Goal: Task Accomplishment & Management: Manage account settings

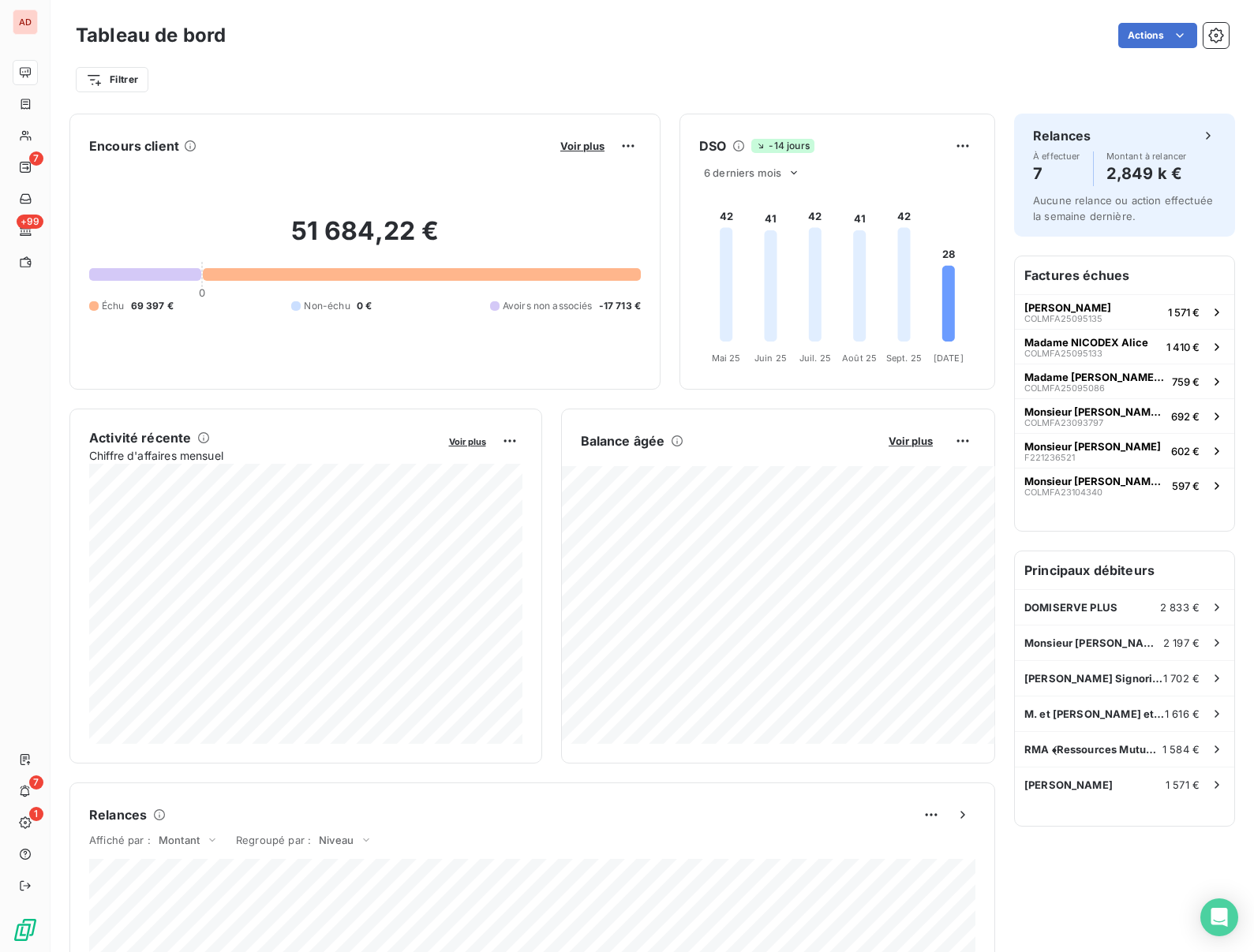
click at [617, 40] on div "Actions" at bounding box center [736, 36] width 984 height 25
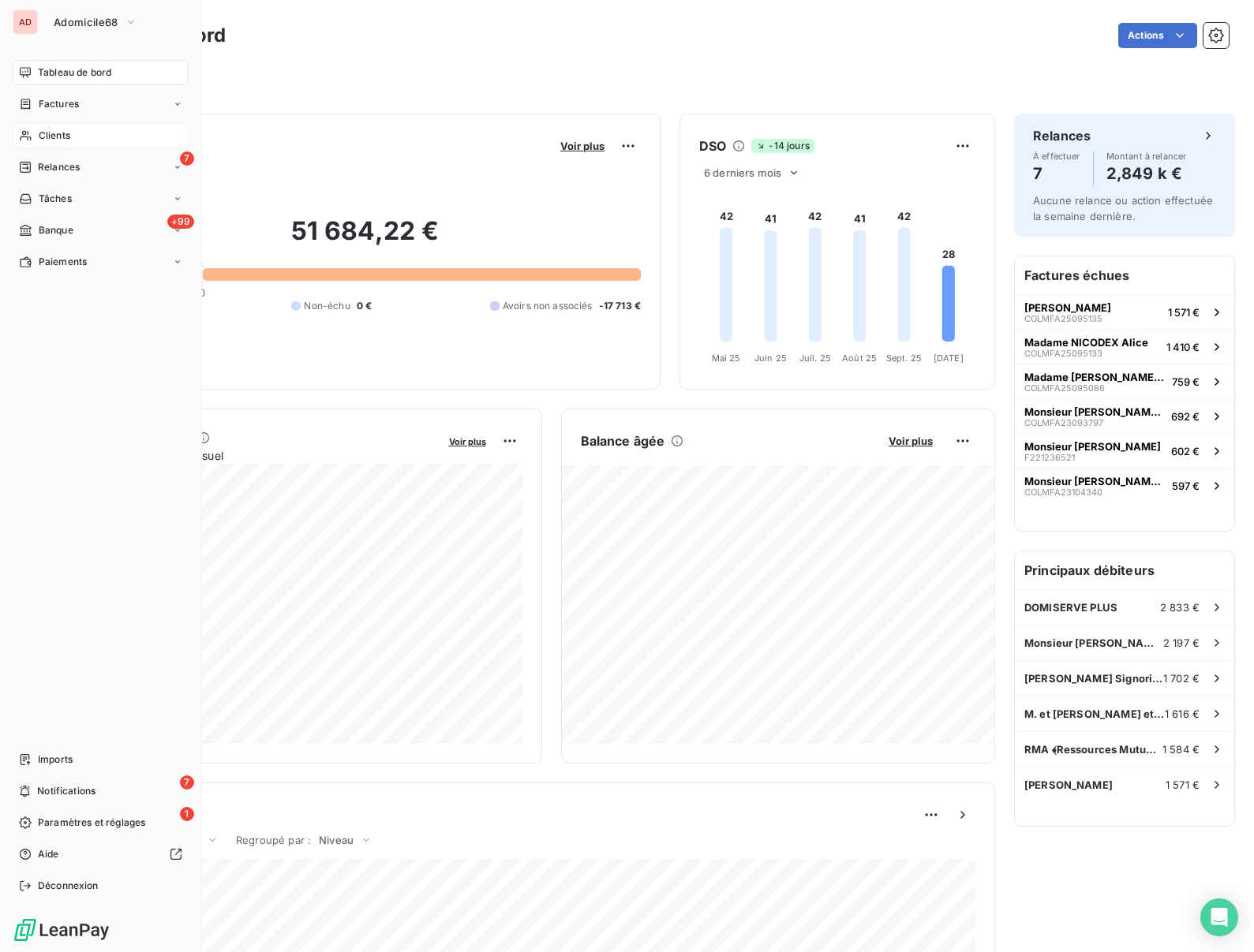
click at [42, 135] on span "Clients" at bounding box center [55, 135] width 32 height 14
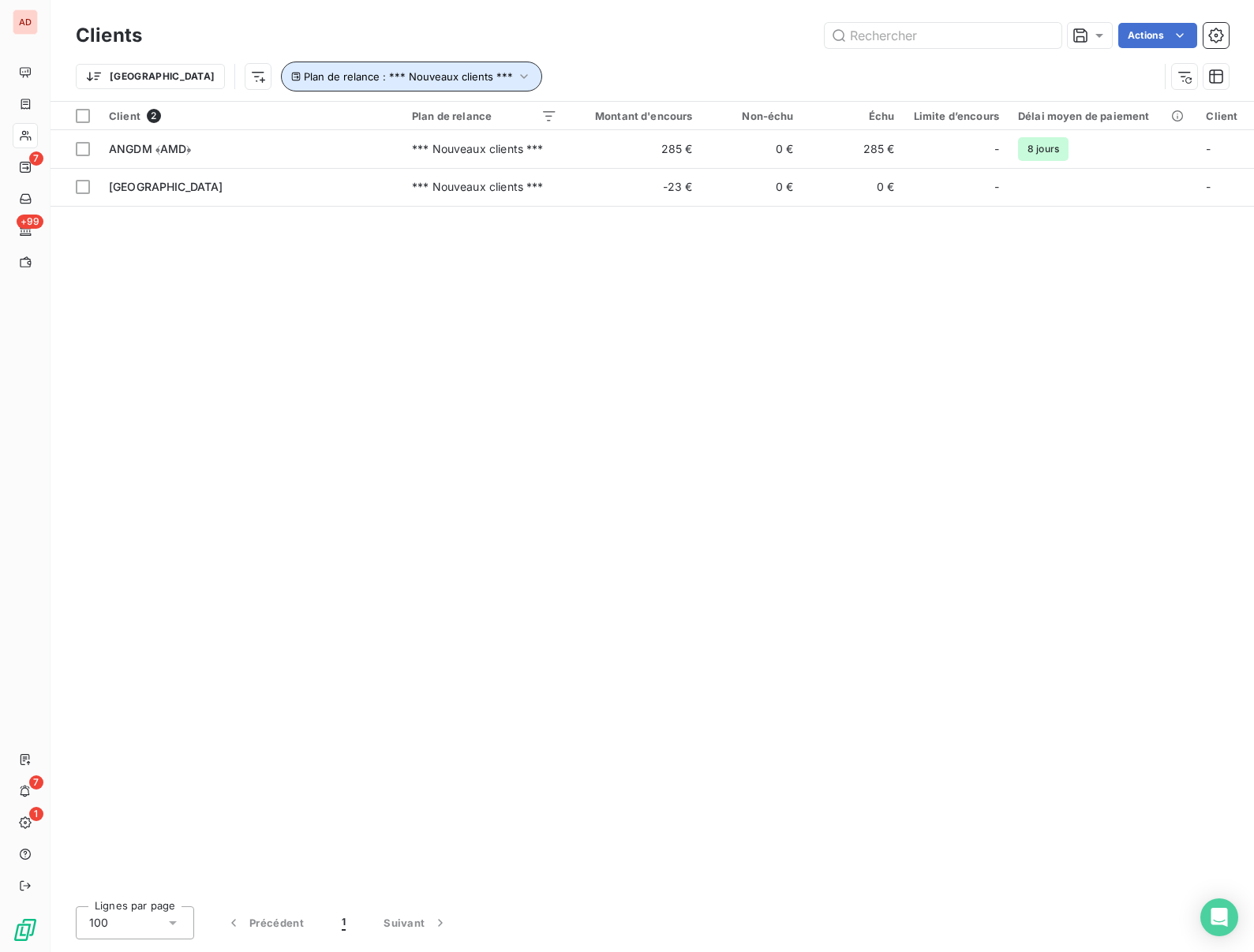
click at [370, 76] on span "Plan de relance : *** Nouveaux clients ***" at bounding box center [409, 76] width 209 height 12
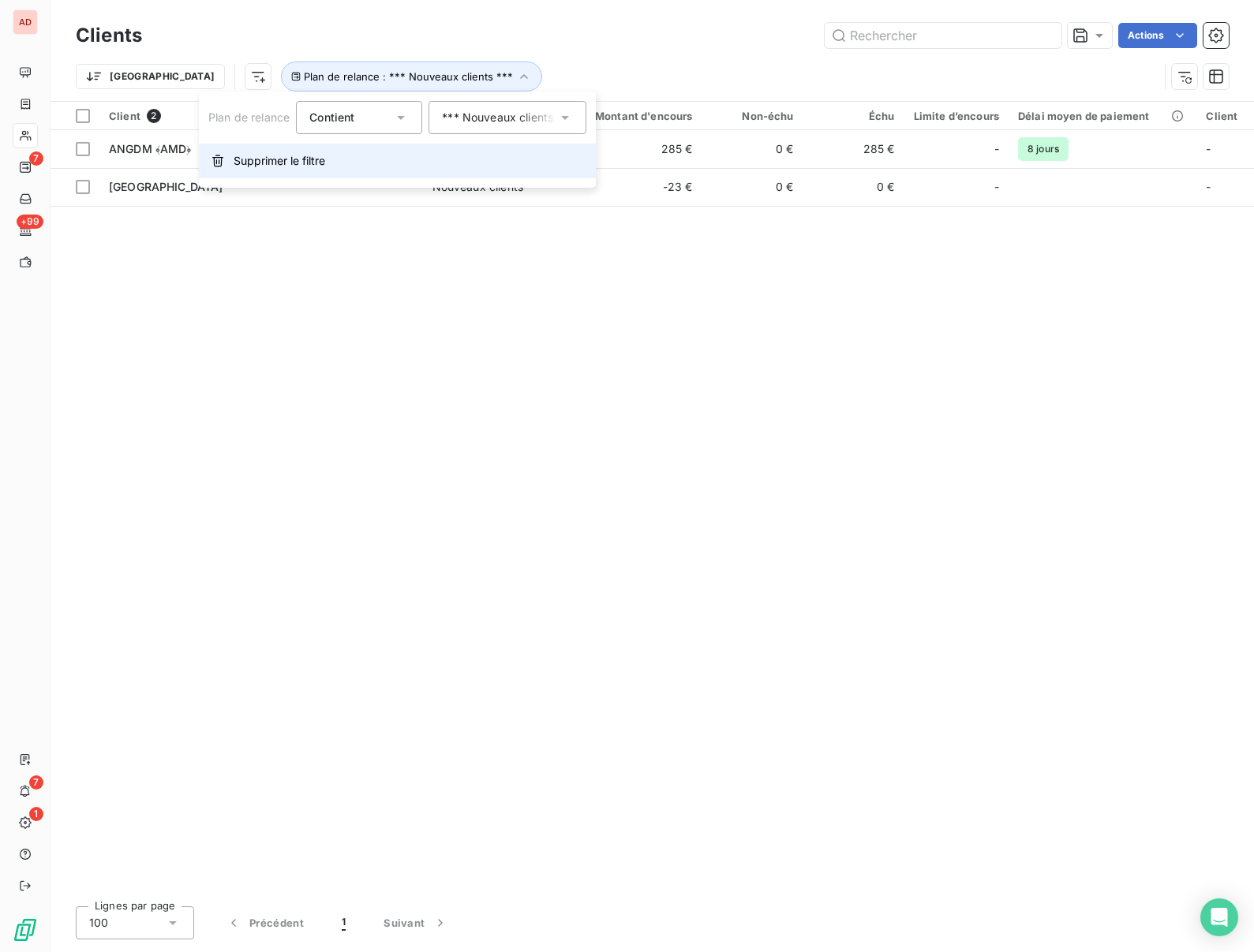
click at [289, 159] on span "Supprimer le filtre" at bounding box center [279, 160] width 91 height 16
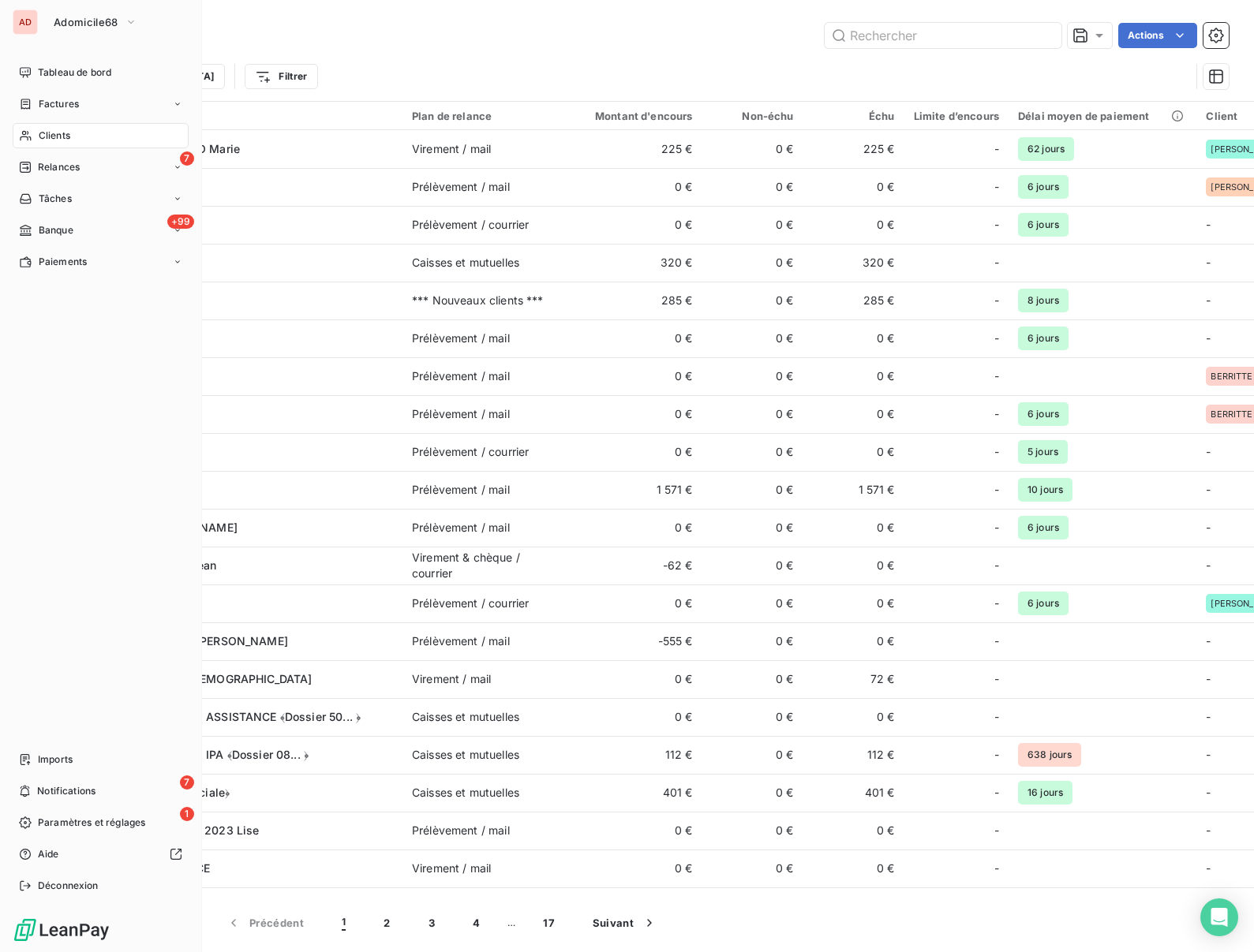
click at [25, 16] on div "AD" at bounding box center [25, 22] width 25 height 25
click at [63, 17] on span "Adomicile68" at bounding box center [86, 22] width 65 height 12
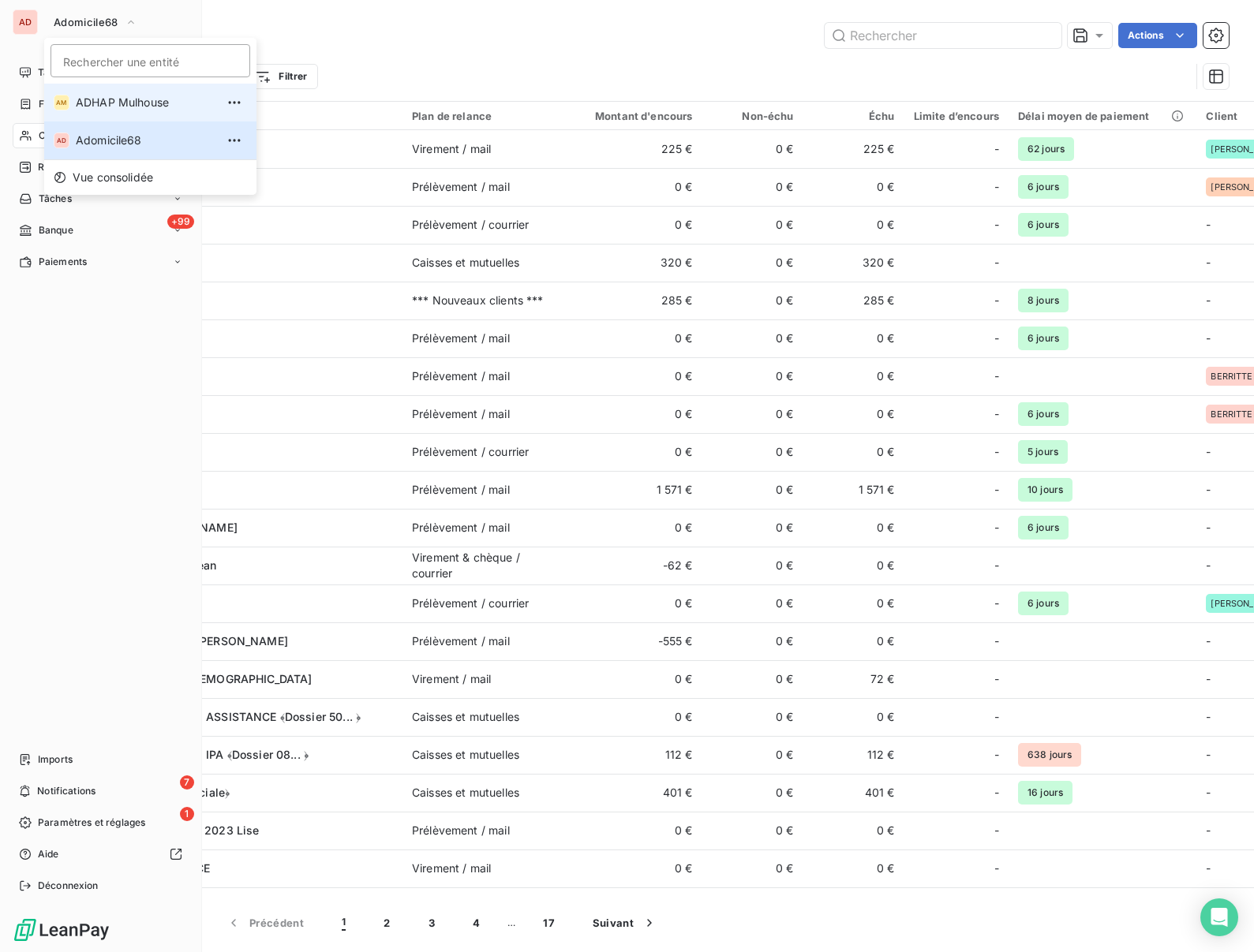
click at [85, 105] on span "ADHAP Mulhouse" at bounding box center [145, 102] width 140 height 16
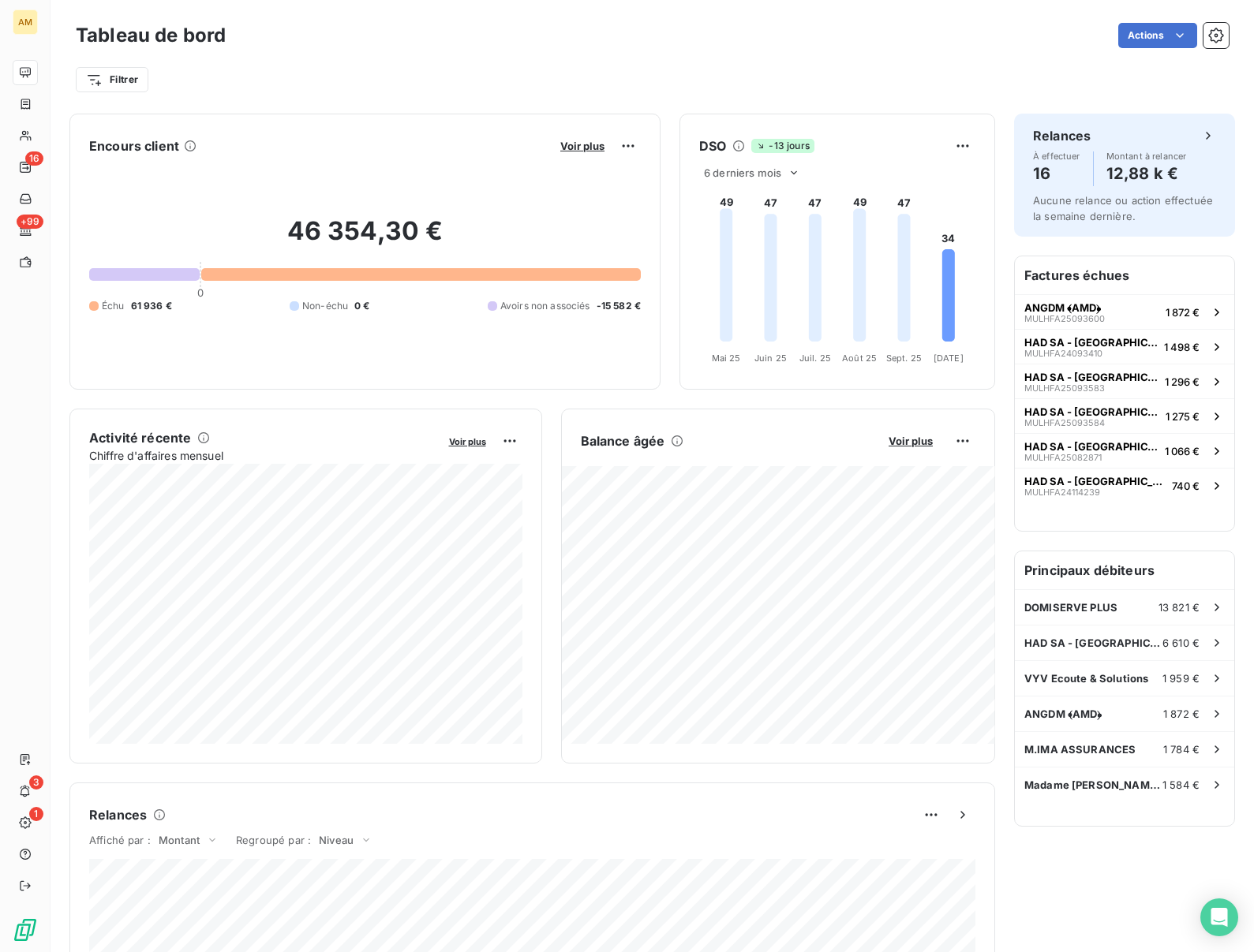
click at [339, 73] on div "Filtrer" at bounding box center [652, 80] width 1153 height 30
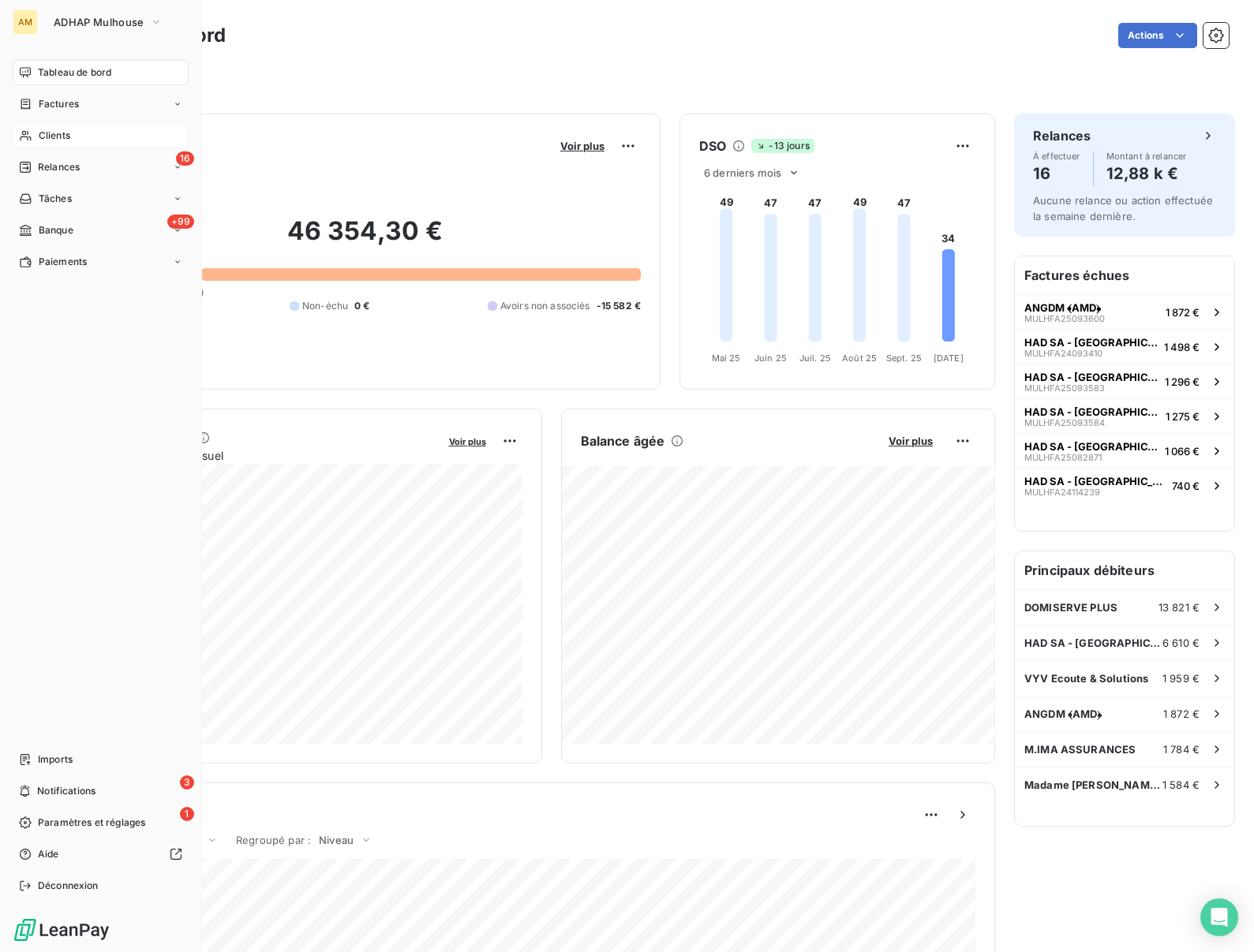
click at [57, 139] on span "Clients" at bounding box center [55, 135] width 32 height 14
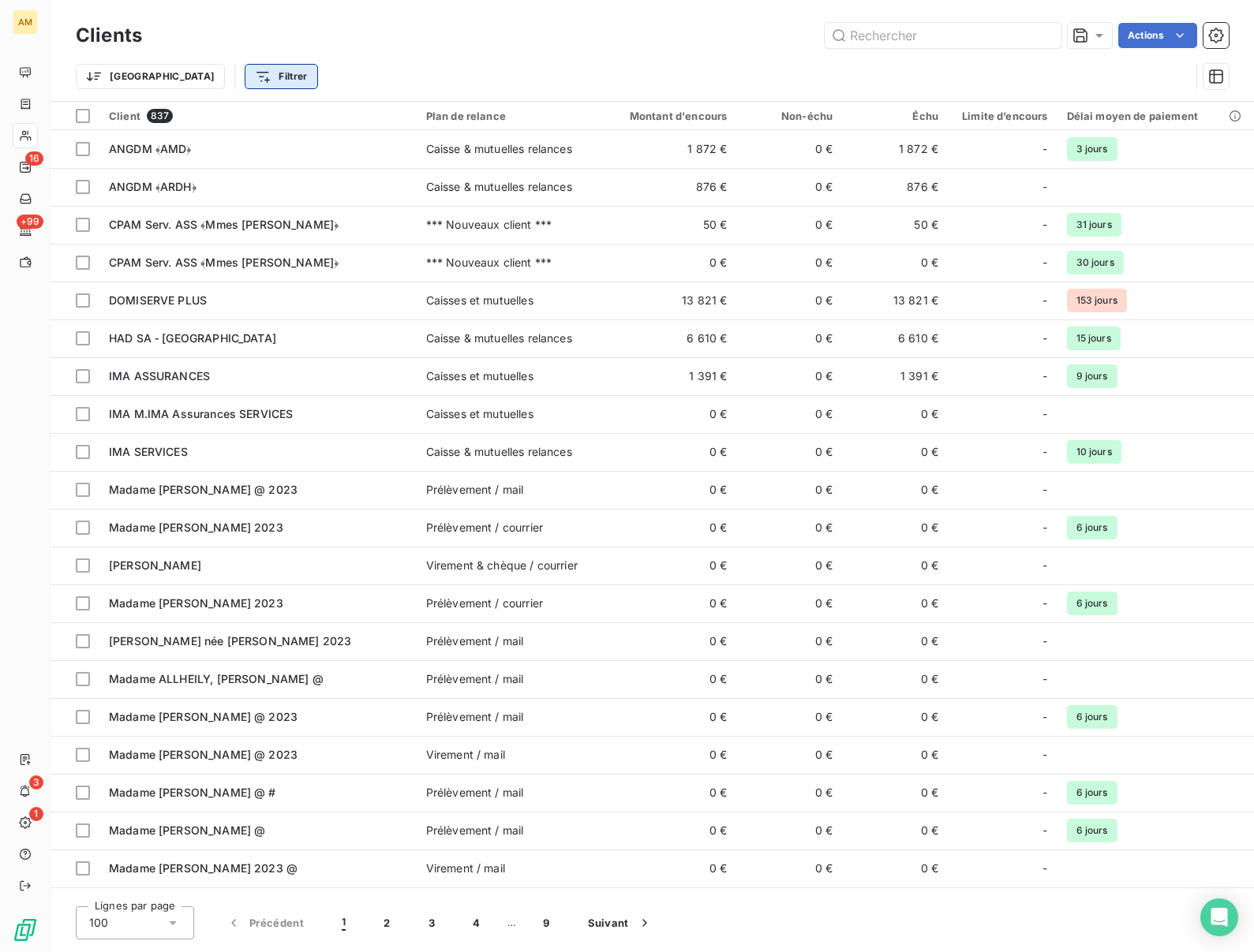
click at [213, 74] on html "AM 16 +99 3 1 Clients Actions Trier Filtrer Client 837 Plan de relance Montant …" at bounding box center [627, 476] width 1254 height 952
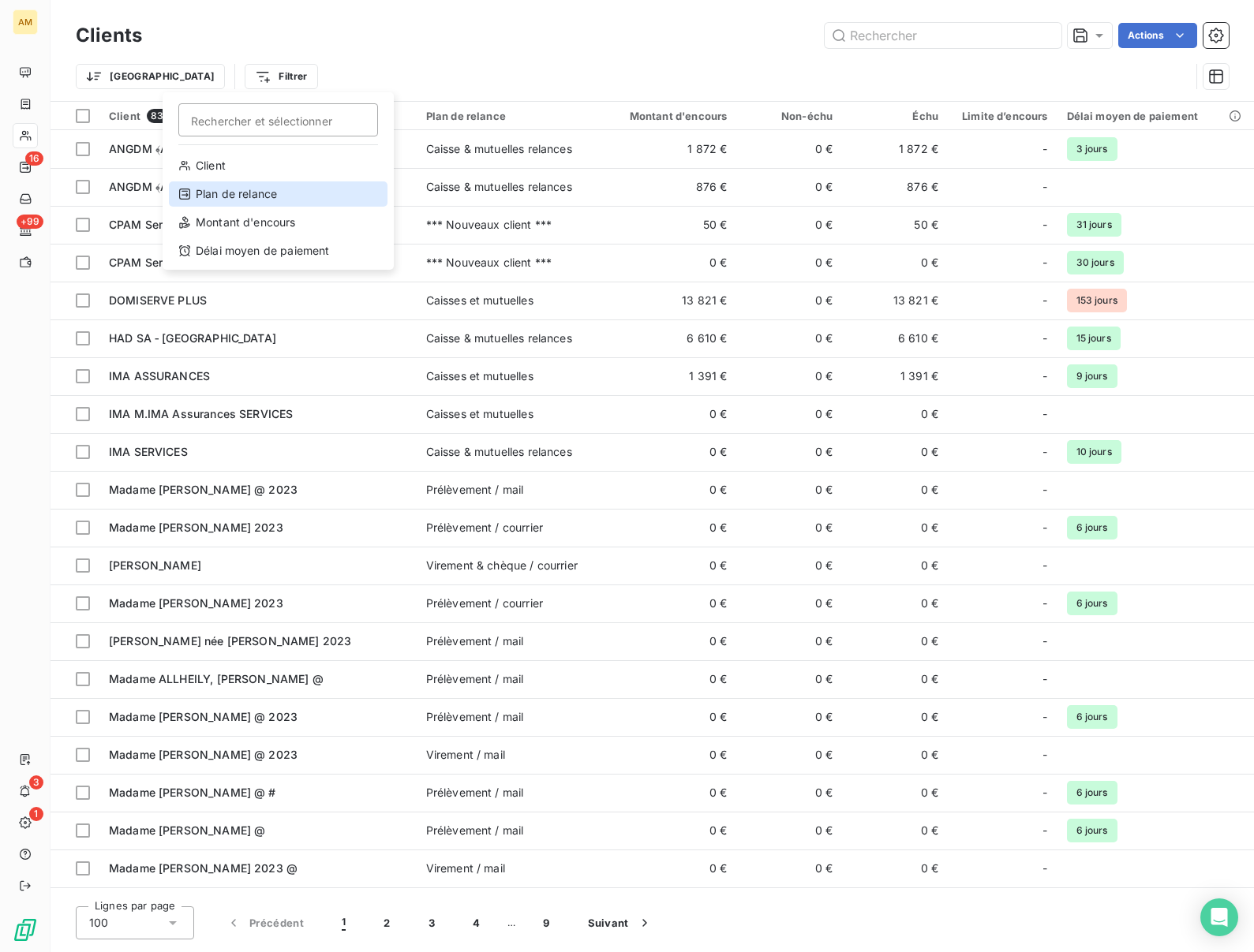
click at [239, 197] on div "Plan de relance" at bounding box center [278, 194] width 219 height 25
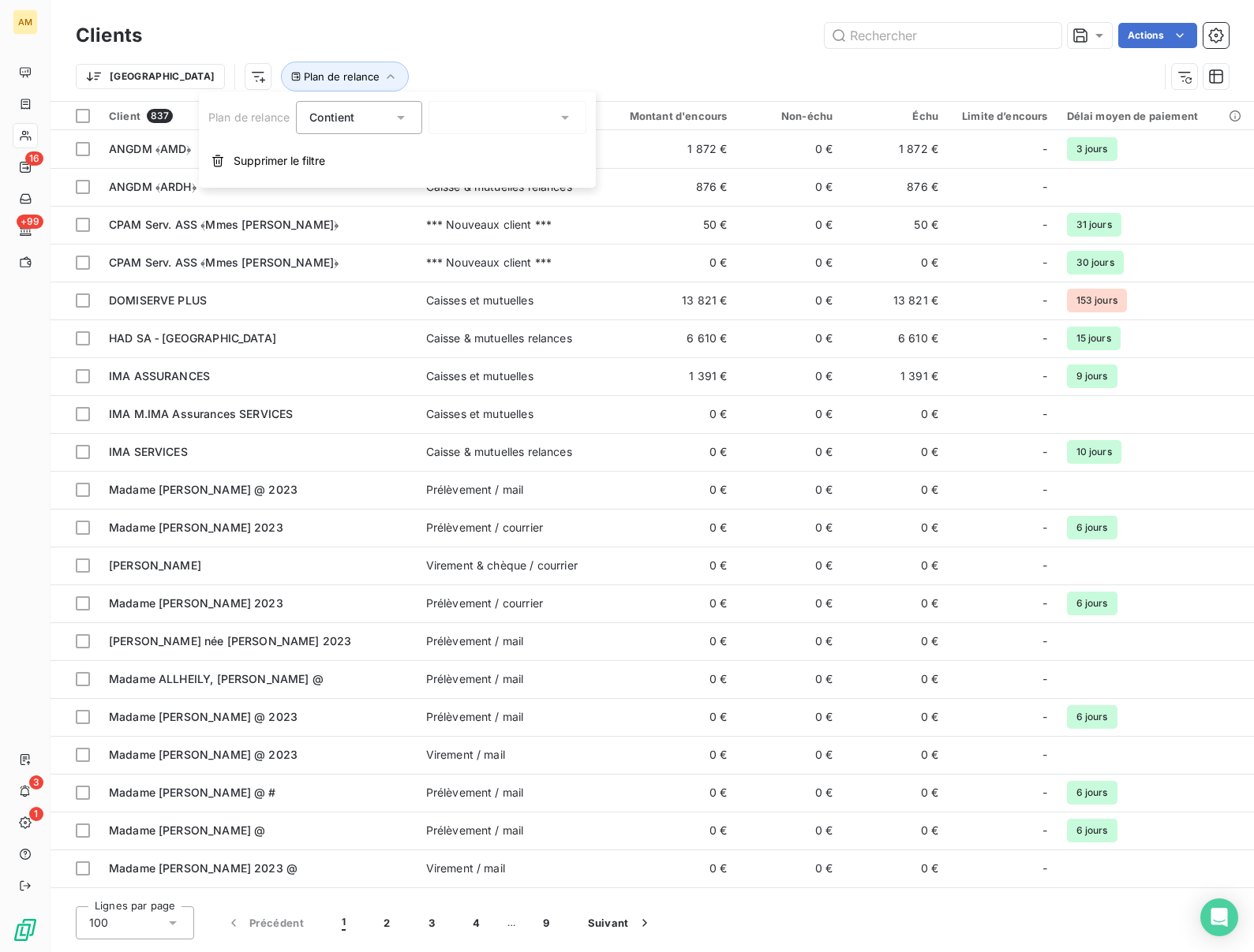
click at [470, 109] on div at bounding box center [508, 118] width 158 height 33
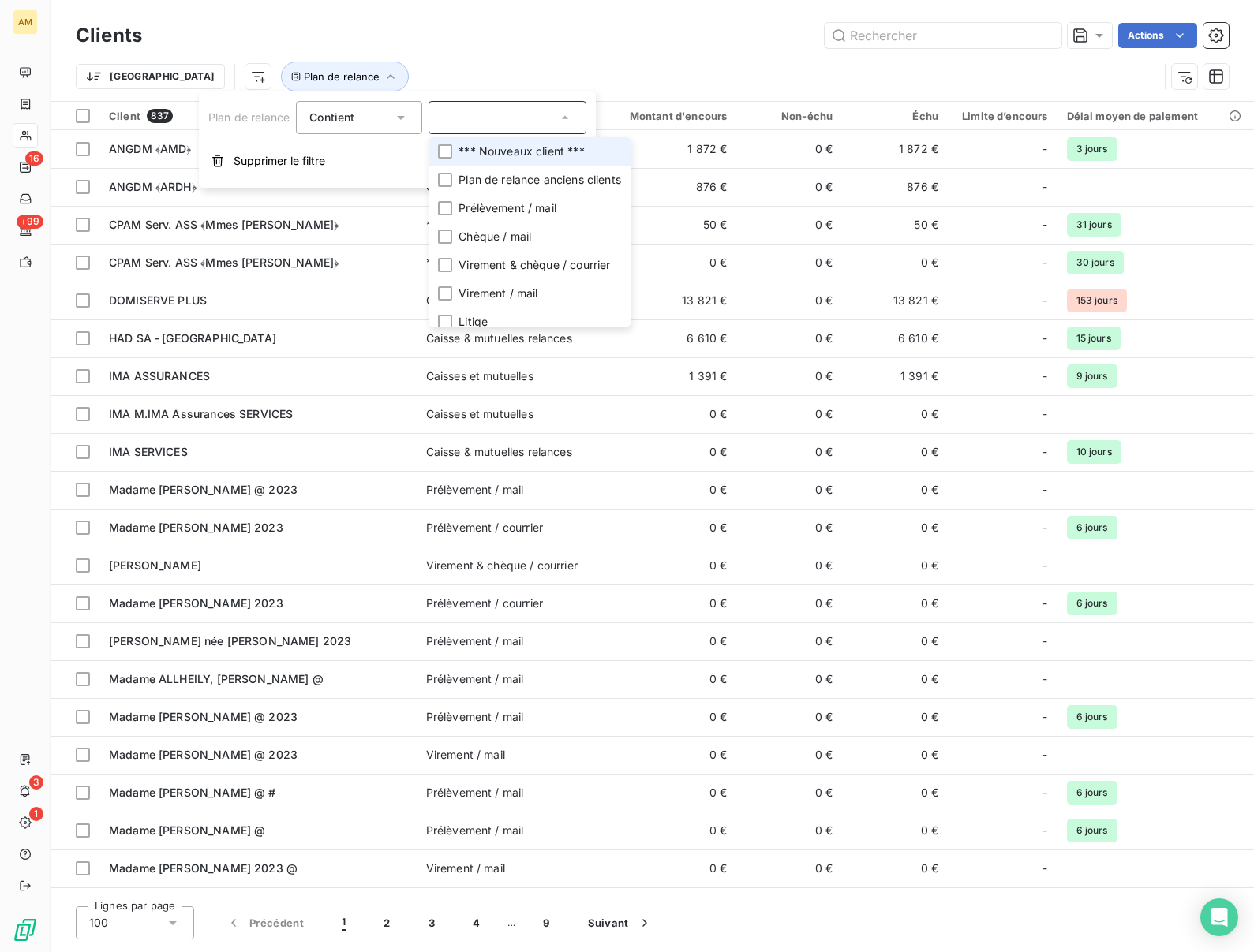
click at [490, 152] on span "*** Nouveaux client ***" at bounding box center [521, 151] width 125 height 16
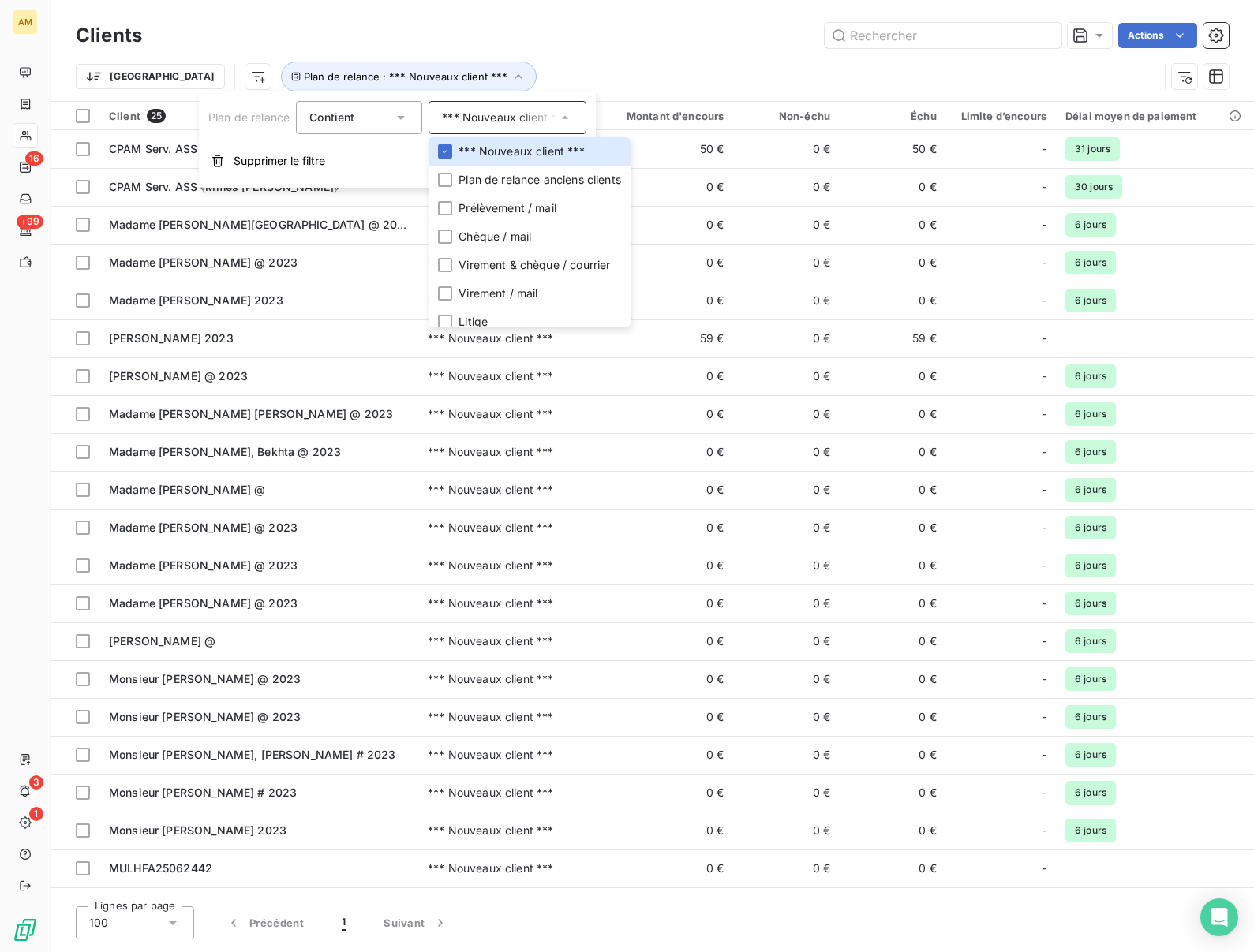
click at [510, 29] on div "Actions" at bounding box center [695, 36] width 1068 height 25
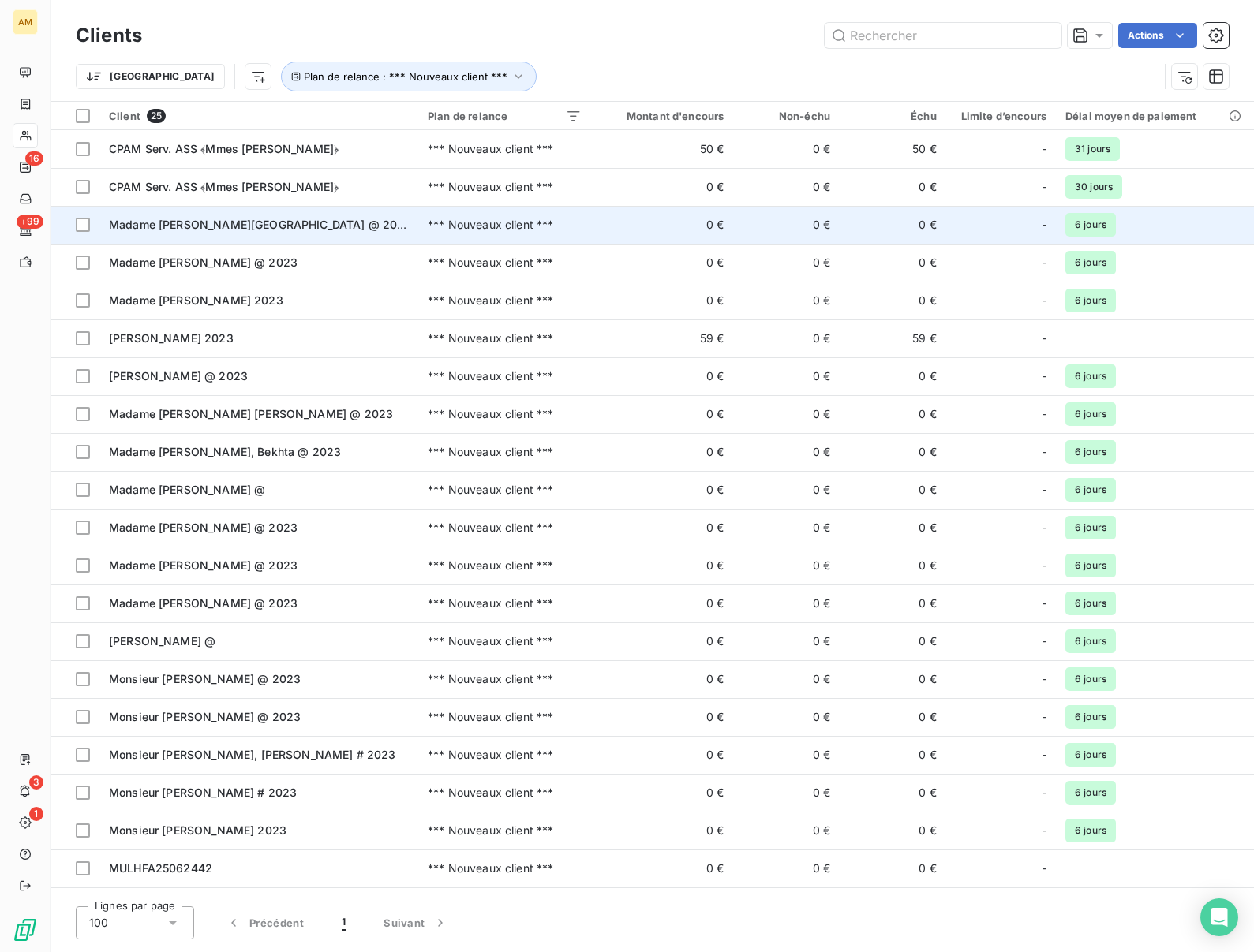
click at [160, 231] on span "Madame [PERSON_NAME][GEOGRAPHIC_DATA] @ 2023" at bounding box center [260, 224] width 303 height 13
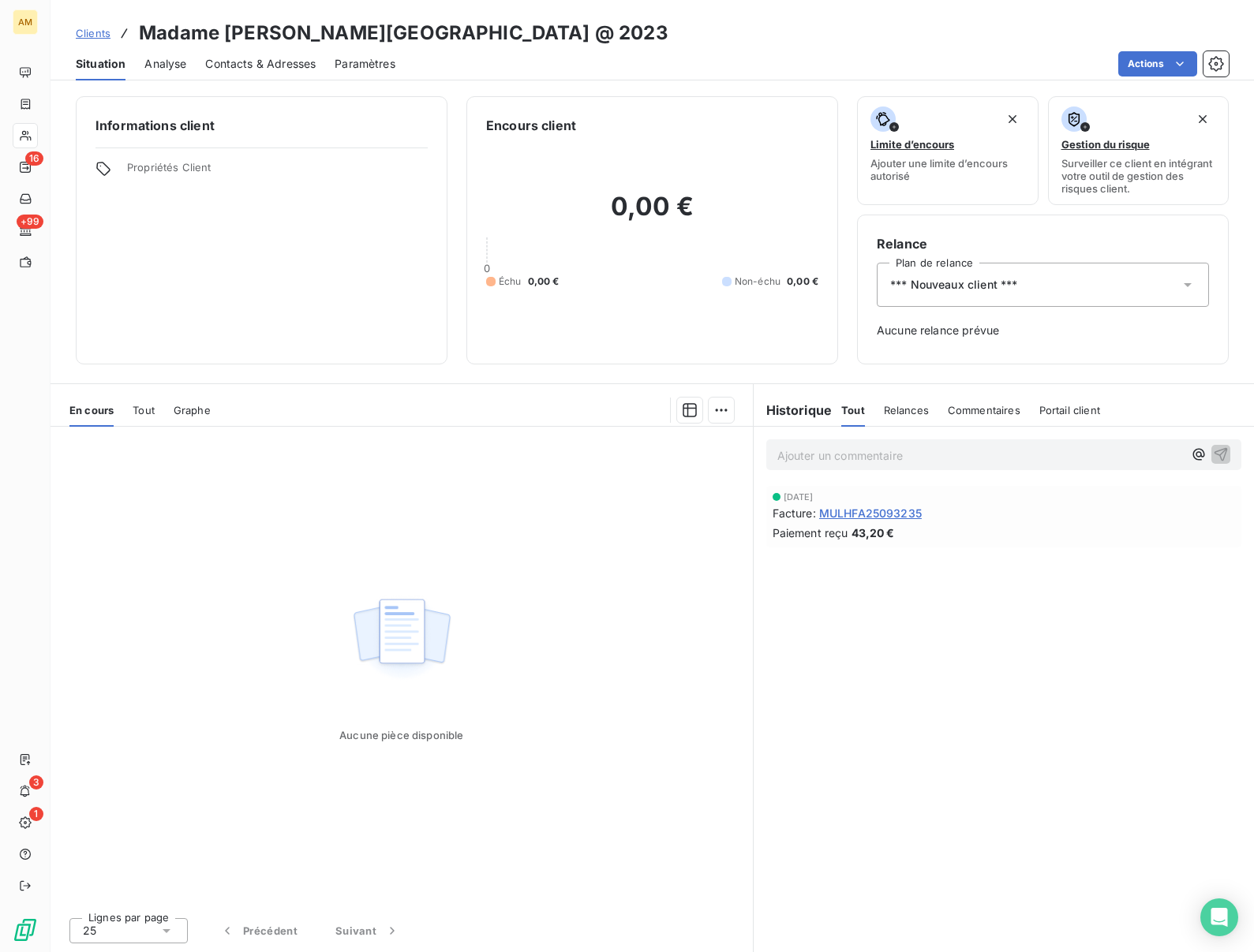
click at [251, 32] on h3 "Madame [PERSON_NAME][GEOGRAPHIC_DATA] @ 2023" at bounding box center [403, 33] width 529 height 28
copy h3 "CARABETTA"
click at [956, 289] on span "*** Nouveaux client ***" at bounding box center [953, 284] width 127 height 16
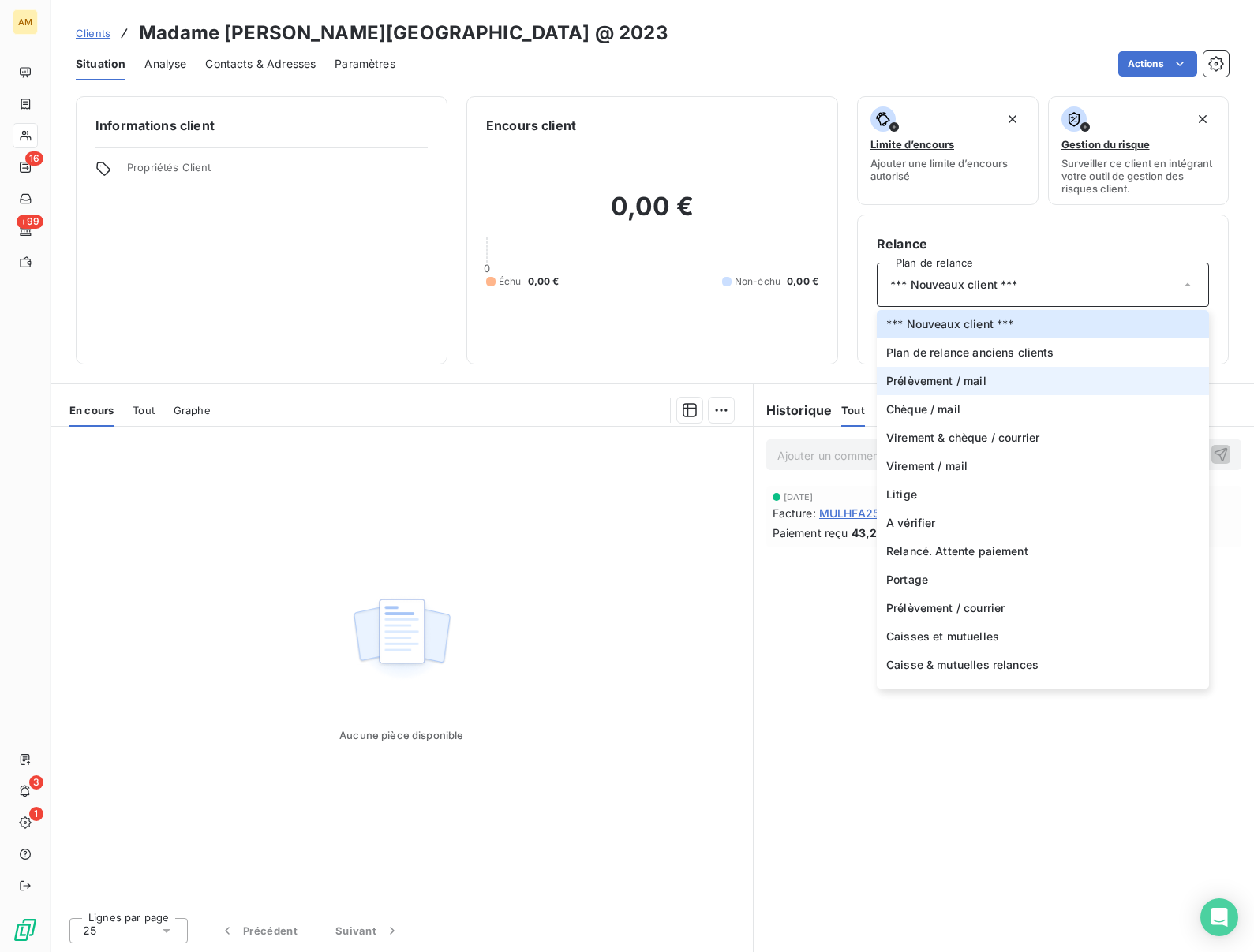
click at [937, 376] on span "Prélèvement / mail" at bounding box center [937, 380] width 101 height 16
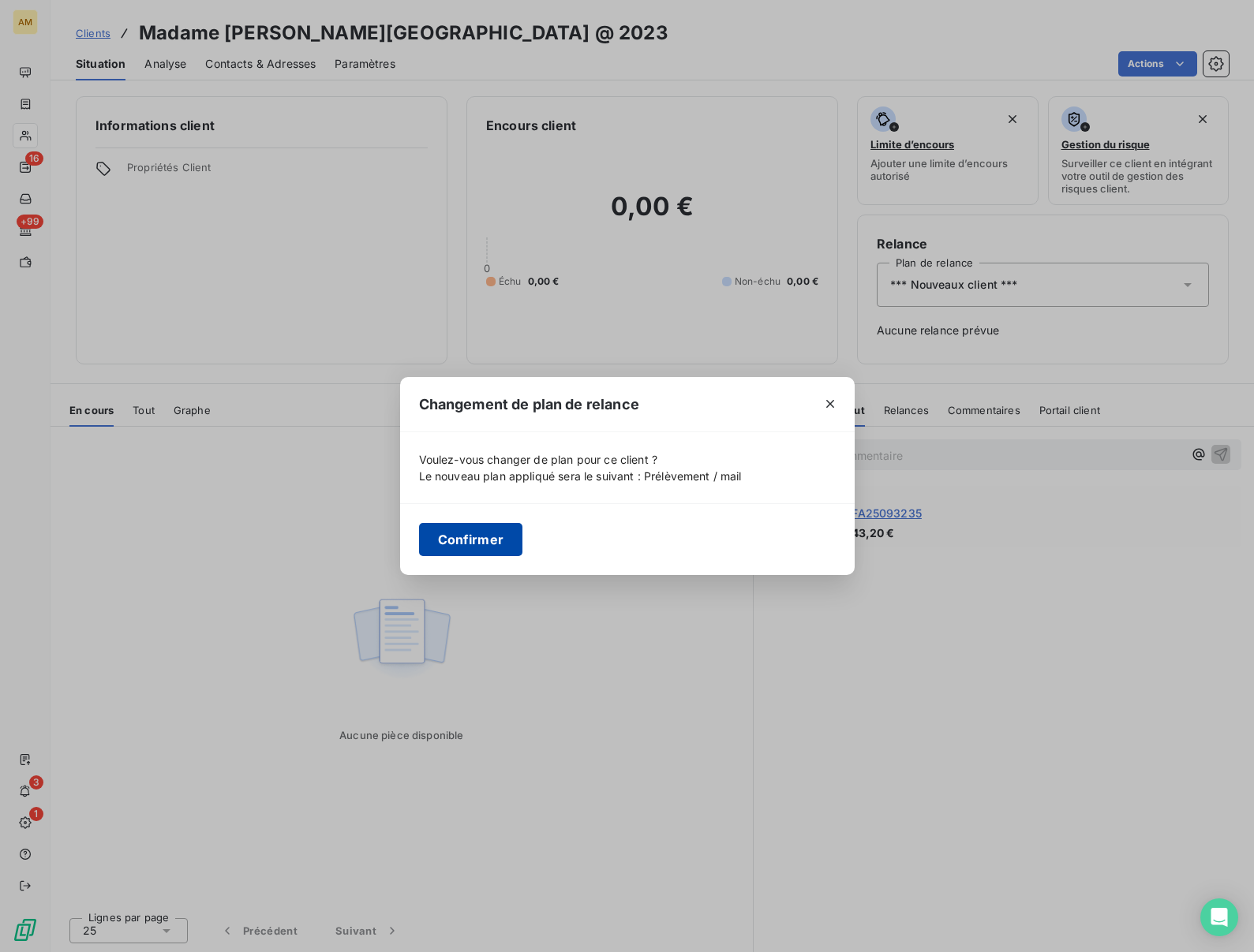
click at [457, 536] on button "Confirmer" at bounding box center [470, 540] width 104 height 33
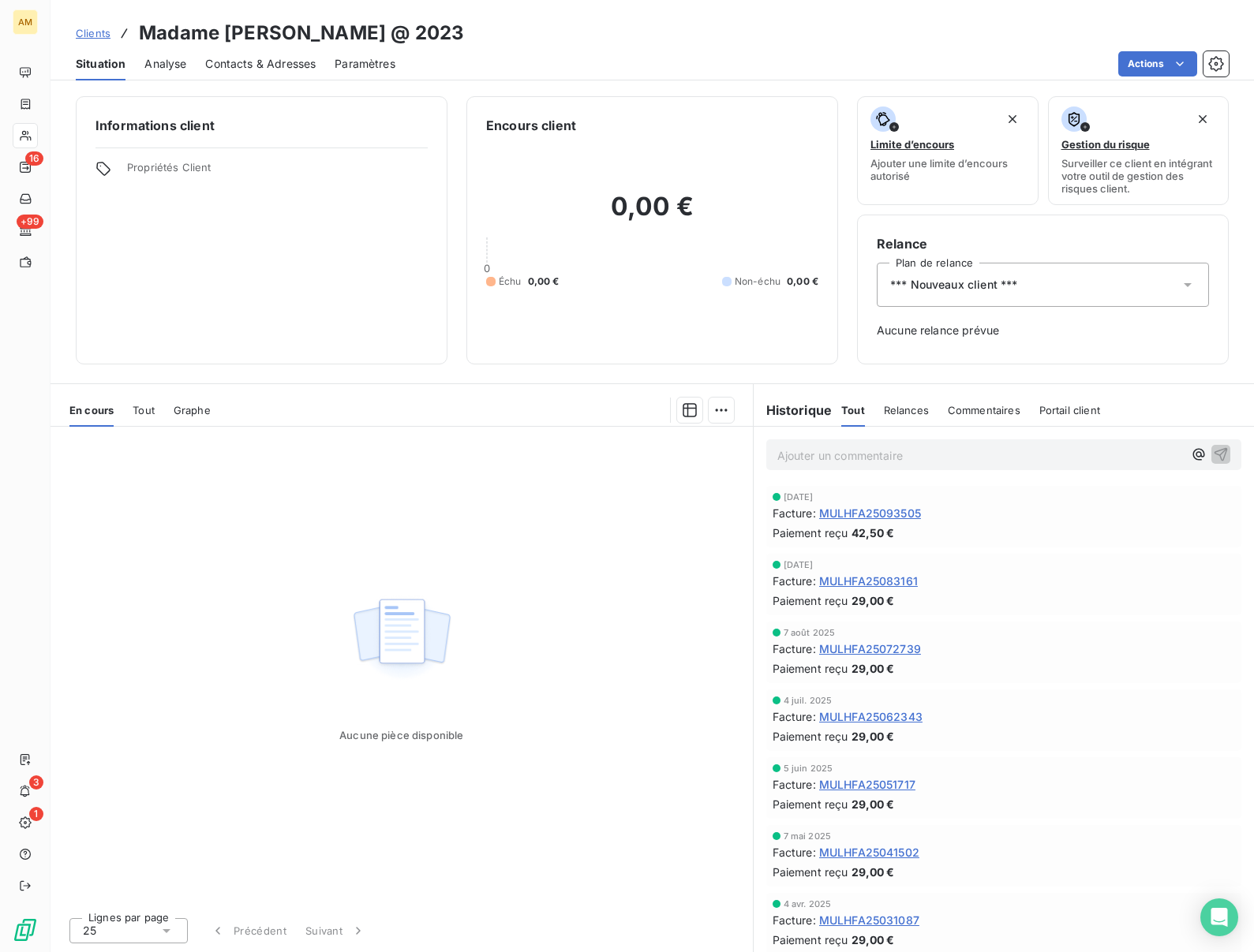
click at [1034, 280] on div "*** Nouveaux client ***" at bounding box center [1043, 284] width 332 height 44
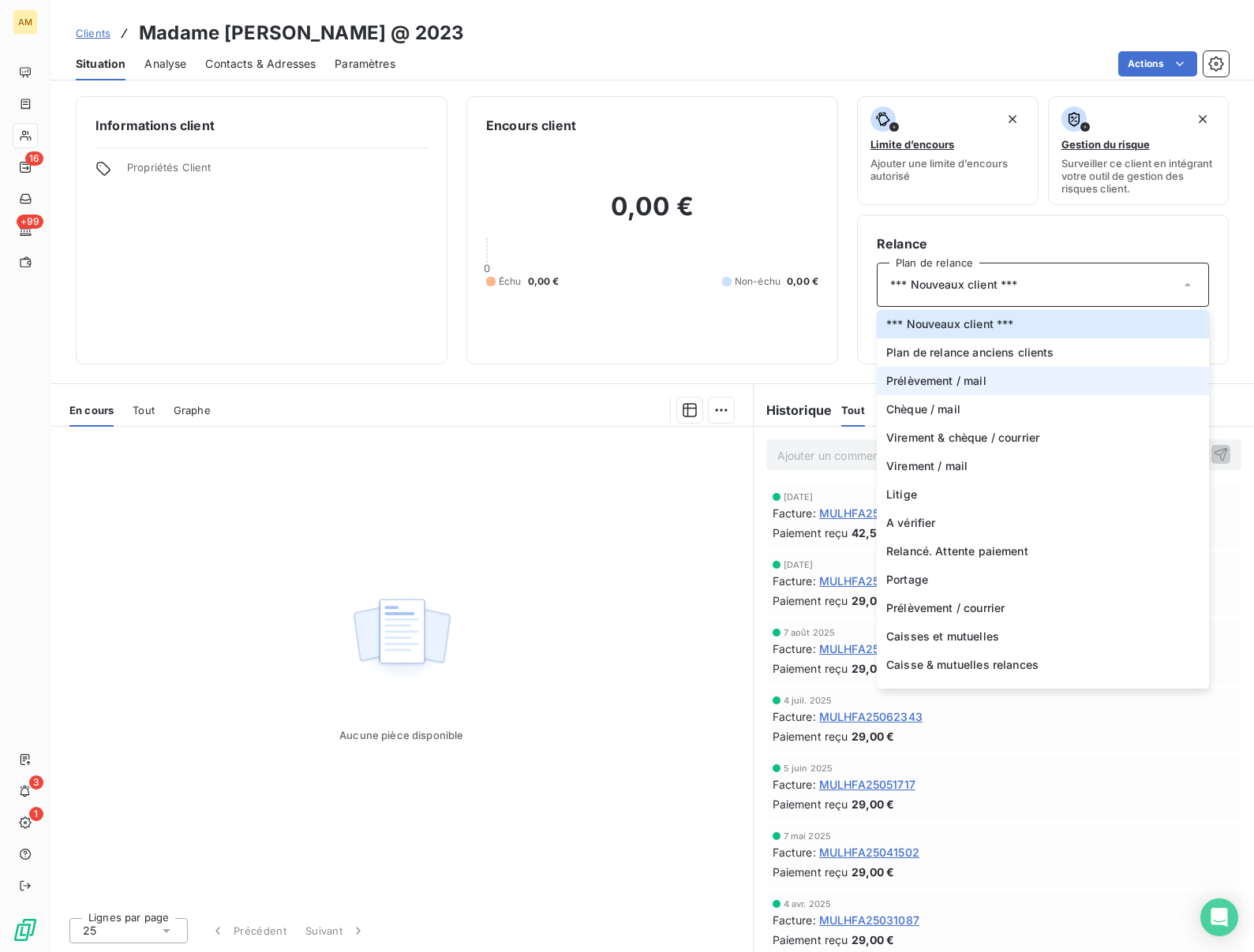
click at [966, 385] on span "Prélèvement / mail" at bounding box center [937, 380] width 101 height 16
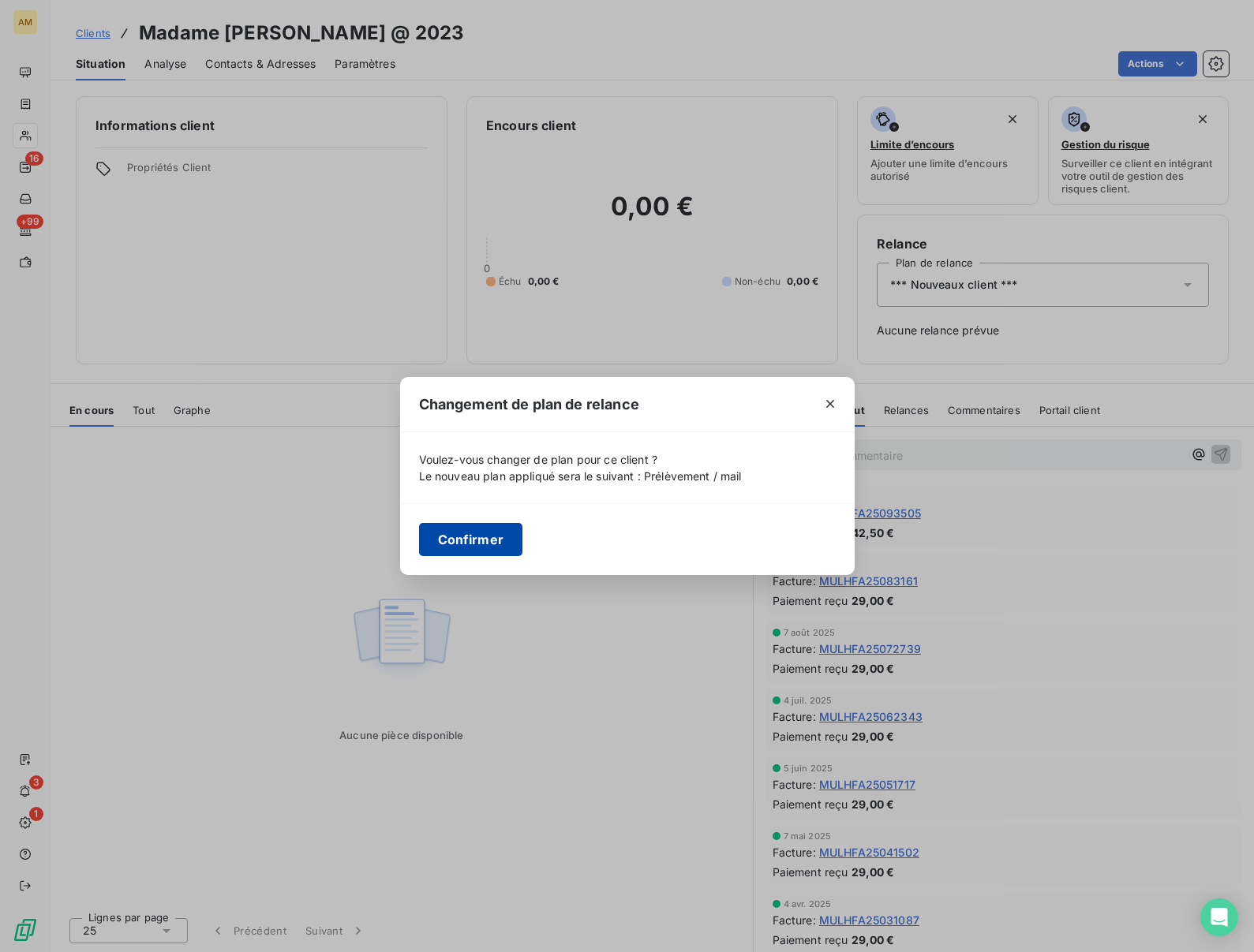
click at [471, 532] on button "Confirmer" at bounding box center [470, 540] width 104 height 33
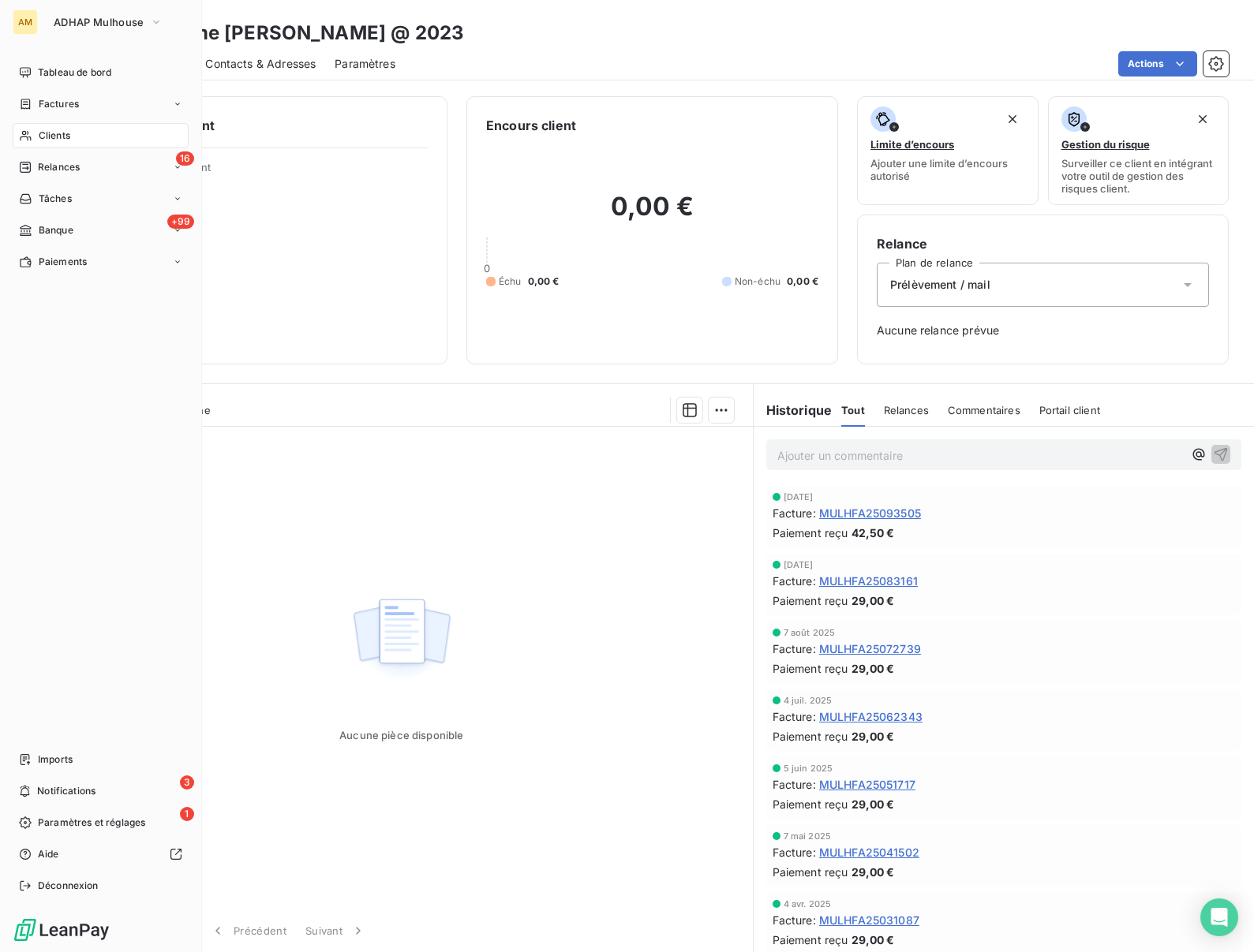
click at [42, 135] on span "Clients" at bounding box center [55, 135] width 32 height 14
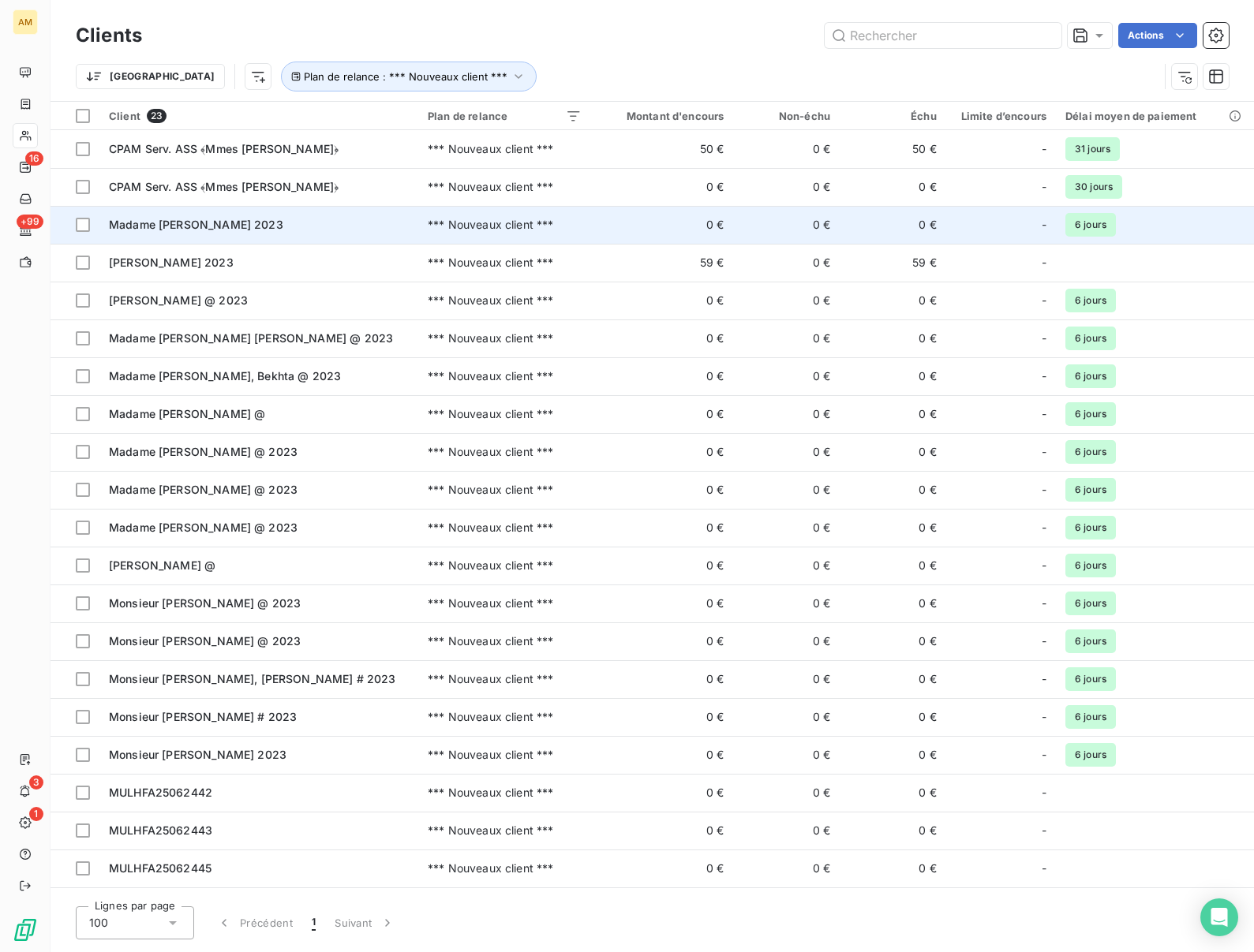
click at [147, 222] on span "Madame [PERSON_NAME] 2023" at bounding box center [196, 224] width 175 height 13
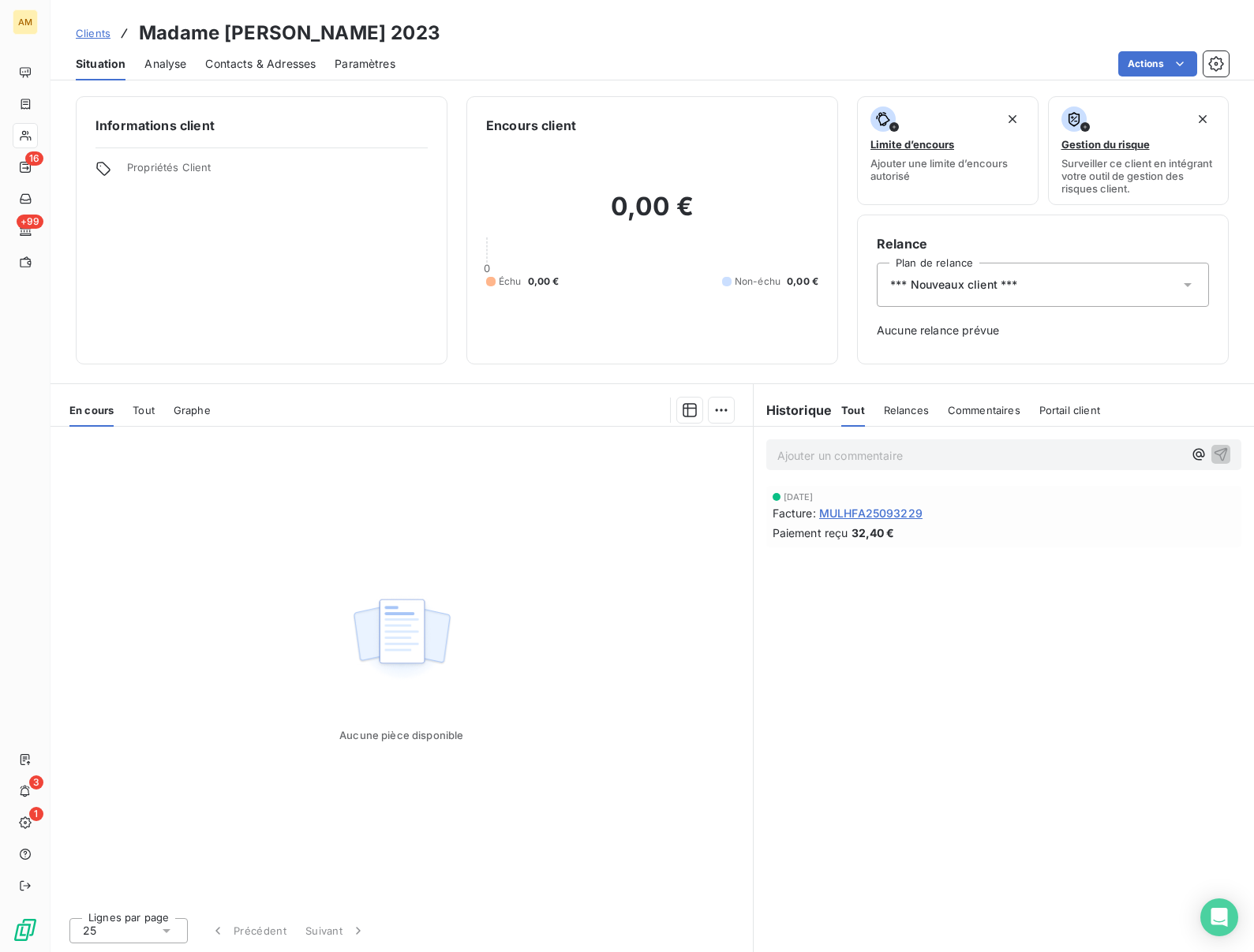
click at [266, 35] on h3 "Madame [PERSON_NAME] 2023" at bounding box center [289, 33] width 302 height 28
copy h3 "FOUCAULT"
click at [953, 288] on span "*** Nouveaux client ***" at bounding box center [953, 284] width 127 height 16
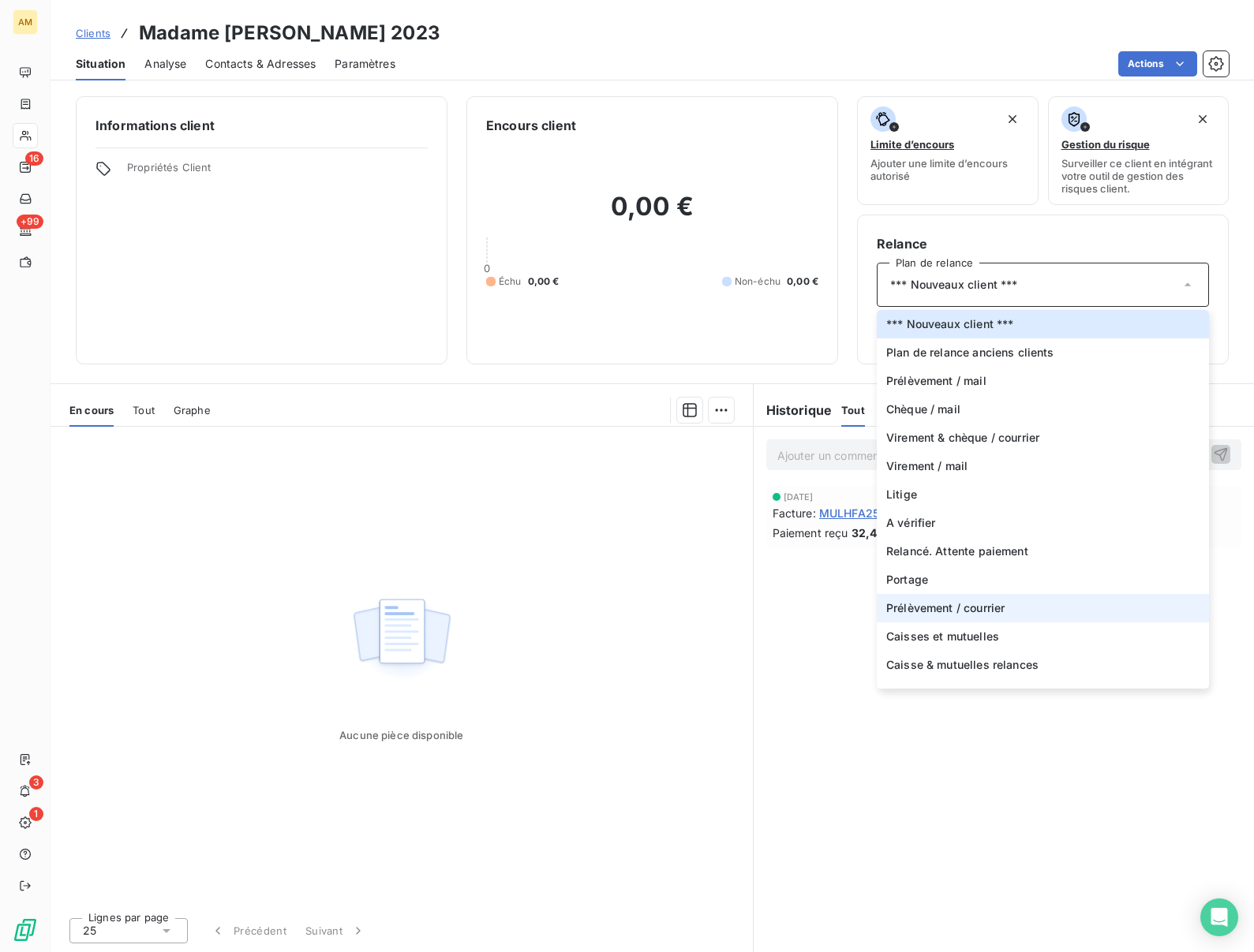
click at [937, 608] on span "Prélèvement / courrier" at bounding box center [946, 608] width 118 height 16
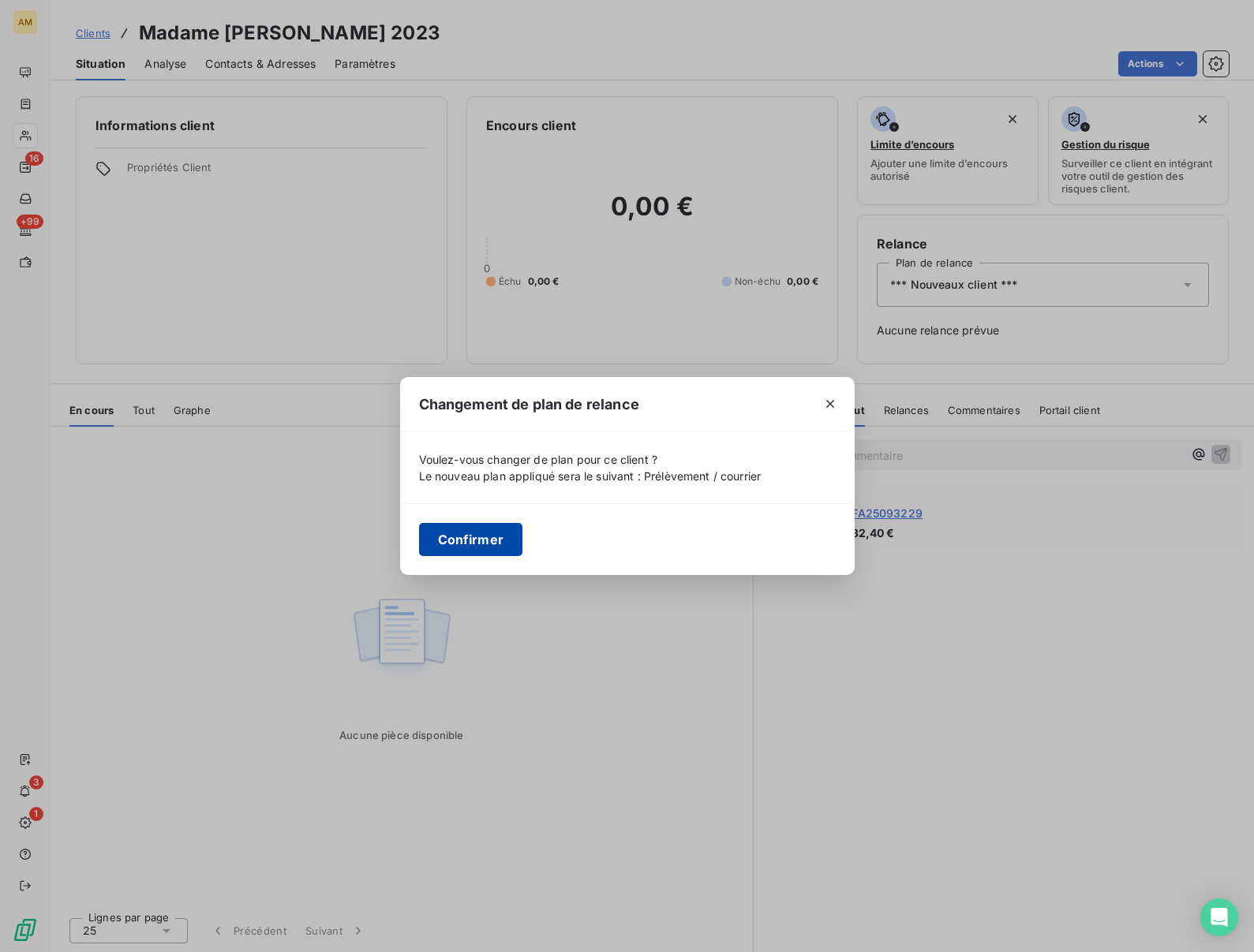
click at [484, 536] on button "Confirmer" at bounding box center [470, 540] width 104 height 33
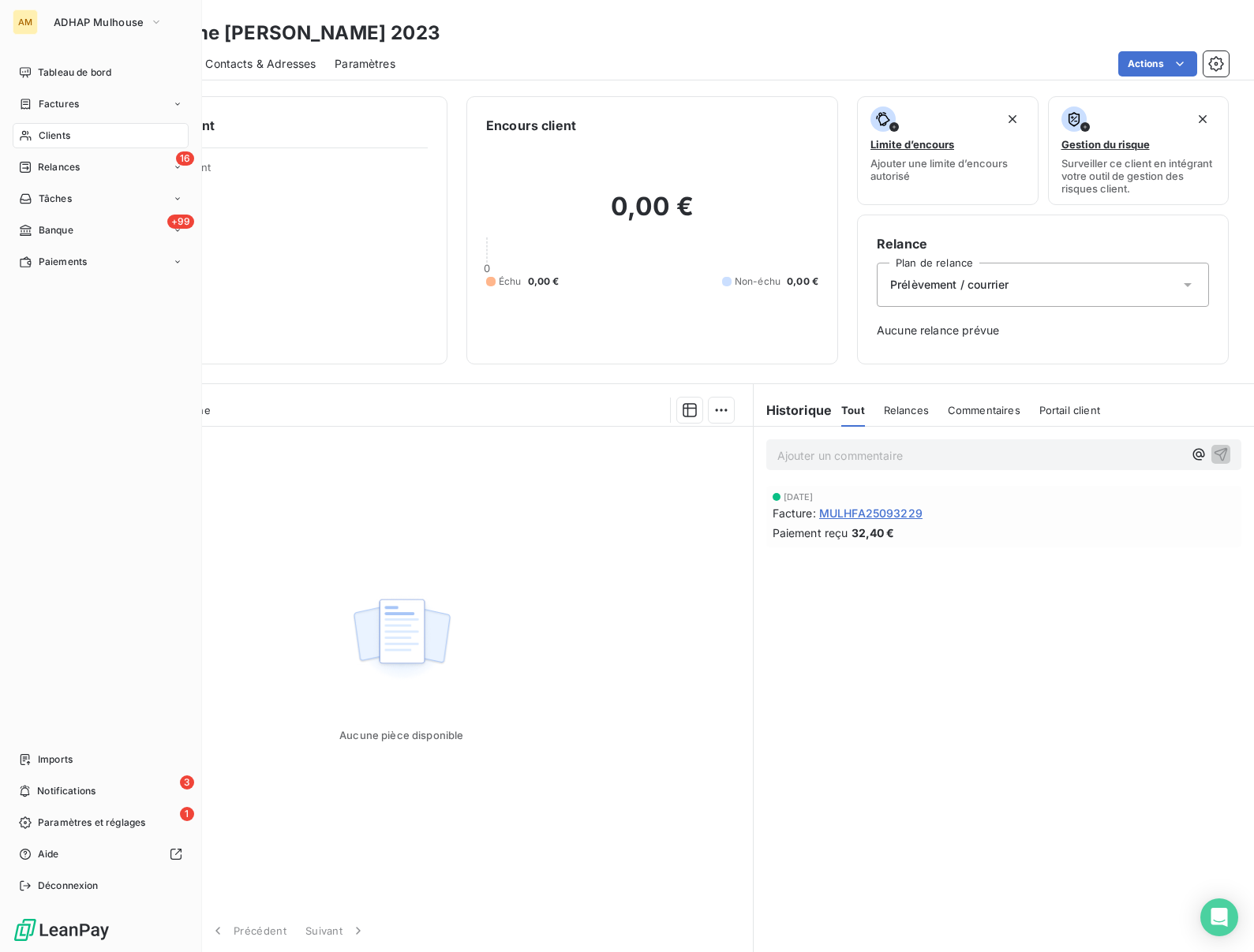
click at [48, 135] on span "Clients" at bounding box center [55, 135] width 32 height 14
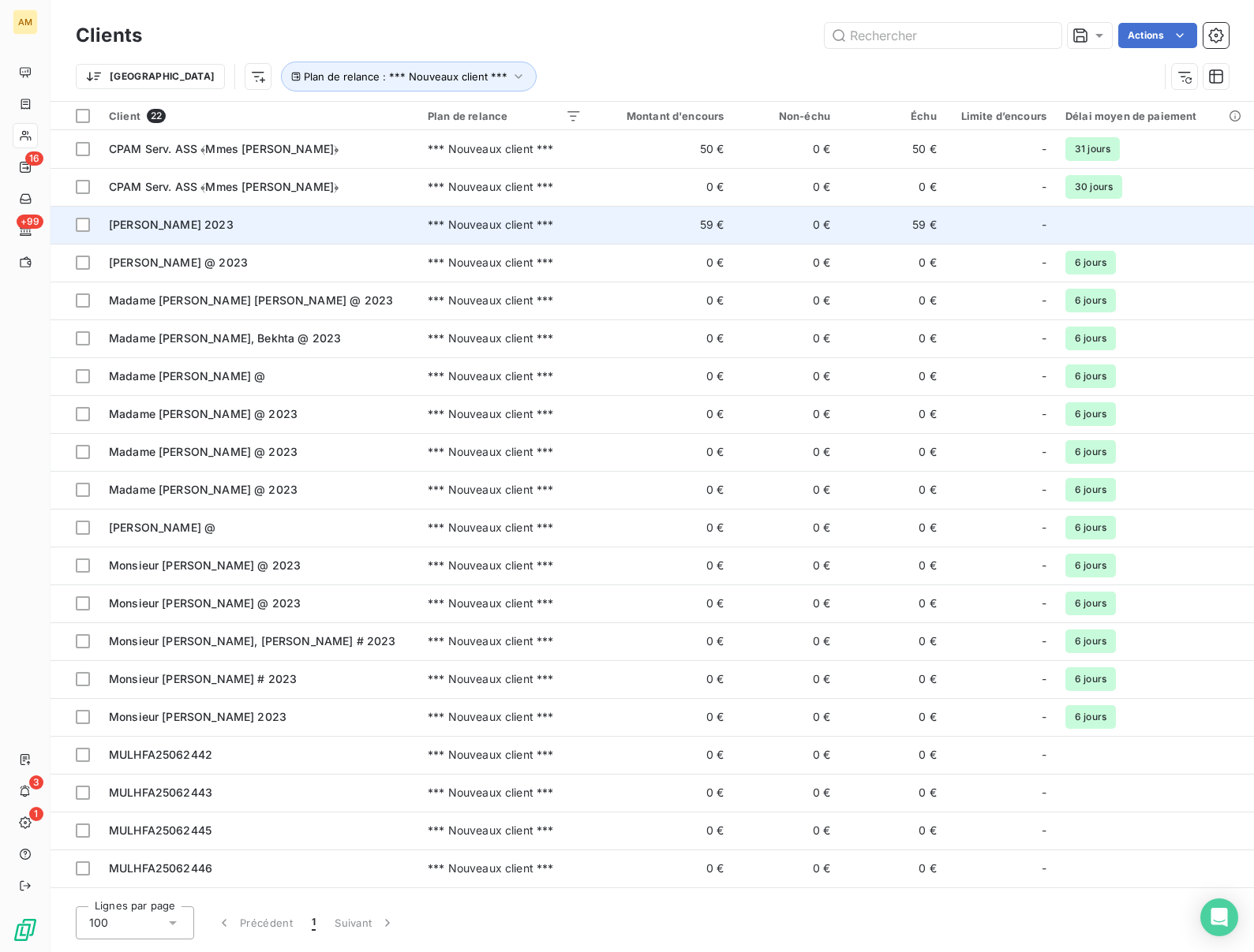
click at [170, 219] on span "[PERSON_NAME] 2023" at bounding box center [171, 224] width 125 height 13
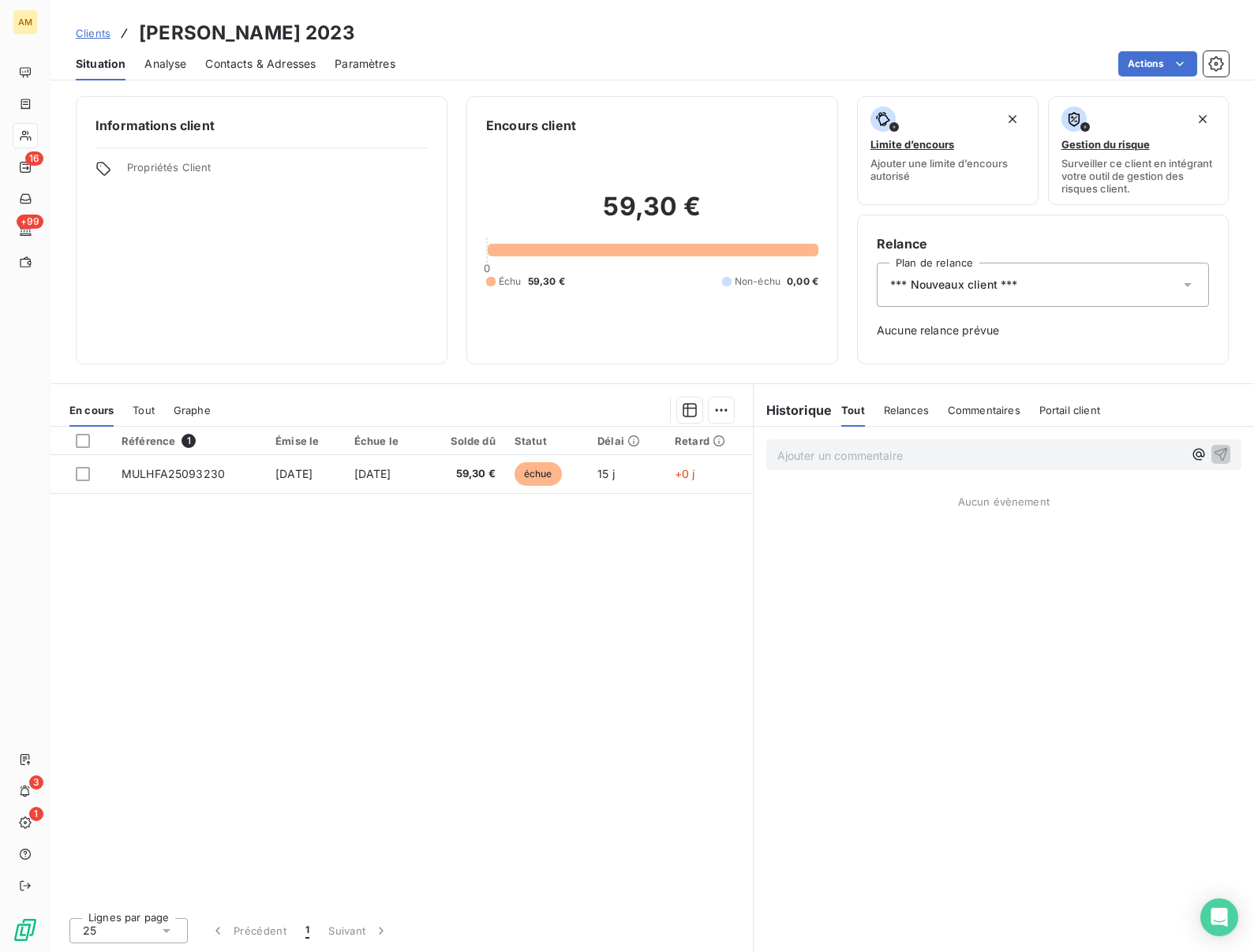
click at [248, 29] on h3 "[PERSON_NAME] 2023" at bounding box center [247, 33] width 216 height 28
copy h3 "GOEPFERT"
click at [1146, 71] on html "AM 16 +99 3 1 Clients Madame GOEPFERT, Jacqueline 2023 Situation Analyse Contac…" at bounding box center [627, 476] width 1254 height 952
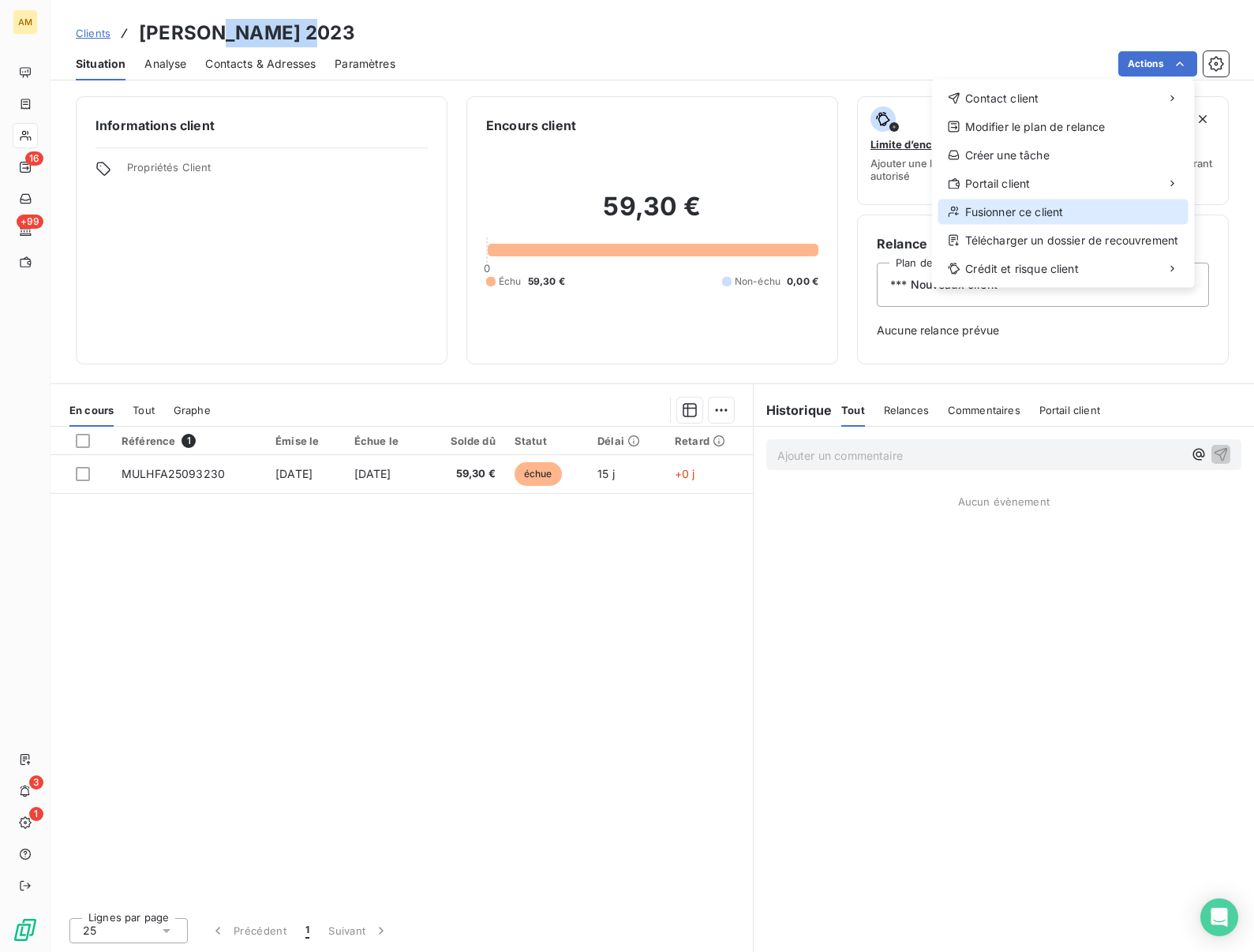
click at [992, 212] on div "Fusionner ce client" at bounding box center [1063, 212] width 250 height 25
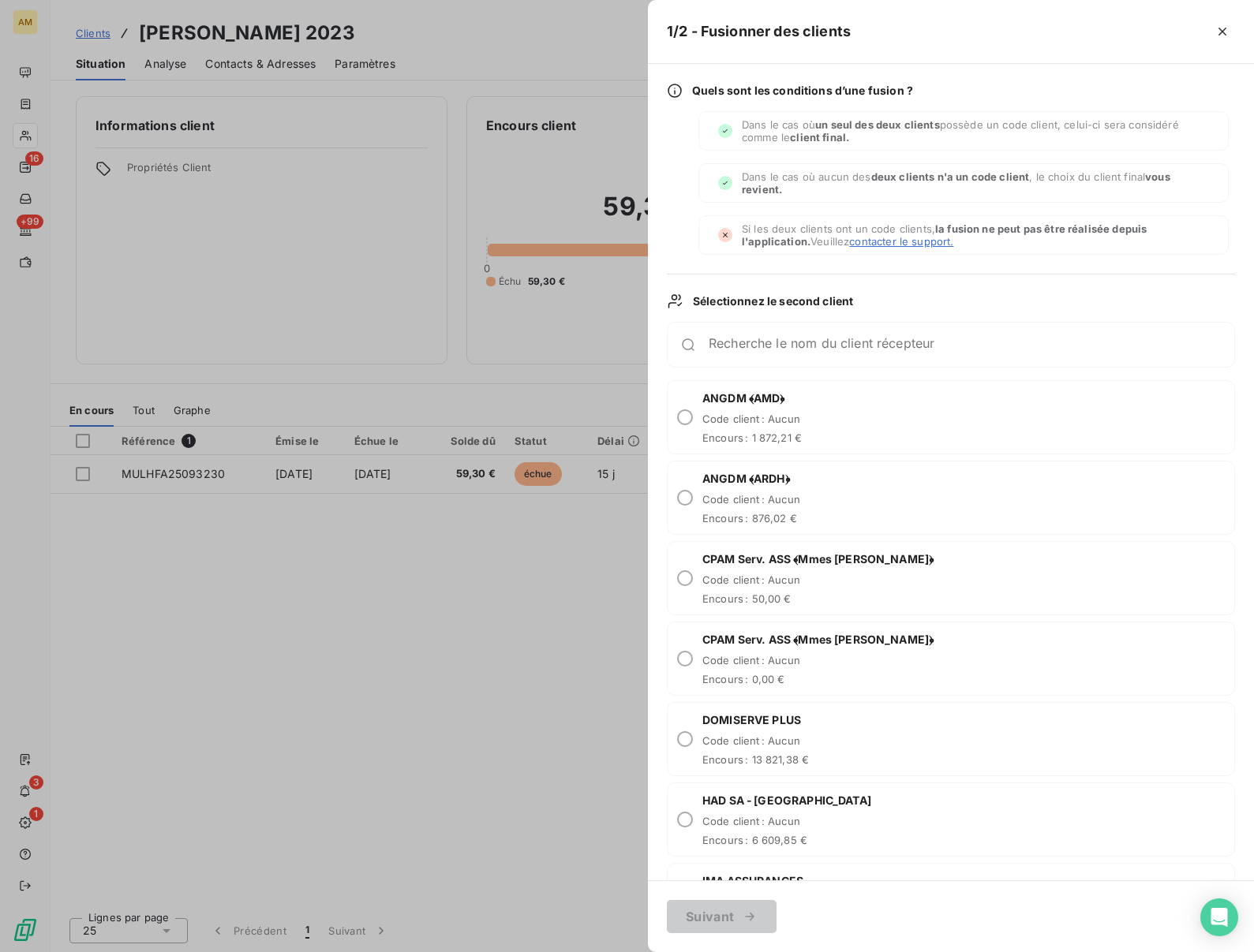
click at [729, 356] on div "Recherche le nom du client récepteur" at bounding box center [952, 345] width 568 height 46
click at [728, 337] on div "Recherche le nom du client récepteur" at bounding box center [971, 345] width 526 height 16
paste input "GOEPFERT"
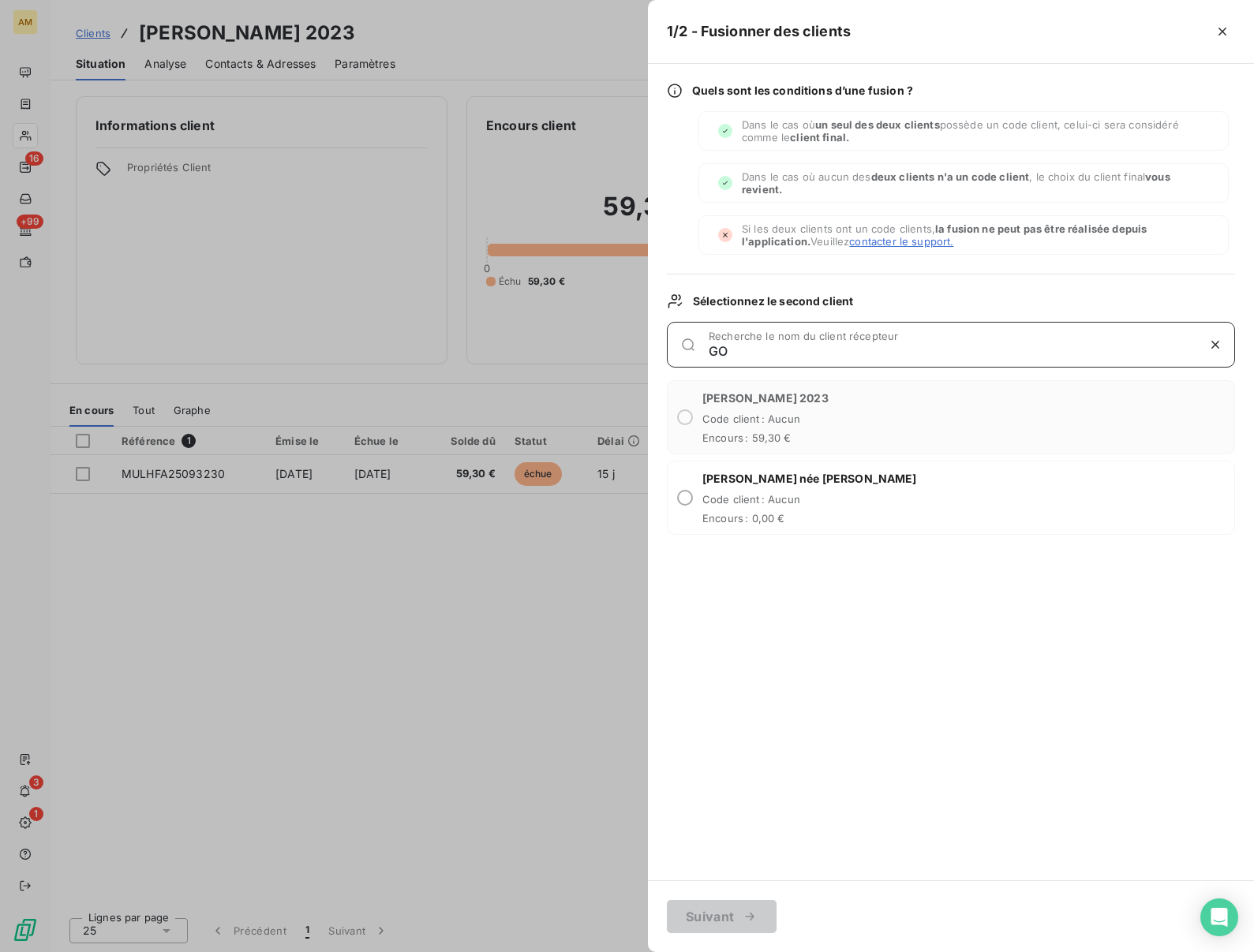
type input "G"
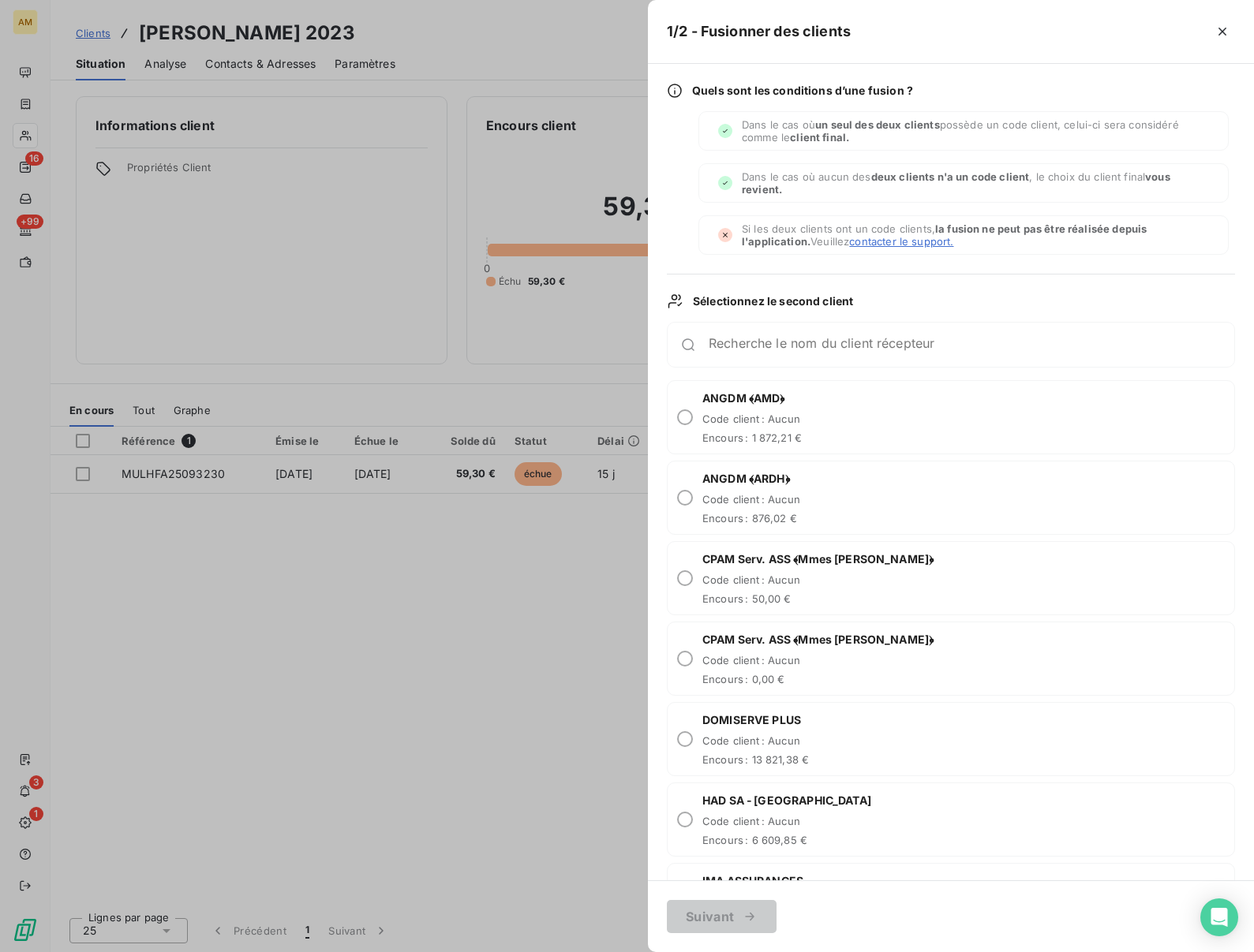
click at [406, 649] on div at bounding box center [627, 476] width 1254 height 952
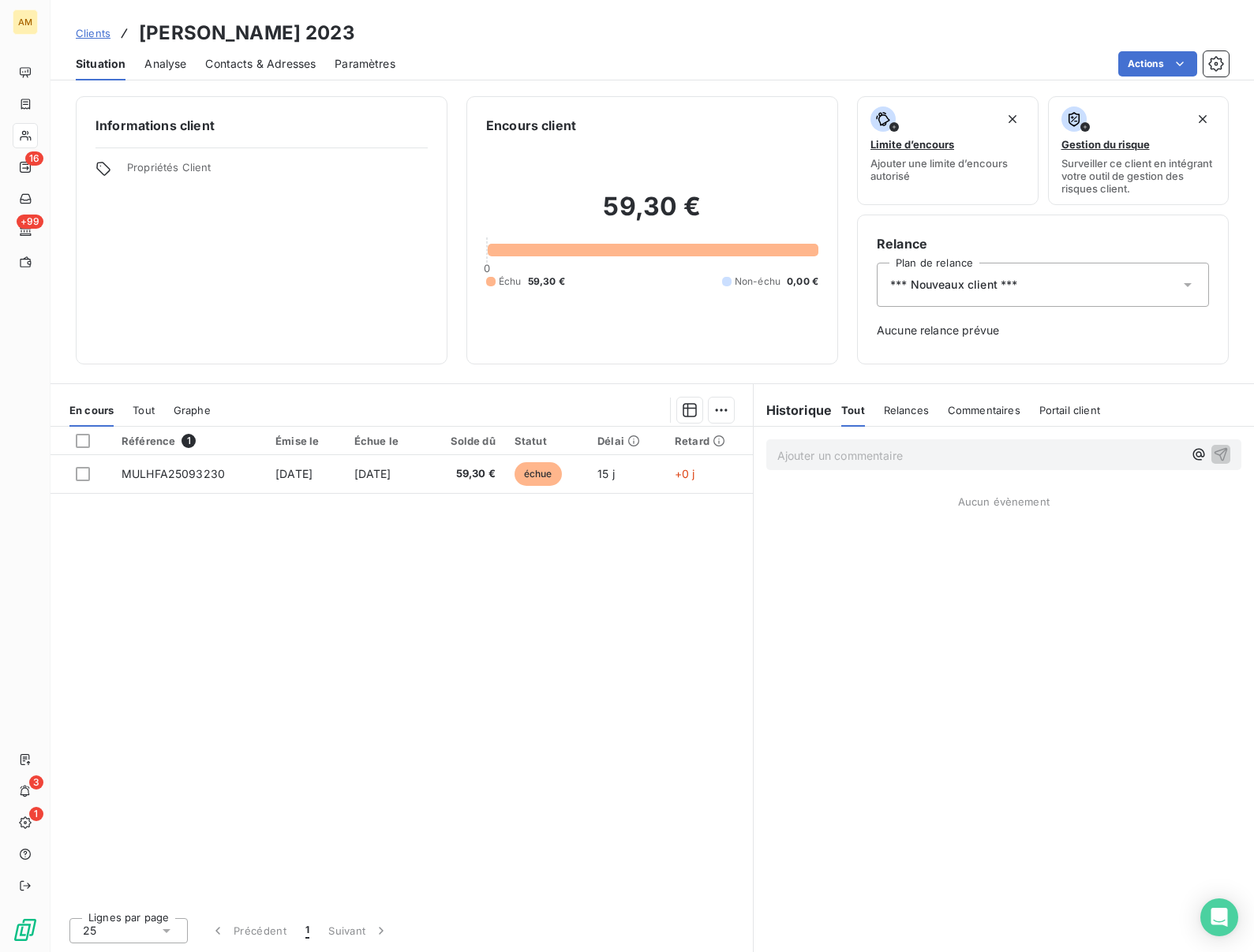
click at [1031, 284] on div "*** Nouveaux client ***" at bounding box center [1043, 284] width 332 height 44
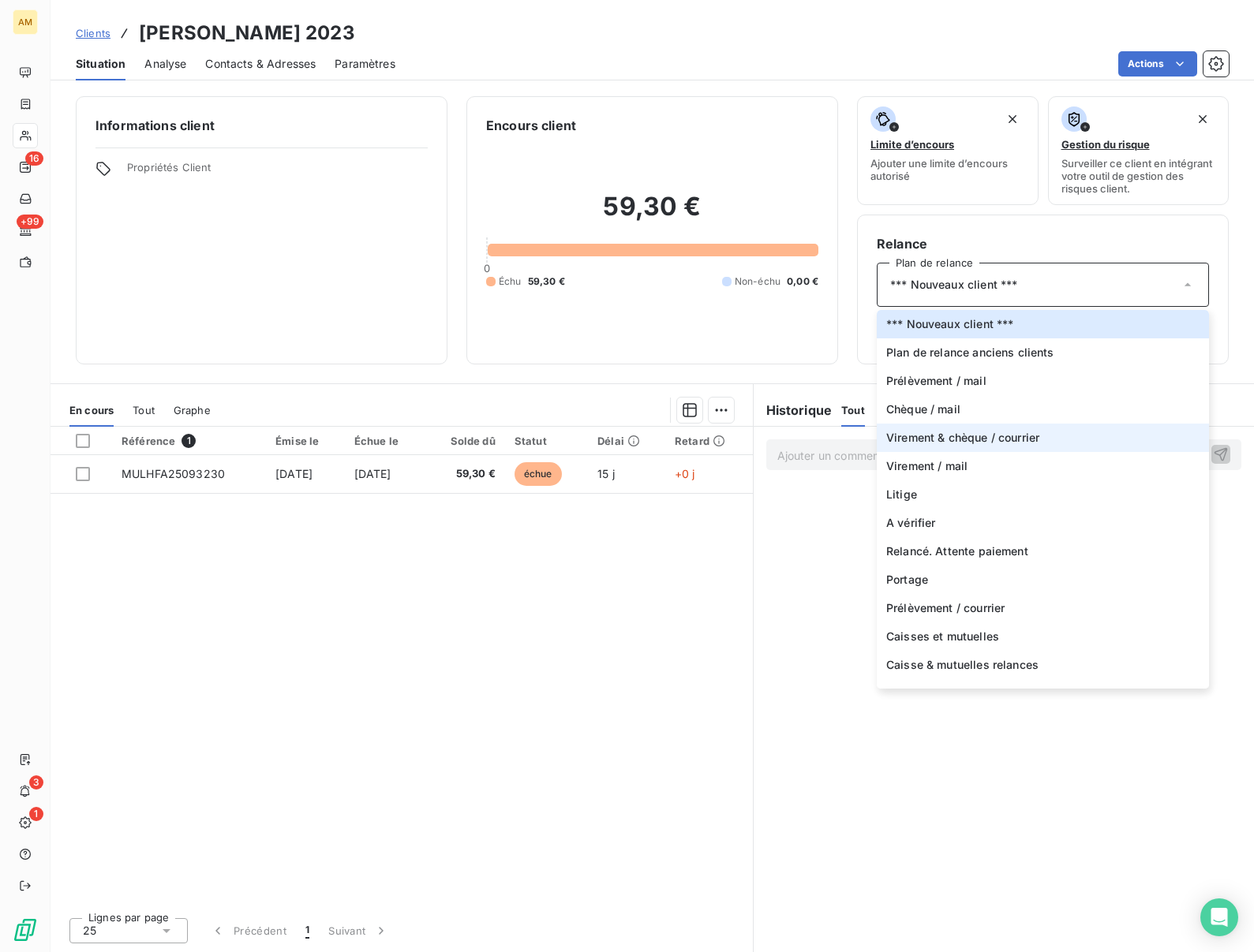
click at [915, 434] on span "Virement & chèque / courrier" at bounding box center [963, 438] width 153 height 16
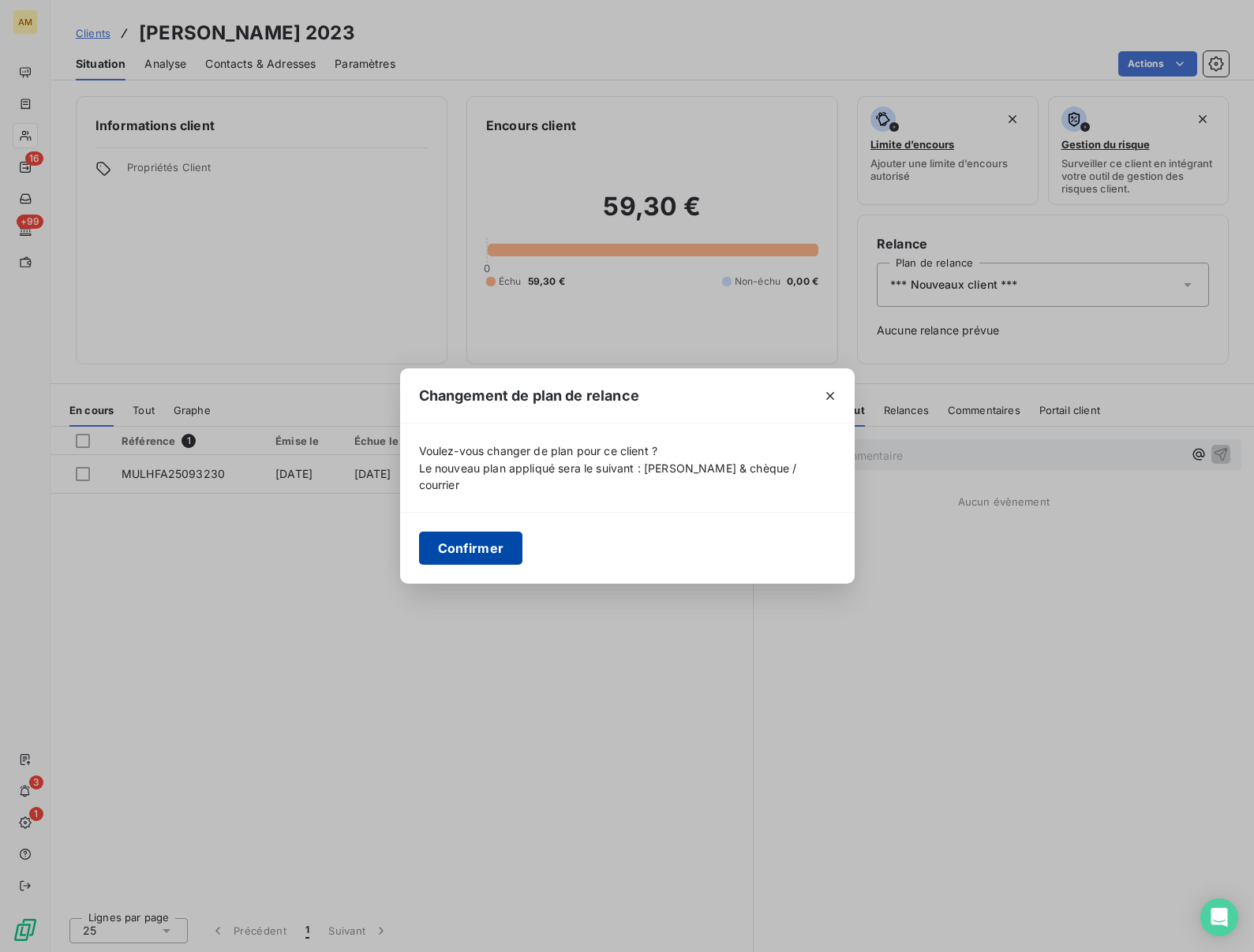
click at [467, 552] on button "Confirmer" at bounding box center [470, 548] width 104 height 33
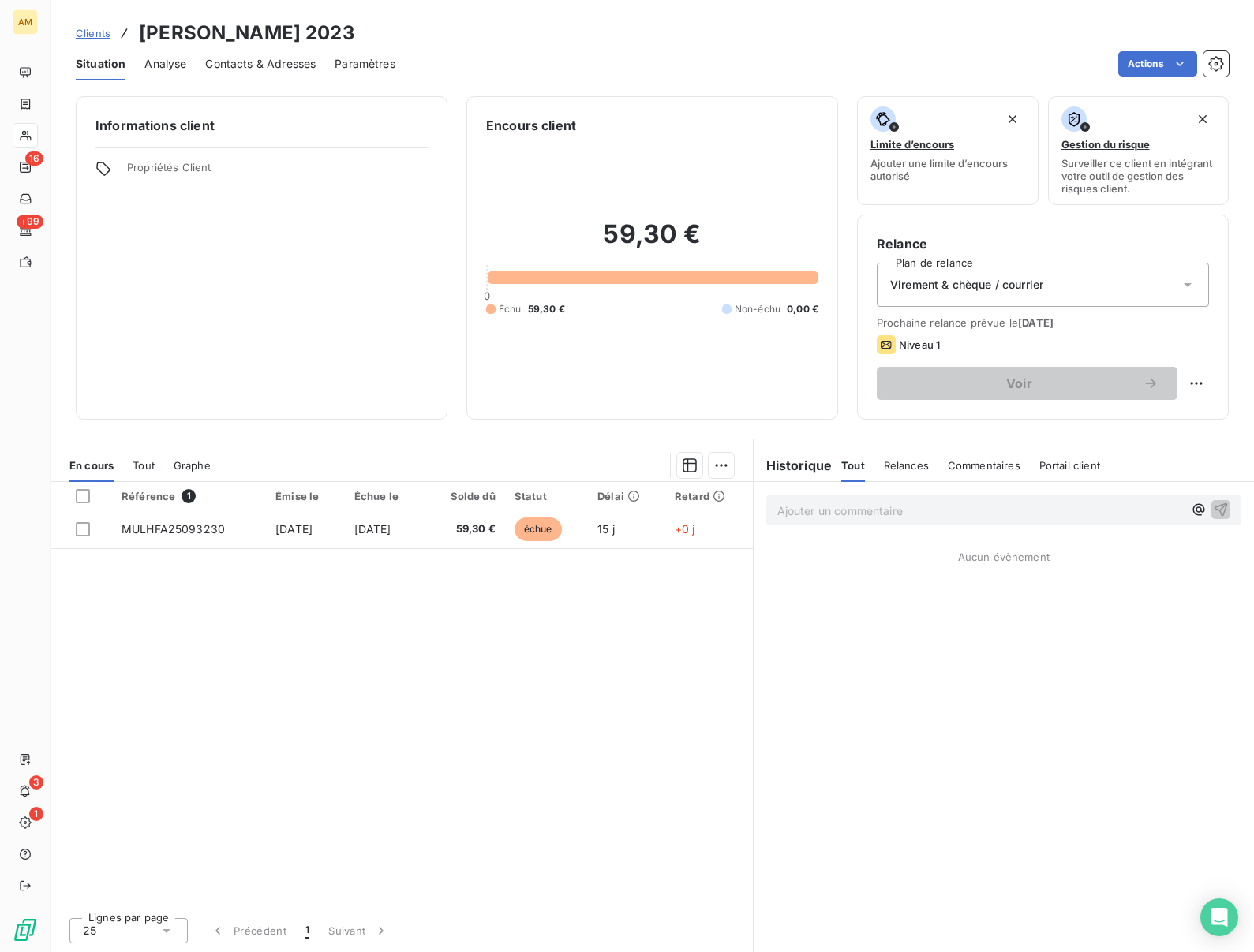
click at [1066, 280] on div "Virement & chèque / courrier" at bounding box center [1043, 284] width 332 height 44
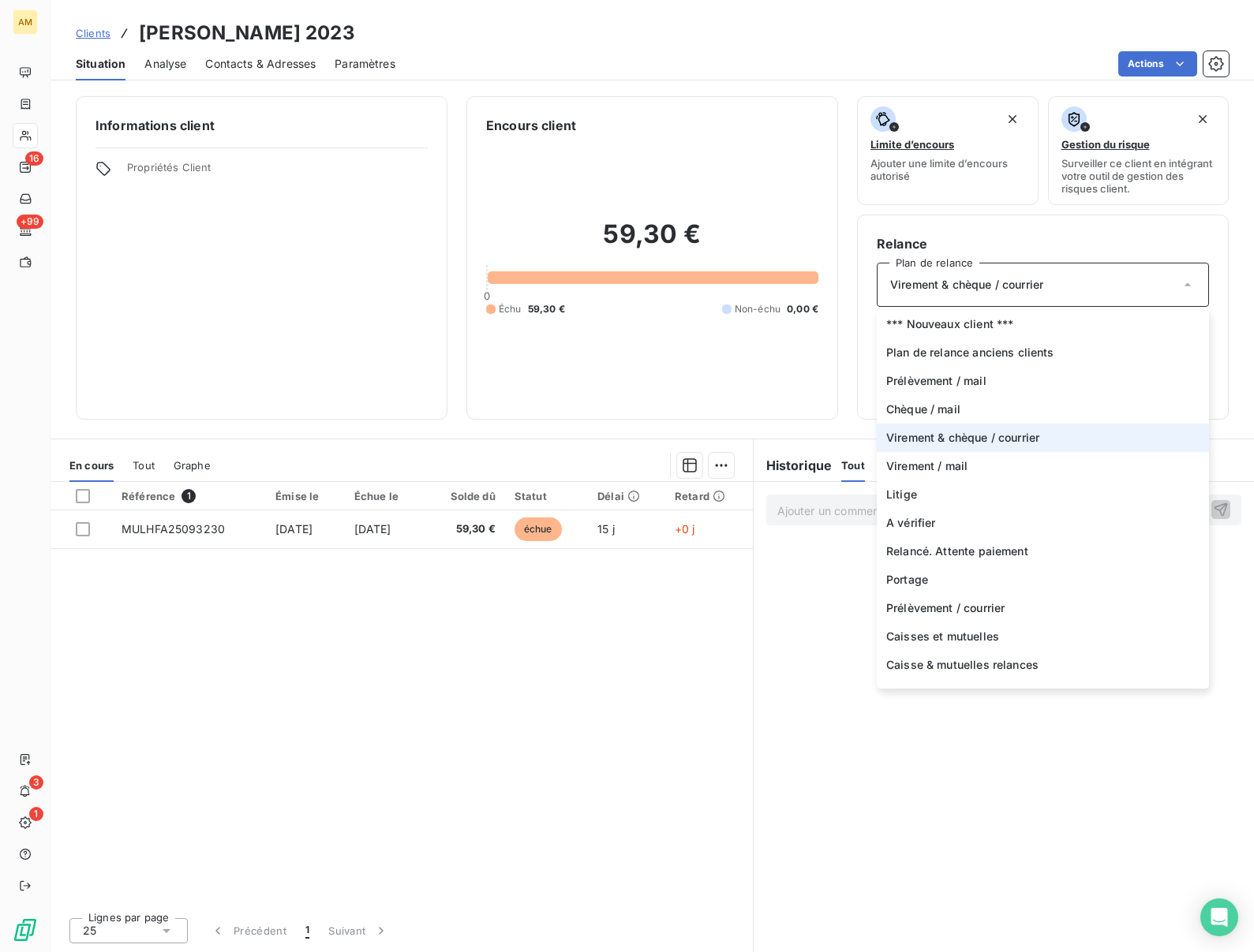
click at [967, 434] on span "Virement & chèque / courrier" at bounding box center [963, 438] width 153 height 16
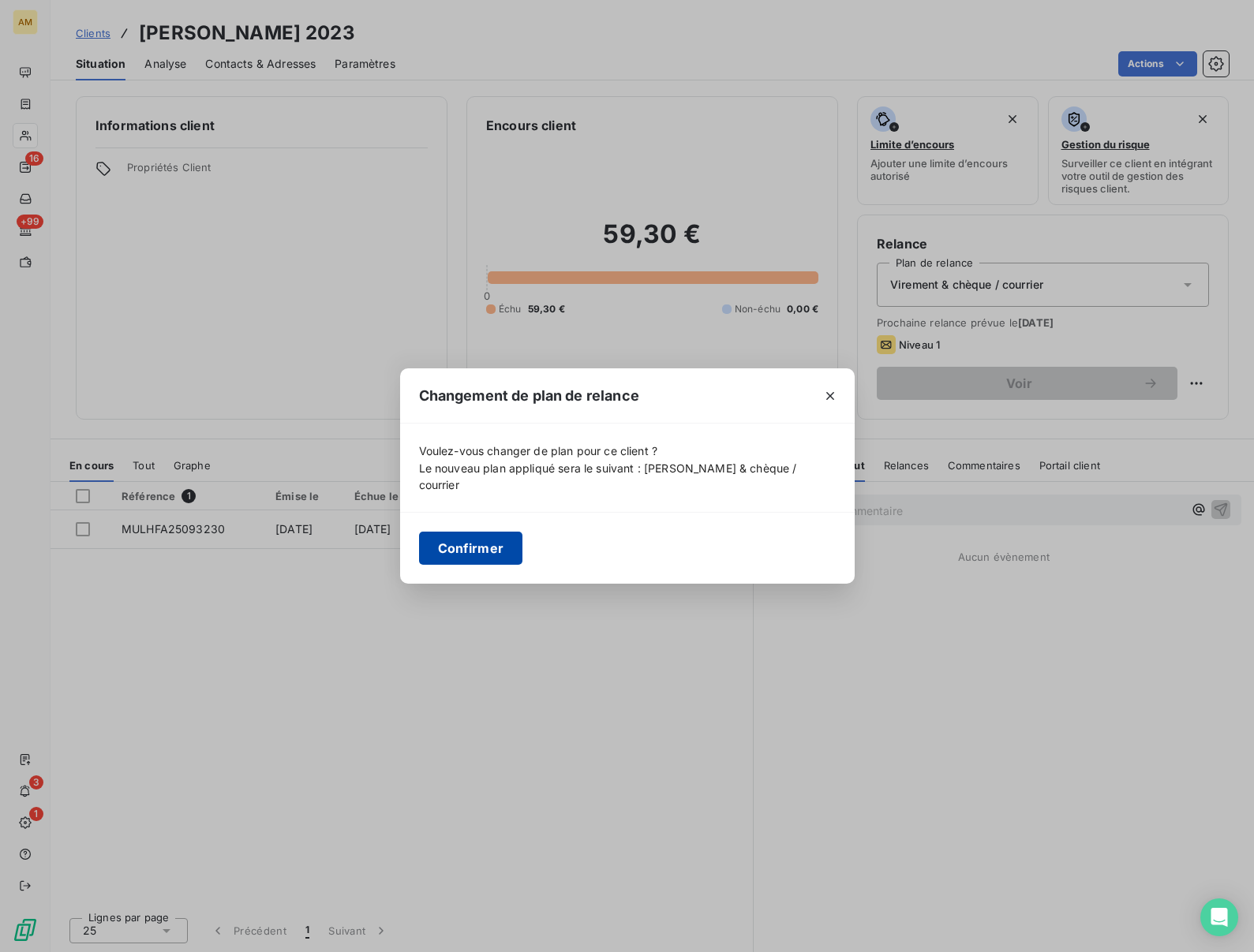
click at [470, 544] on button "Confirmer" at bounding box center [470, 548] width 104 height 33
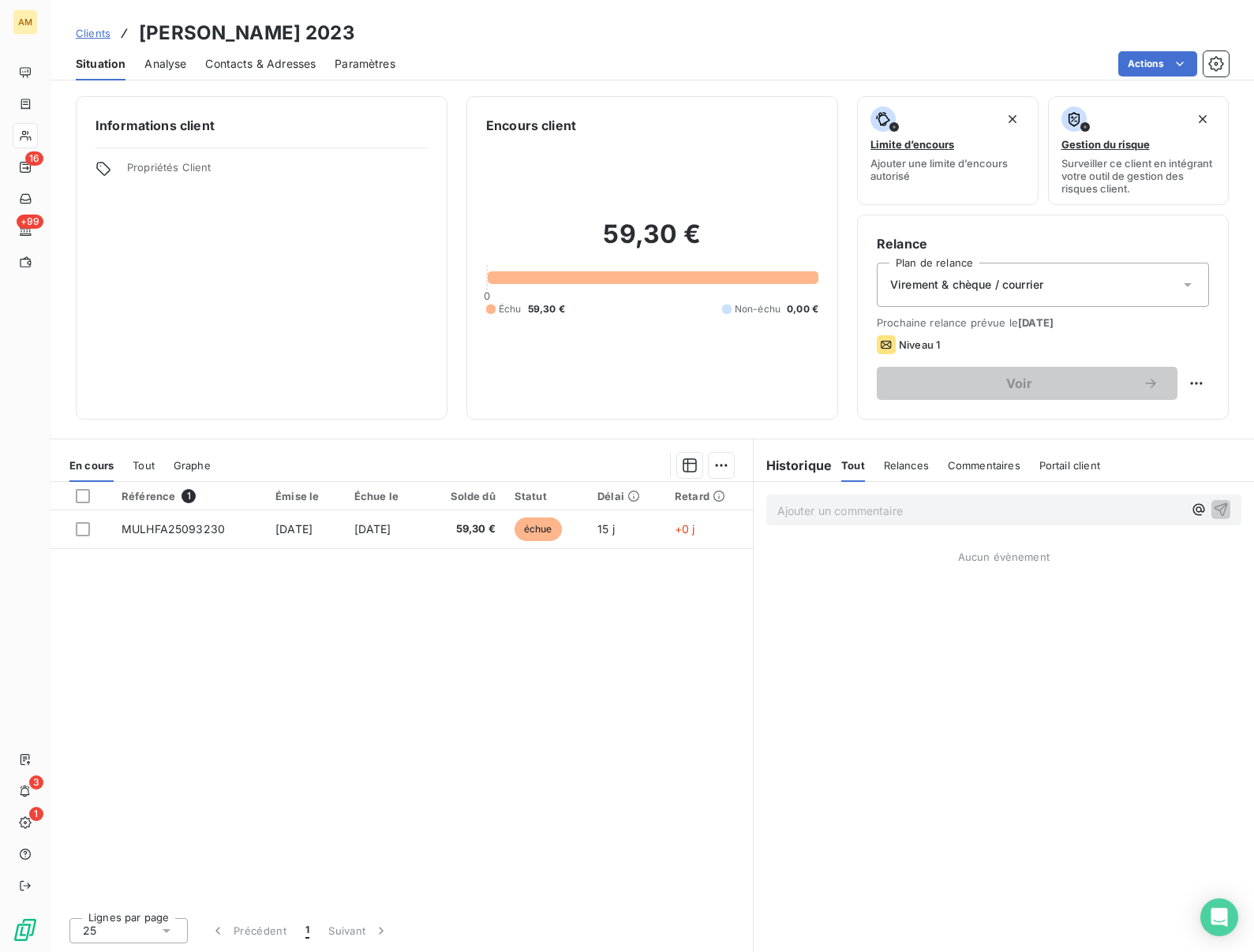
click at [695, 376] on div "59,30 € 0 Échu 59,30 € Non-échu 0,00 €" at bounding box center [652, 267] width 332 height 265
click at [293, 283] on div "Informations client Propriétés Client" at bounding box center [261, 258] width 371 height 323
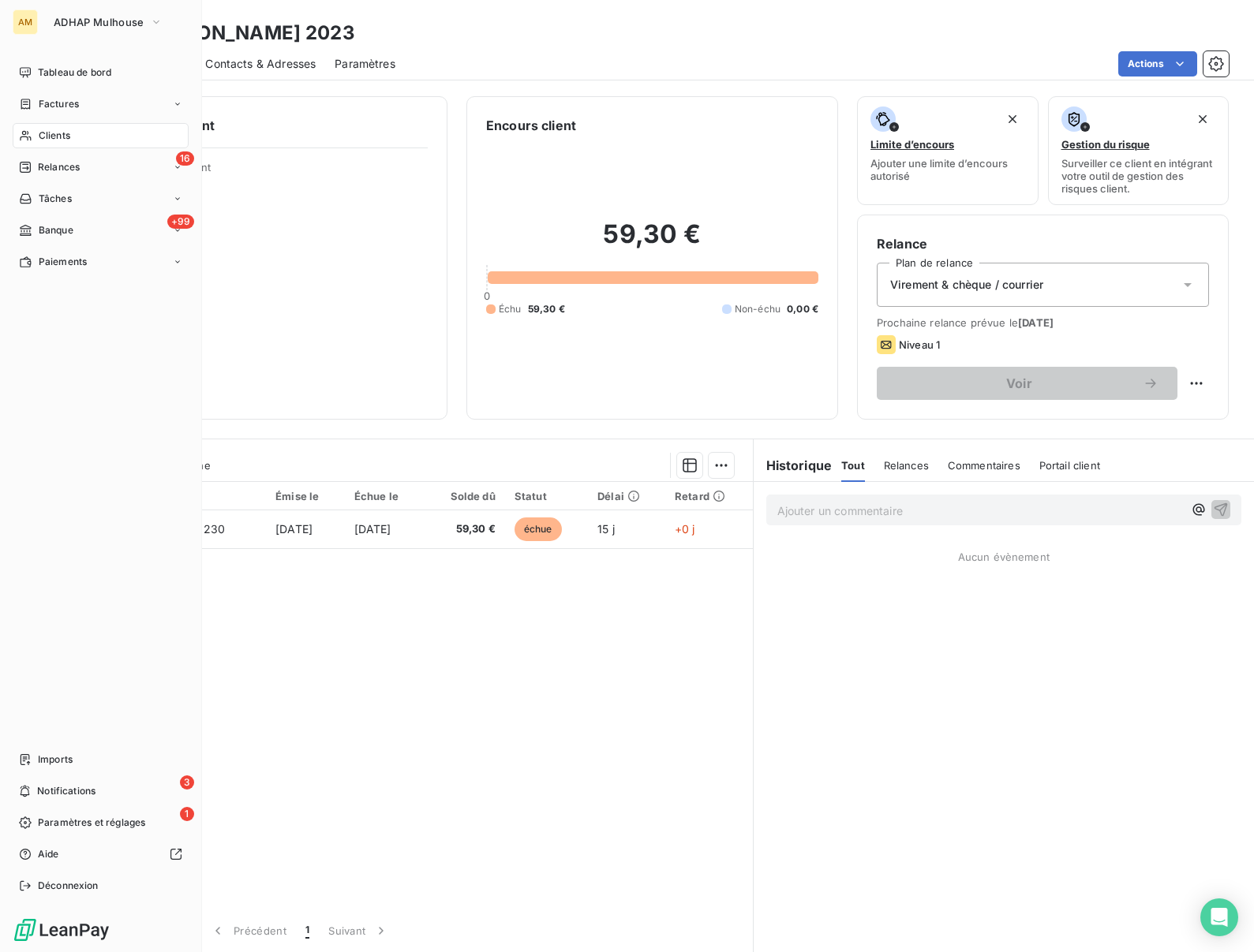
click at [43, 140] on span "Clients" at bounding box center [55, 135] width 32 height 14
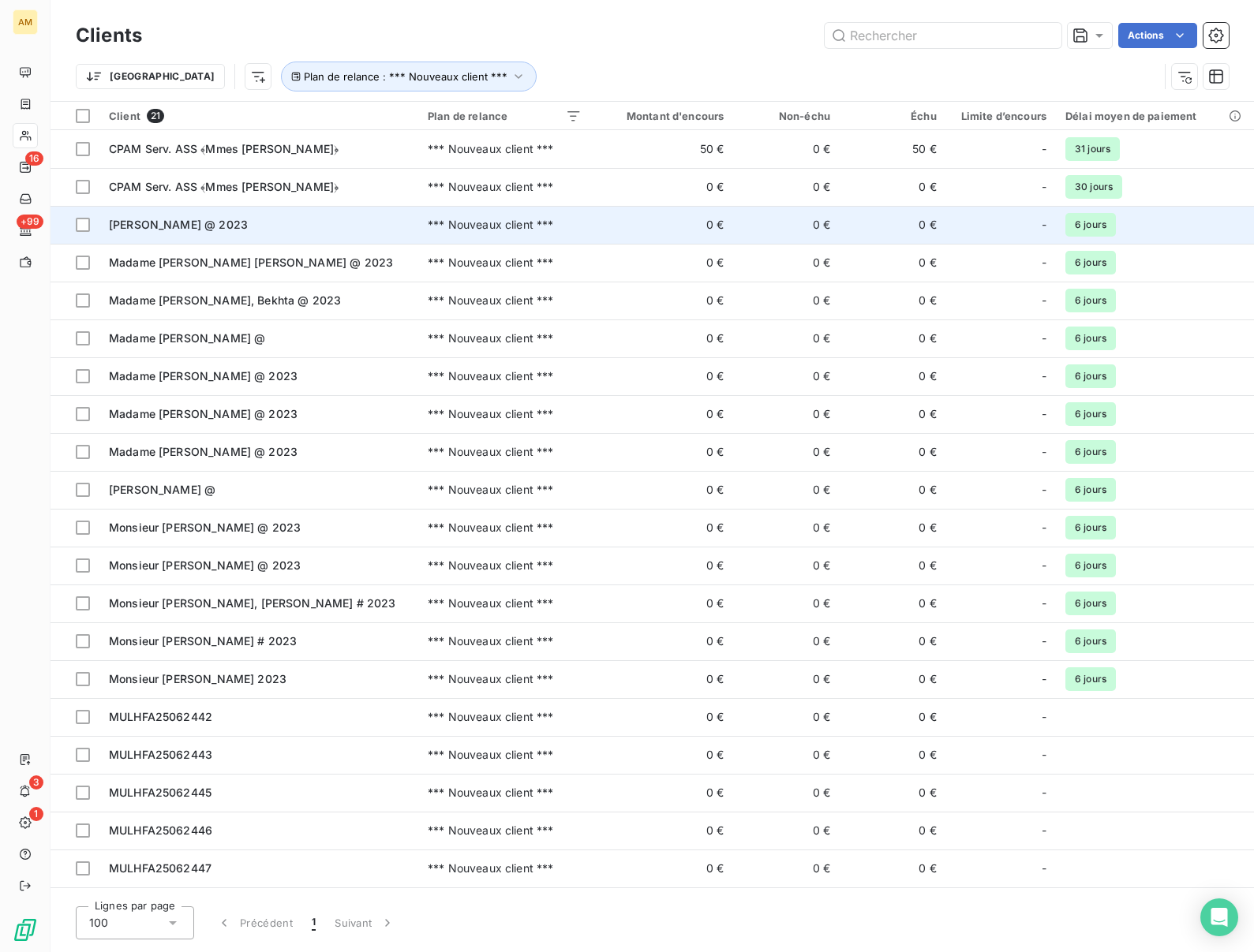
click at [197, 220] on span "Madame GRAF, Laurette @ 2023" at bounding box center [178, 224] width 139 height 13
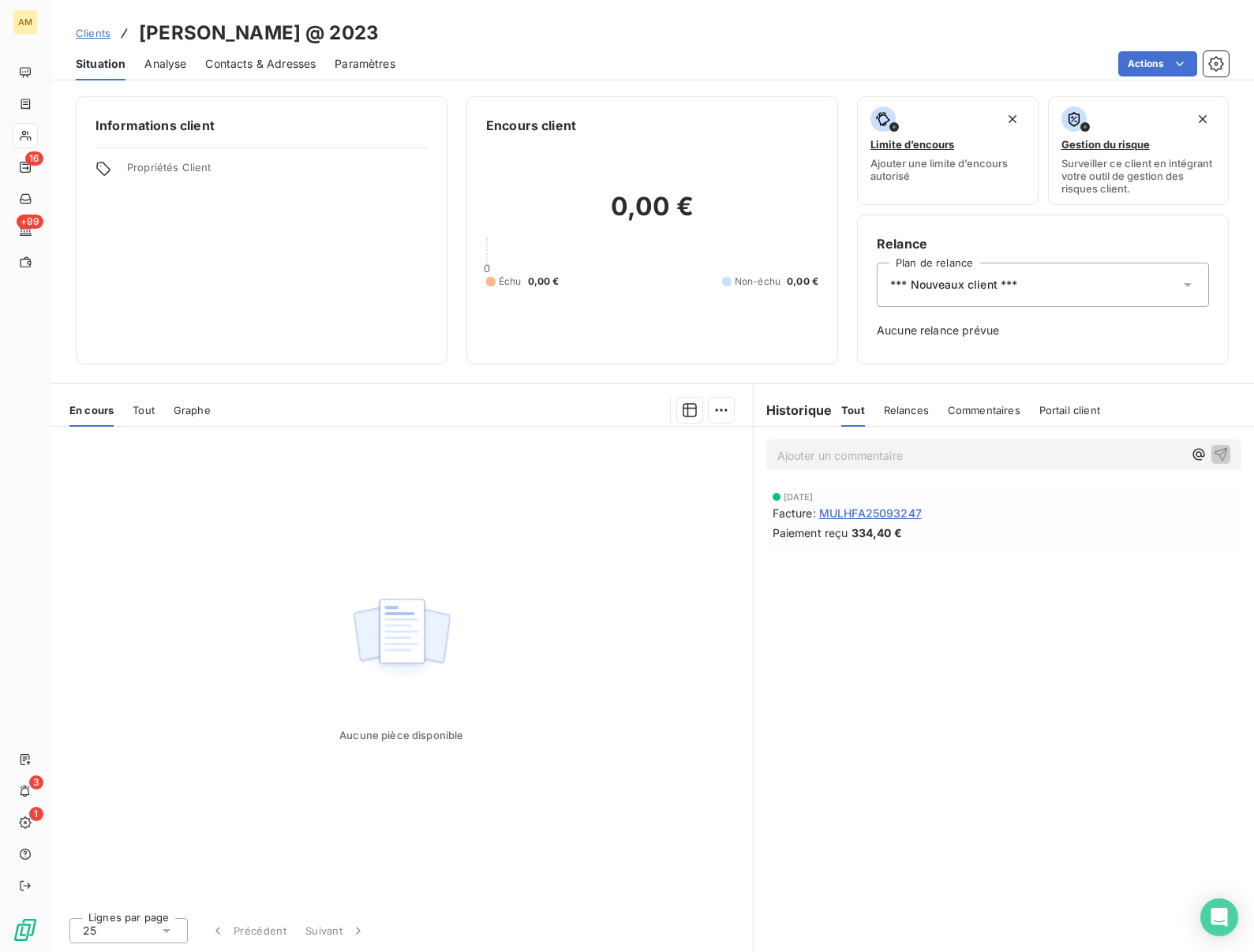
click at [248, 30] on h3 "Madame GRAF, Laurette @ 2023" at bounding box center [258, 33] width 240 height 28
copy h3 "GRAF"
click at [1018, 292] on div "*** Nouveaux client ***" at bounding box center [1043, 284] width 332 height 44
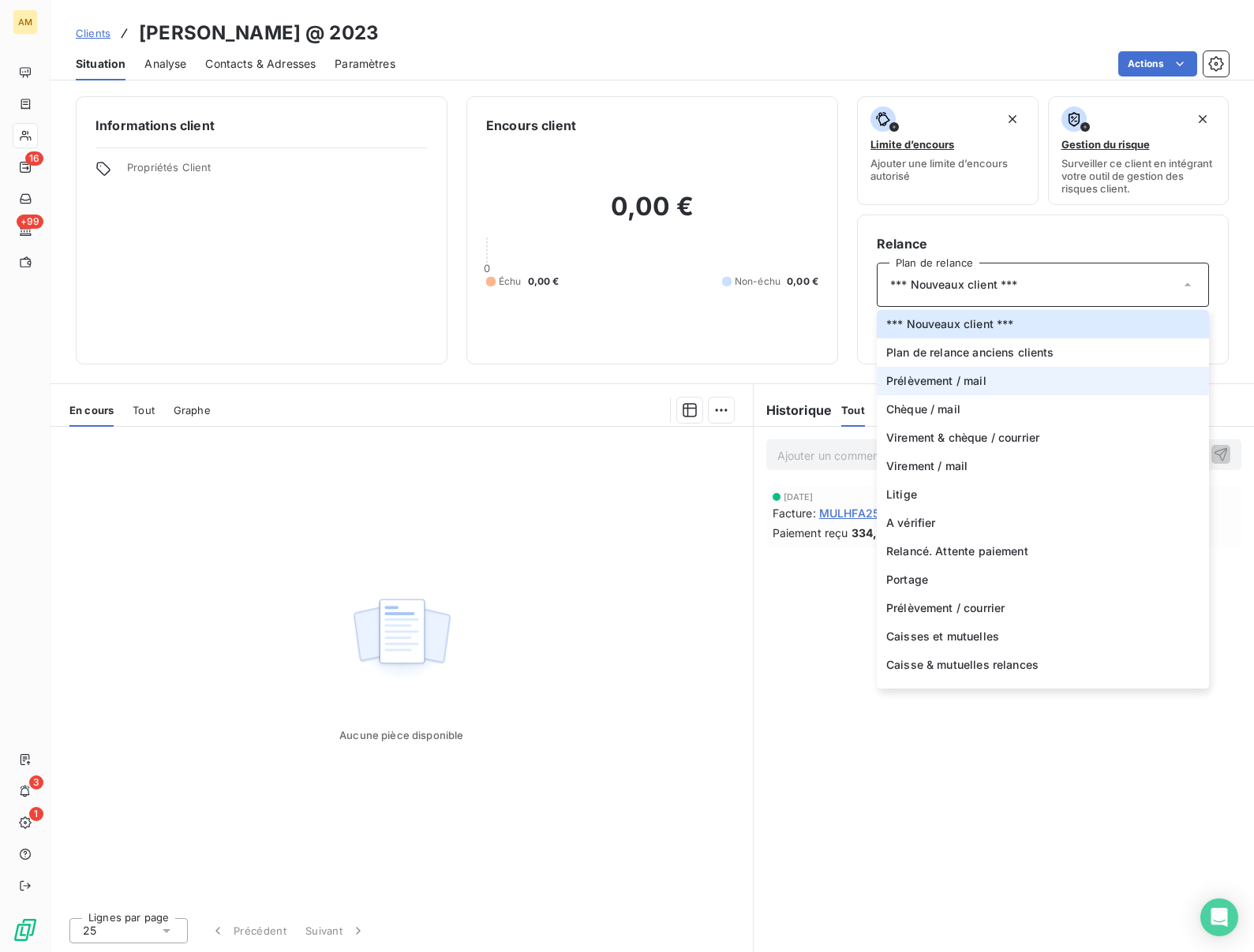
click at [952, 377] on span "Prélèvement / mail" at bounding box center [937, 380] width 101 height 16
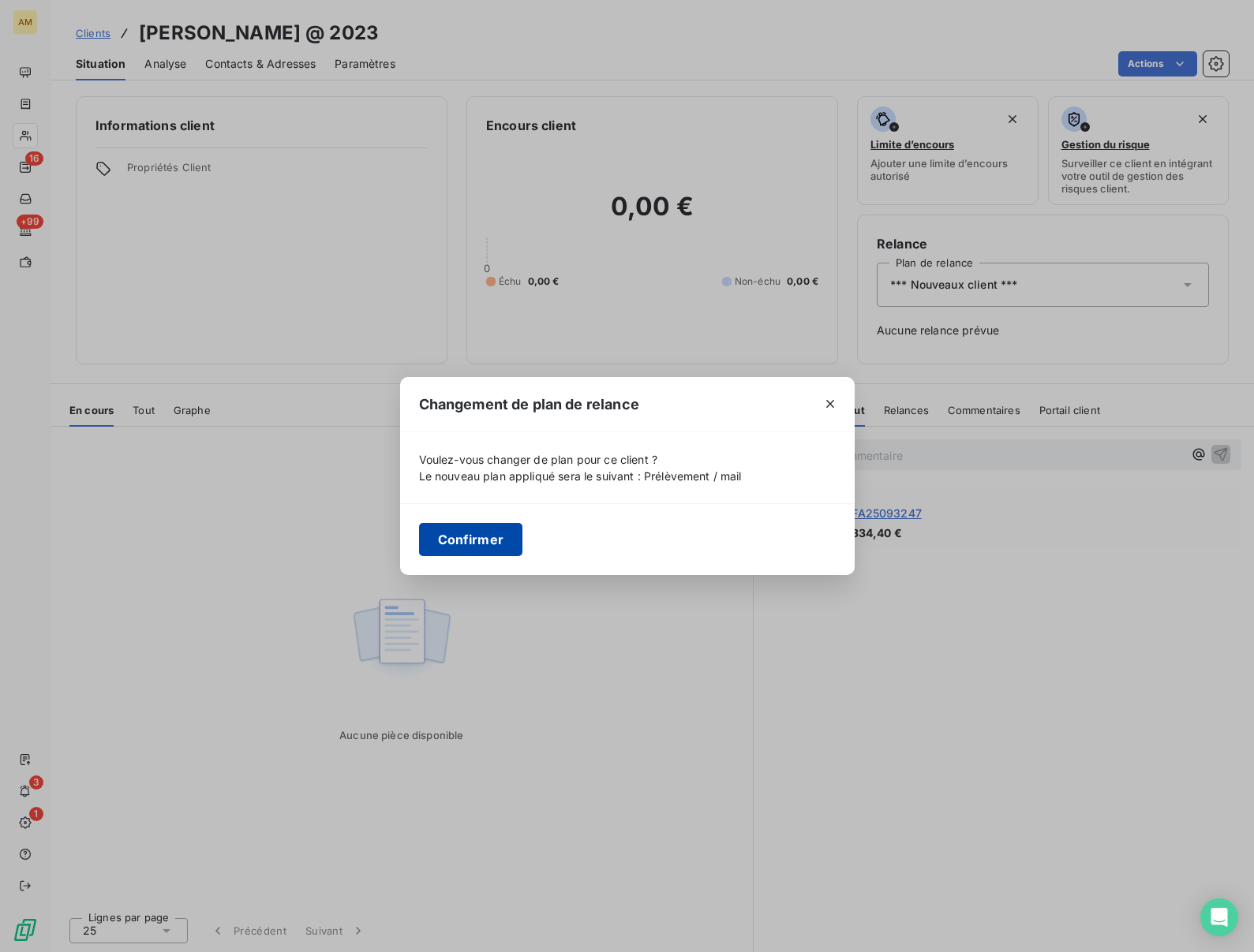
click at [433, 543] on button "Confirmer" at bounding box center [470, 540] width 104 height 33
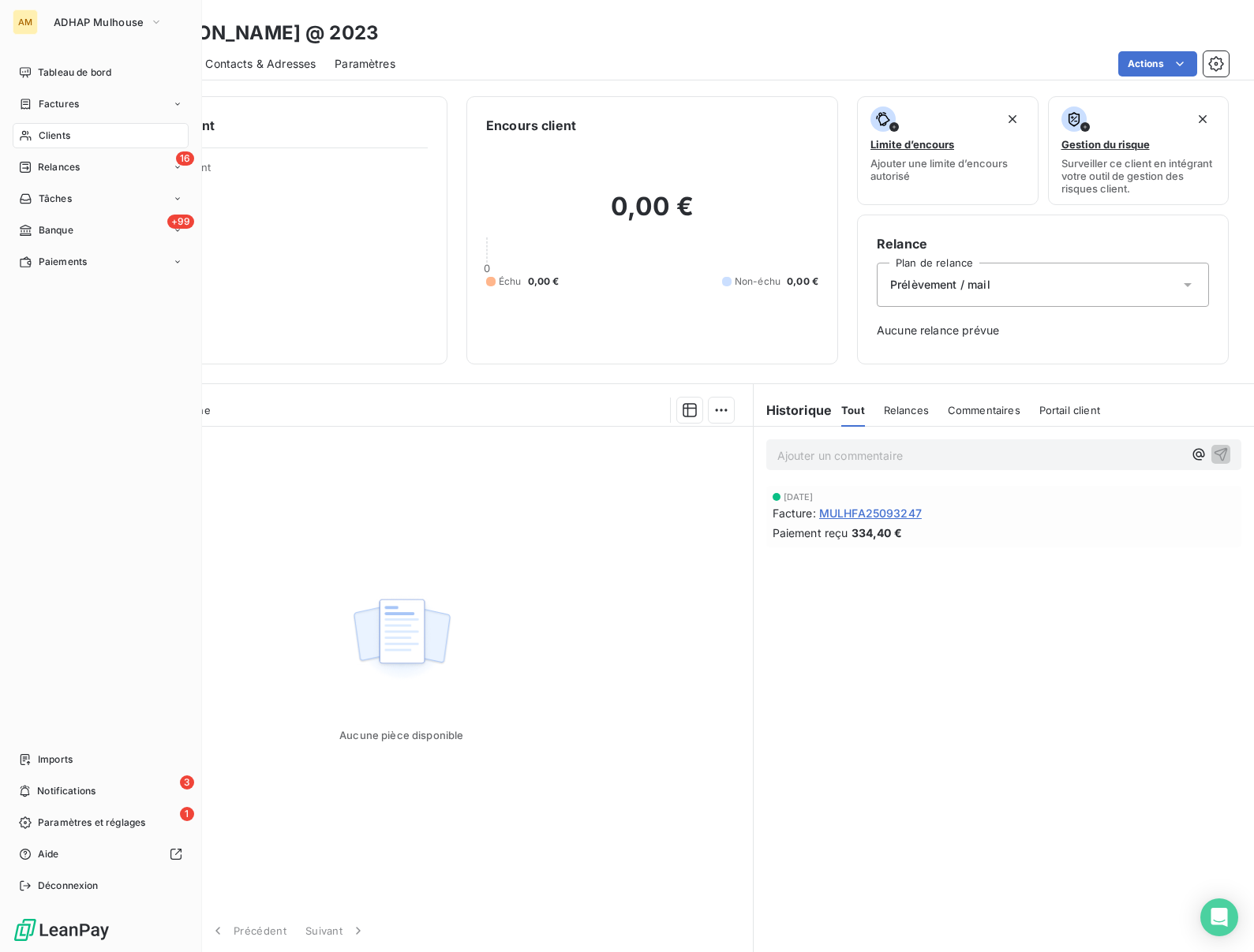
click at [40, 134] on span "Clients" at bounding box center [55, 135] width 32 height 14
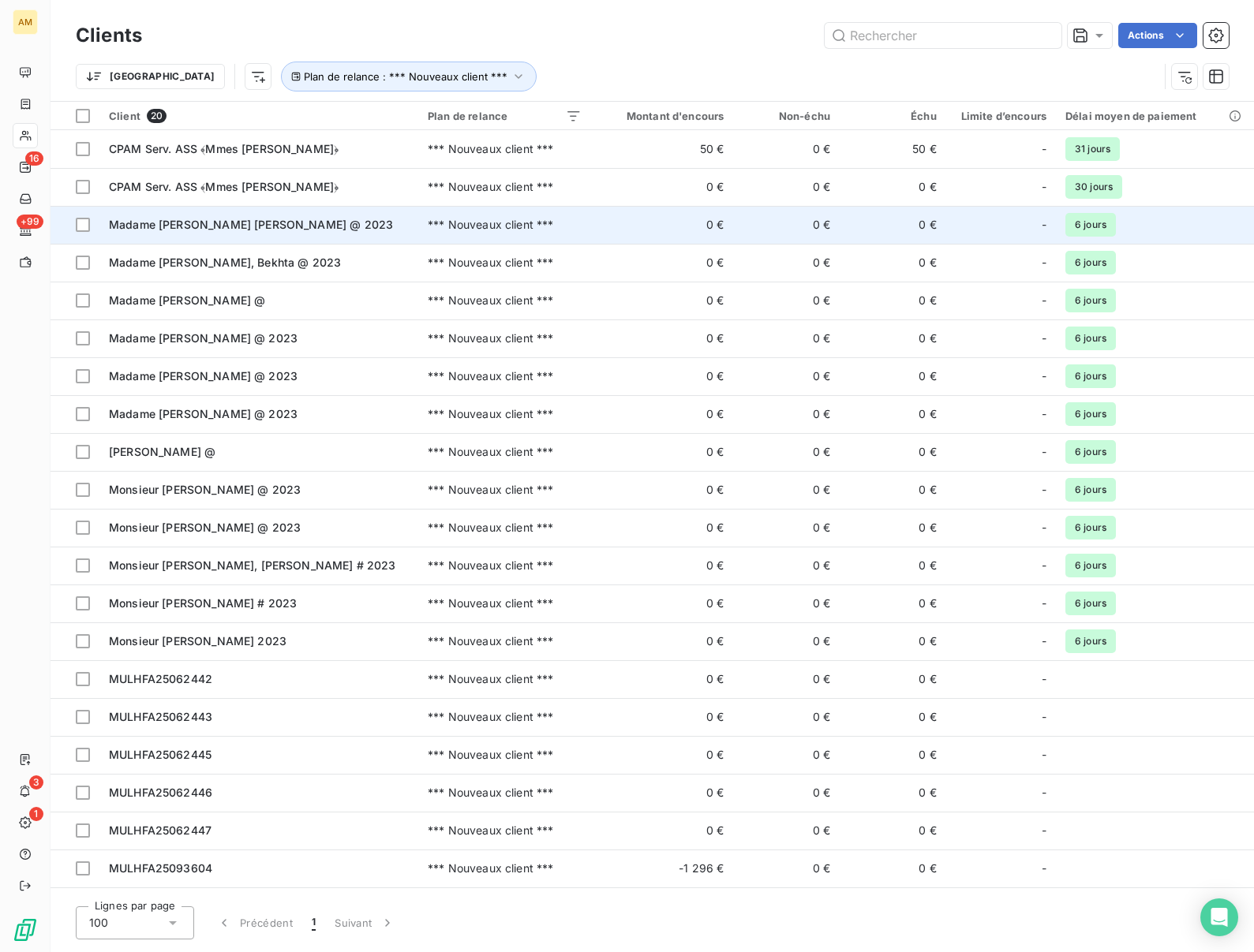
click at [146, 218] on span "Madame HALTER, Marie Thérèse @ 2023" at bounding box center [251, 224] width 284 height 13
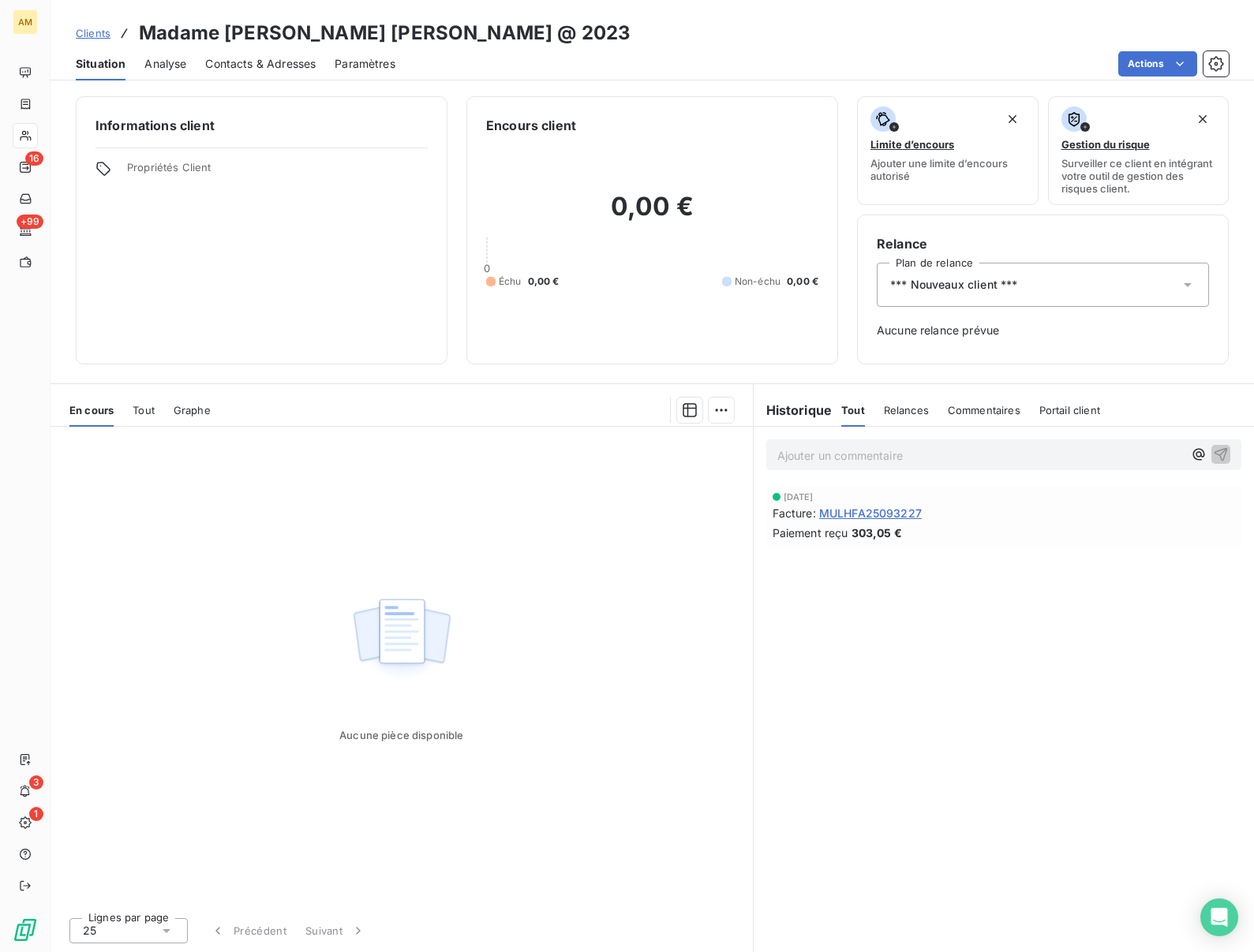
click at [260, 39] on h3 "Madame HALTER, Marie Thérèse @ 2023" at bounding box center [385, 33] width 492 height 28
copy h3 "HALTER"
click at [1039, 285] on div "*** Nouveaux client ***" at bounding box center [1043, 284] width 332 height 44
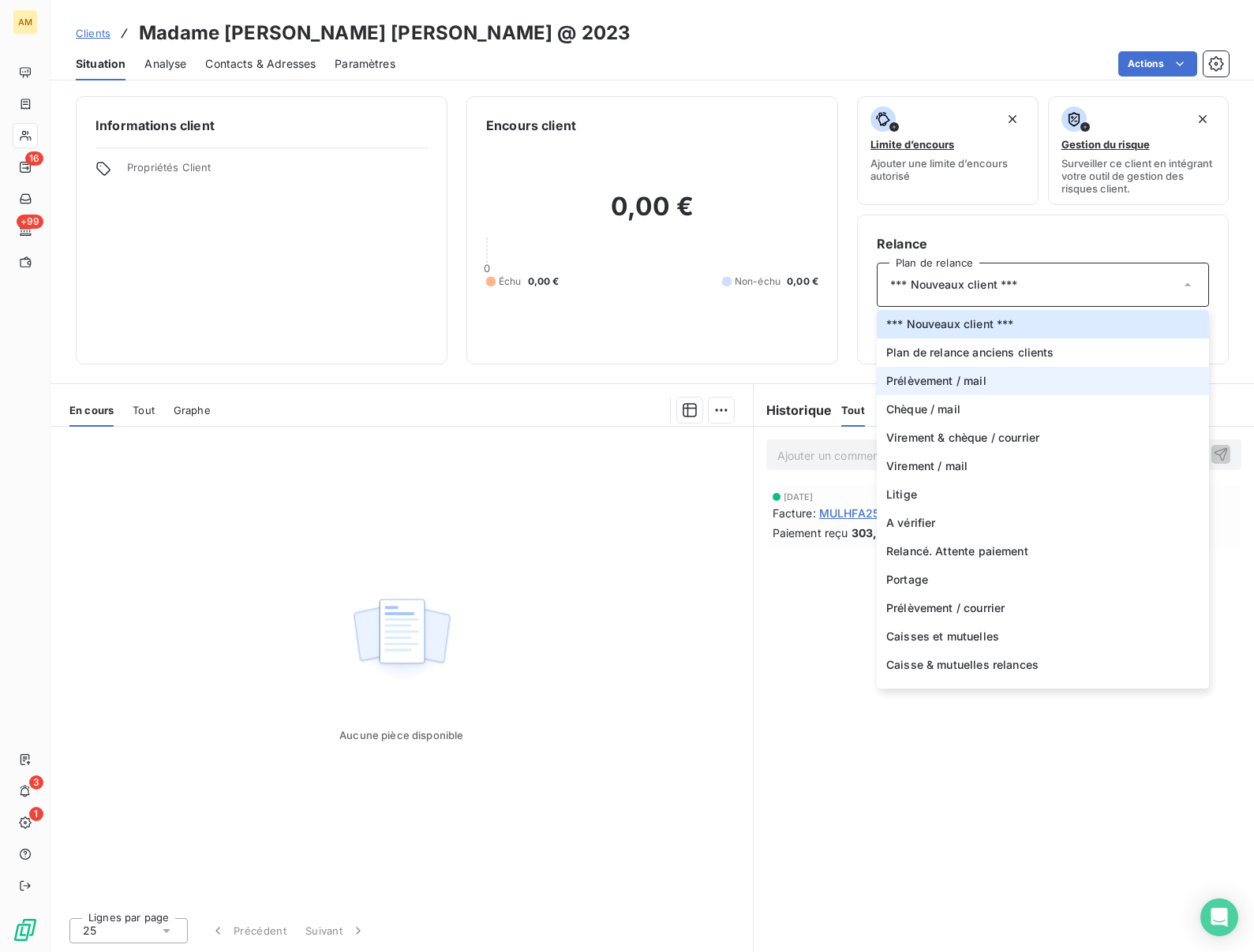
click at [986, 380] on li "Prélèvement / mail" at bounding box center [1043, 381] width 332 height 28
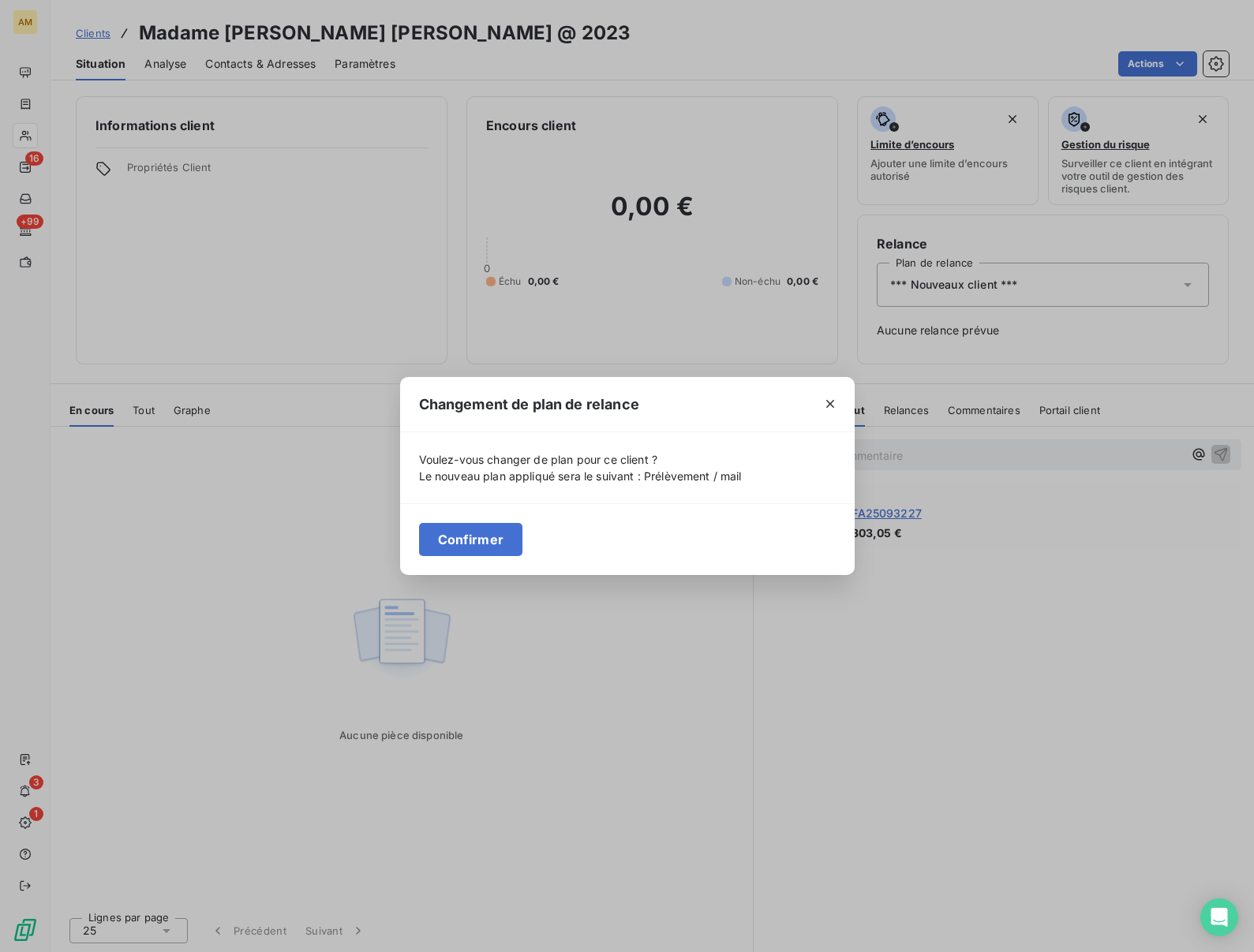
click at [470, 521] on div "Confirmer" at bounding box center [627, 539] width 455 height 71
click at [464, 539] on button "Confirmer" at bounding box center [470, 540] width 104 height 33
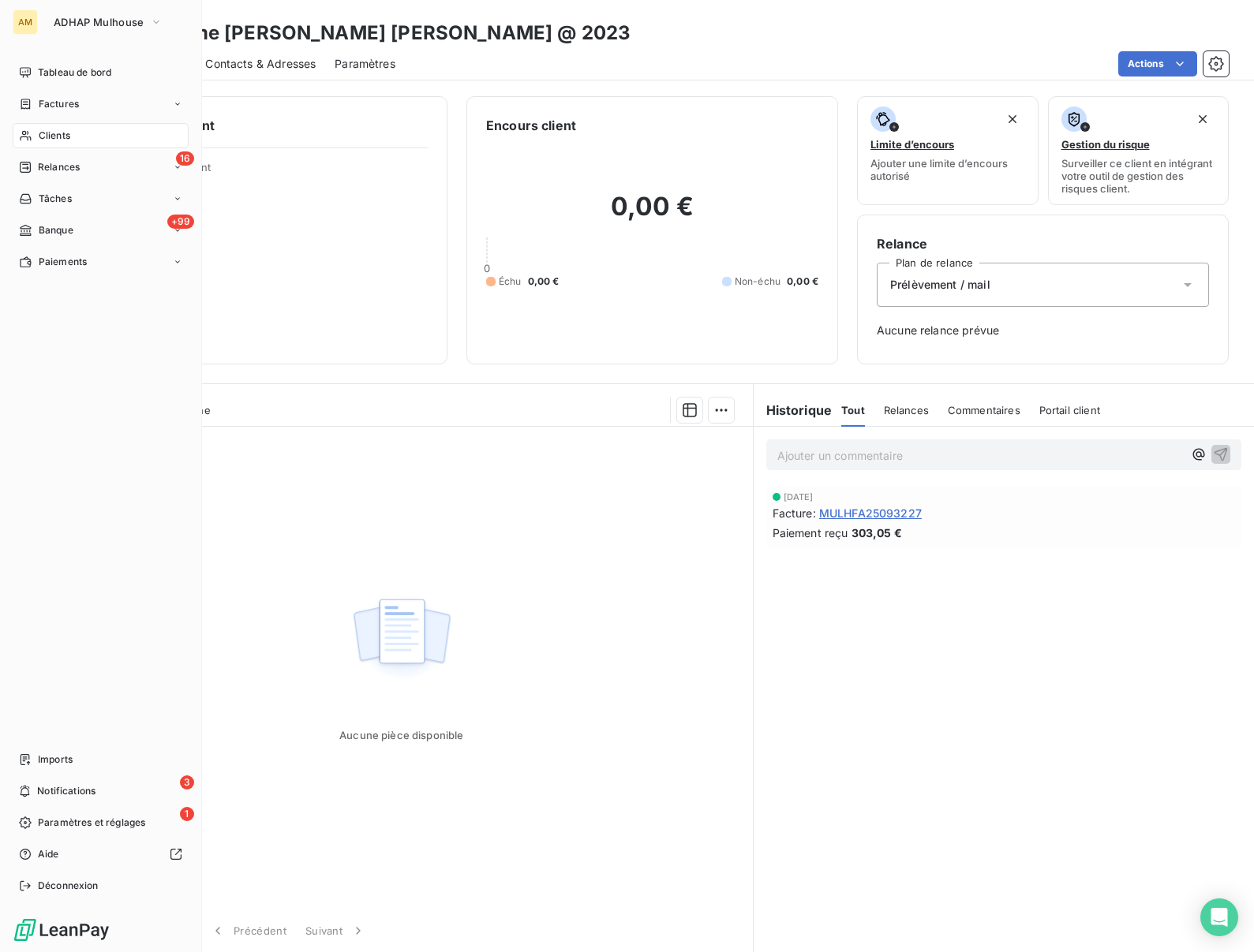
click at [56, 136] on span "Clients" at bounding box center [55, 135] width 32 height 14
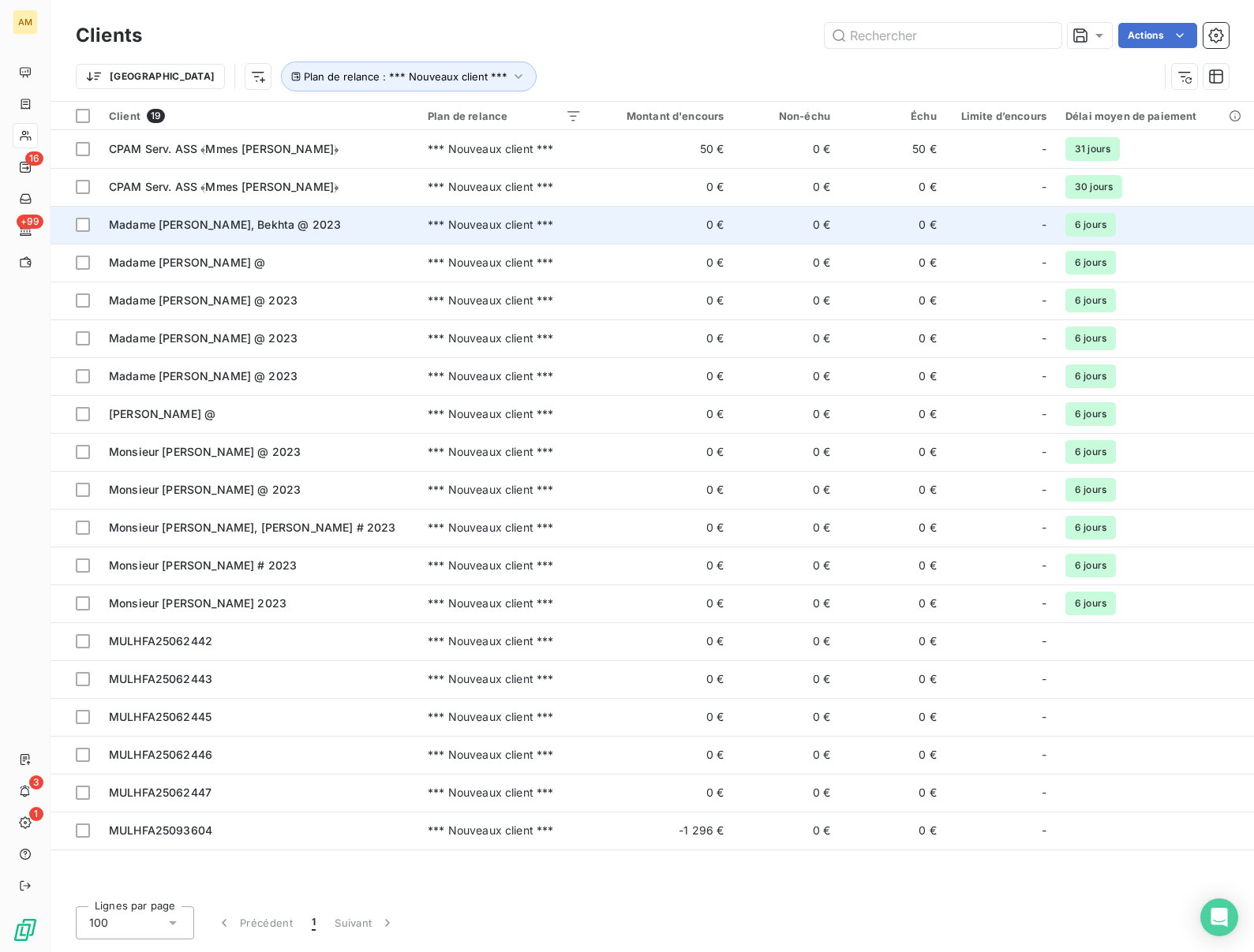
click at [154, 224] on span "Madame KADRI, Bekhta @ 2023" at bounding box center [224, 224] width 232 height 13
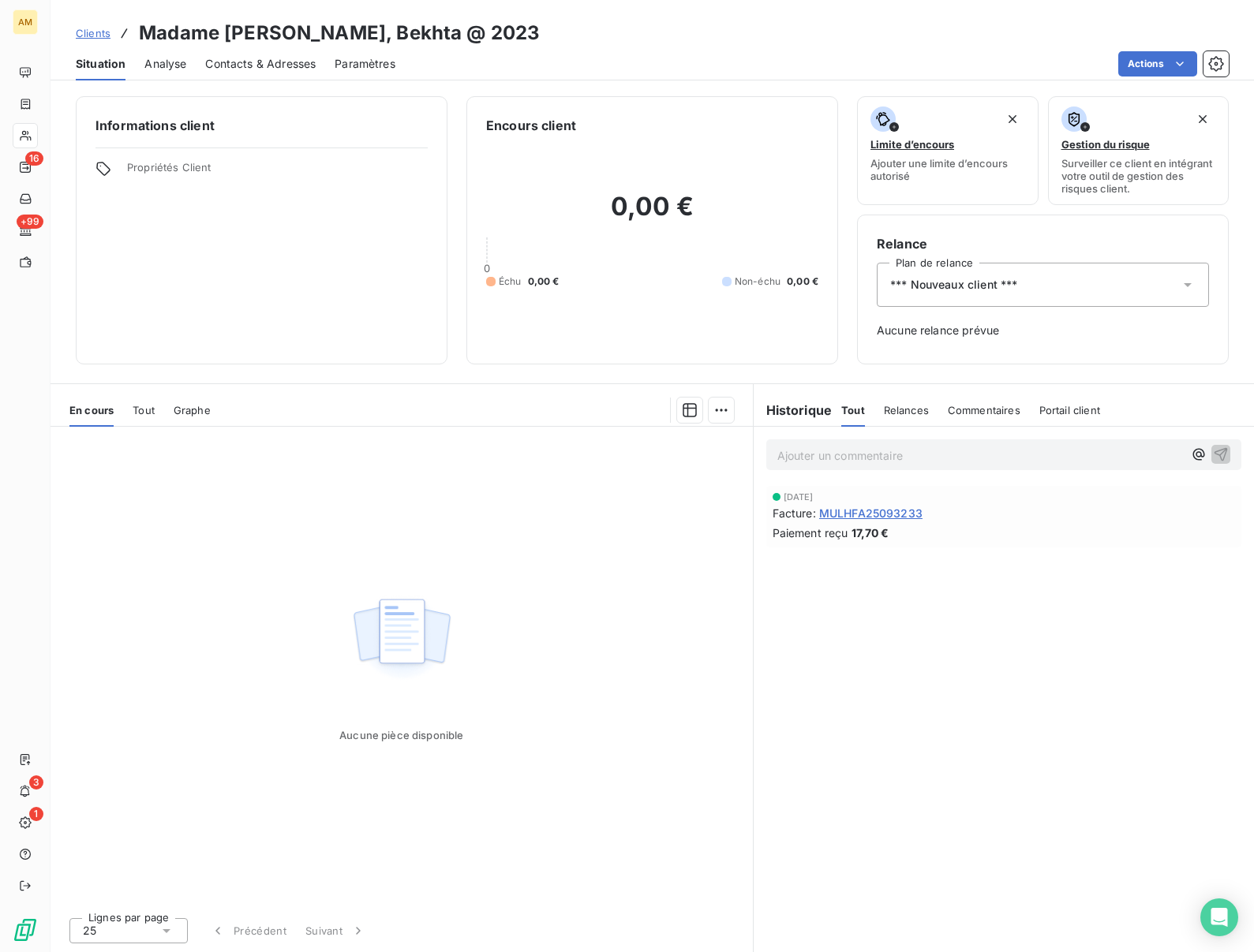
click at [247, 27] on h3 "Madame KADRI, Bekhta @ 2023" at bounding box center [339, 33] width 401 height 28
copy h3 "KADRI"
click at [980, 288] on span "*** Nouveaux client ***" at bounding box center [953, 284] width 127 height 16
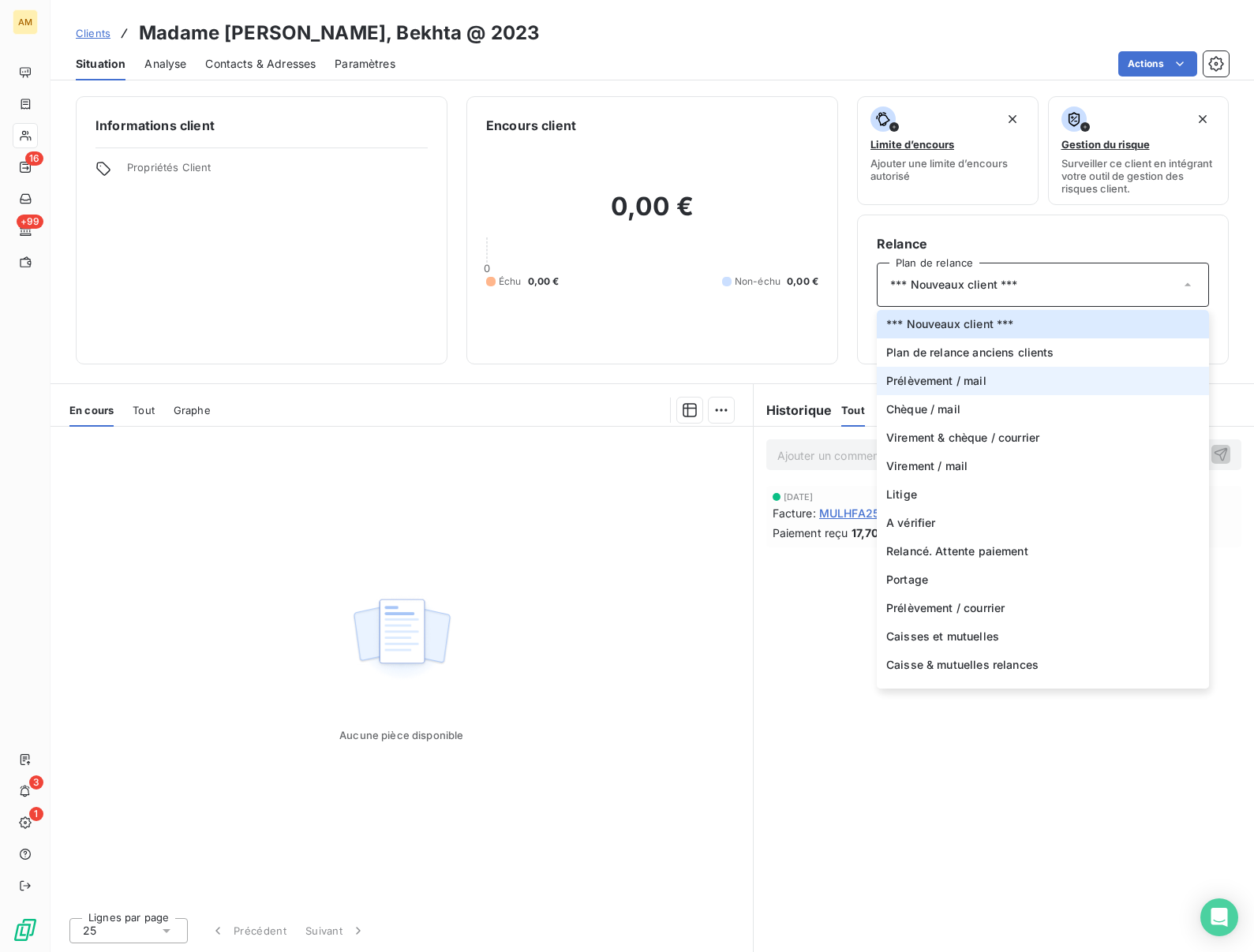
click at [945, 381] on span "Prélèvement / mail" at bounding box center [937, 380] width 101 height 16
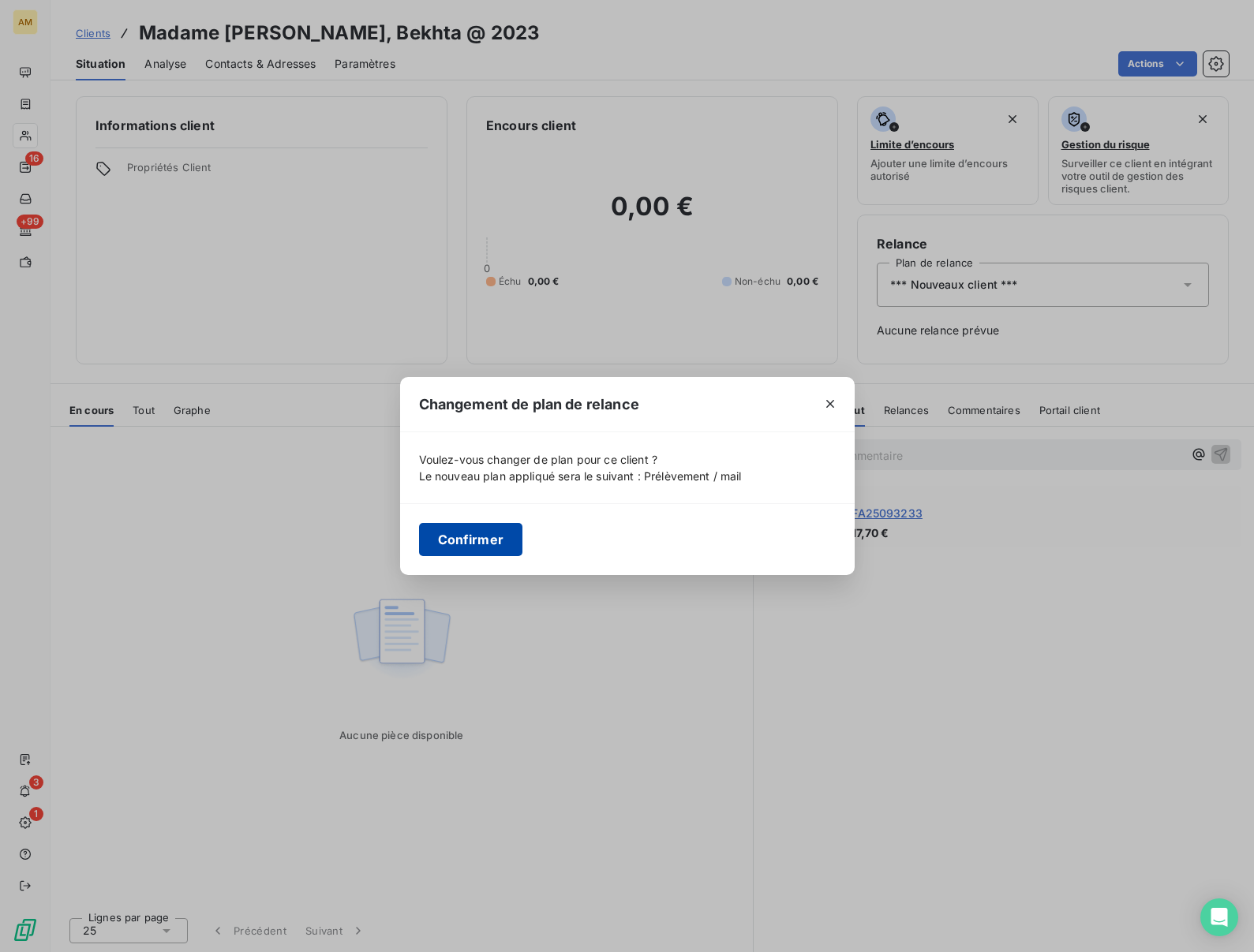
click at [433, 543] on button "Confirmer" at bounding box center [470, 540] width 104 height 33
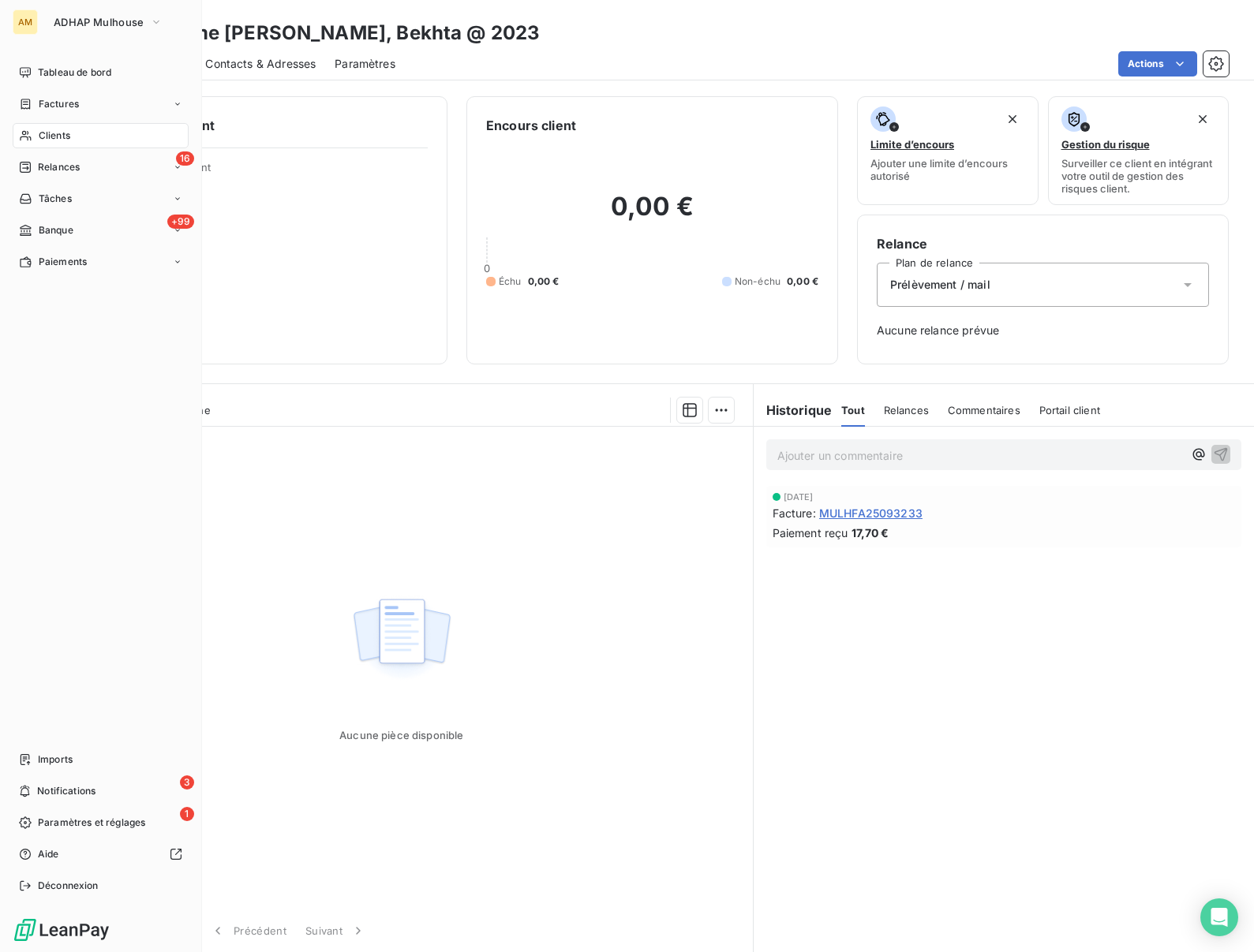
click at [41, 134] on span "Clients" at bounding box center [55, 135] width 32 height 14
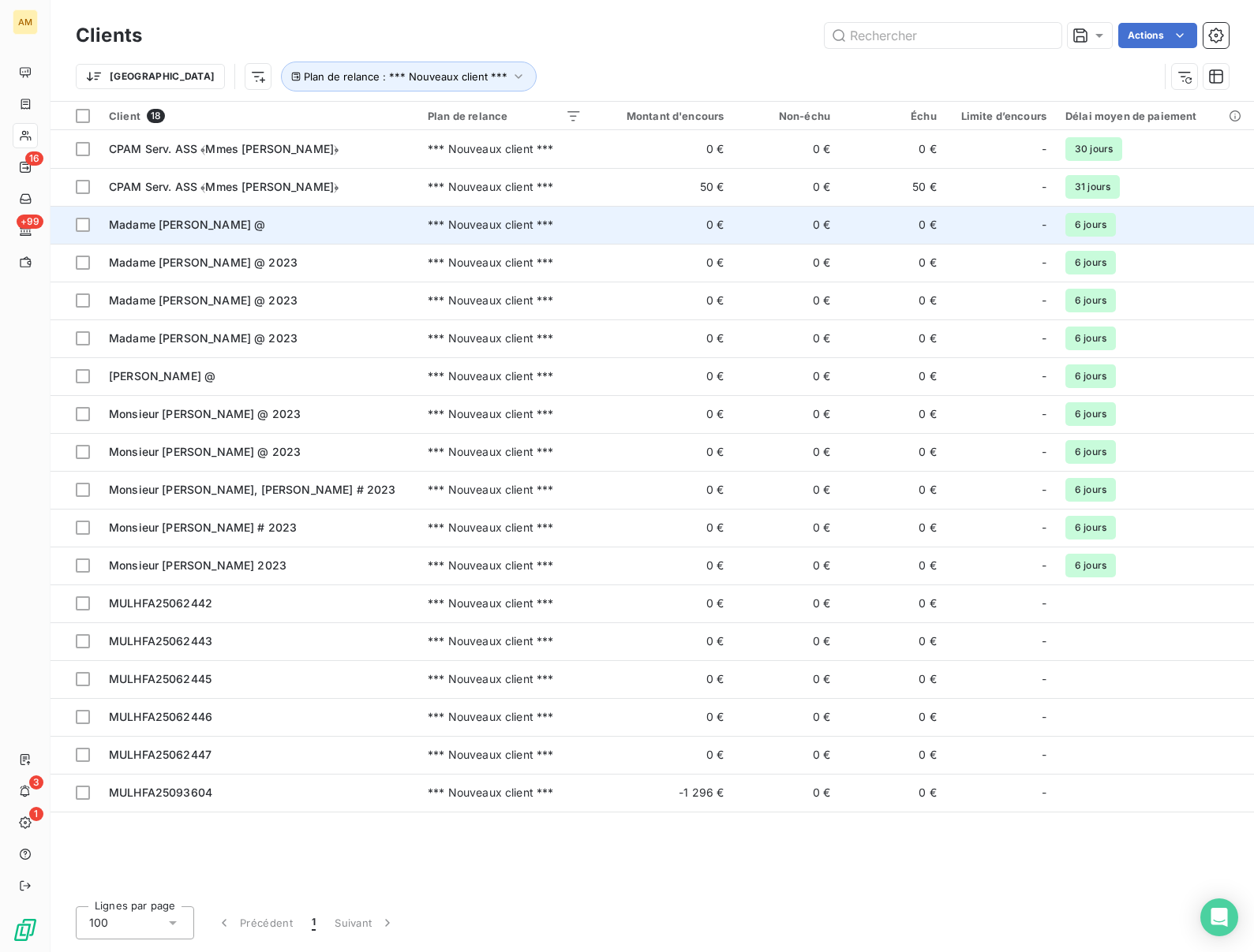
click at [165, 230] on span "Madame KLEIN, Linda @" at bounding box center [187, 224] width 156 height 13
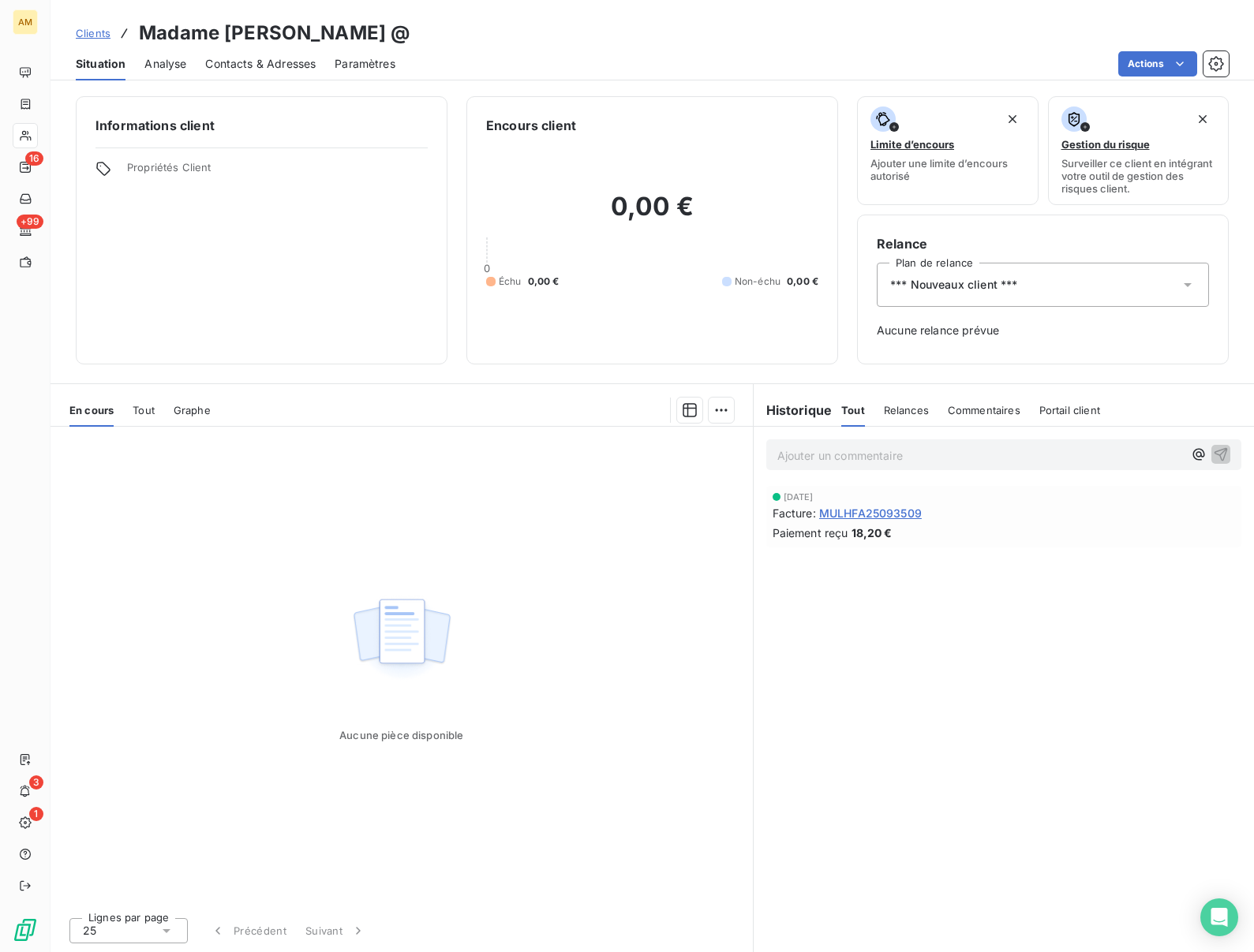
click at [262, 36] on h3 "Madame KLEIN, Linda @" at bounding box center [274, 33] width 271 height 28
copy h3 "KLEIN"
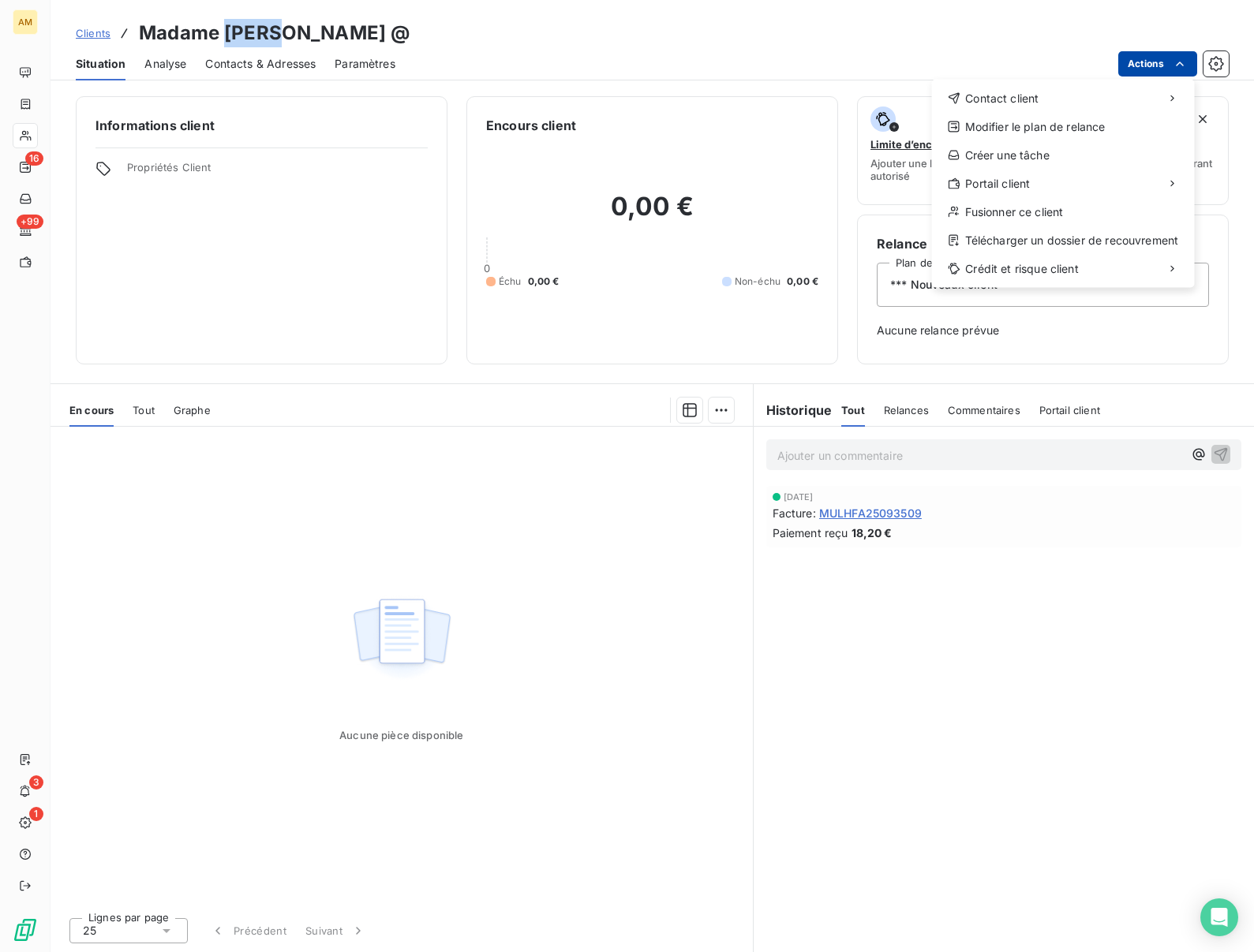
click at [1148, 69] on html "AM 16 +99 3 1 Clients Madame KLEIN, Linda @ Situation Analyse Contacts & Adress…" at bounding box center [627, 476] width 1254 height 952
click at [980, 213] on div "Fusionner ce client" at bounding box center [1063, 212] width 250 height 25
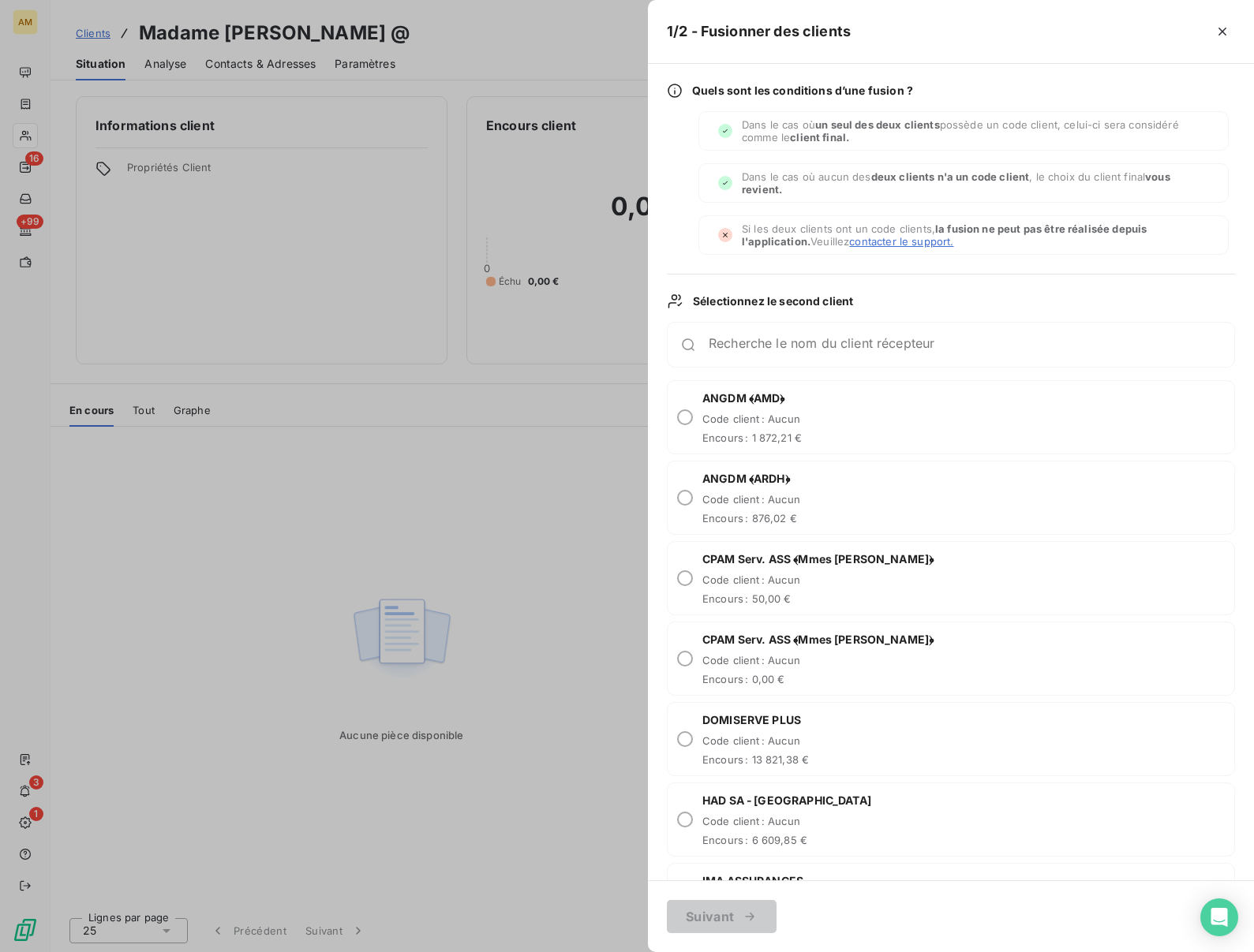
click at [727, 354] on div "Recherche le nom du client récepteur" at bounding box center [952, 345] width 568 height 46
click at [726, 347] on input "Recherche le nom du client récepteur" at bounding box center [971, 351] width 526 height 16
paste input "KLEIN"
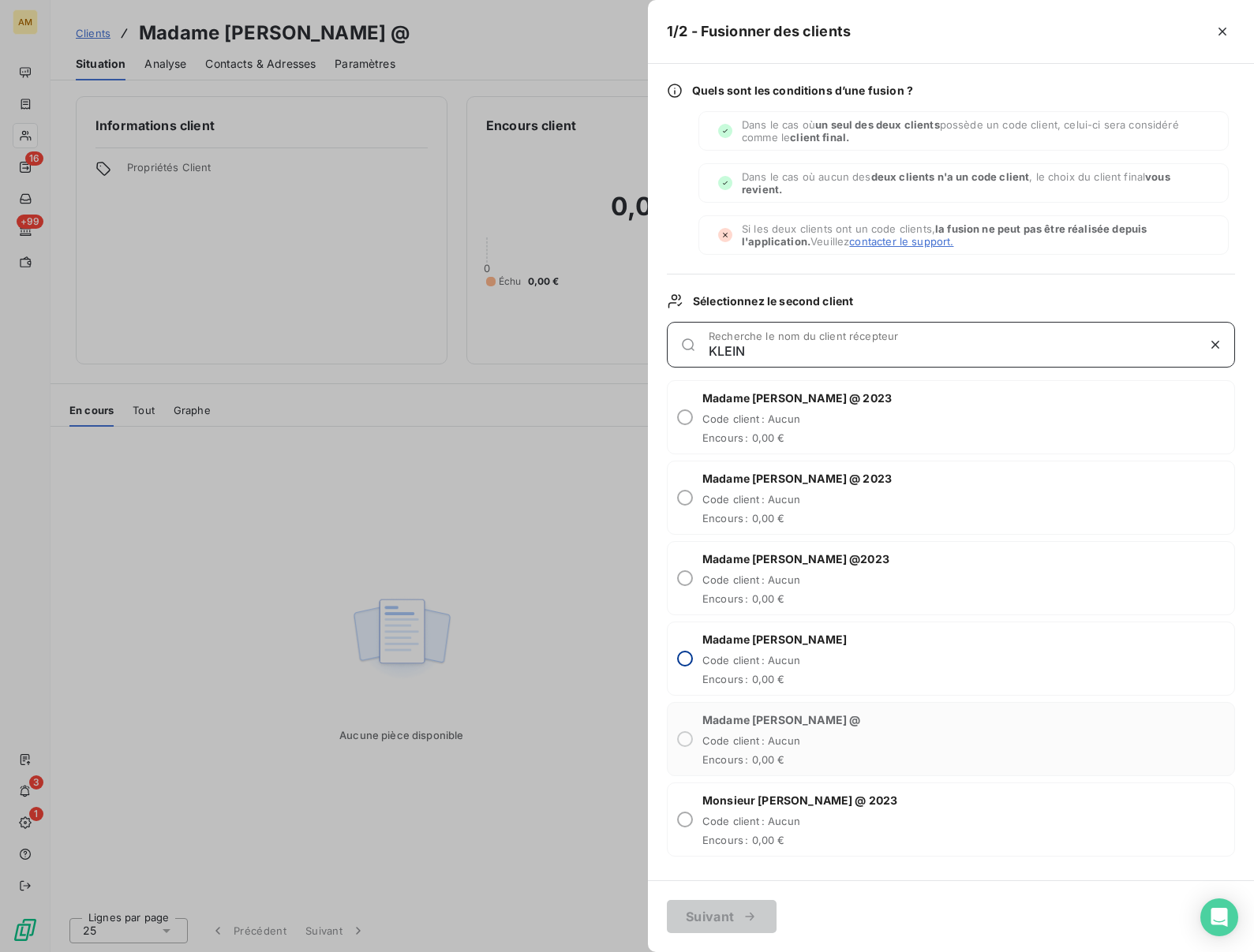
type input "KLEIN"
click at [691, 662] on input "radio" at bounding box center [685, 659] width 16 height 16
radio input "true"
click at [705, 918] on button "Suivant" at bounding box center [722, 917] width 110 height 33
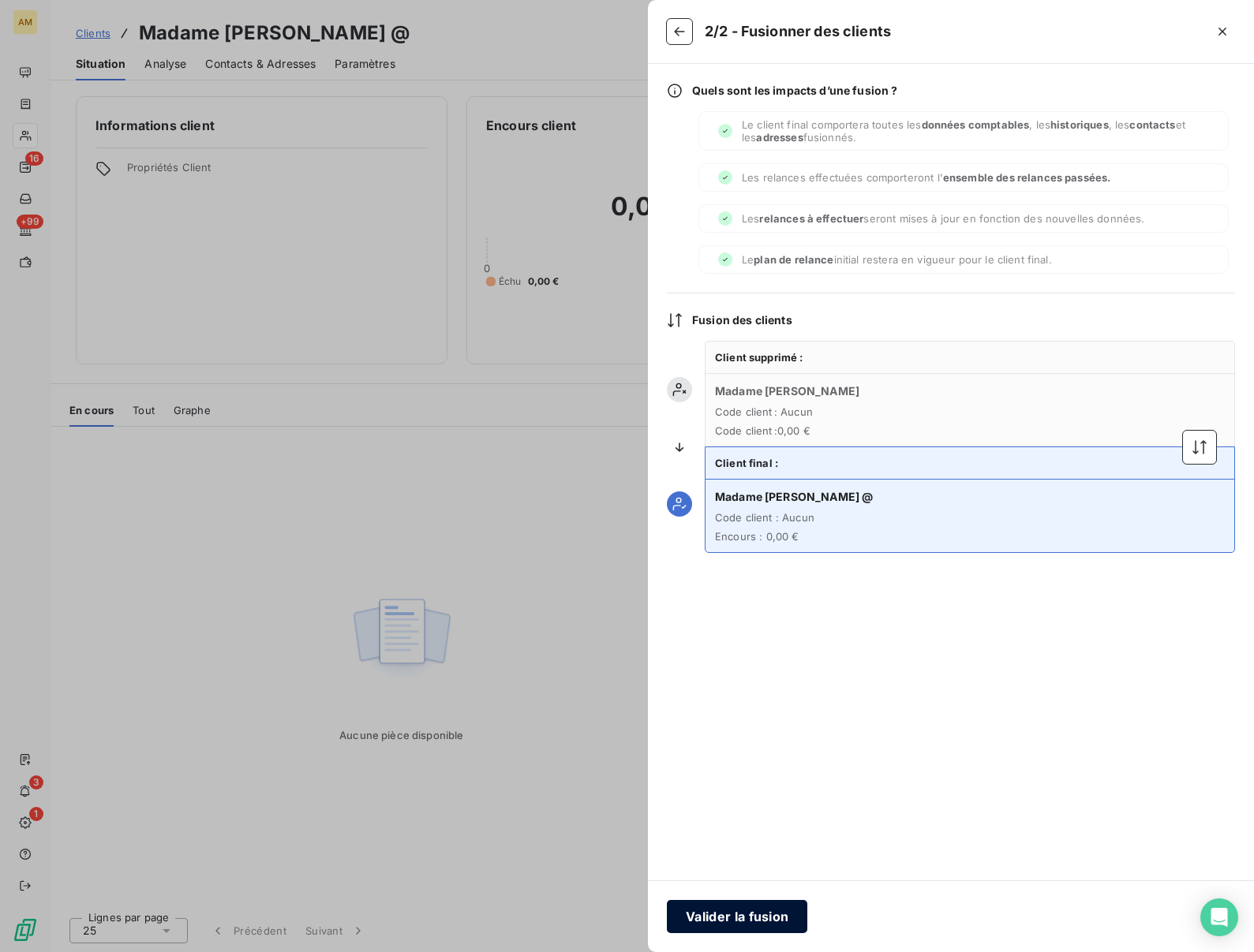
click at [729, 911] on button "Valider la fusion" at bounding box center [737, 917] width 140 height 33
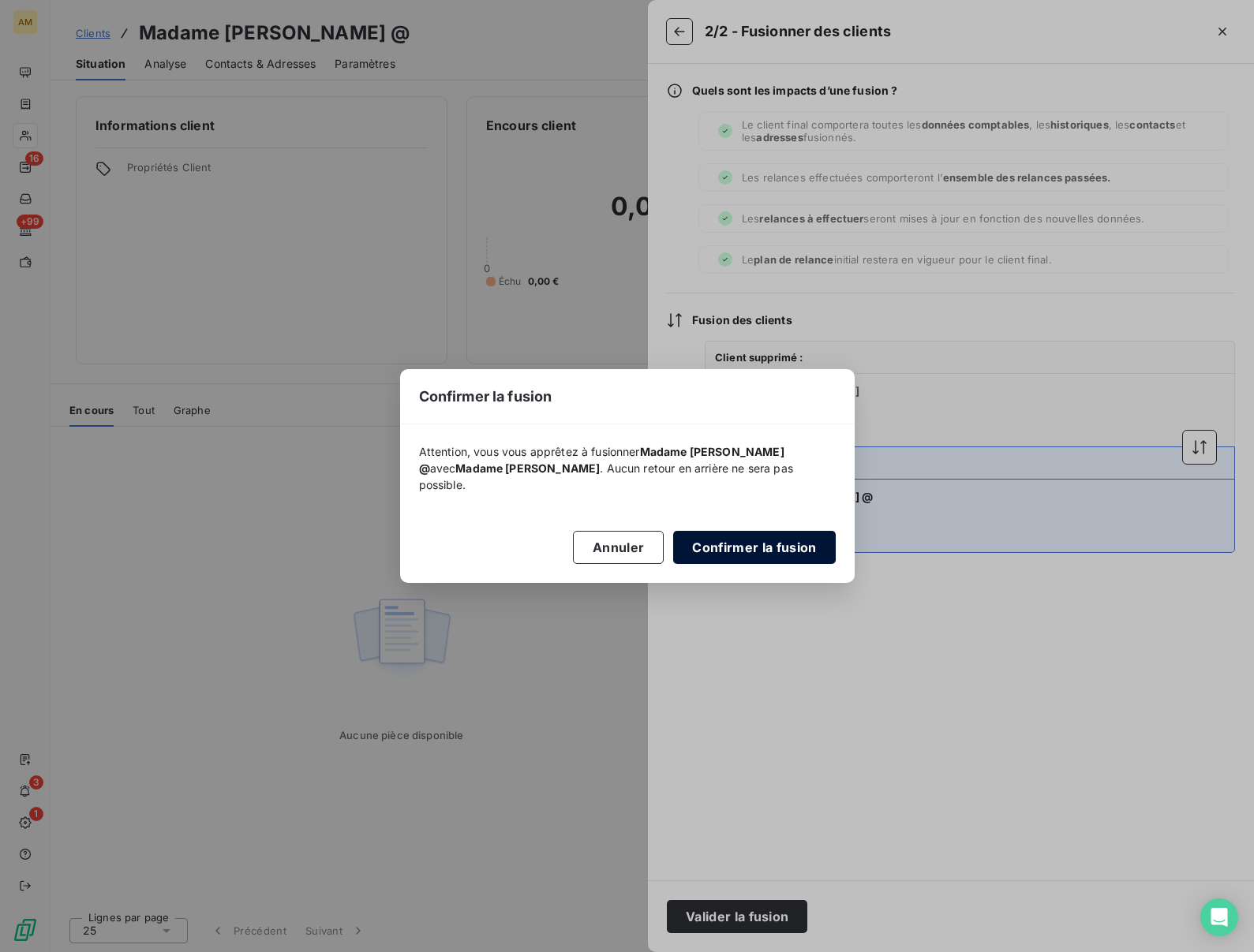
click at [740, 531] on button "Confirmer la fusion" at bounding box center [754, 547] width 162 height 33
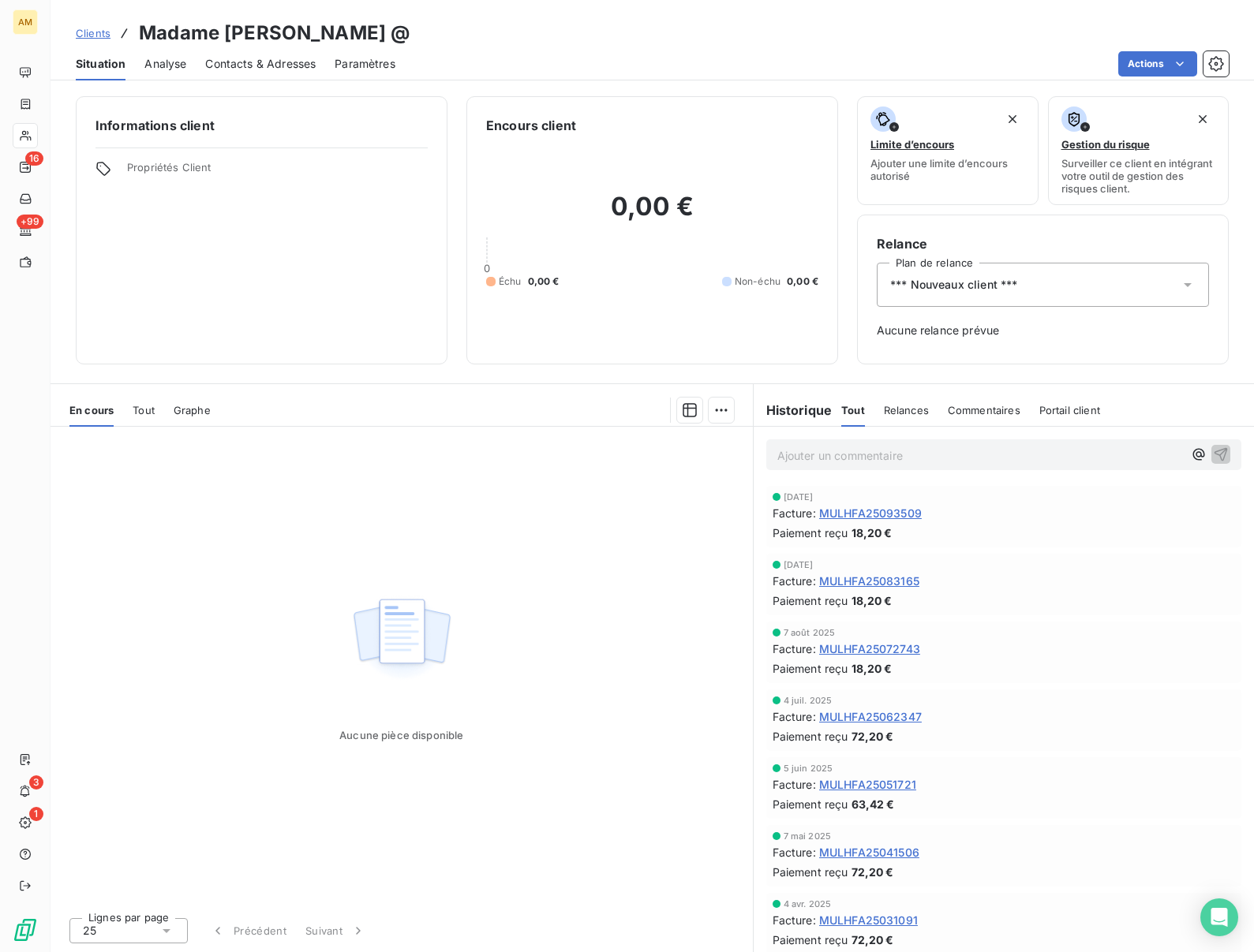
click at [1013, 281] on span "*** Nouveaux client ***" at bounding box center [953, 284] width 127 height 16
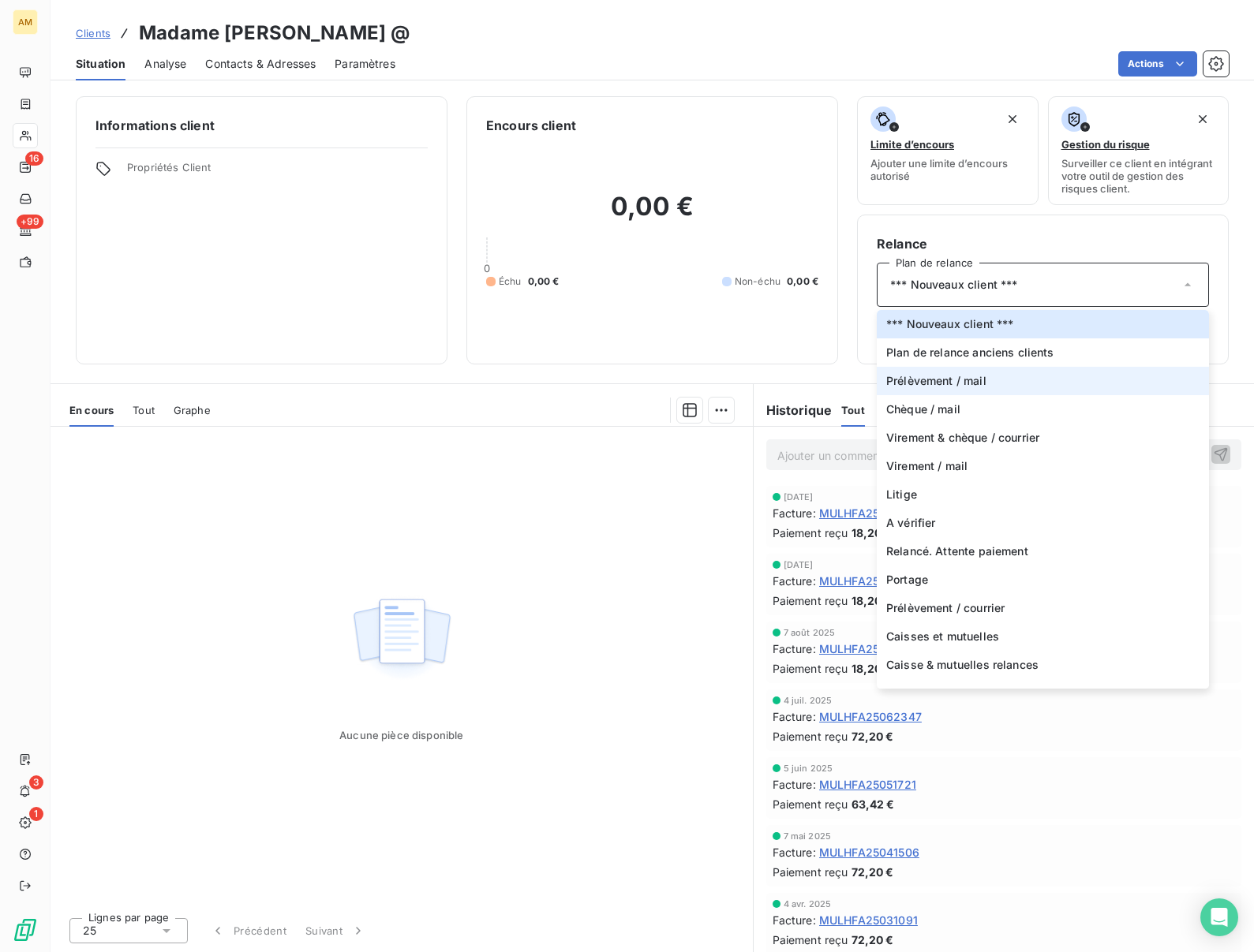
click at [955, 381] on span "Prélèvement / mail" at bounding box center [937, 380] width 101 height 16
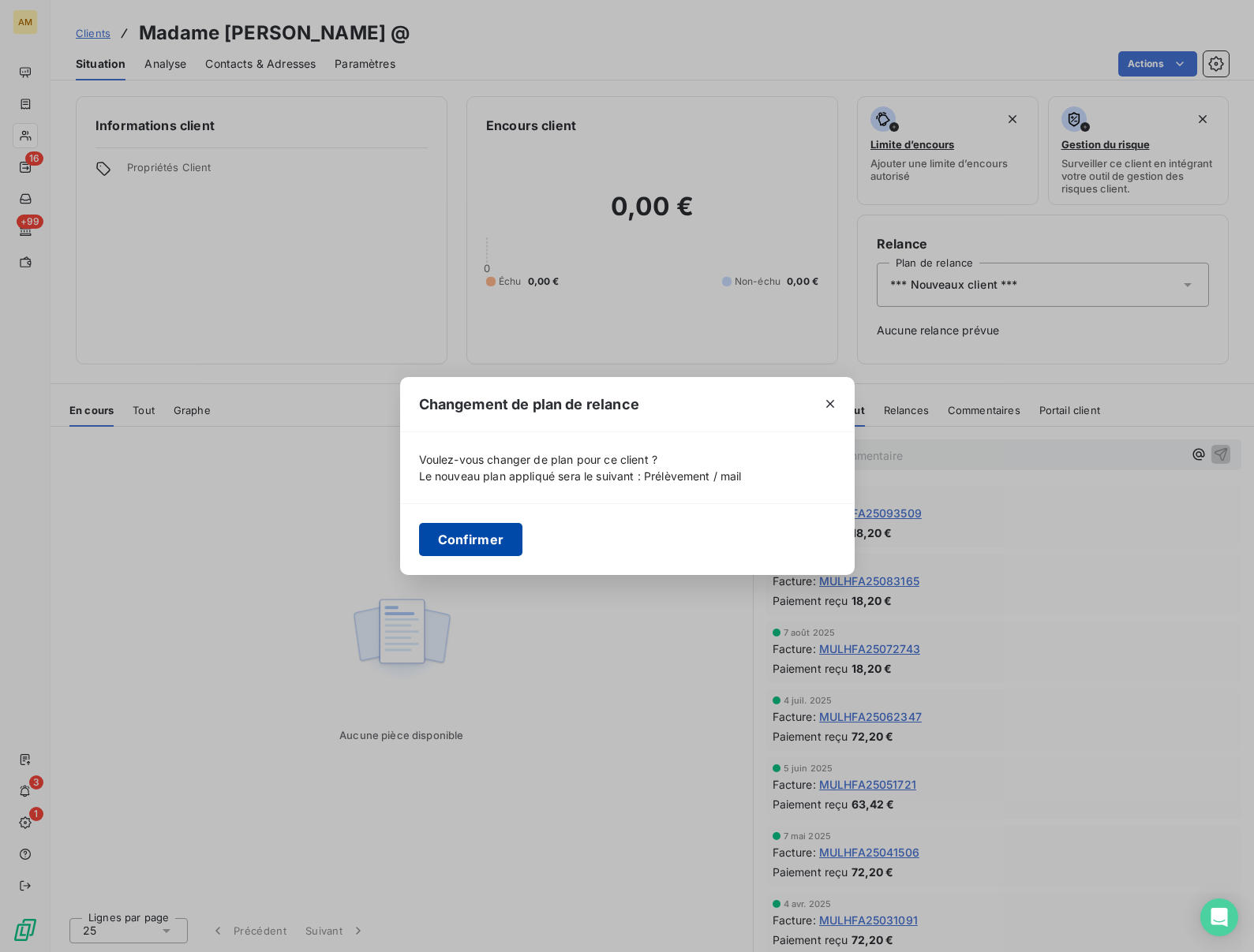
click at [461, 531] on button "Confirmer" at bounding box center [470, 540] width 104 height 33
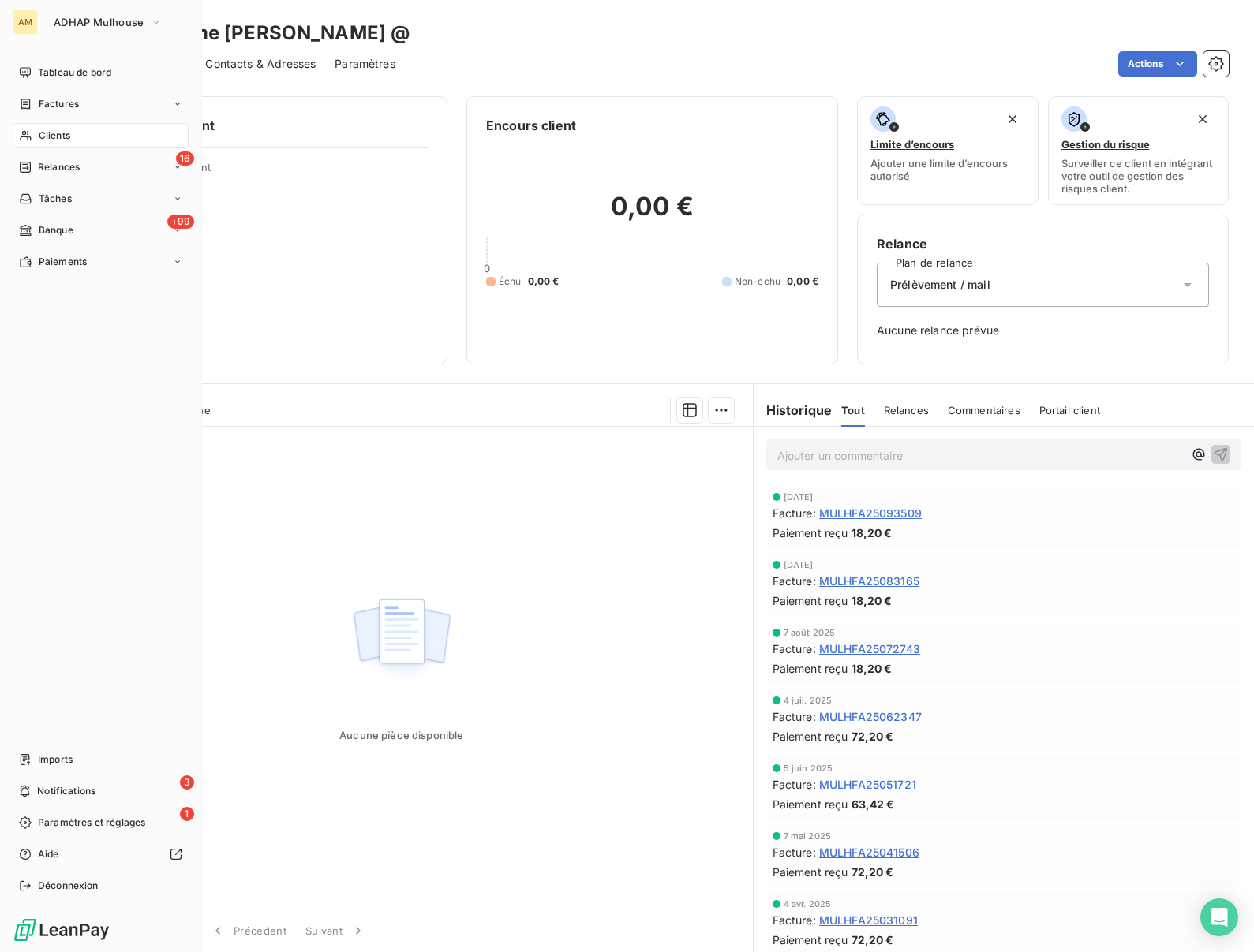
click at [43, 135] on span "Clients" at bounding box center [55, 135] width 32 height 14
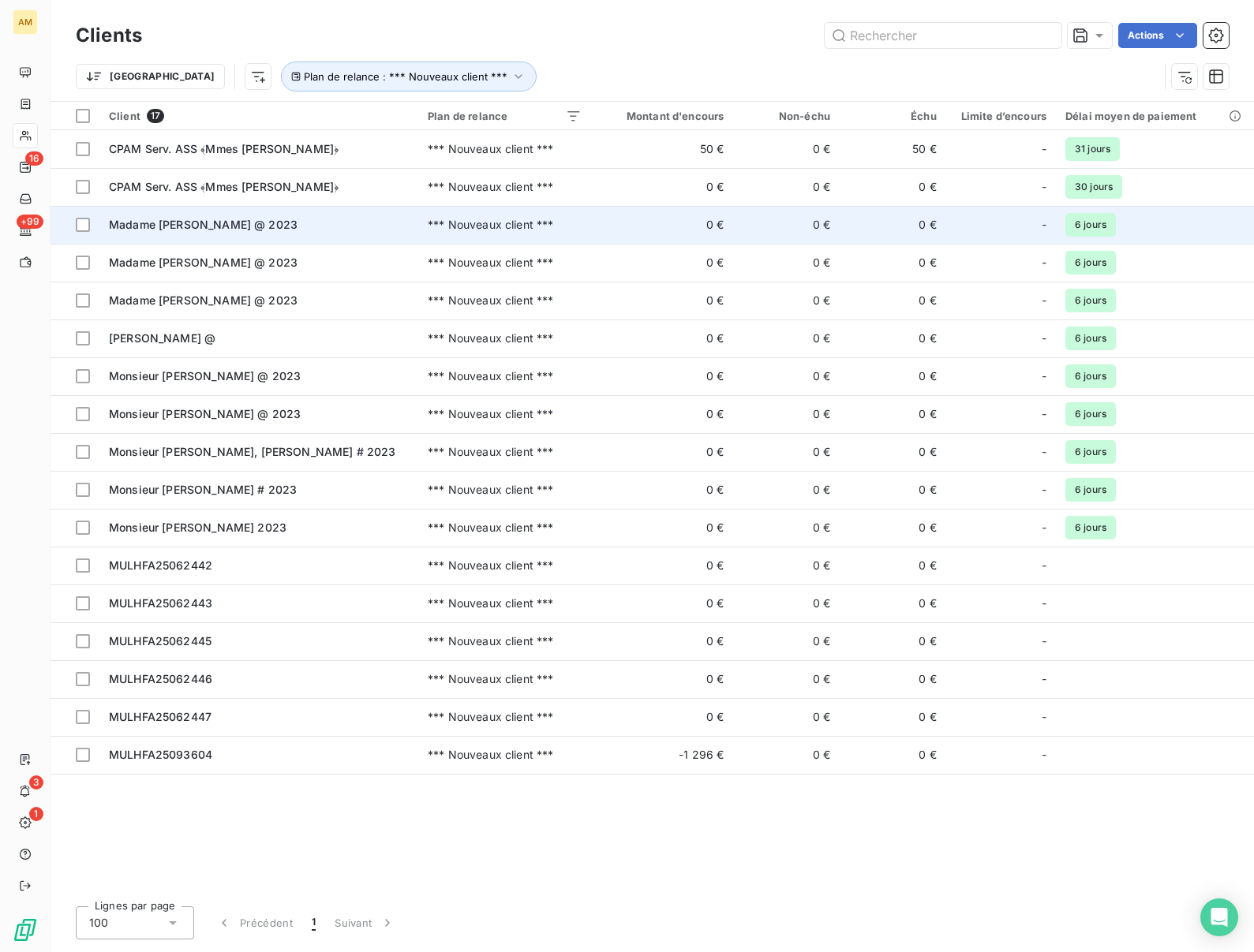
click at [173, 221] on span "Madame [PERSON_NAME] @ 2023" at bounding box center [203, 224] width 189 height 13
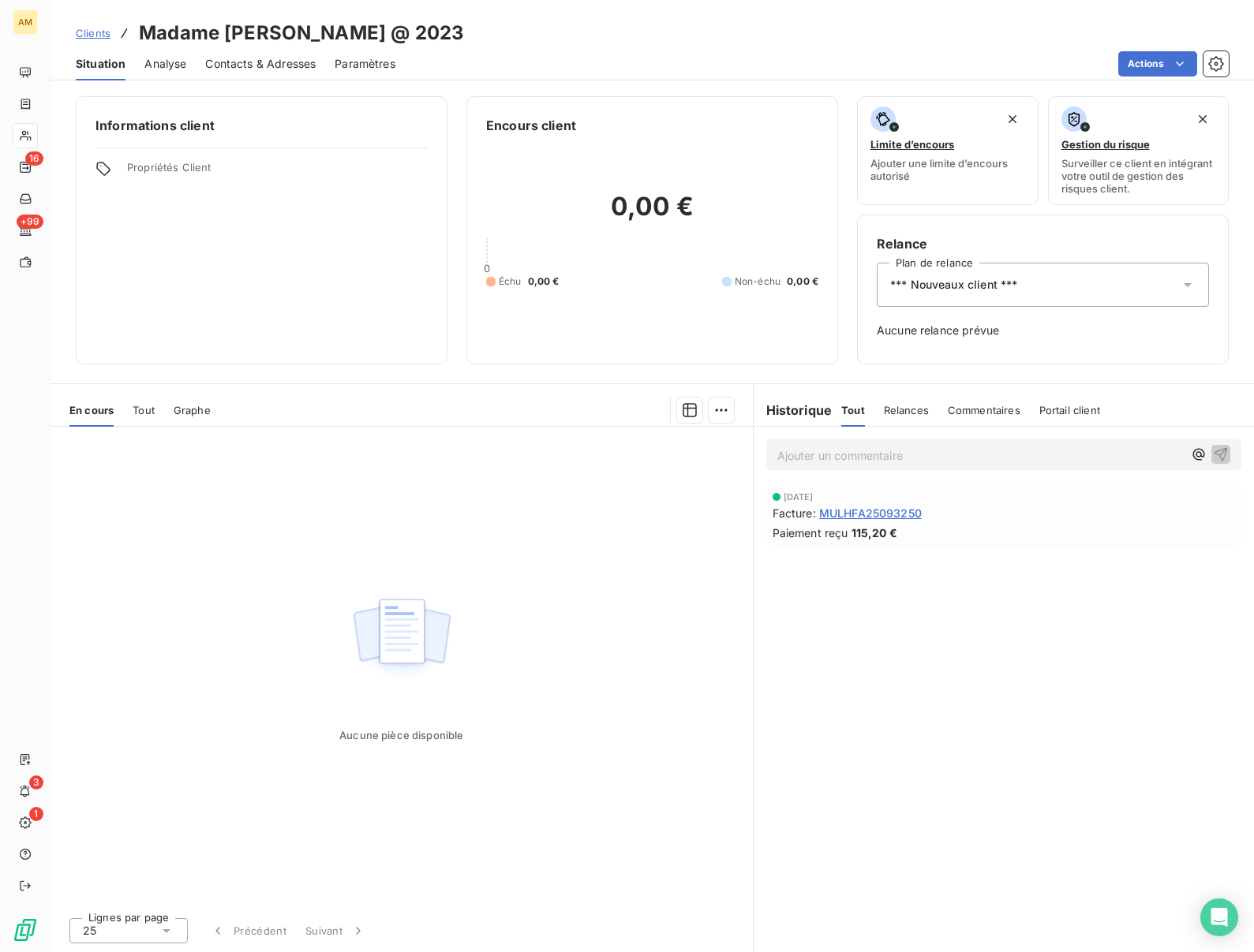
click at [237, 23] on h3 "Madame [PERSON_NAME] @ 2023" at bounding box center [301, 33] width 325 height 28
copy h3 "LEVY"
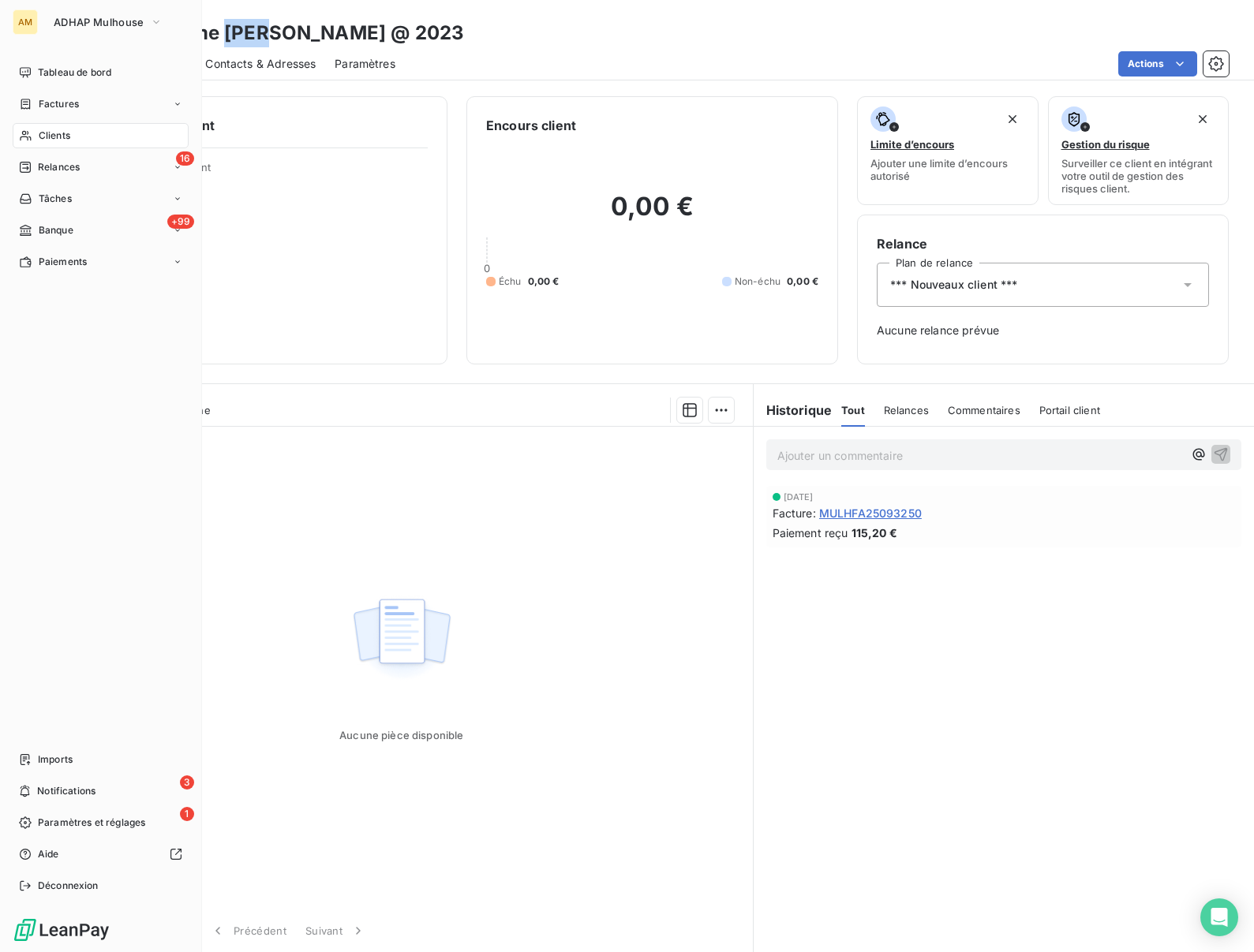
click at [33, 136] on div "Clients" at bounding box center [101, 135] width 176 height 25
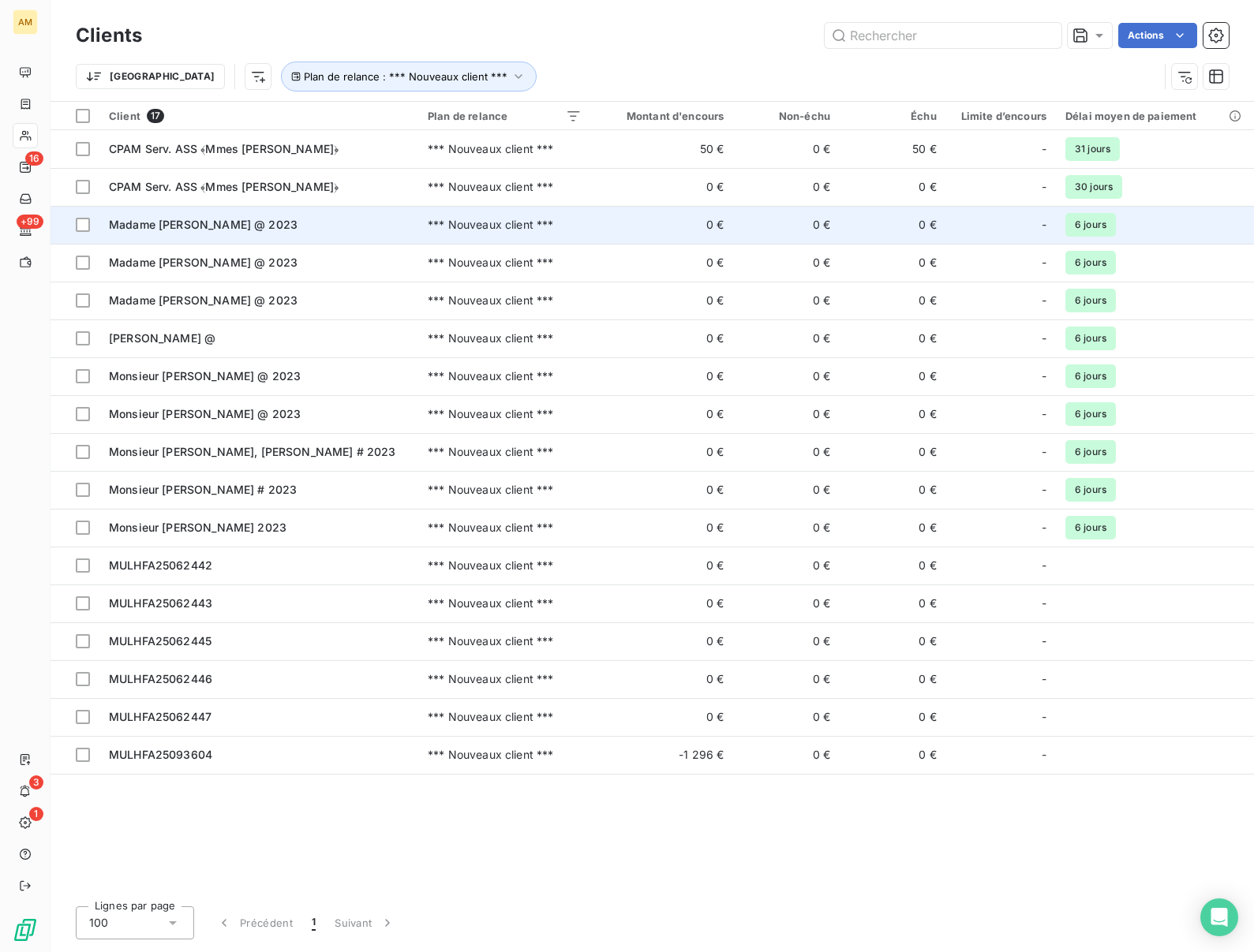
click at [145, 232] on div "Madame [PERSON_NAME] @ 2023" at bounding box center [258, 224] width 300 height 16
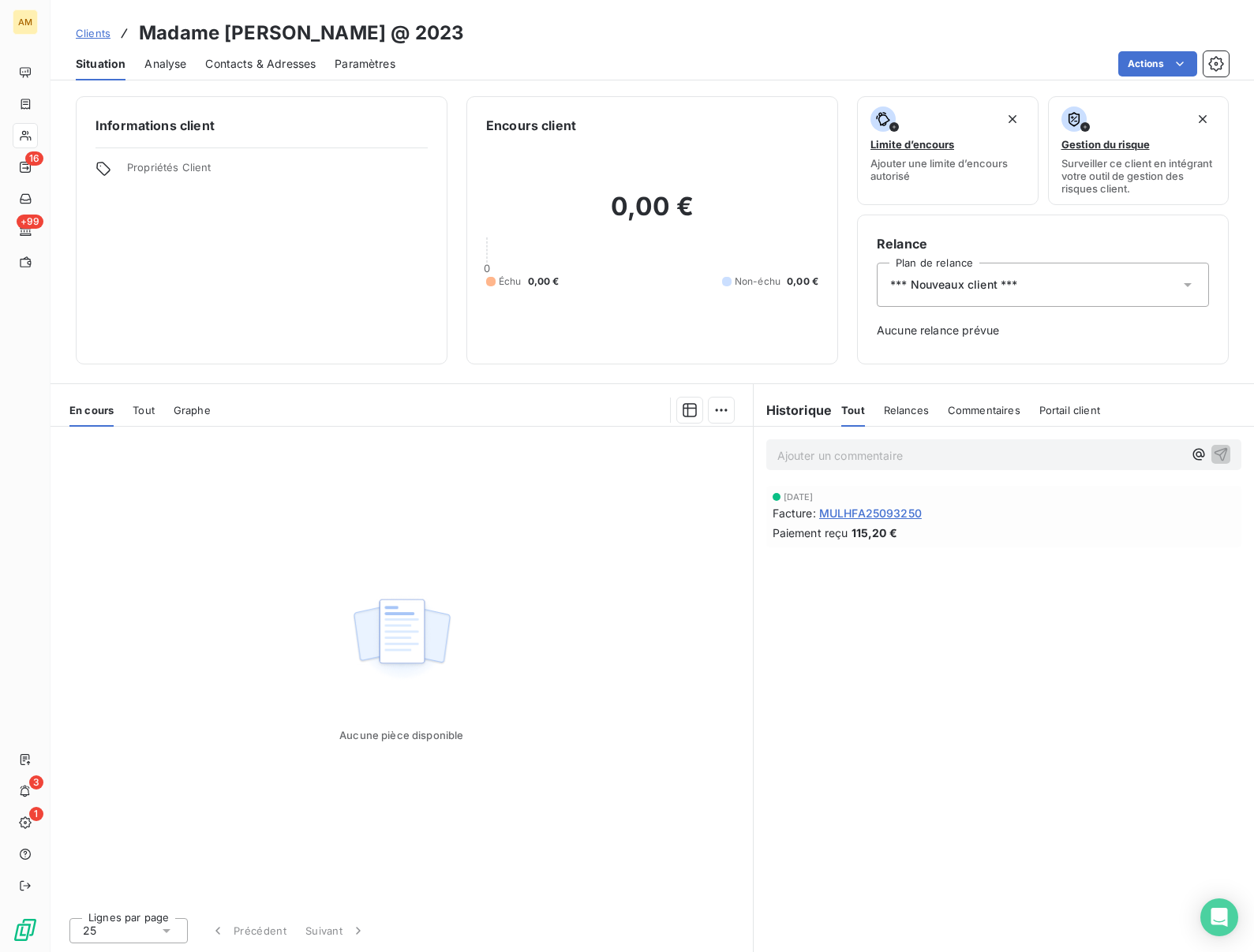
click at [1072, 285] on div "*** Nouveaux client ***" at bounding box center [1043, 284] width 332 height 44
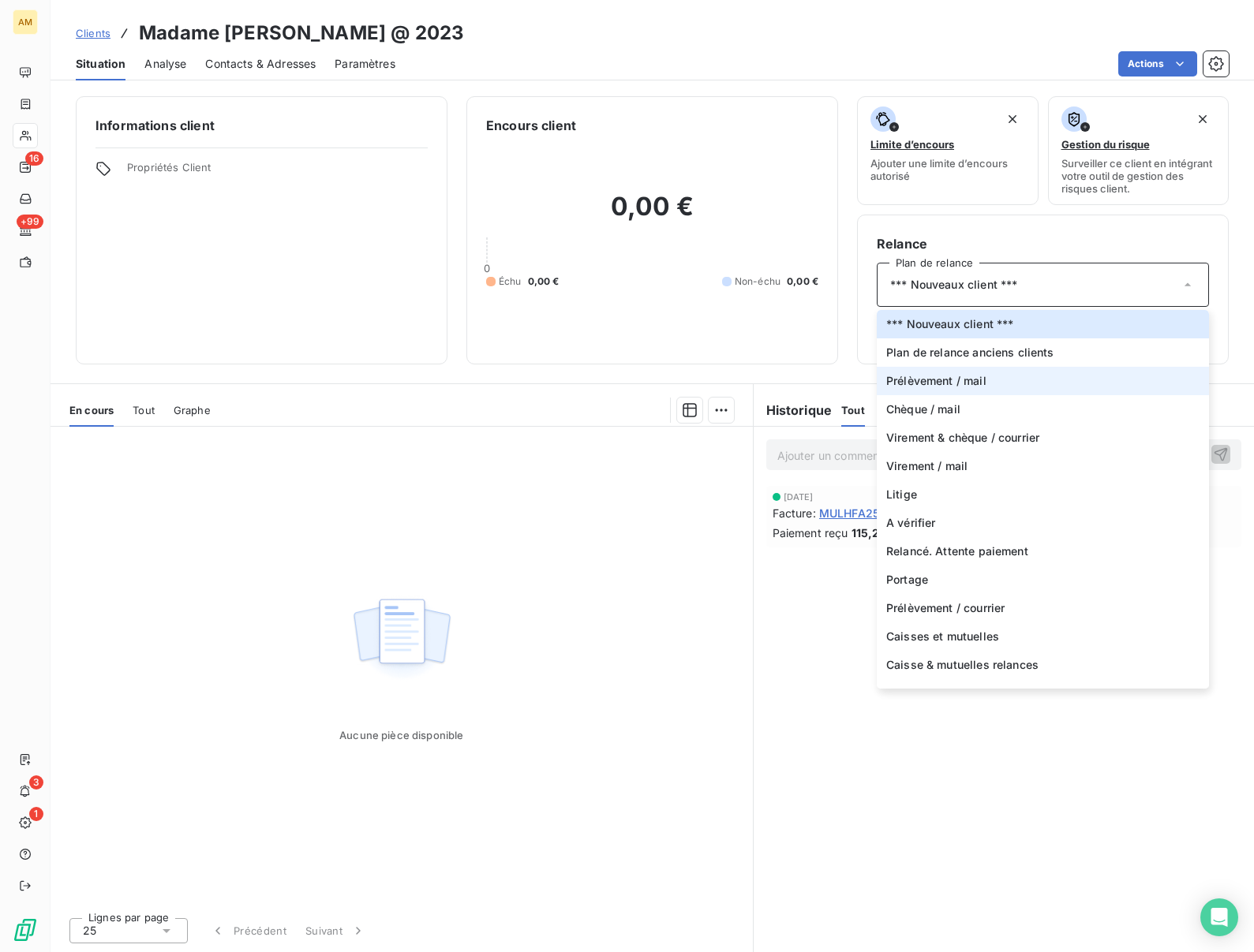
click at [921, 387] on span "Prélèvement / mail" at bounding box center [937, 380] width 101 height 16
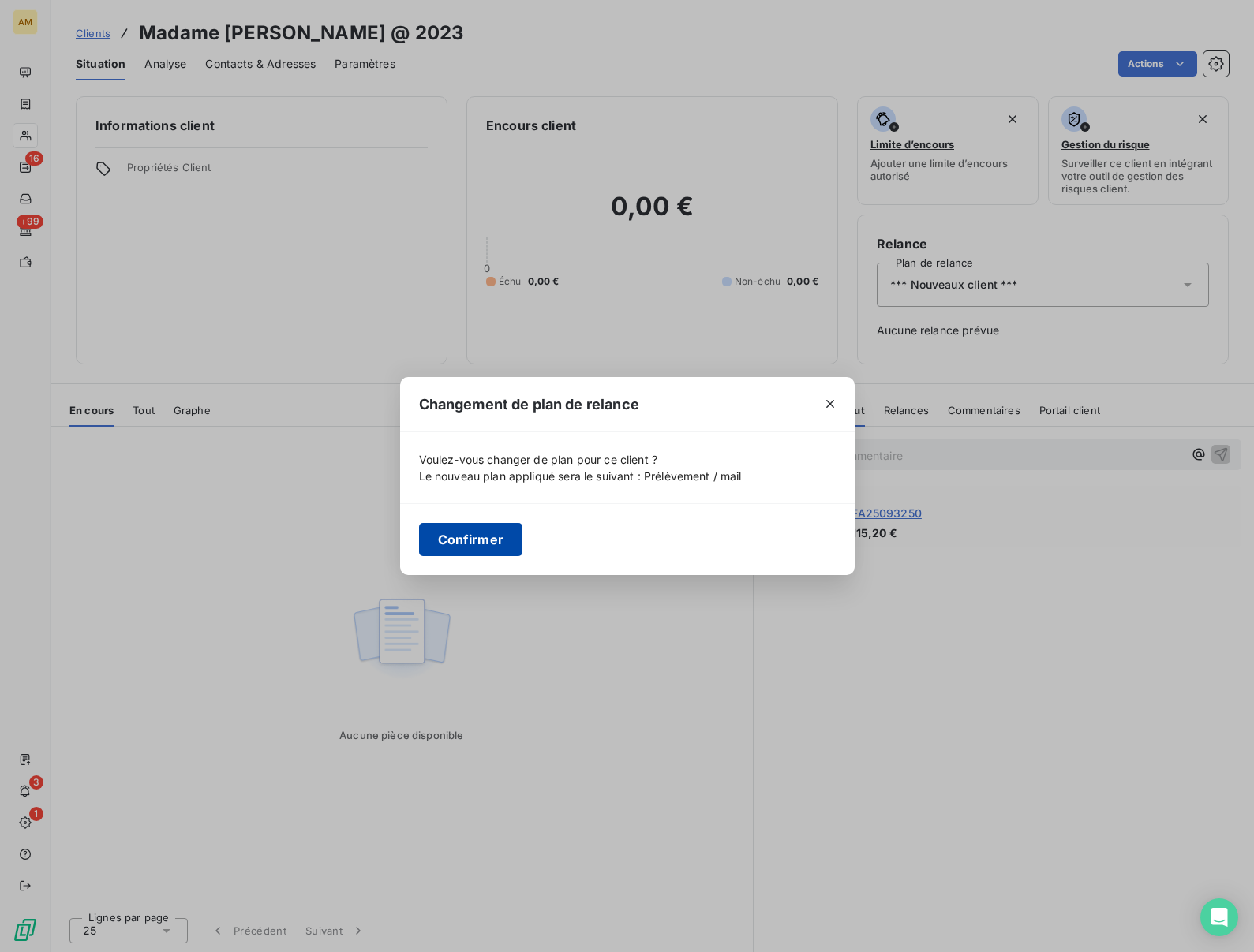
click at [455, 538] on button "Confirmer" at bounding box center [470, 540] width 104 height 33
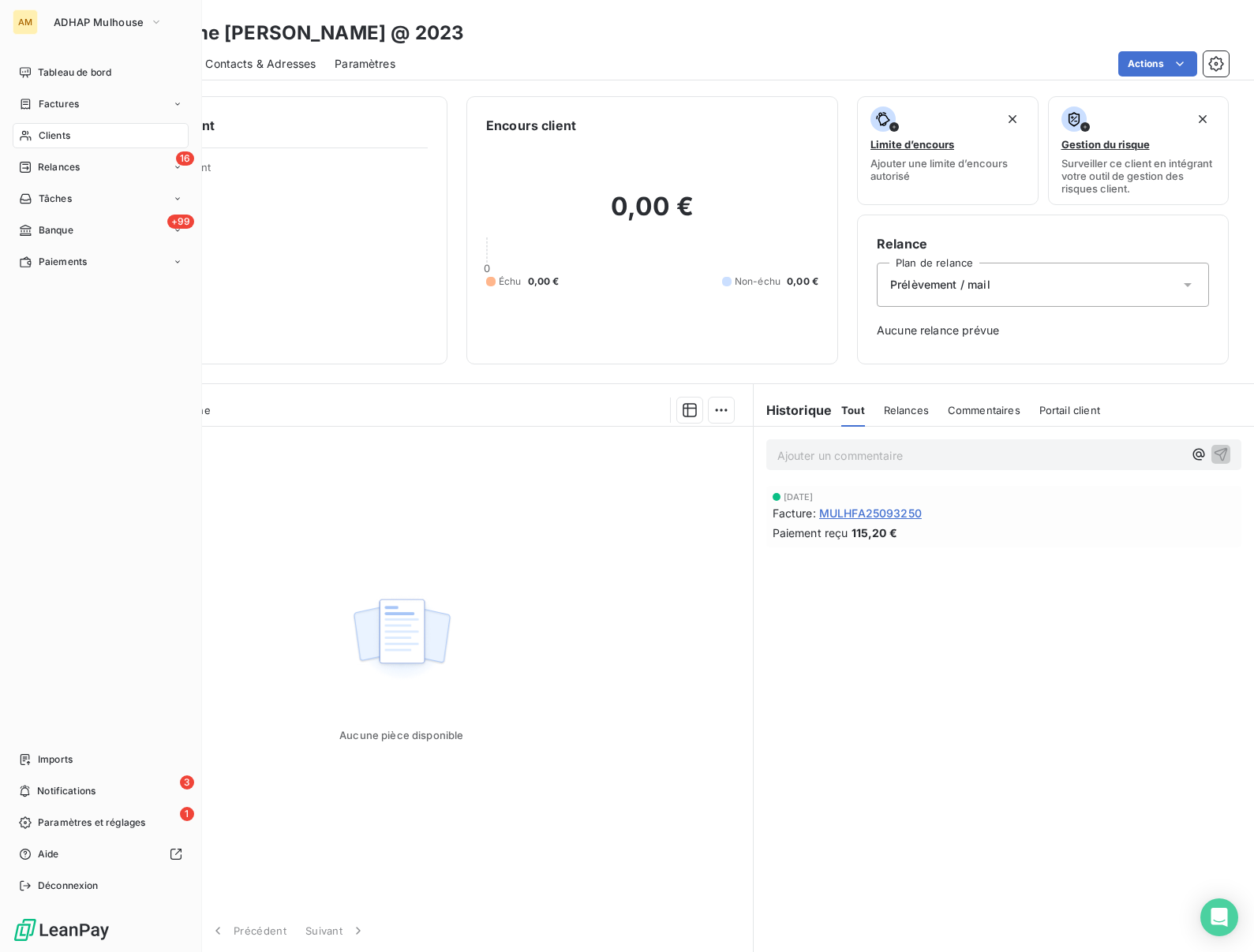
click at [47, 137] on span "Clients" at bounding box center [55, 135] width 32 height 14
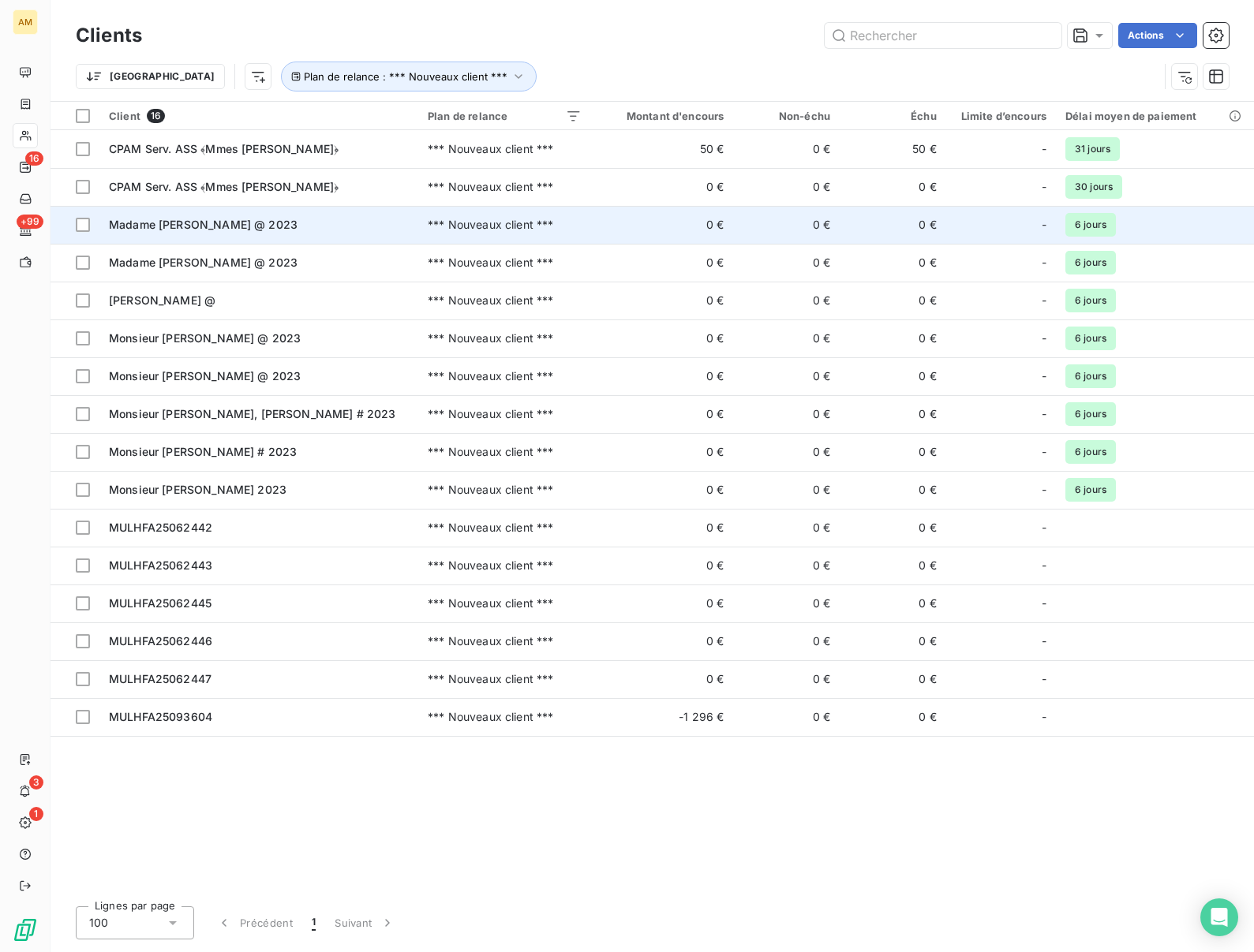
click at [130, 227] on span "Madame [PERSON_NAME] @ 2023" at bounding box center [203, 224] width 189 height 13
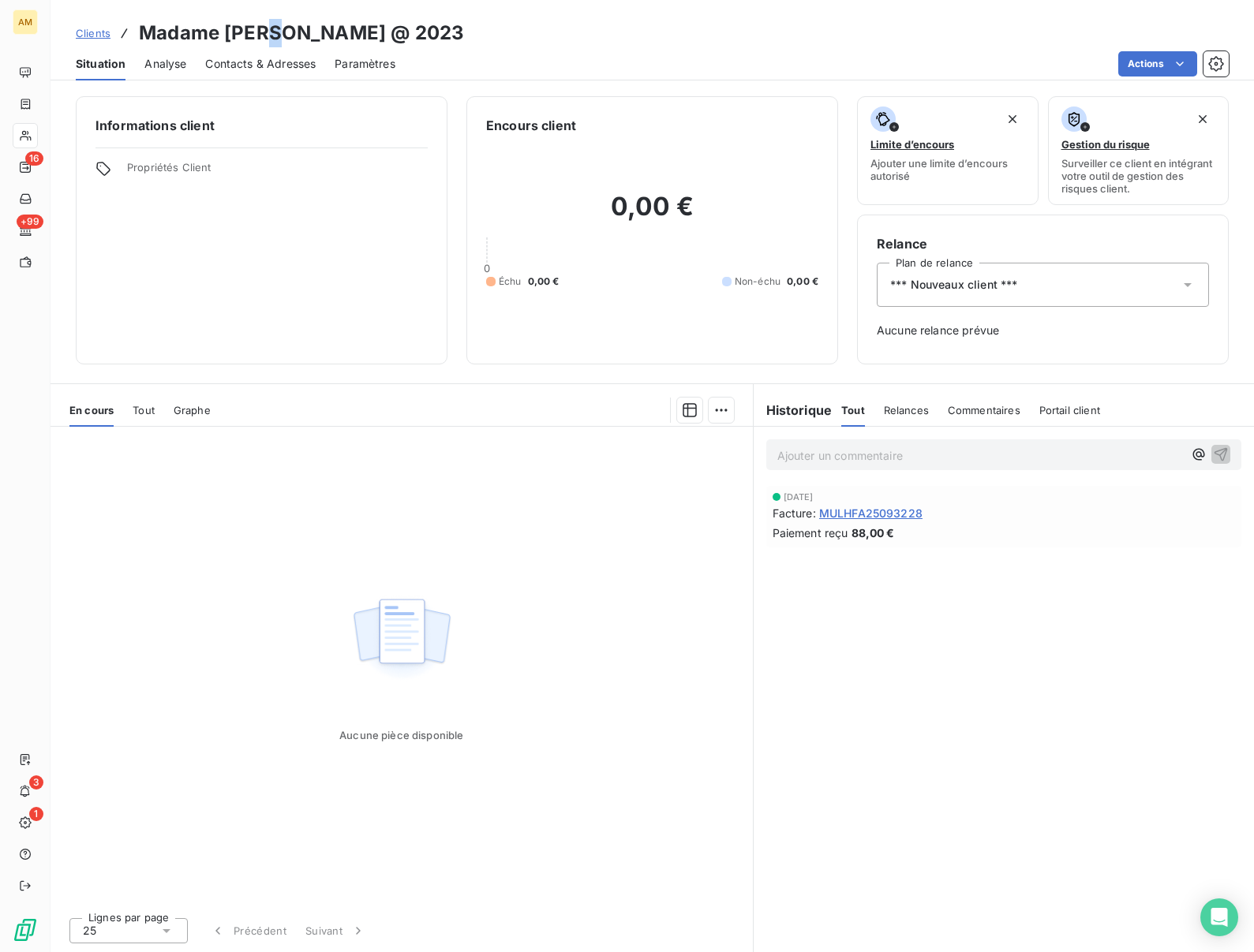
click at [280, 45] on h3 "Madame [PERSON_NAME] @ 2023" at bounding box center [301, 33] width 325 height 28
click at [267, 27] on h3 "Madame [PERSON_NAME] @ 2023" at bounding box center [301, 33] width 325 height 28
copy h3 "MESSINA"
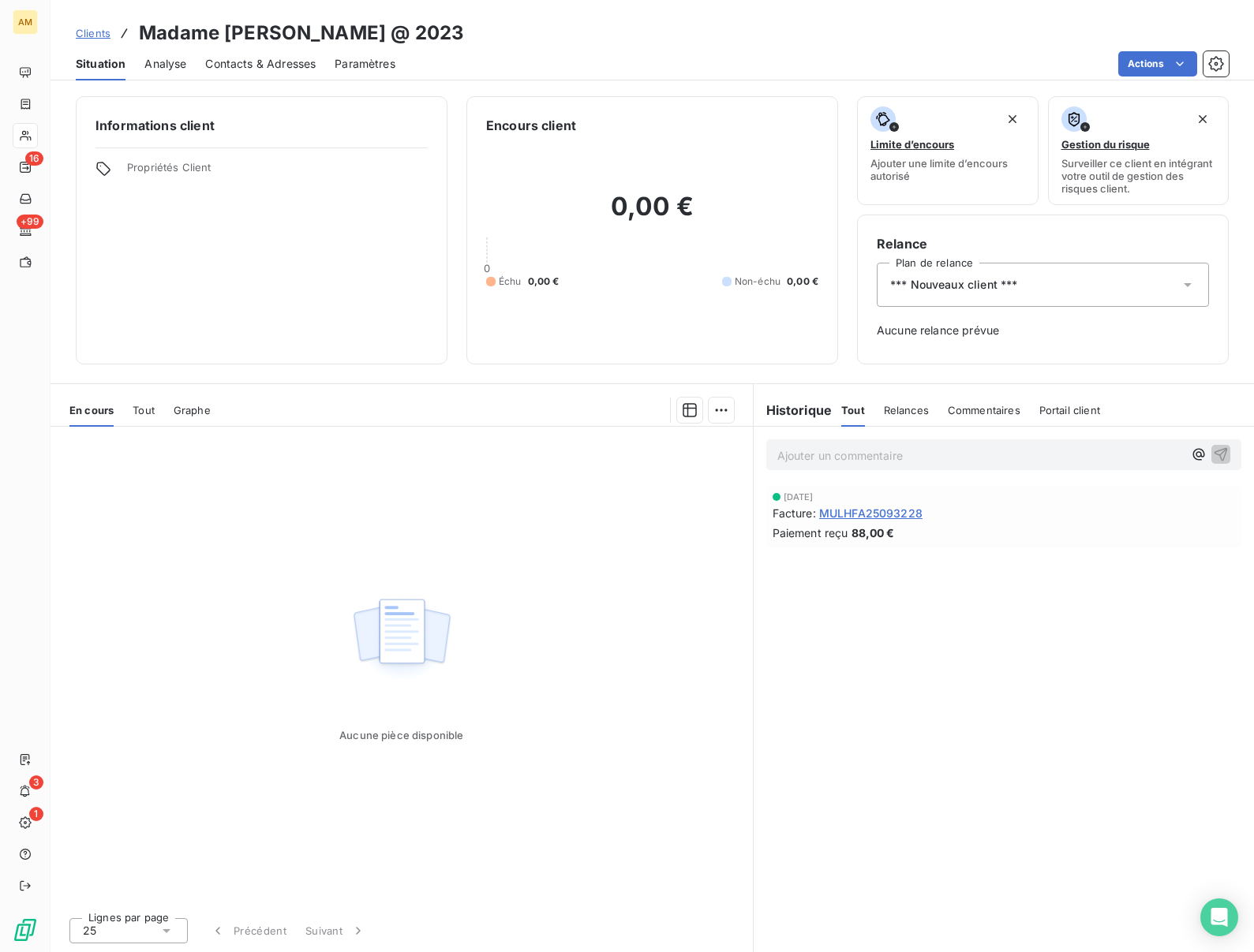
click at [986, 280] on span "*** Nouveaux client ***" at bounding box center [953, 284] width 127 height 16
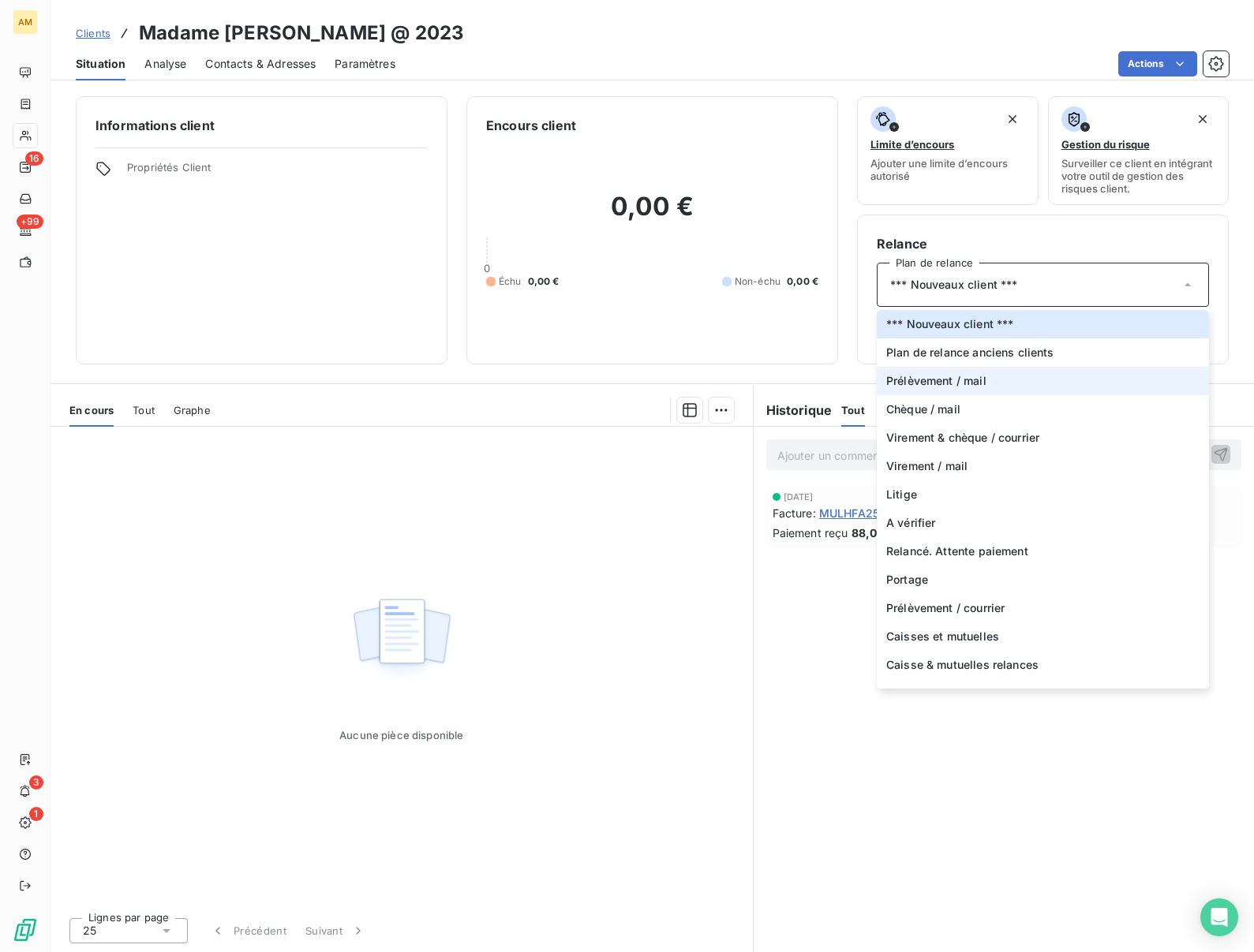
click at [937, 389] on li "Prélèvement / mail" at bounding box center [1043, 381] width 332 height 28
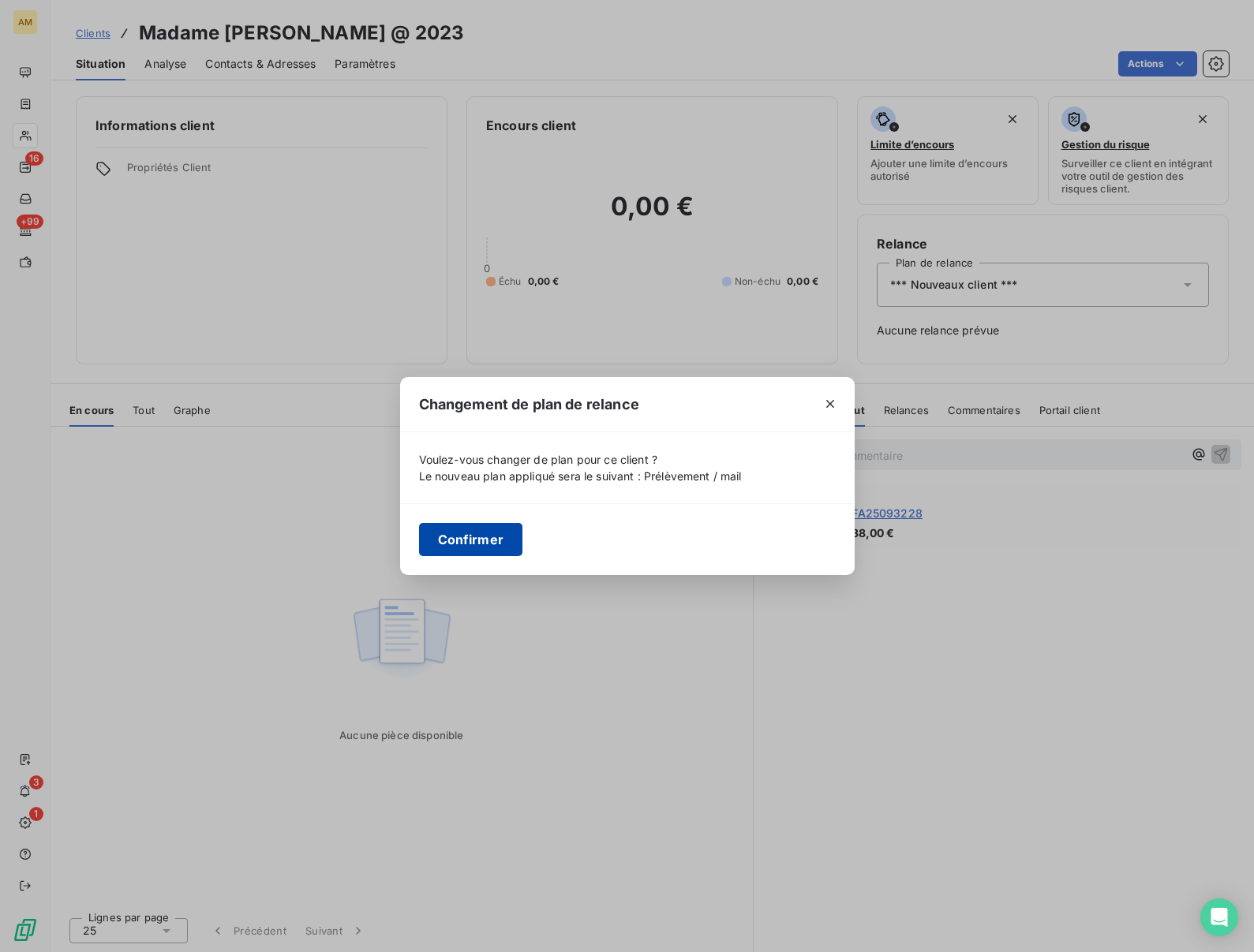
click at [449, 547] on button "Confirmer" at bounding box center [470, 540] width 104 height 33
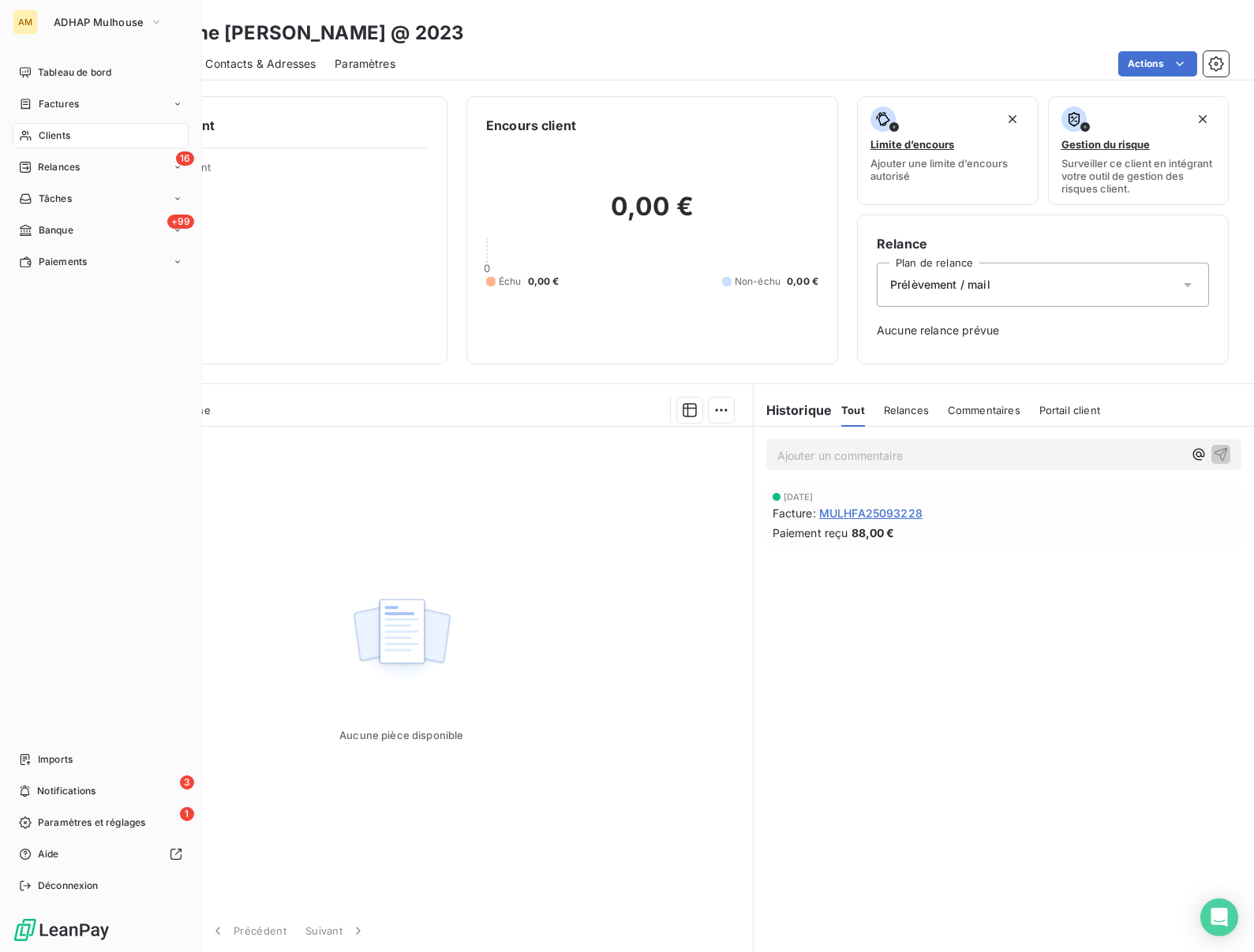
click at [42, 135] on span "Clients" at bounding box center [55, 135] width 32 height 14
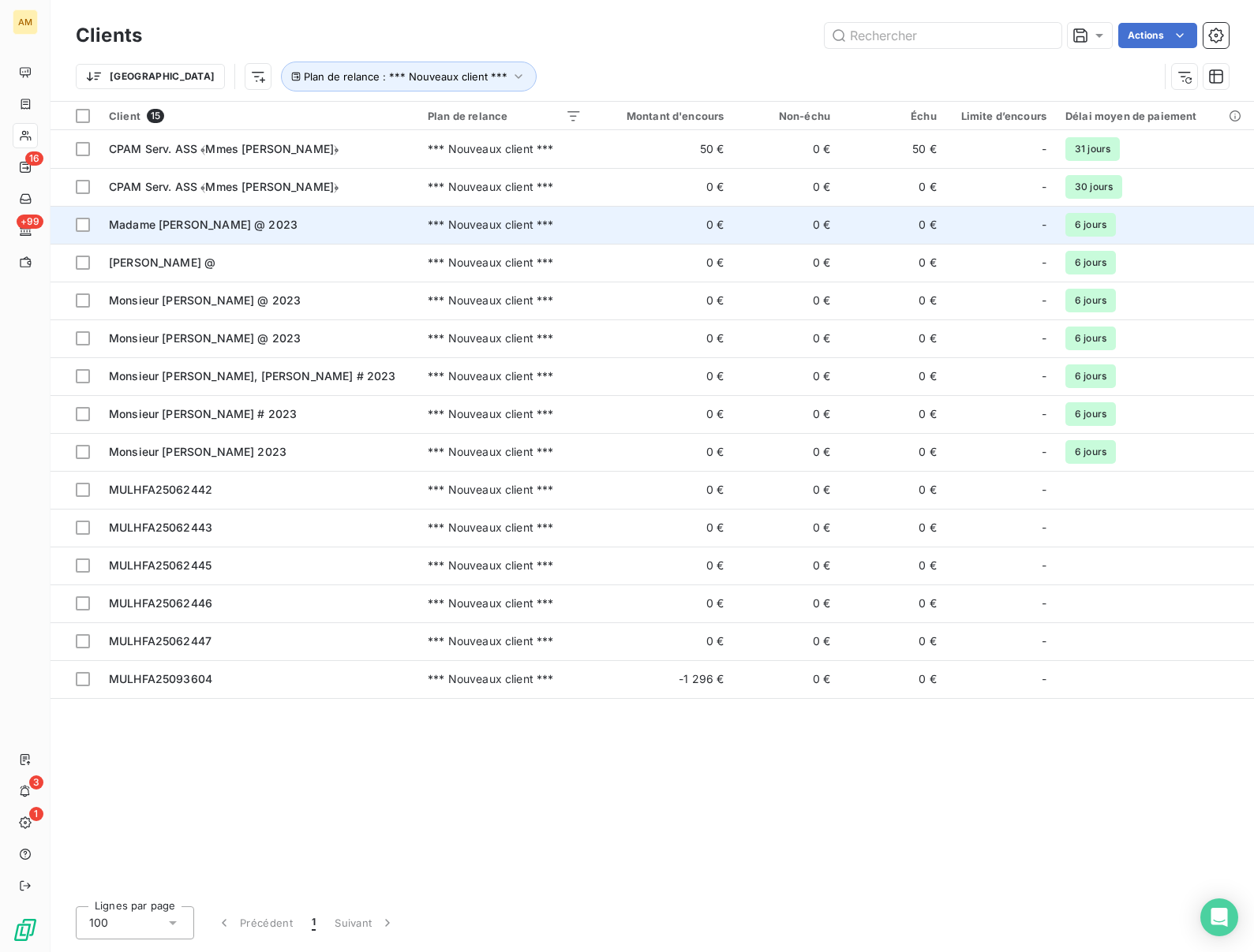
click at [182, 217] on div "Madame [PERSON_NAME] @ 2023" at bounding box center [258, 224] width 300 height 16
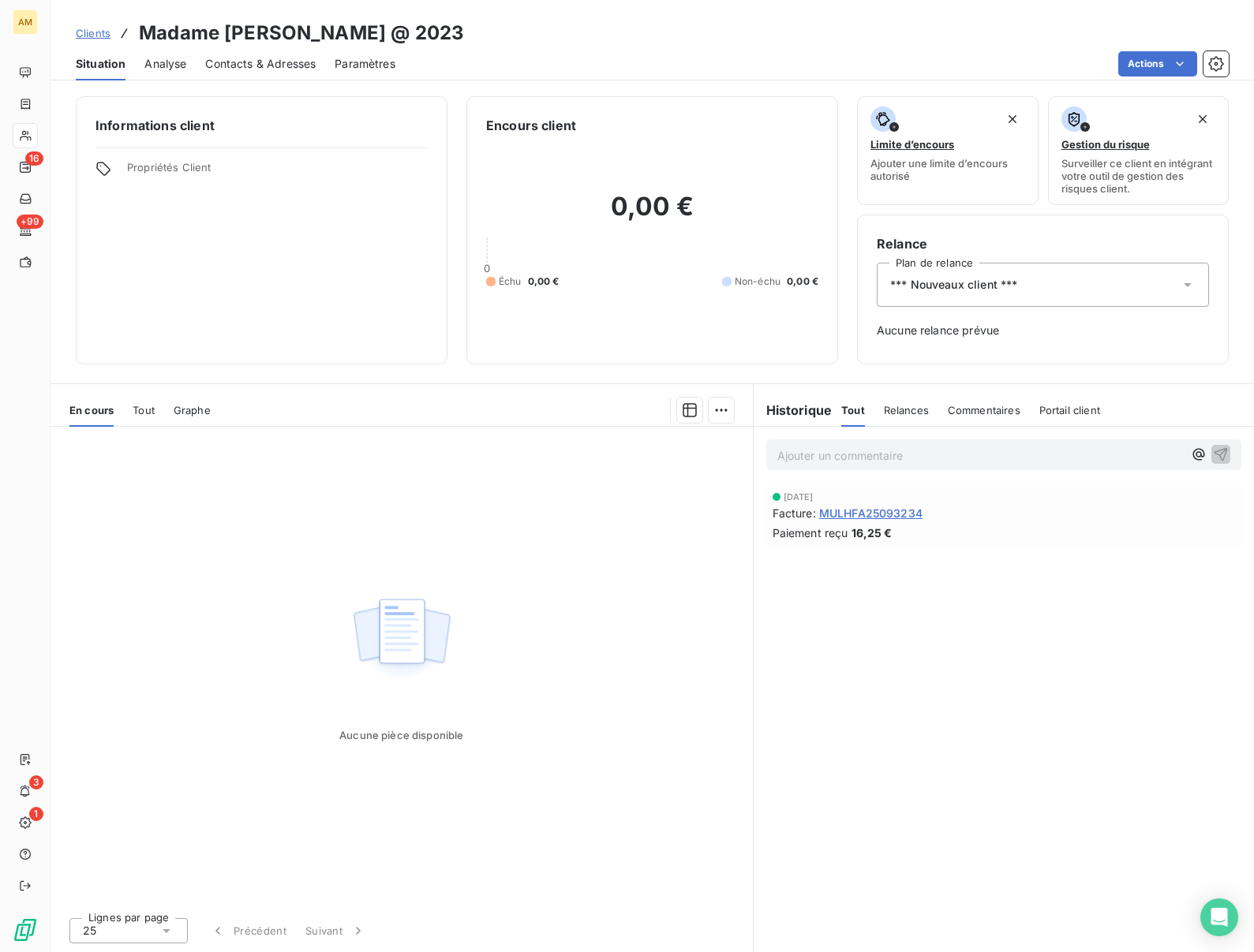
click at [266, 27] on h3 "Madame [PERSON_NAME] @ 2023" at bounding box center [301, 33] width 325 height 28
copy h3 "PELLETIER"
click at [976, 287] on span "*** Nouveaux client ***" at bounding box center [953, 284] width 127 height 16
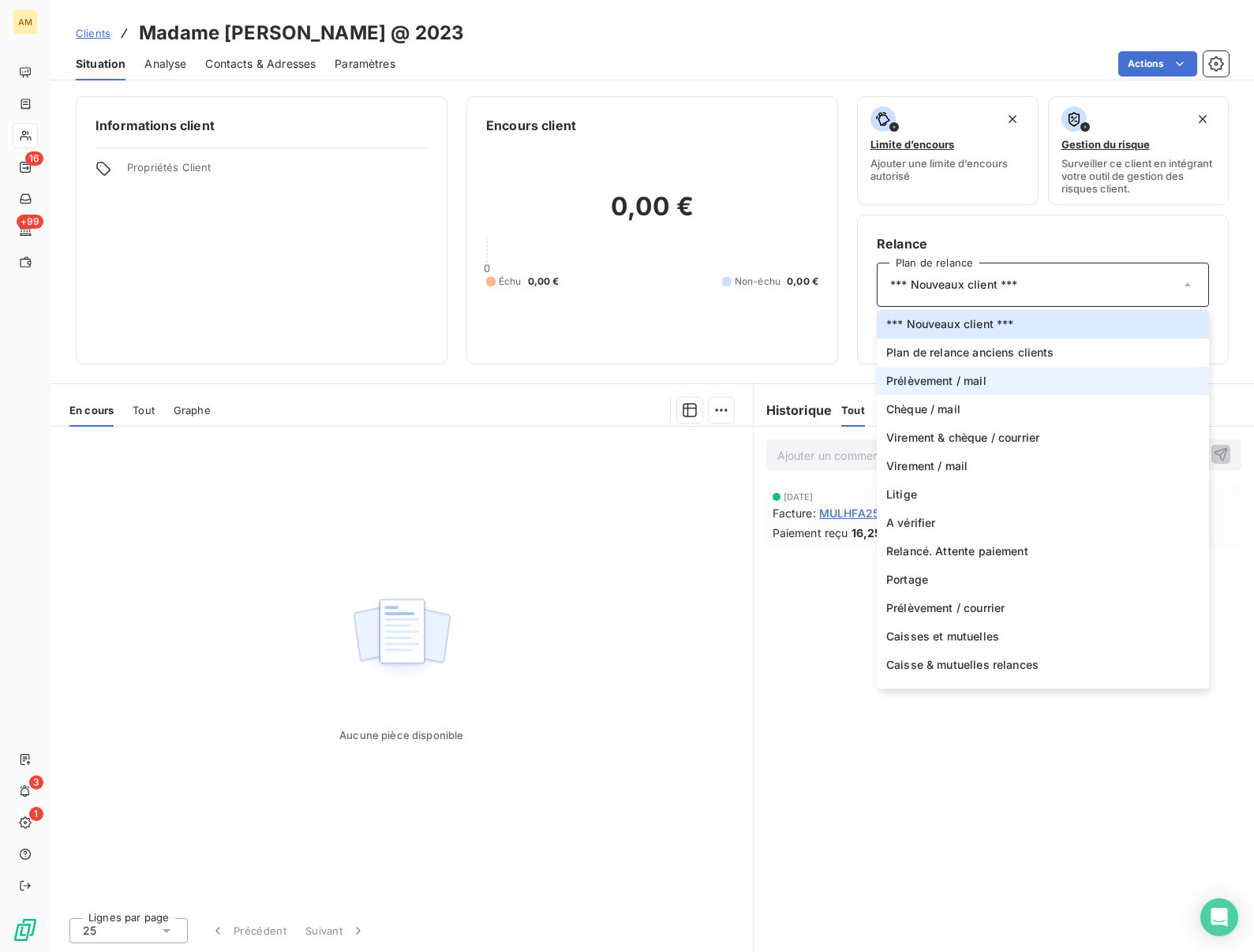
click at [918, 382] on span "Prélèvement / mail" at bounding box center [937, 380] width 101 height 16
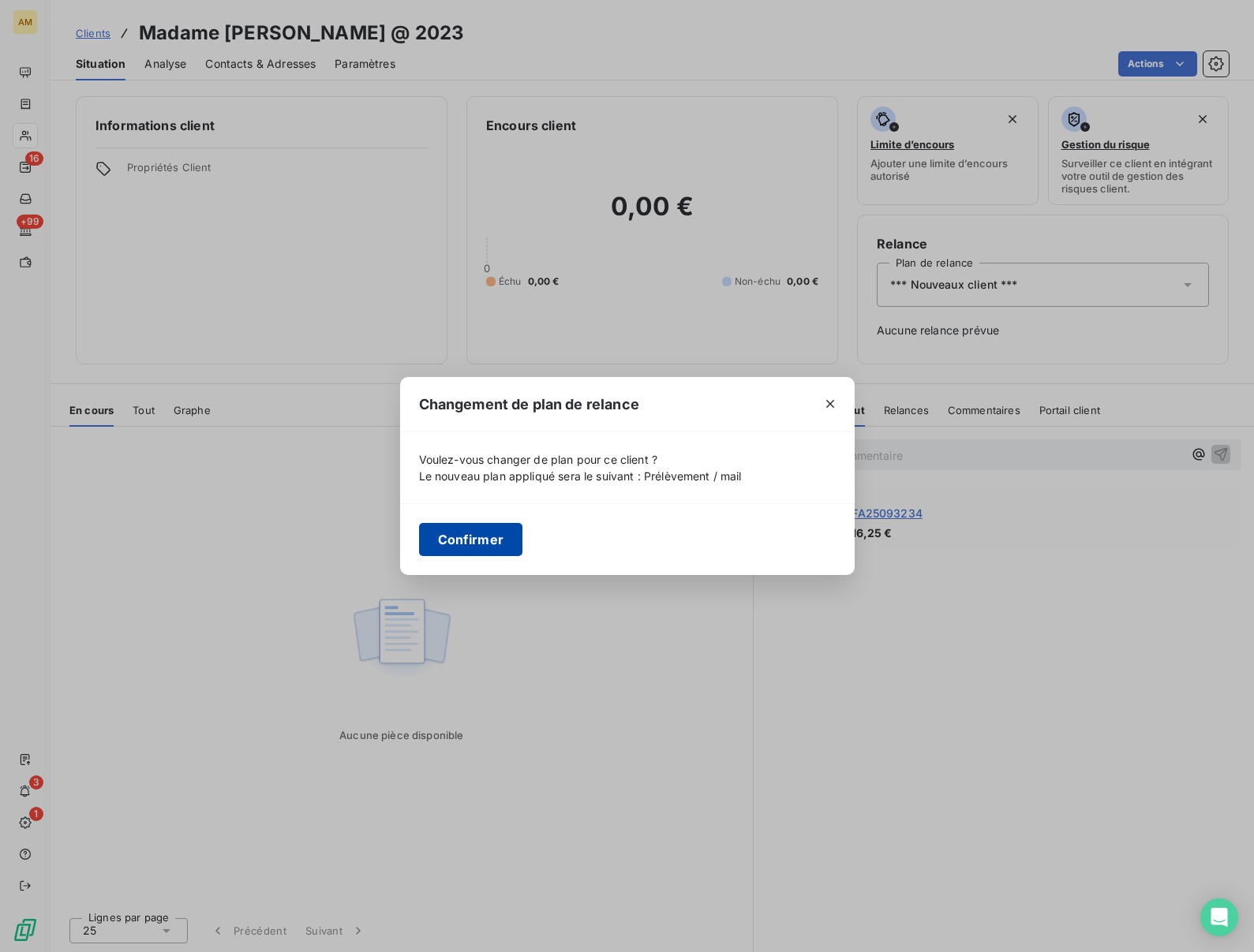
click at [450, 542] on button "Confirmer" at bounding box center [470, 540] width 104 height 33
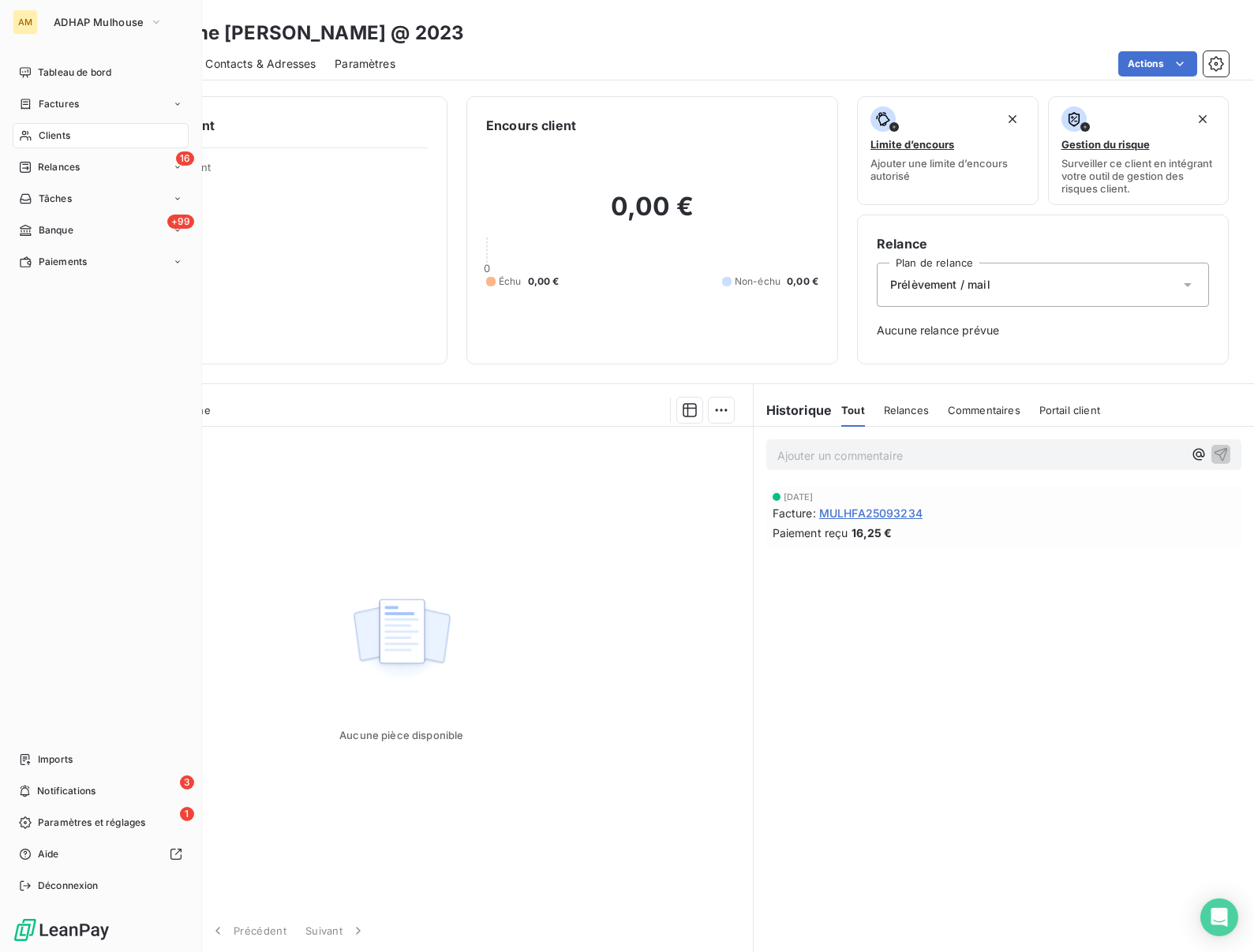
click at [28, 135] on icon at bounding box center [26, 135] width 13 height 12
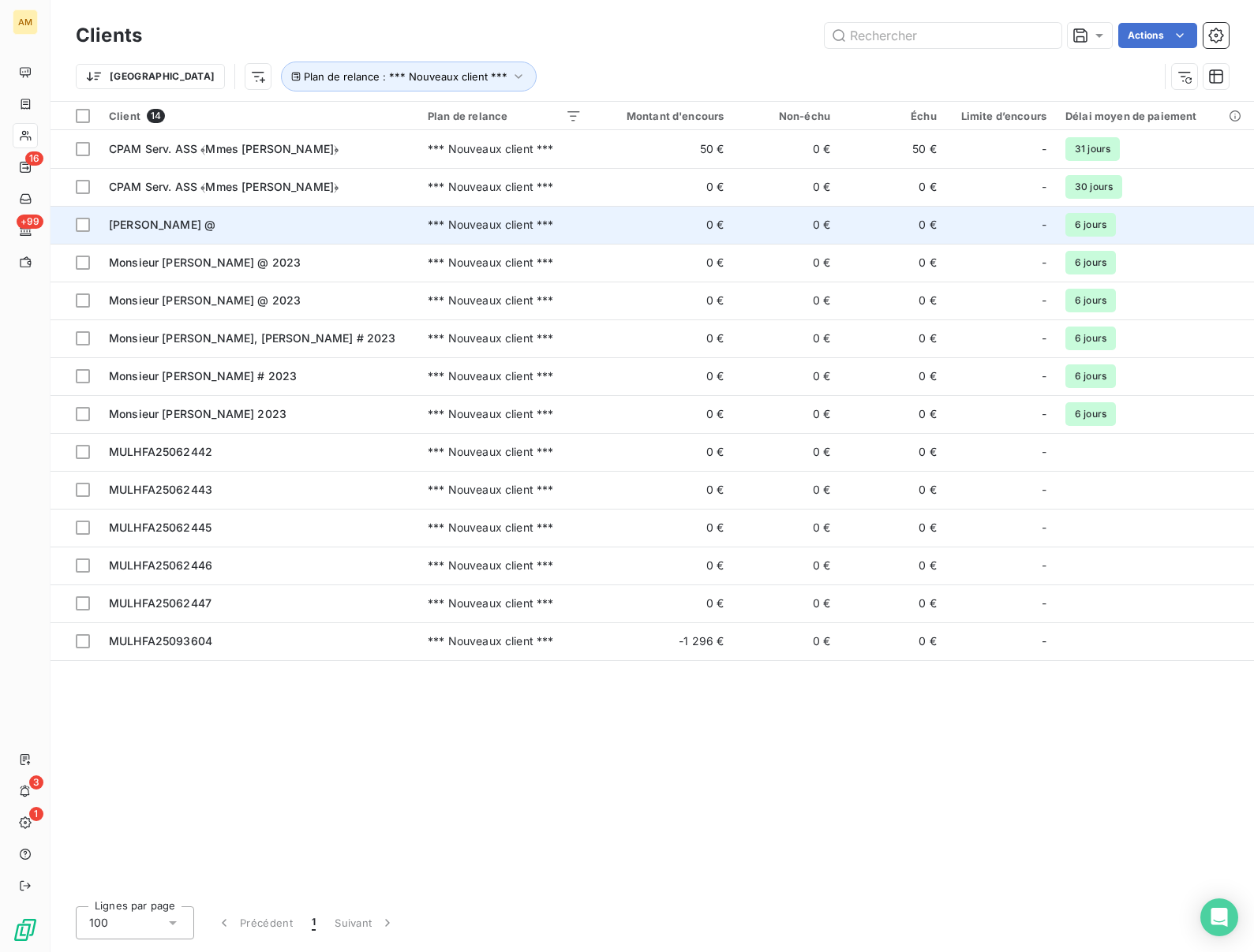
click at [181, 219] on span "[PERSON_NAME] @" at bounding box center [162, 224] width 106 height 13
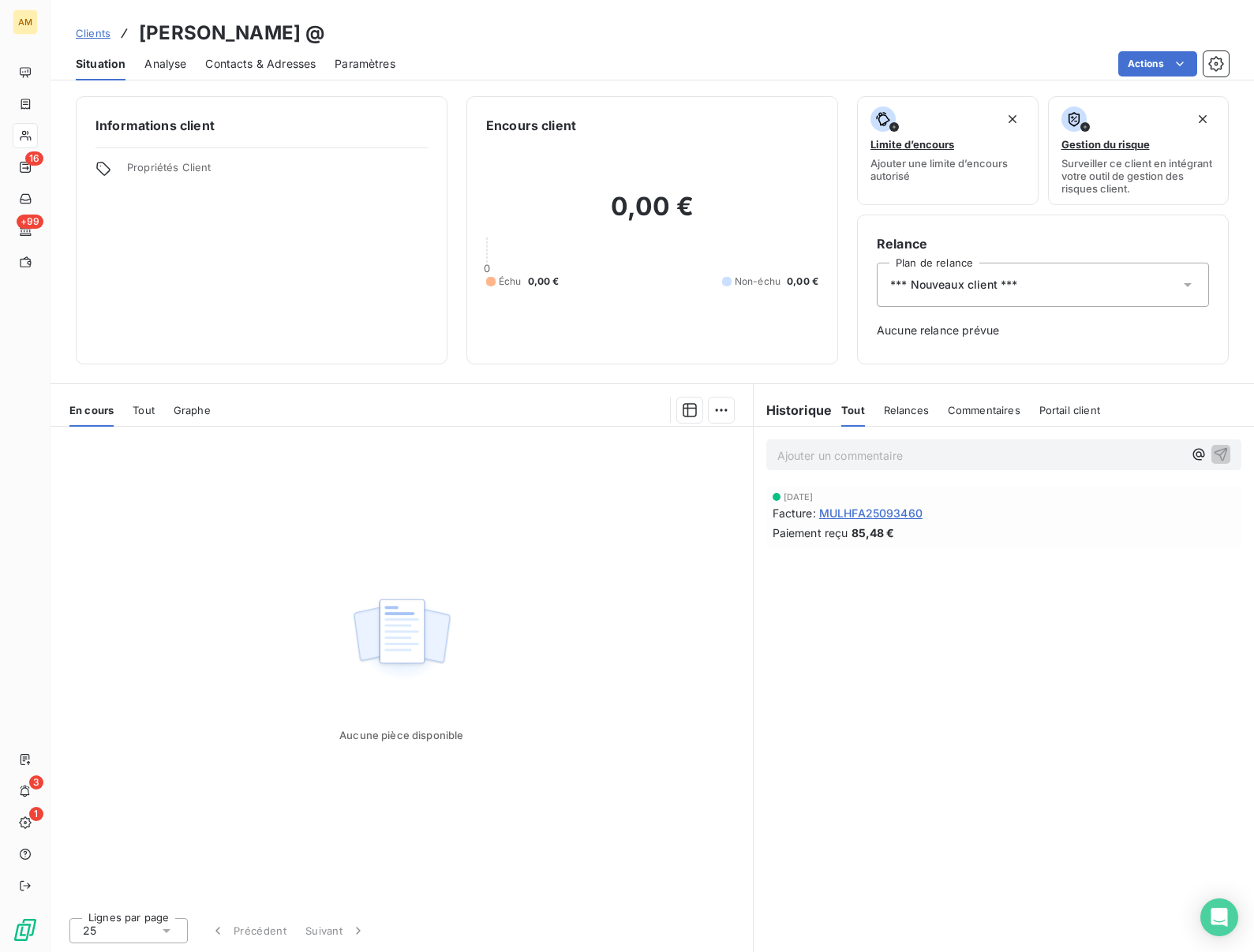
click at [253, 37] on h3 "[PERSON_NAME] @" at bounding box center [231, 33] width 185 height 28
copy h3 "UNTEREINER"
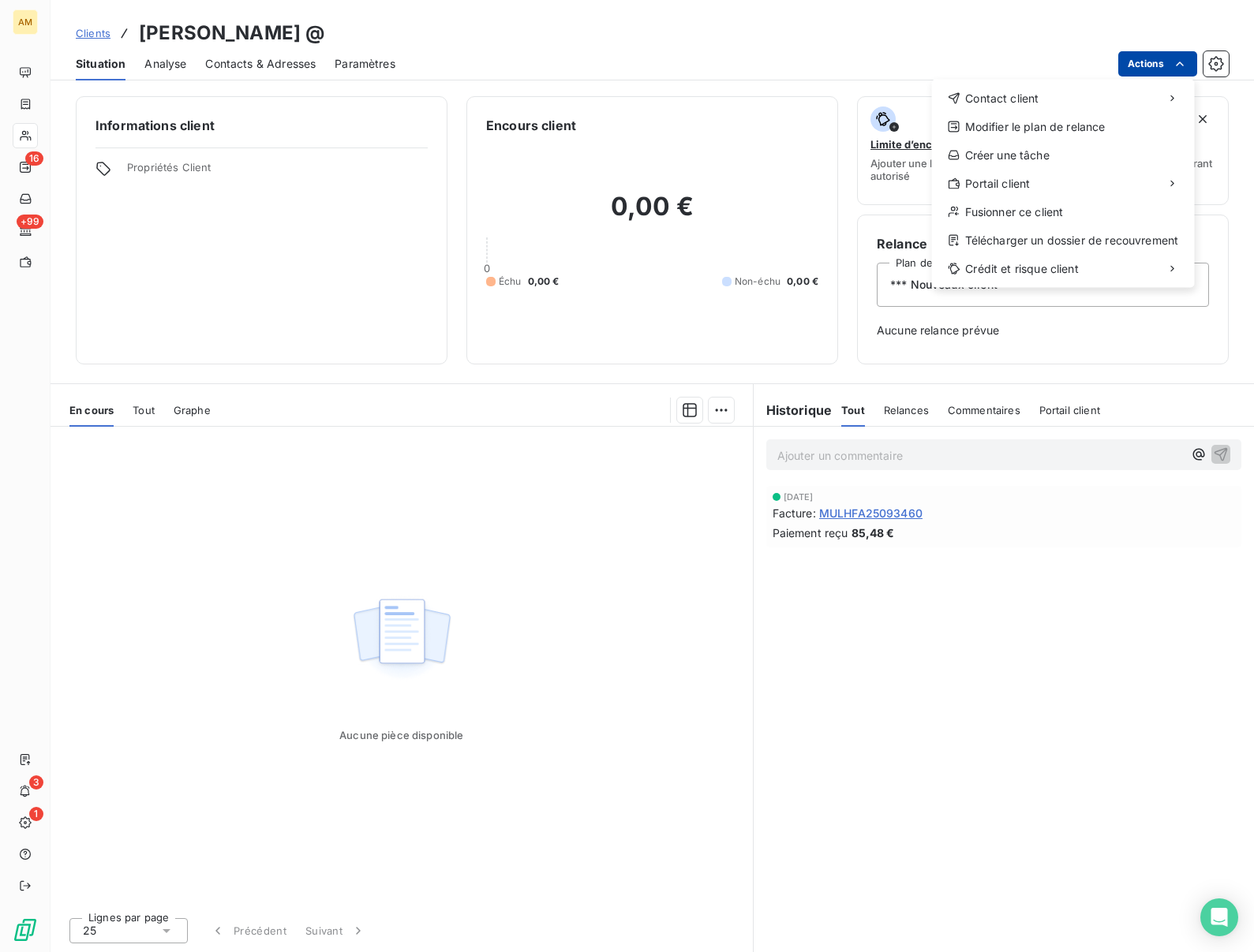
click at [1148, 71] on html "AM 16 +99 3 1 Clients Madame UNTEREINER, Cécile @ Situation Analyse Contacts & …" at bounding box center [627, 476] width 1254 height 952
click at [987, 219] on div "Fusionner ce client" at bounding box center [1063, 212] width 250 height 25
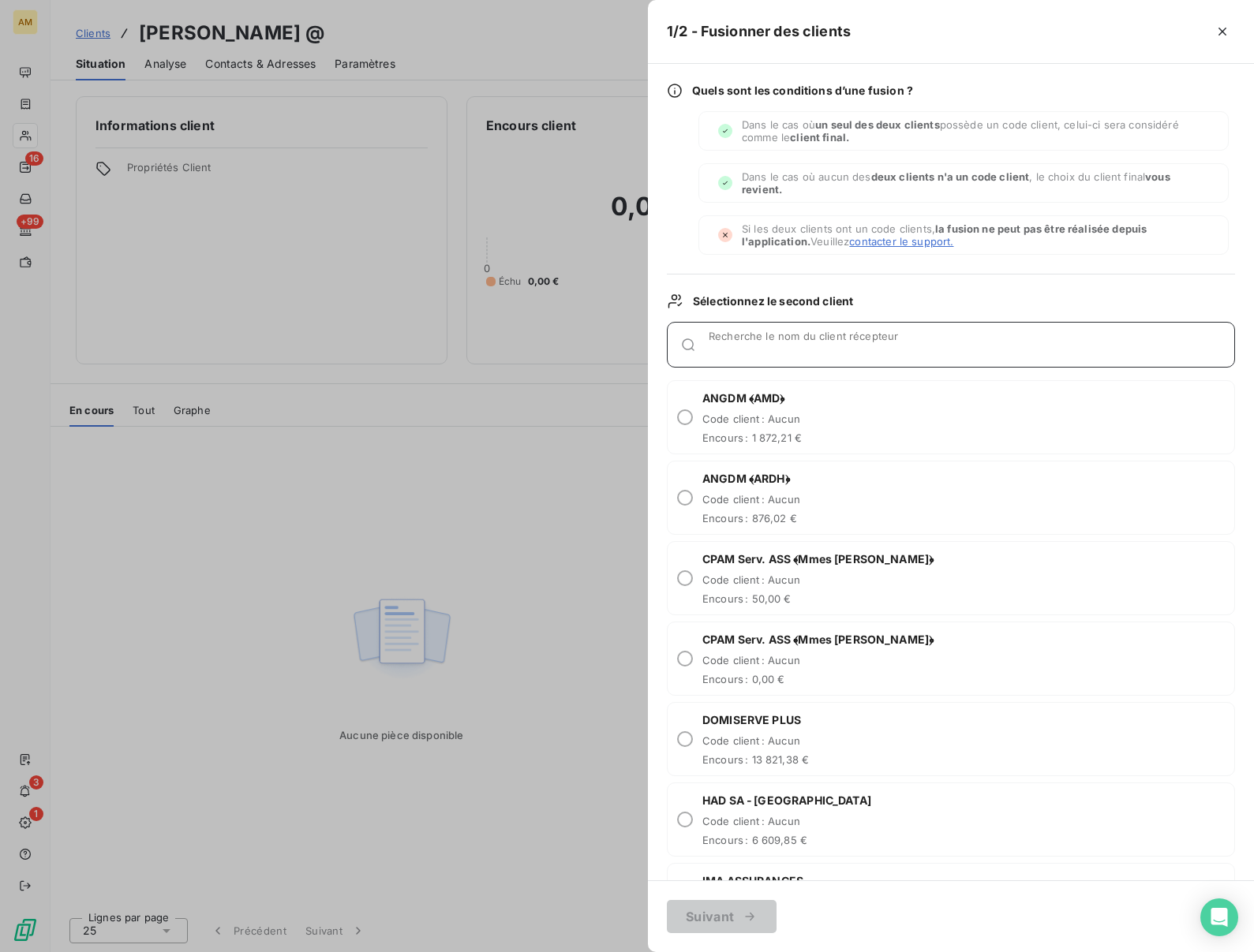
click at [716, 340] on div "Recherche le nom du client récepteur" at bounding box center [971, 345] width 526 height 16
paste input "UNTEREINER"
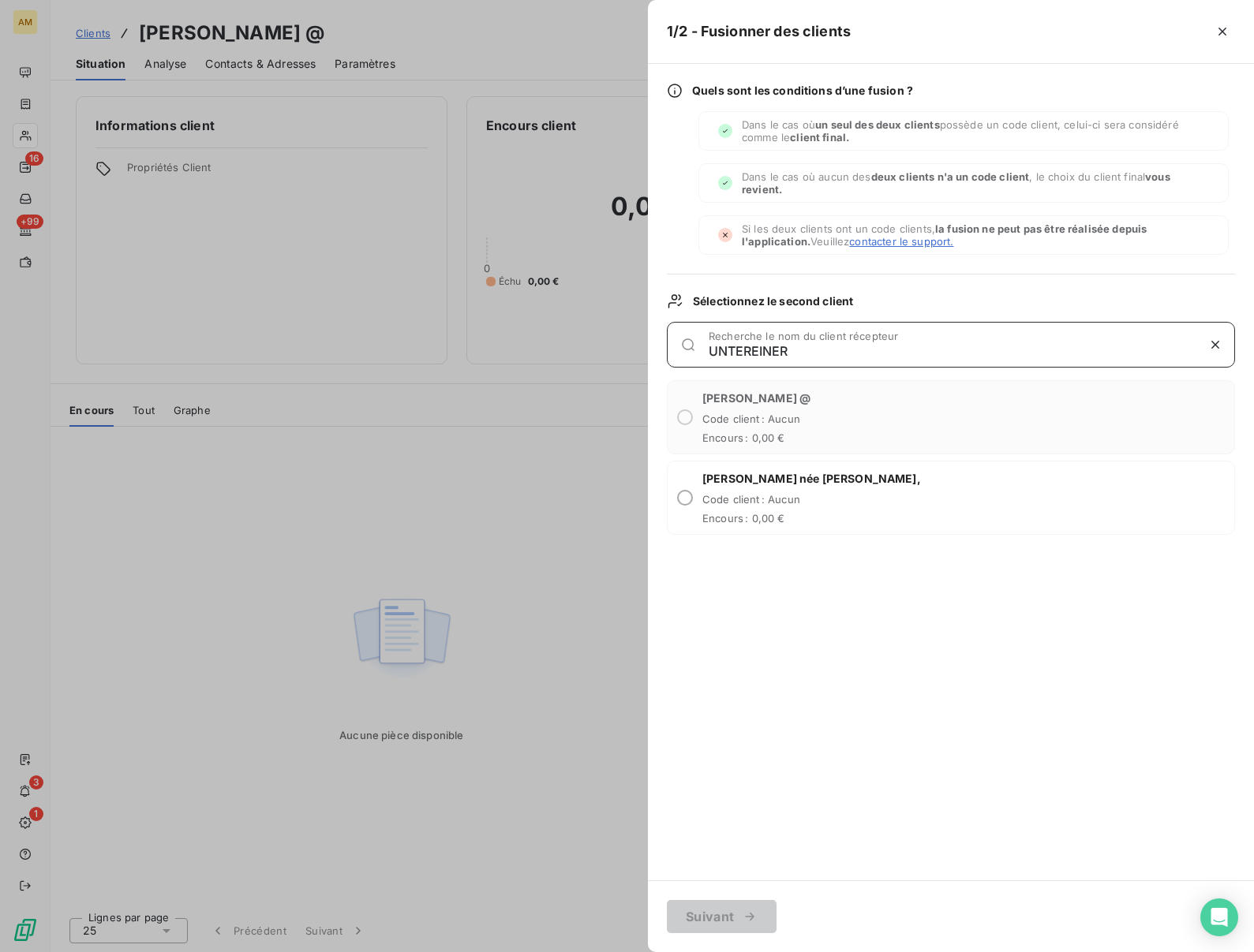
type input "UNTEREINER"
click at [691, 504] on div "Madame UNTEREINER née THURWAEchter, Code client : Aucun Encours : 0,00 €" at bounding box center [952, 498] width 568 height 74
radio input "true"
click at [709, 916] on button "Suivant" at bounding box center [722, 917] width 110 height 33
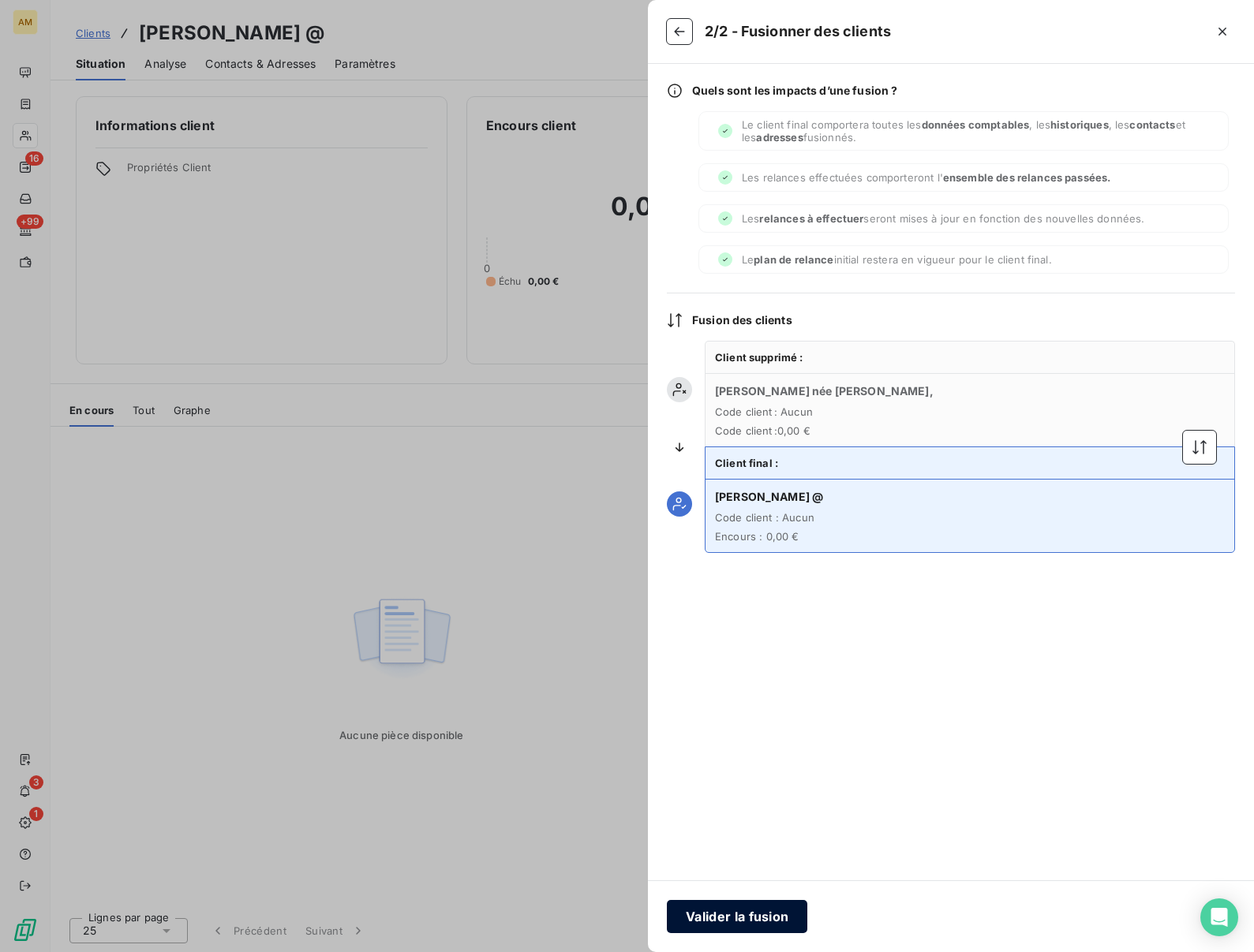
click at [720, 915] on button "Valider la fusion" at bounding box center [737, 917] width 140 height 33
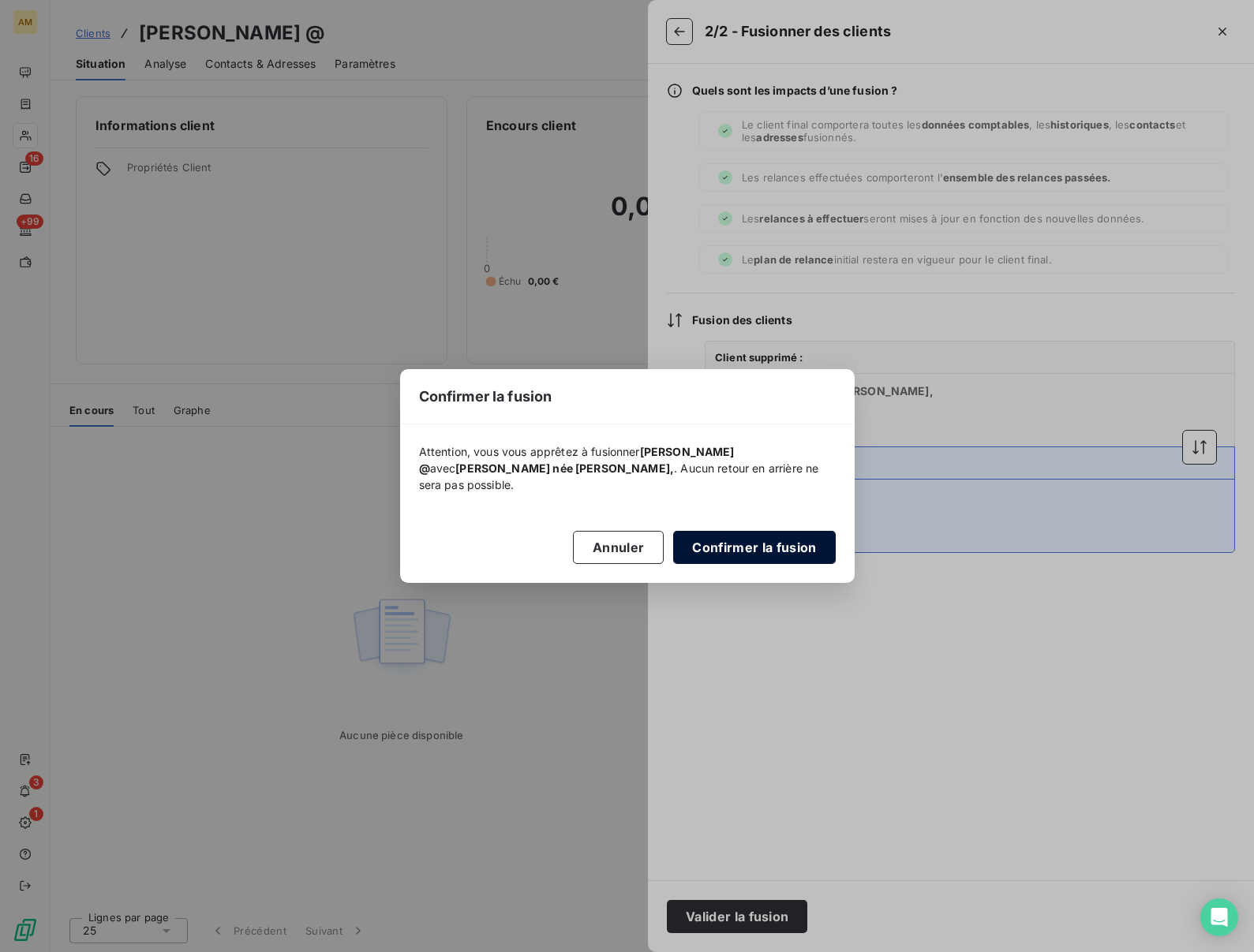
click at [728, 547] on button "Confirmer la fusion" at bounding box center [754, 547] width 162 height 33
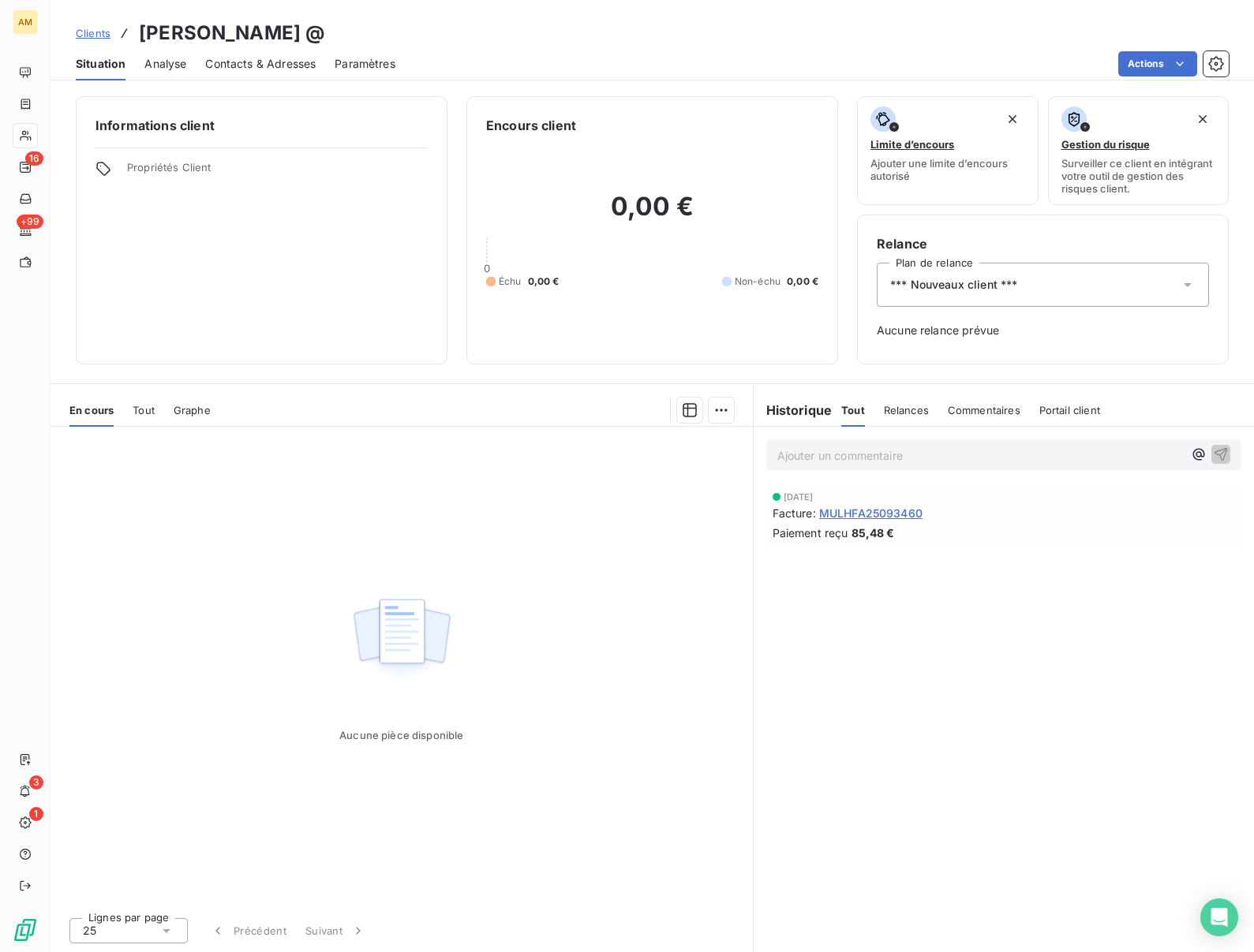
click at [930, 281] on span "*** Nouveaux client ***" at bounding box center [953, 284] width 127 height 16
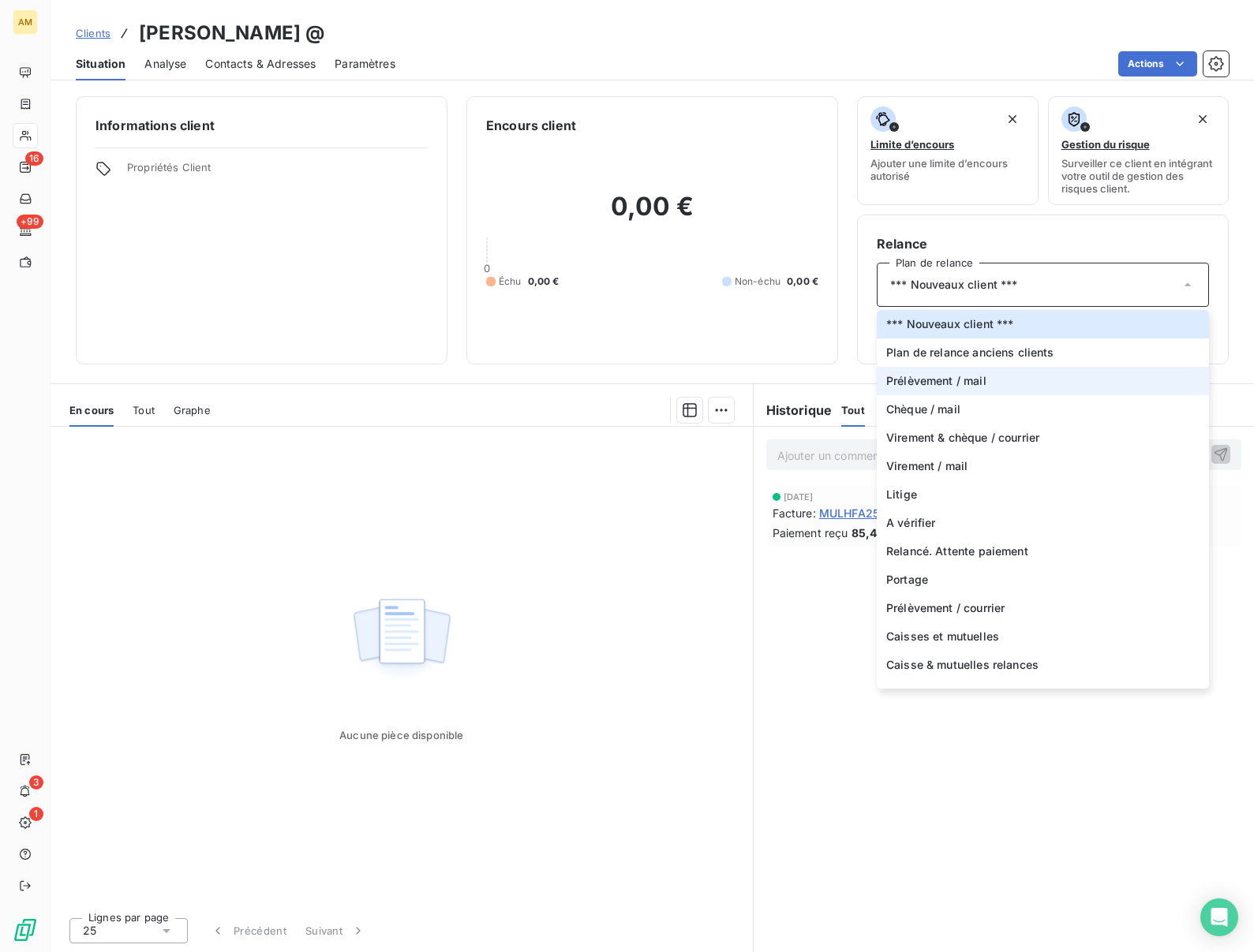
click at [914, 379] on span "Prélèvement / mail" at bounding box center [937, 380] width 101 height 16
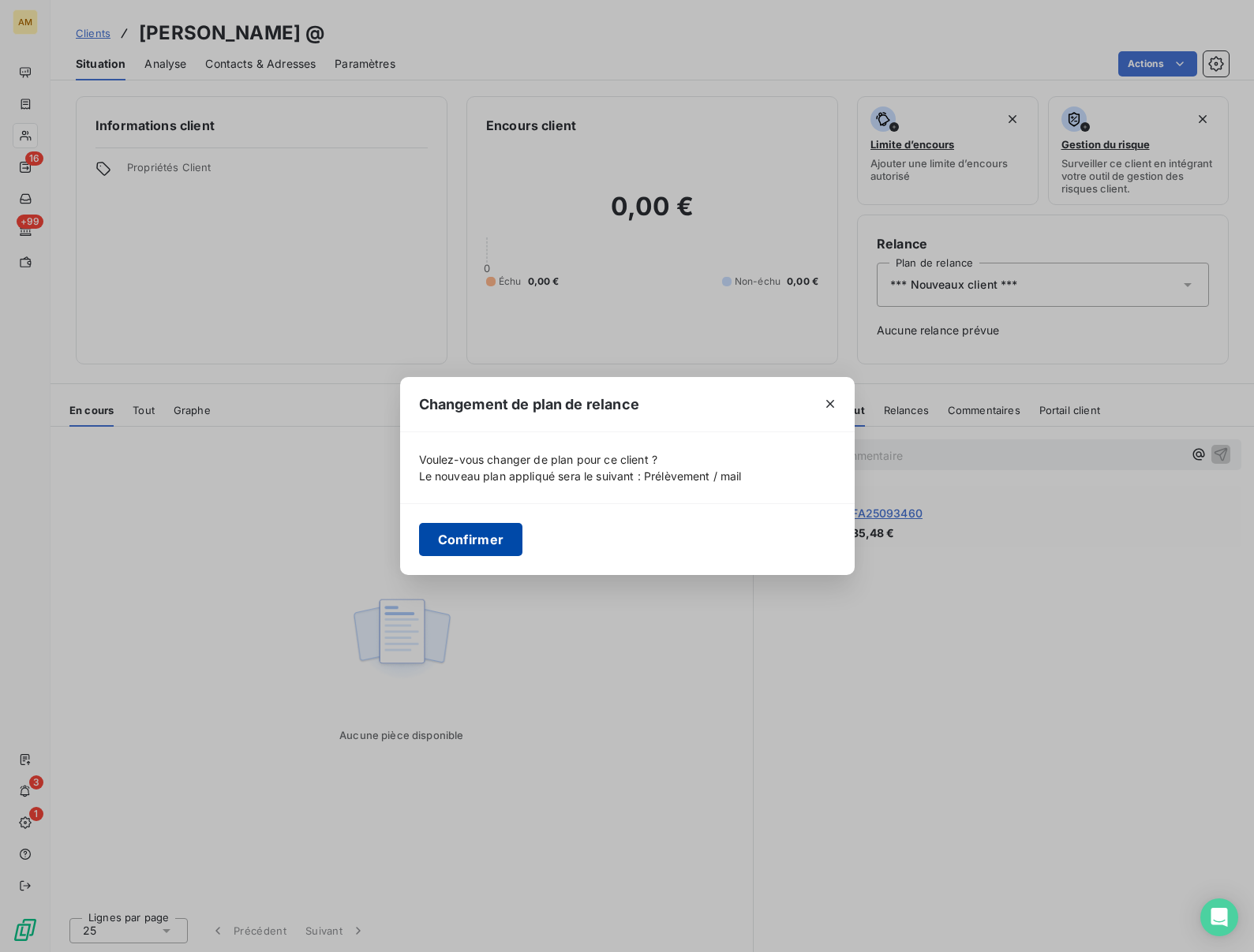
click at [443, 547] on button "Confirmer" at bounding box center [470, 540] width 104 height 33
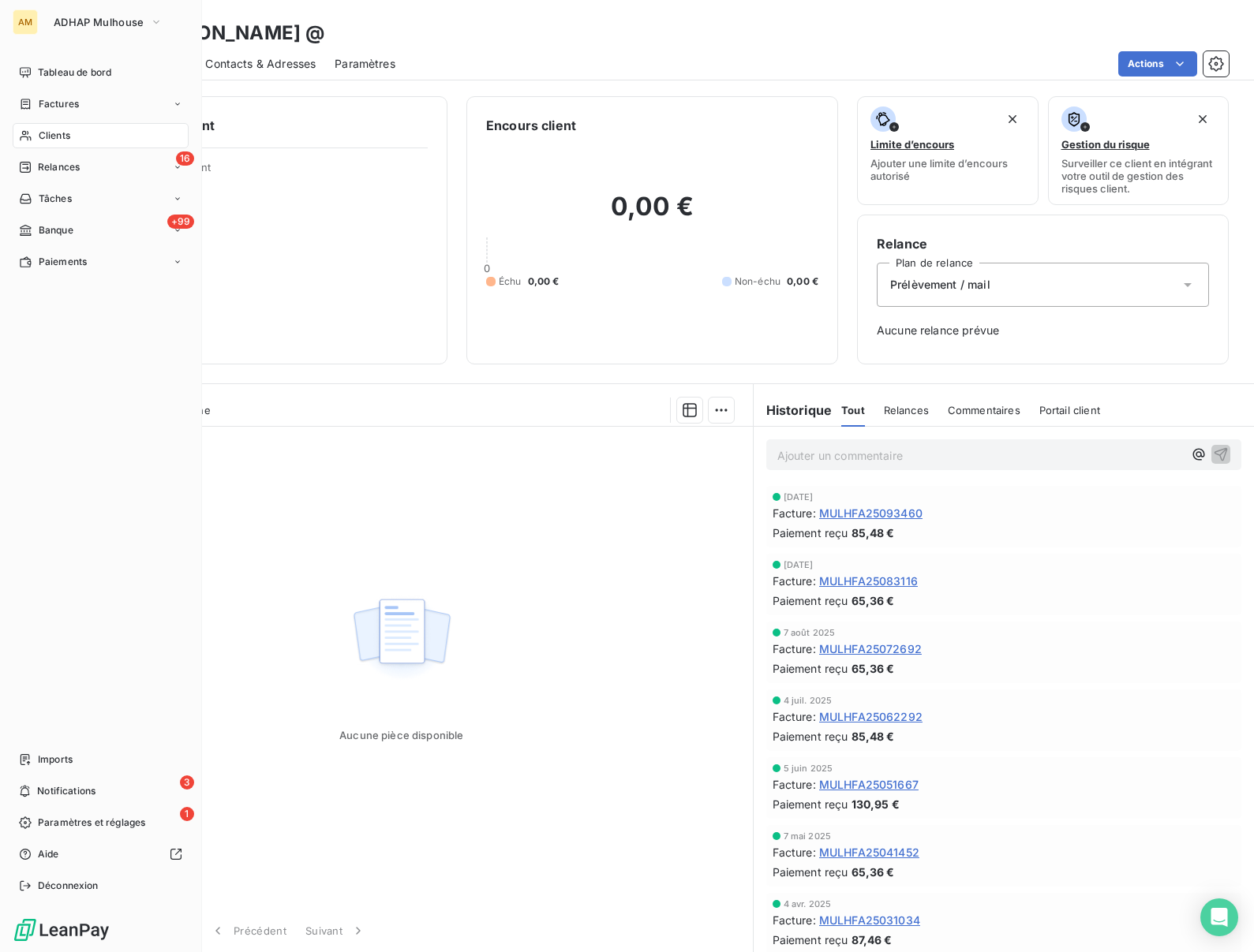
click at [40, 137] on span "Clients" at bounding box center [55, 135] width 32 height 14
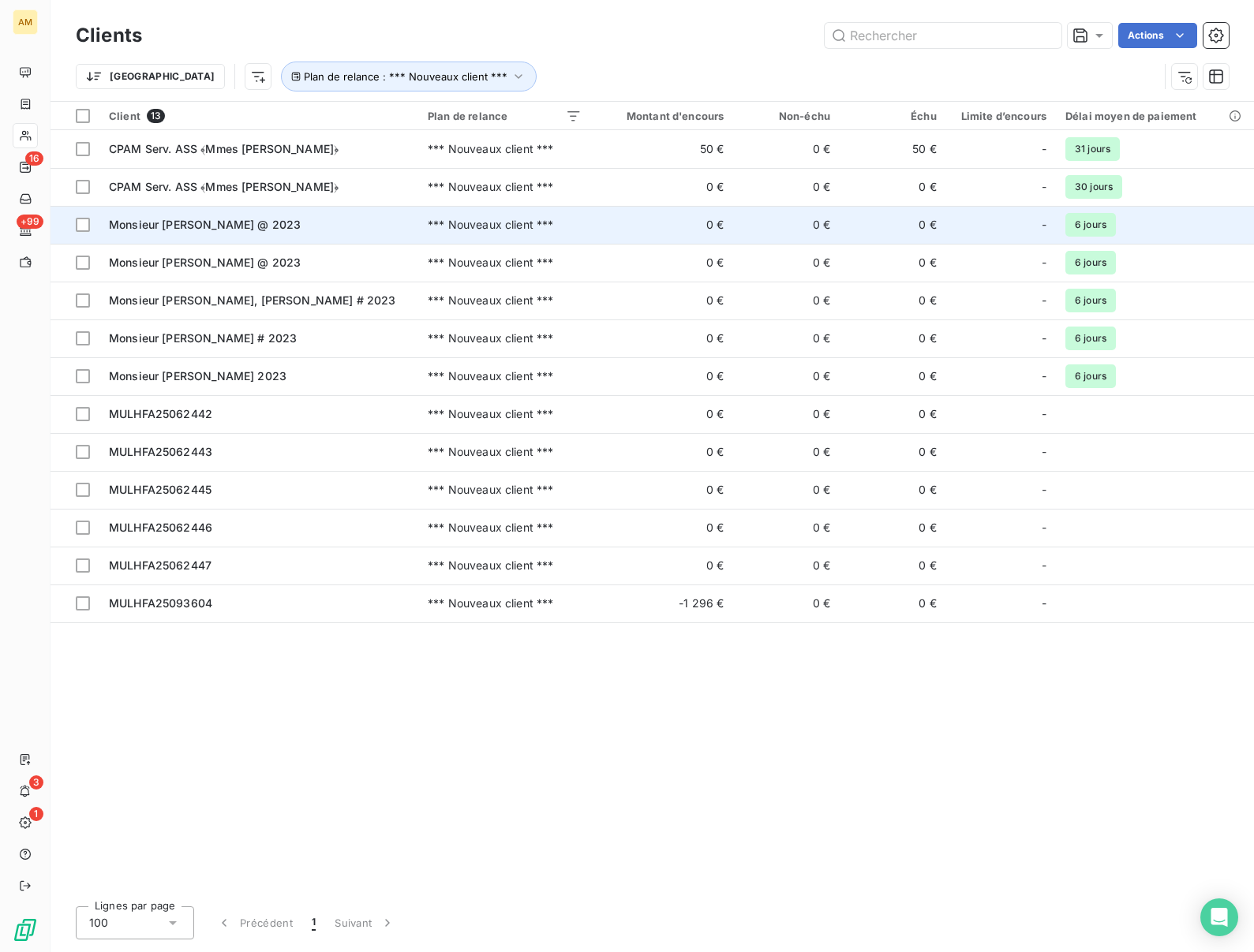
click at [187, 229] on span "Monsieur BADER, Jean‐Jacques @ 2023" at bounding box center [204, 224] width 192 height 13
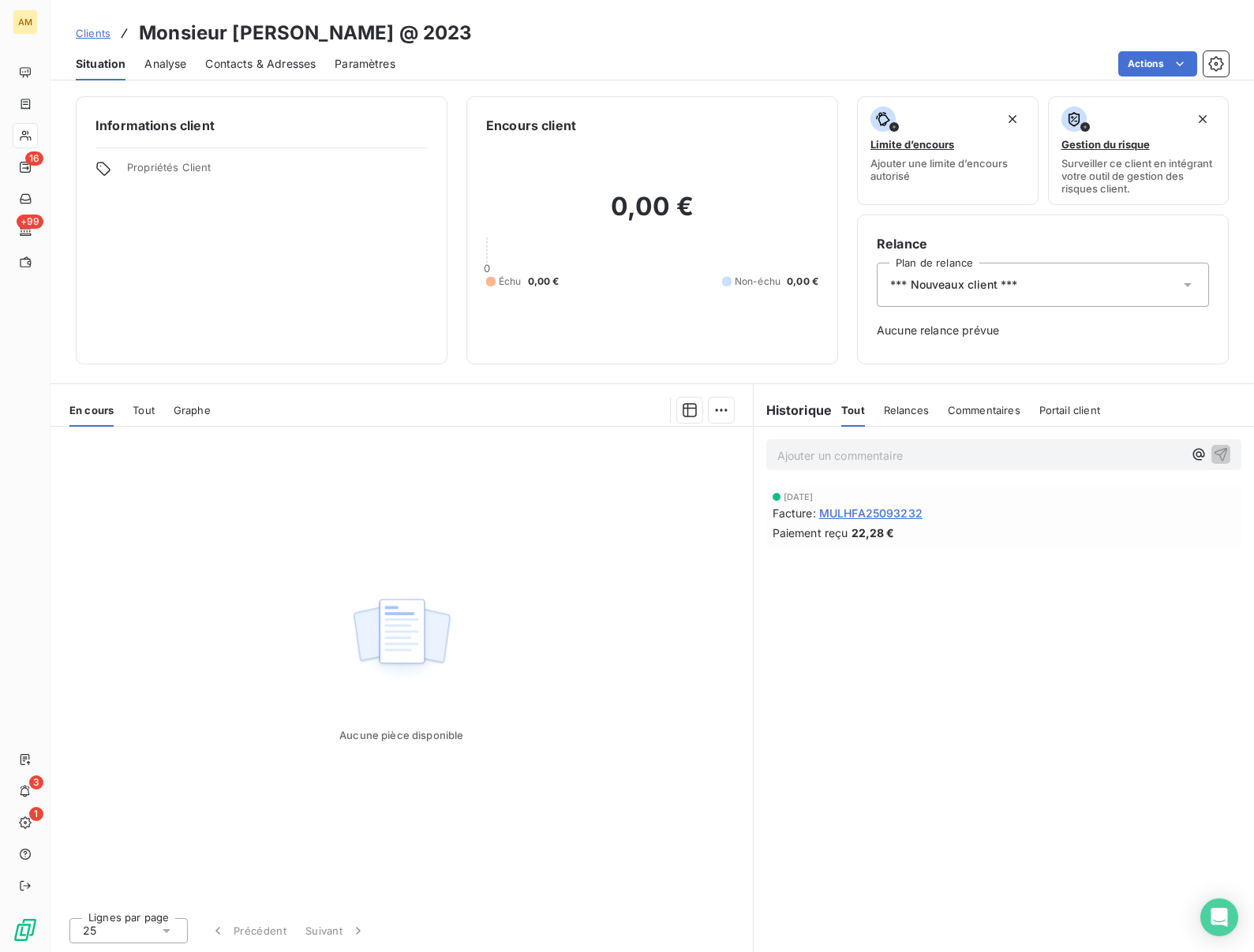
click at [273, 42] on h3 "Monsieur BADER, Jean‐Jacques @ 2023" at bounding box center [305, 33] width 333 height 28
copy h3 "BADER"
click at [973, 294] on div "*** Nouveaux client ***" at bounding box center [1043, 284] width 332 height 44
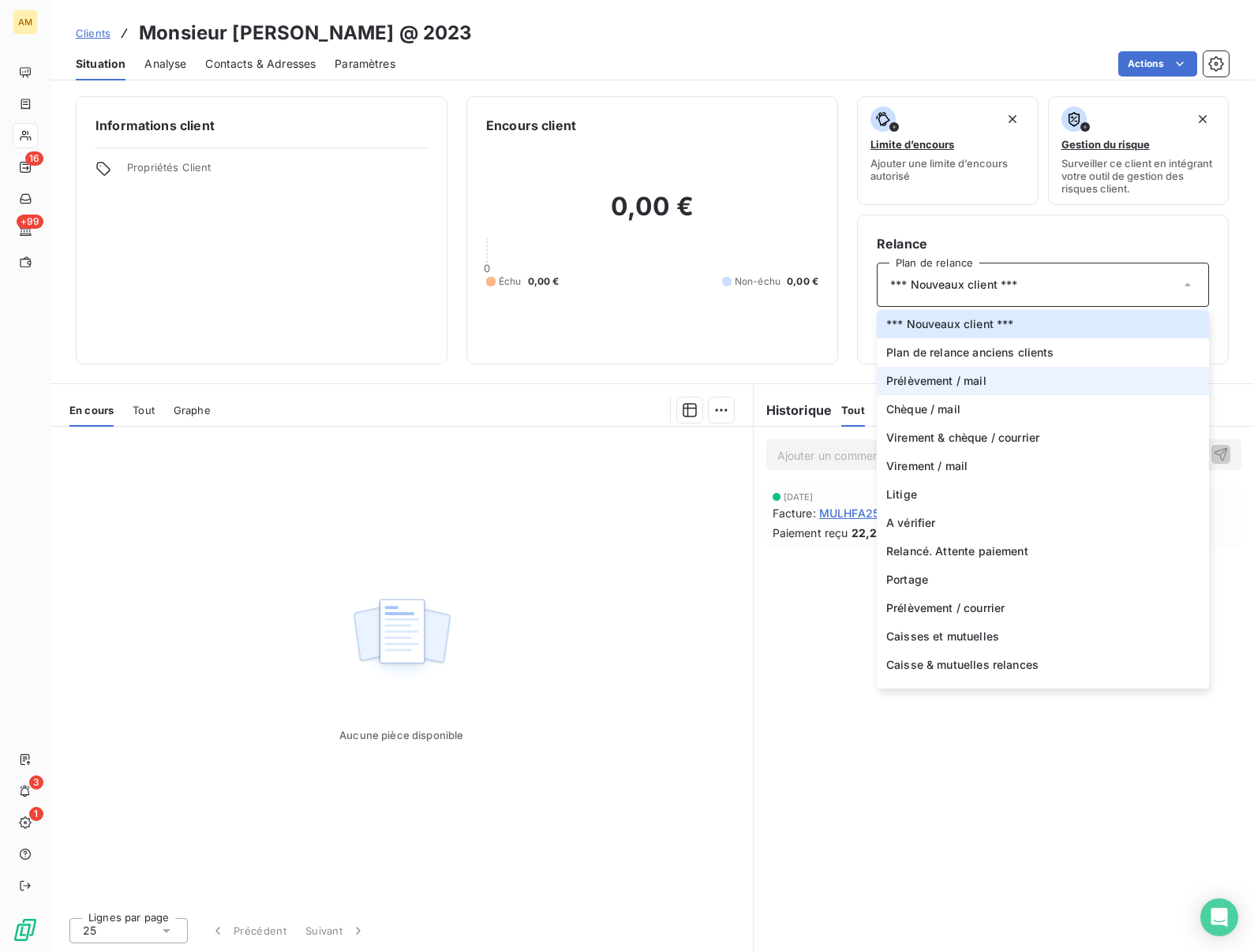
click at [937, 375] on span "Prélèvement / mail" at bounding box center [937, 380] width 101 height 16
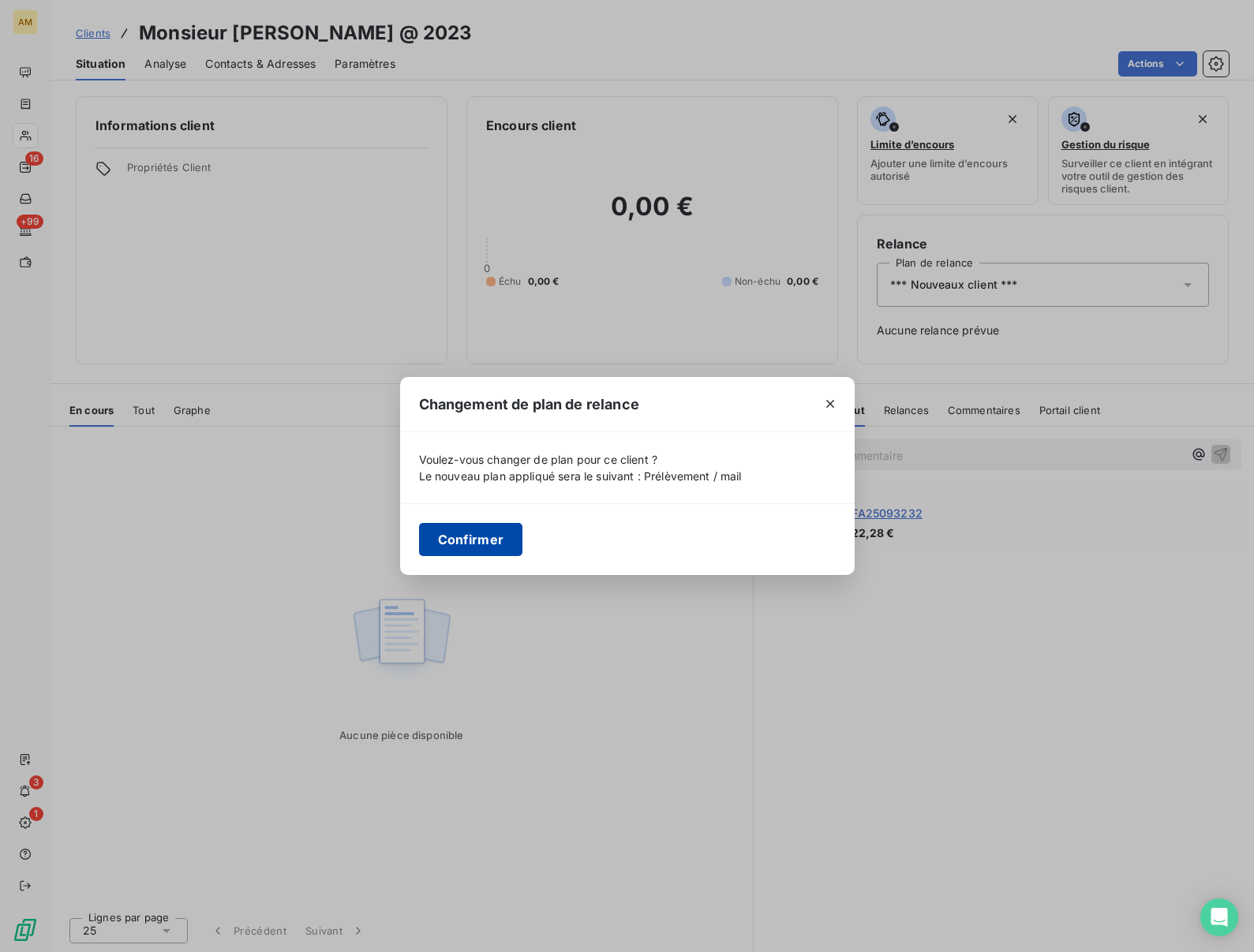
click at [467, 543] on button "Confirmer" at bounding box center [470, 540] width 104 height 33
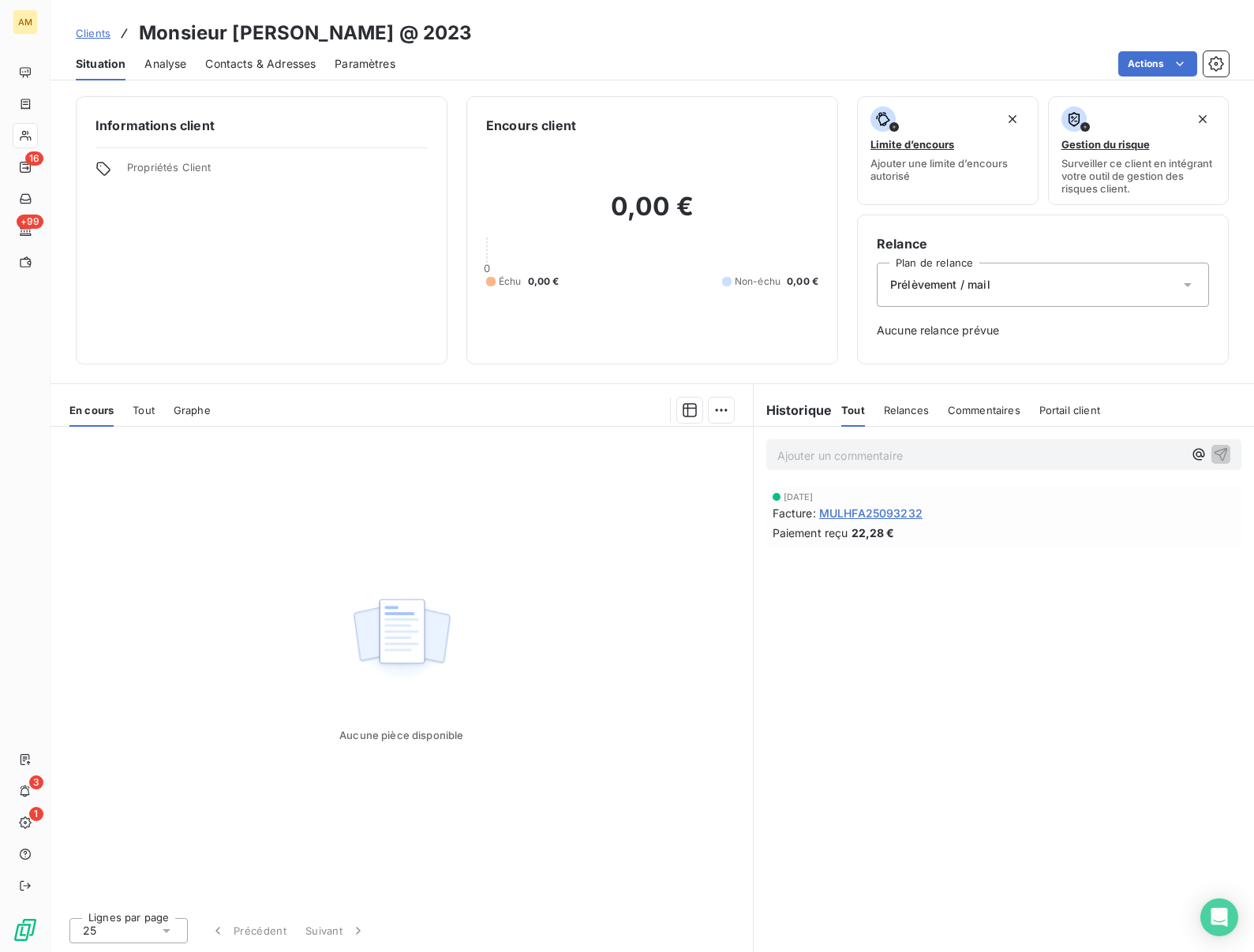
drag, startPoint x: 467, startPoint y: 543, endPoint x: 435, endPoint y: 320, distance: 225.3
click at [465, 455] on div "Aucune pièce disponible" at bounding box center [401, 666] width 702 height 478
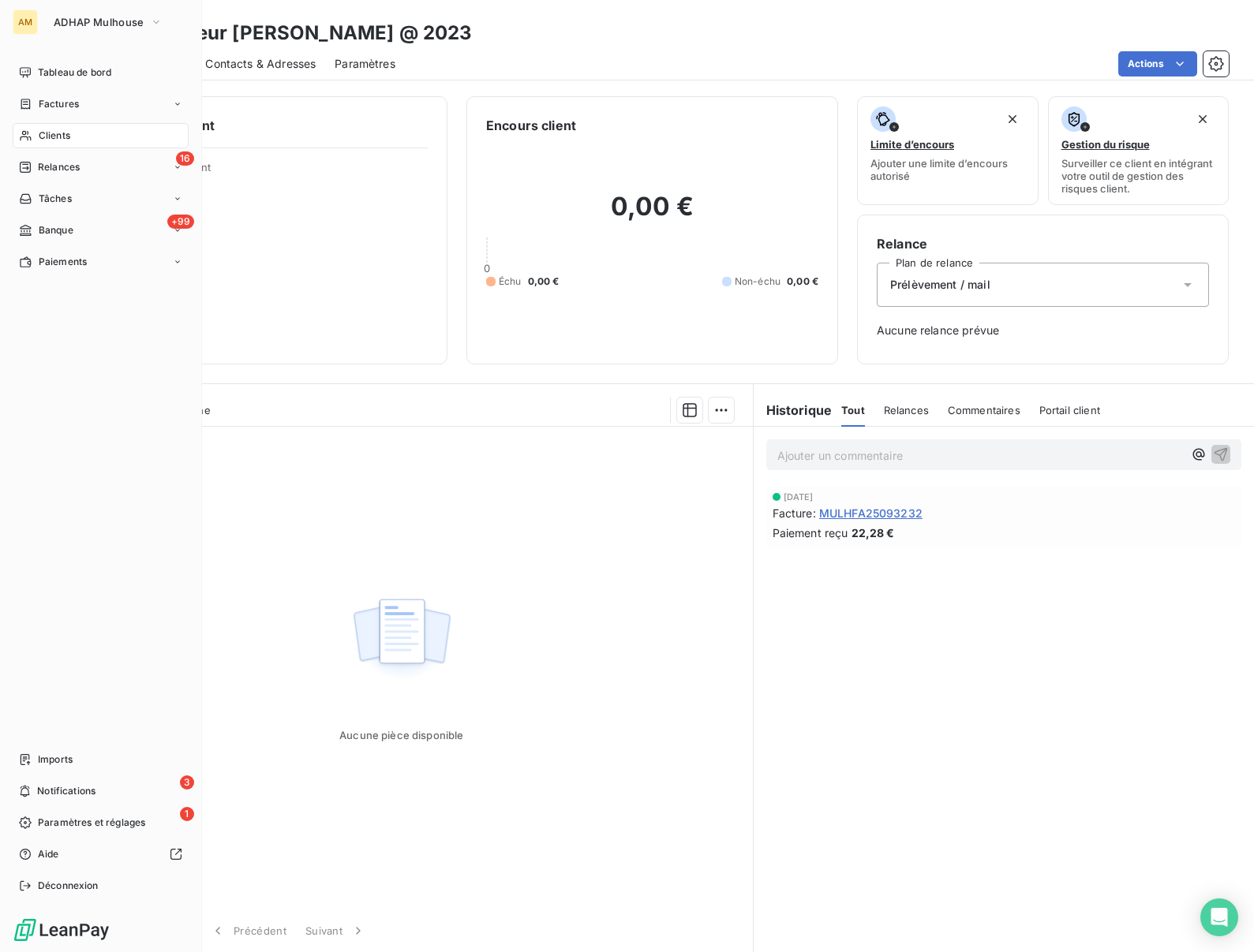
click at [39, 134] on span "Clients" at bounding box center [55, 135] width 32 height 14
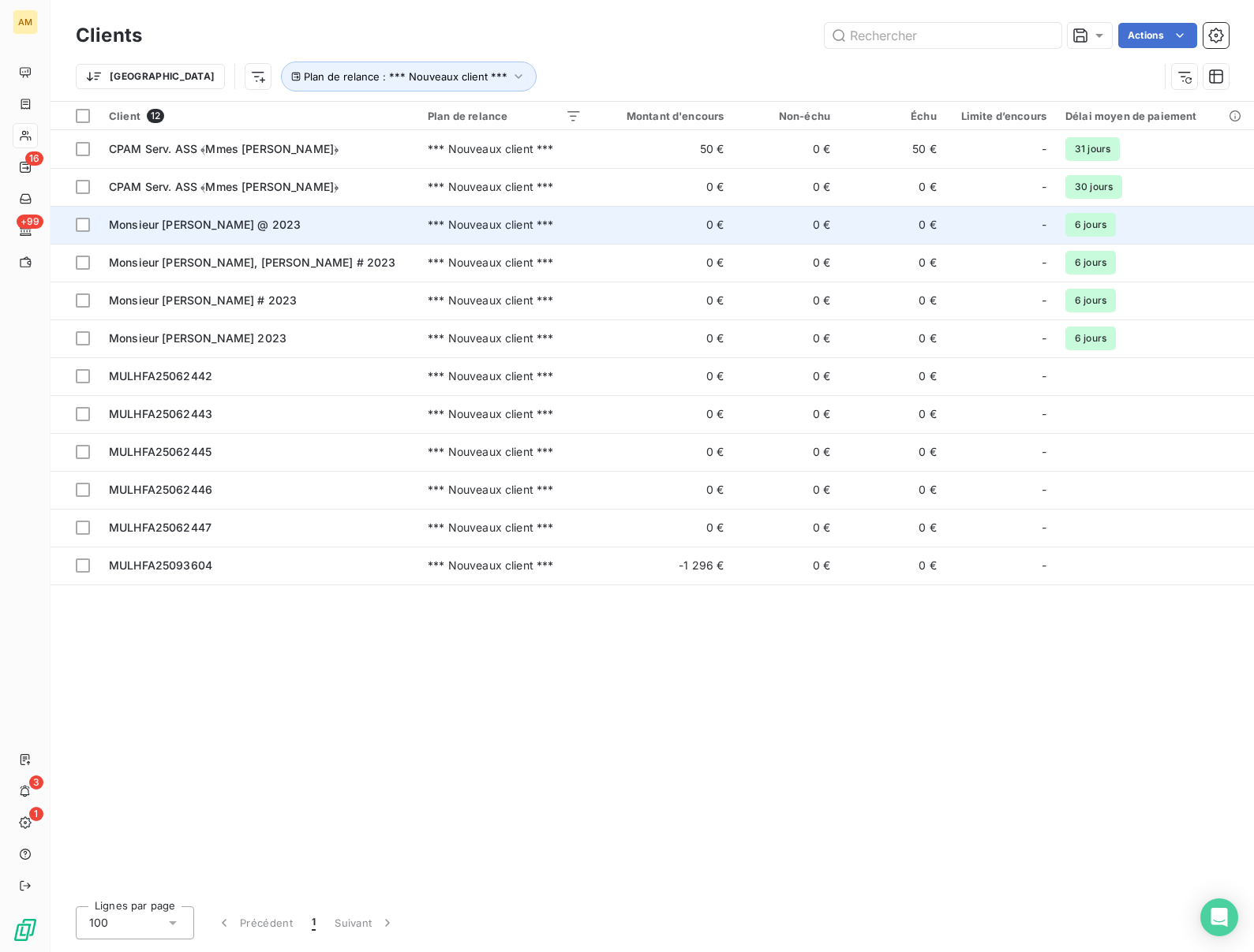
click at [126, 221] on span "Monsieur BARDEAU, Roger @ 2023" at bounding box center [204, 224] width 192 height 13
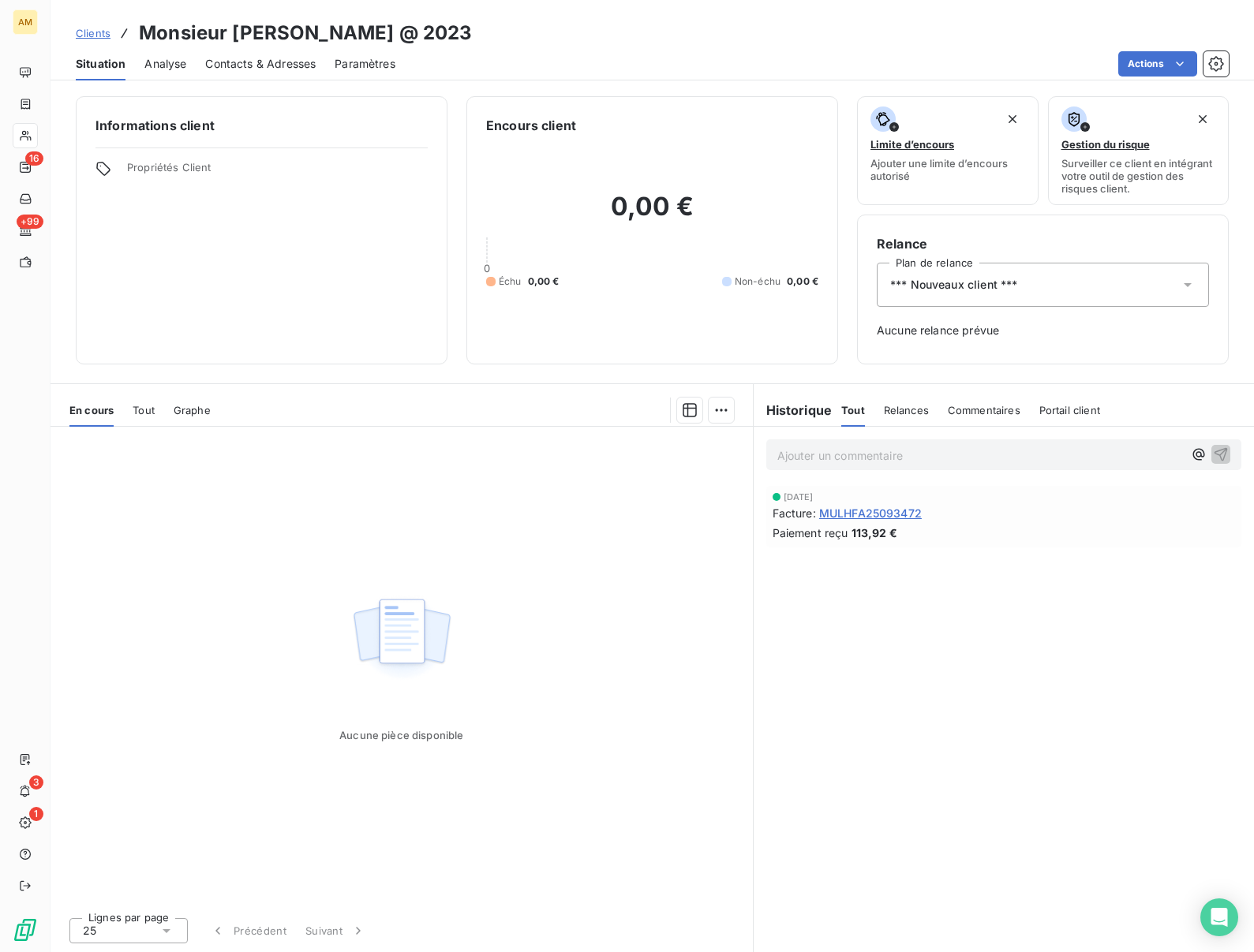
click at [291, 37] on h3 "Monsieur BARDEAU, Roger @ 2023" at bounding box center [305, 33] width 333 height 28
copy h3 "BARDEAU"
click at [951, 292] on div "*** Nouveaux client ***" at bounding box center [1043, 284] width 332 height 44
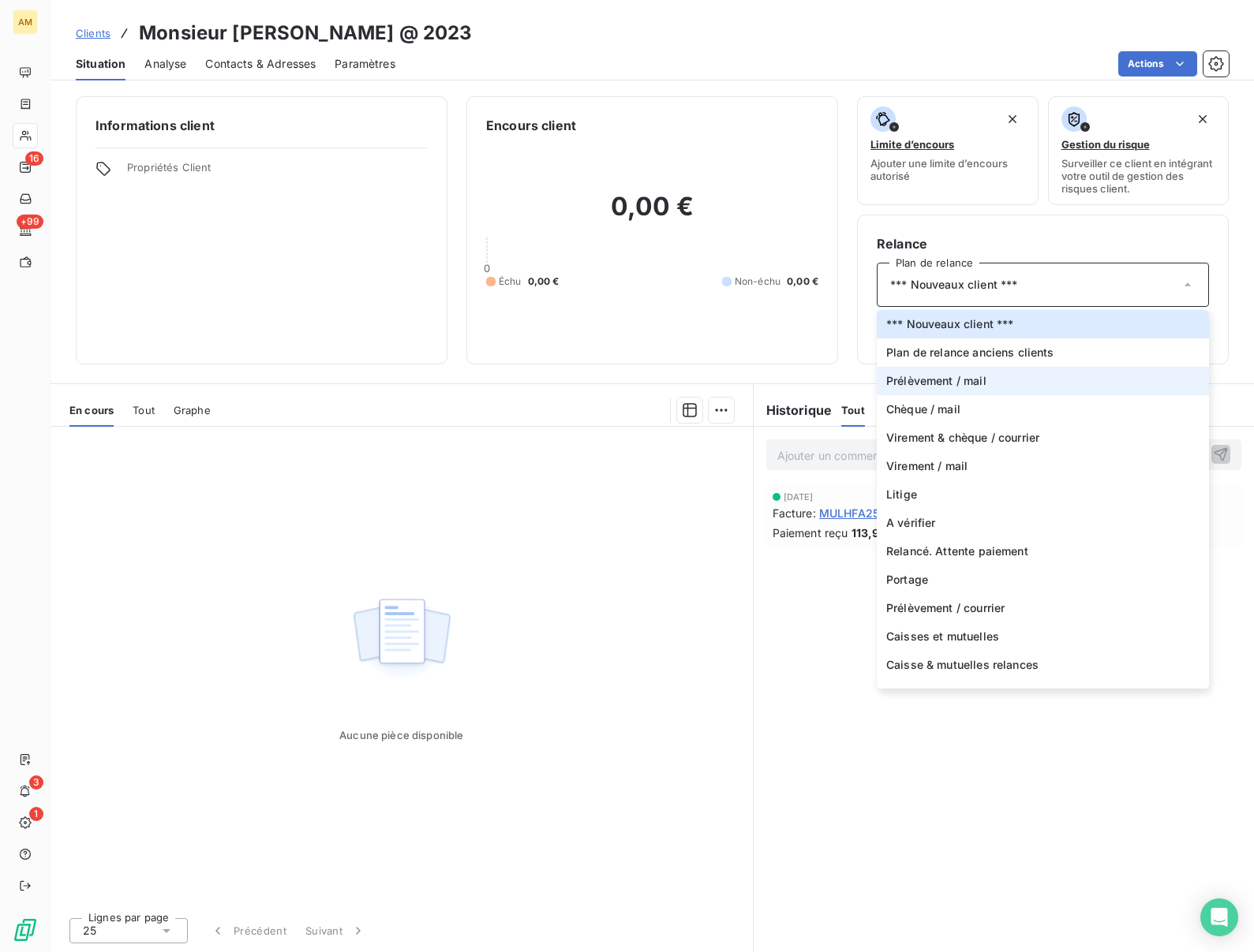
click at [931, 371] on li "Prélèvement / mail" at bounding box center [1043, 381] width 332 height 28
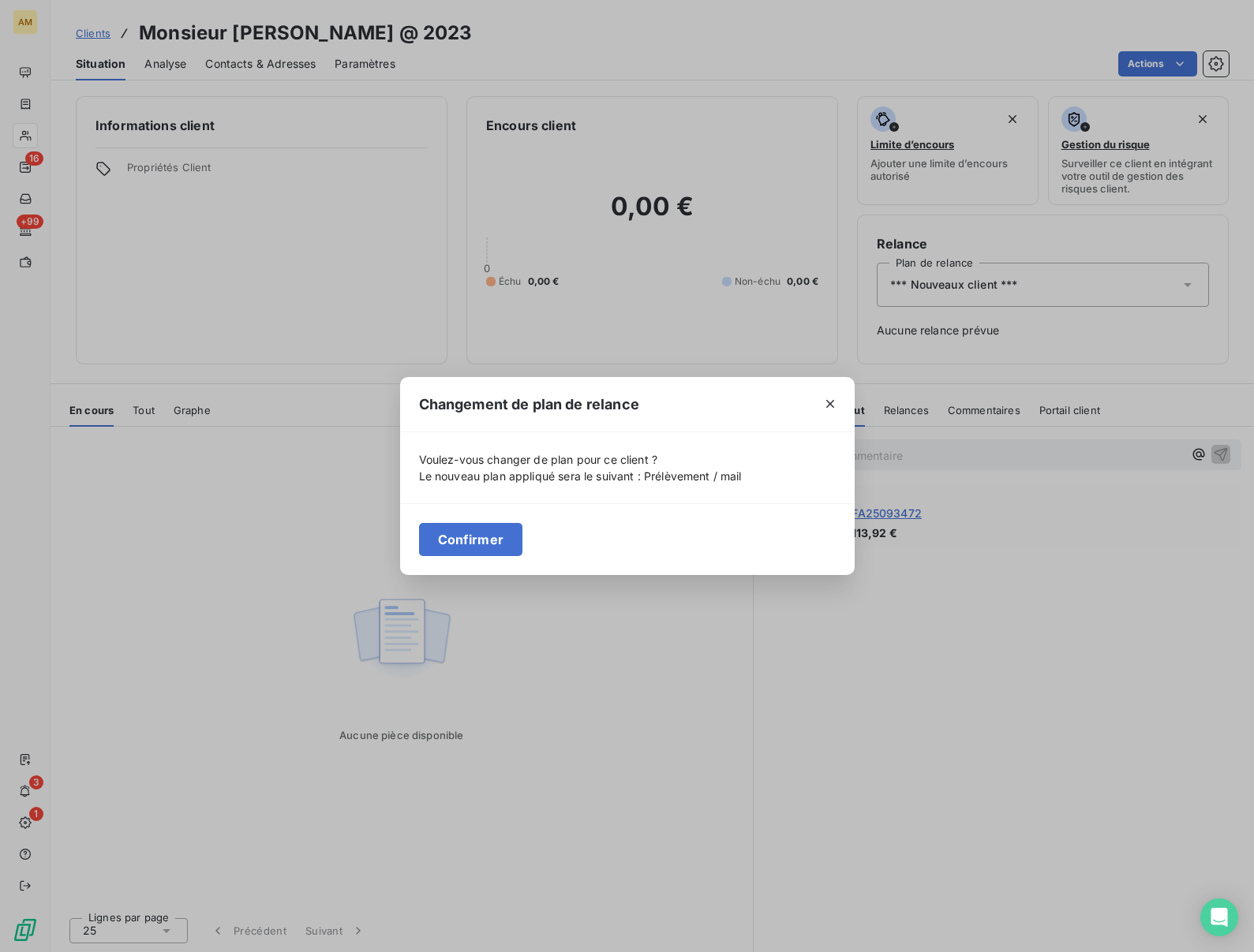
click at [453, 522] on div "Confirmer" at bounding box center [627, 539] width 455 height 71
click at [454, 529] on button "Confirmer" at bounding box center [470, 540] width 104 height 33
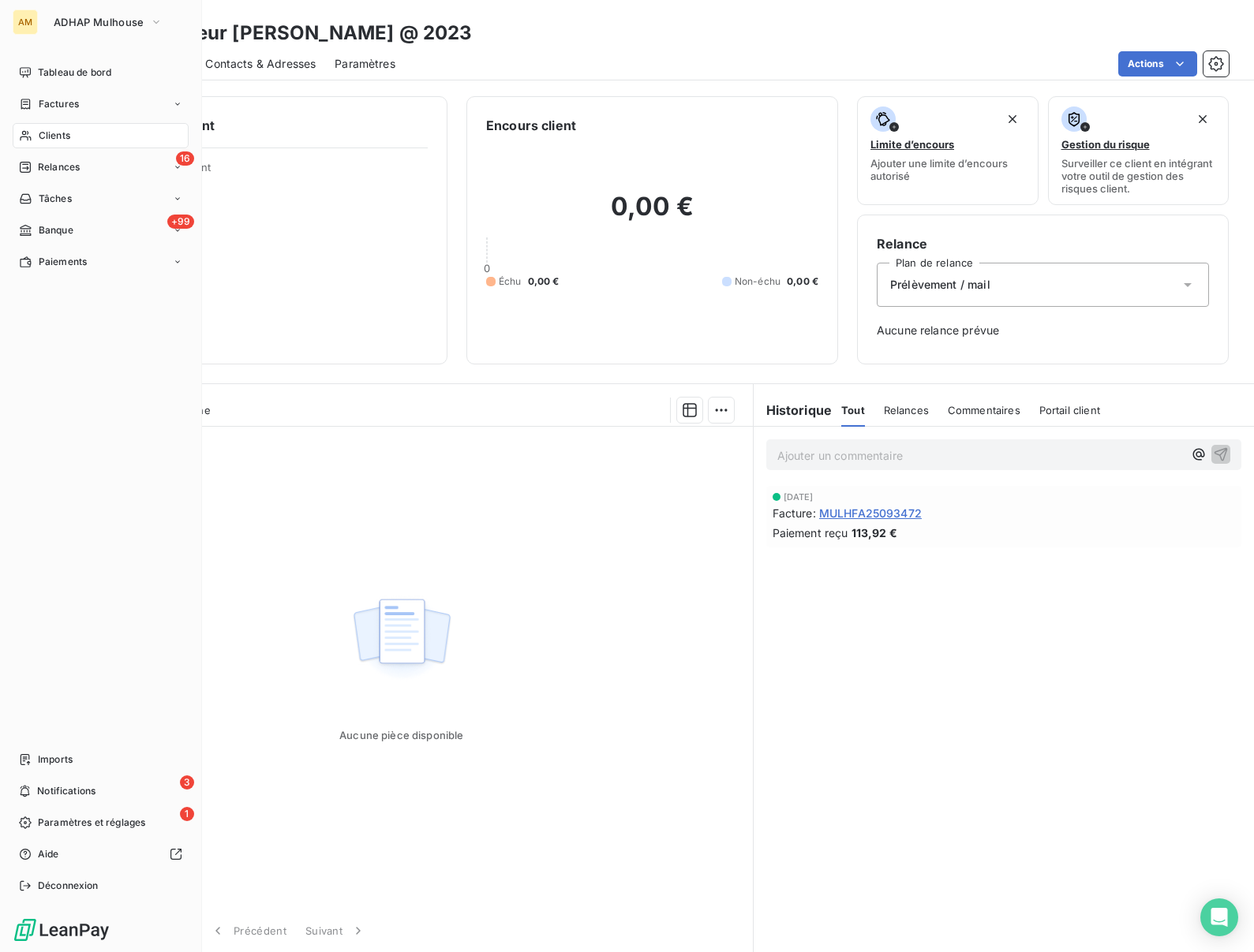
click at [42, 136] on span "Clients" at bounding box center [55, 135] width 32 height 14
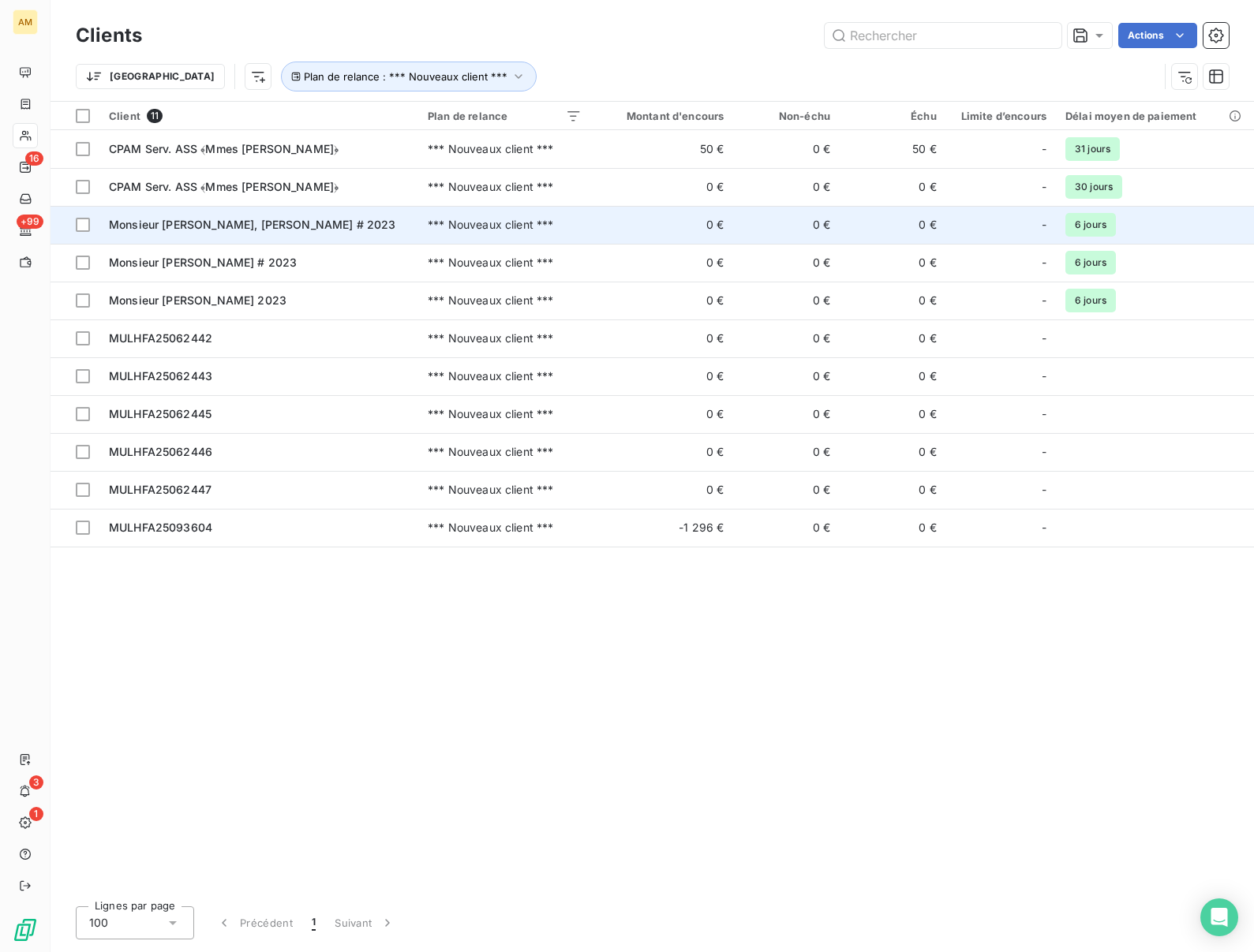
click at [188, 231] on div "Monsieur HORNY, Alphonse # 2023" at bounding box center [258, 224] width 300 height 16
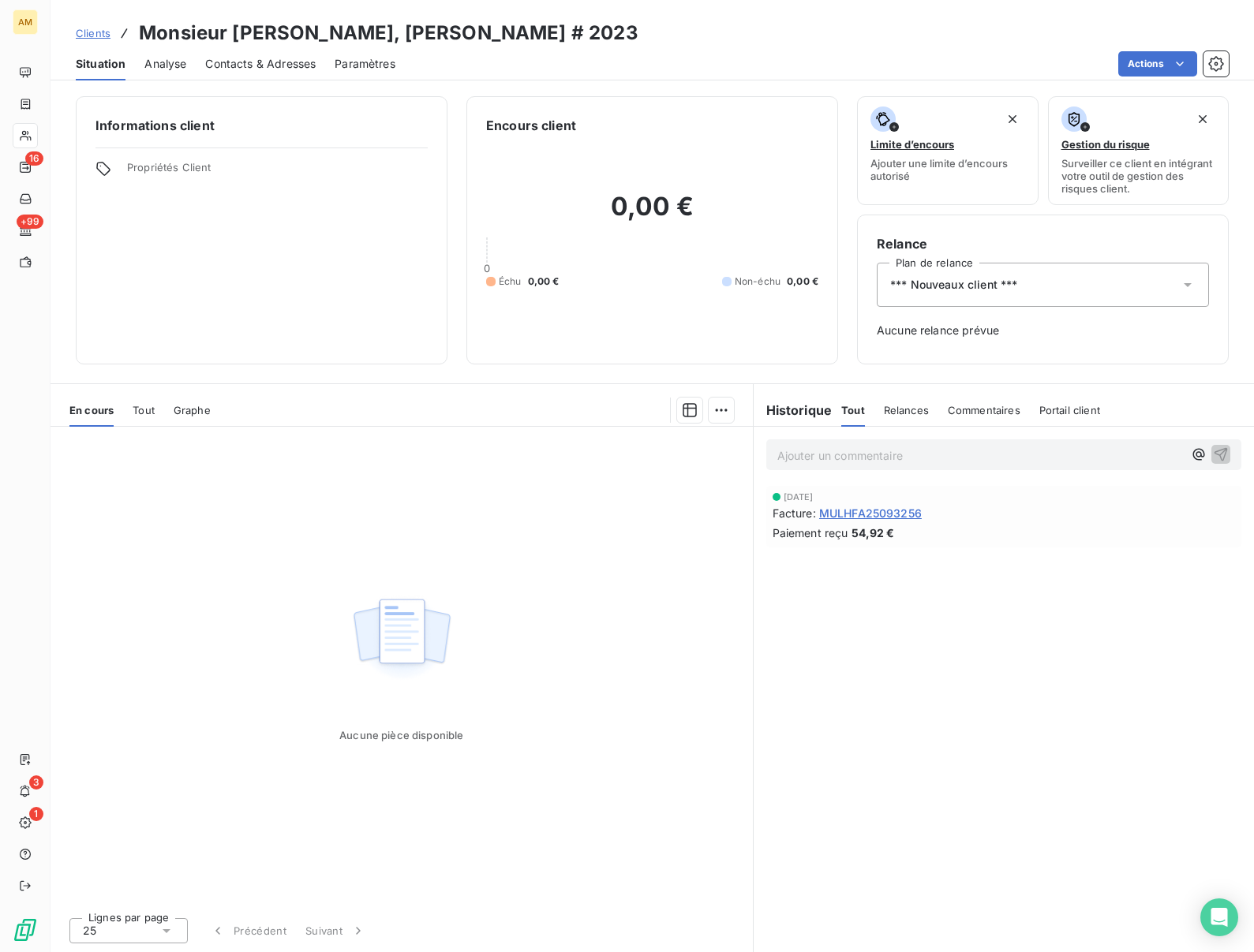
click at [243, 39] on h3 "Monsieur HORNY, Alphonse # 2023" at bounding box center [388, 33] width 499 height 28
copy h3 "HORNY"
click at [1153, 67] on html "AM 16 +99 3 1 Clients Monsieur HORNY, Alphonse # 2023 Situation Analyse Contact…" at bounding box center [627, 476] width 1254 height 952
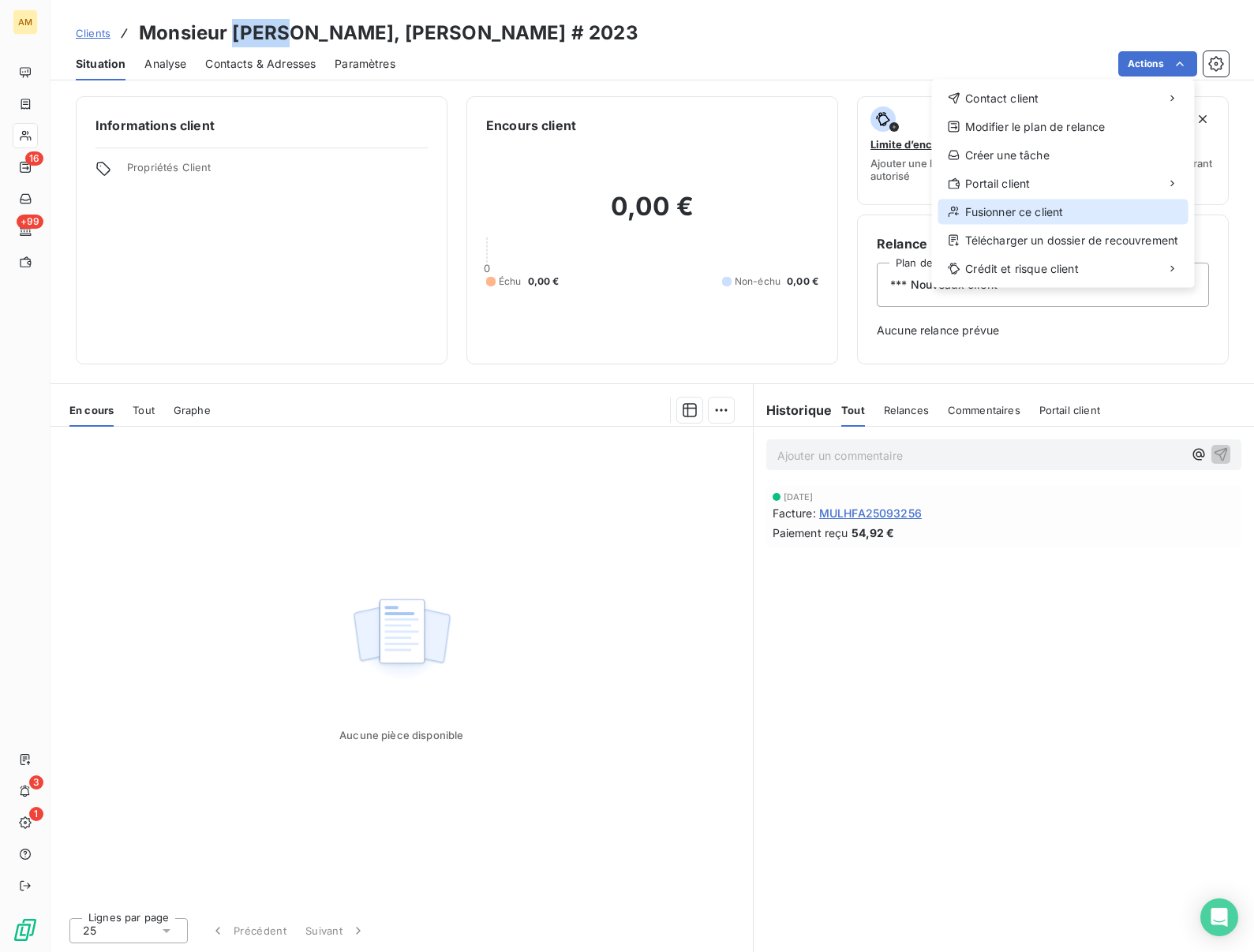
click at [989, 212] on div "Fusionner ce client" at bounding box center [1063, 212] width 250 height 25
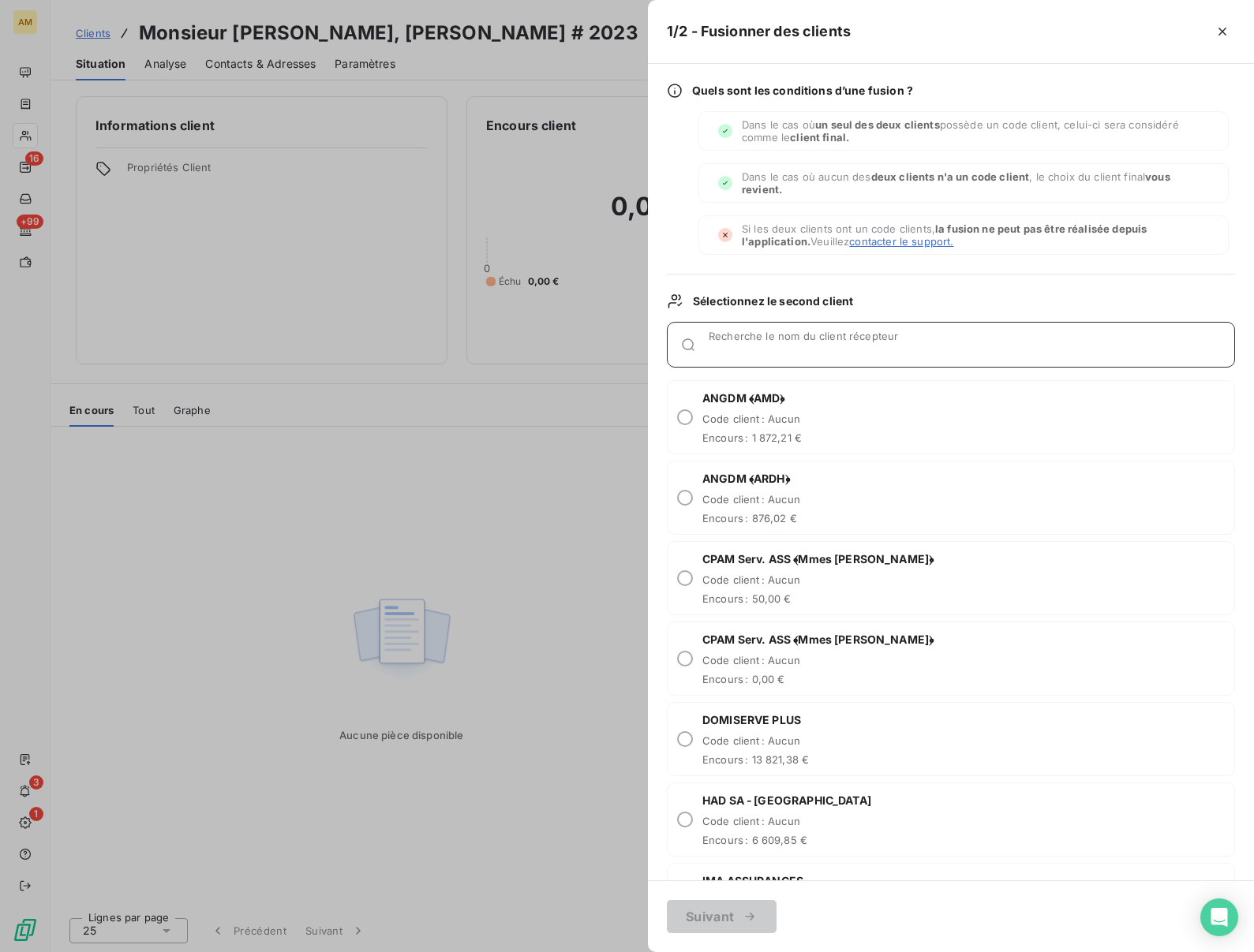
click at [718, 351] on input "Recherche le nom du client récepteur" at bounding box center [971, 351] width 526 height 16
paste input "HORNY"
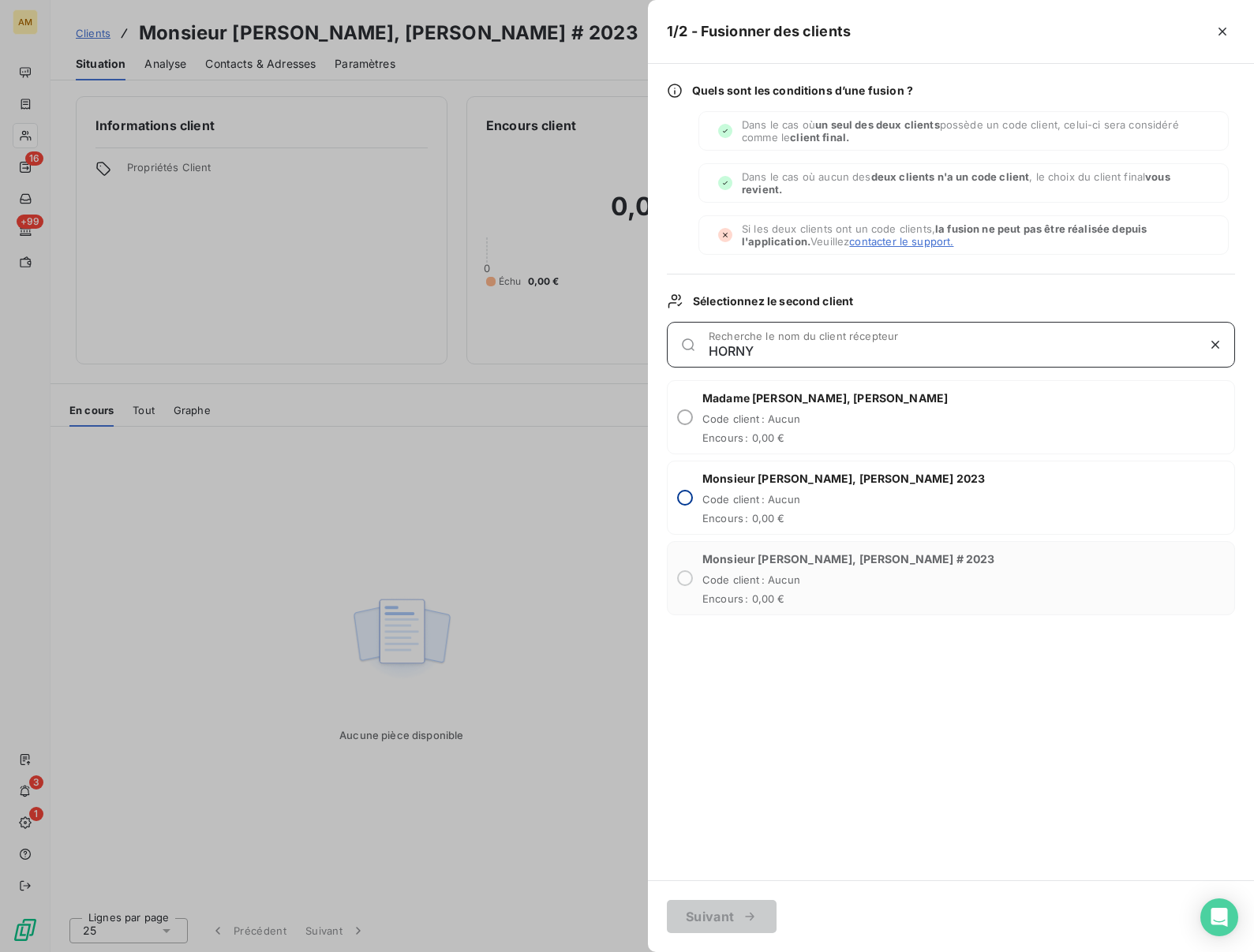
type input "HORNY"
click at [685, 498] on input "radio" at bounding box center [685, 498] width 16 height 16
radio input "true"
click at [706, 912] on button "Suivant" at bounding box center [722, 917] width 110 height 33
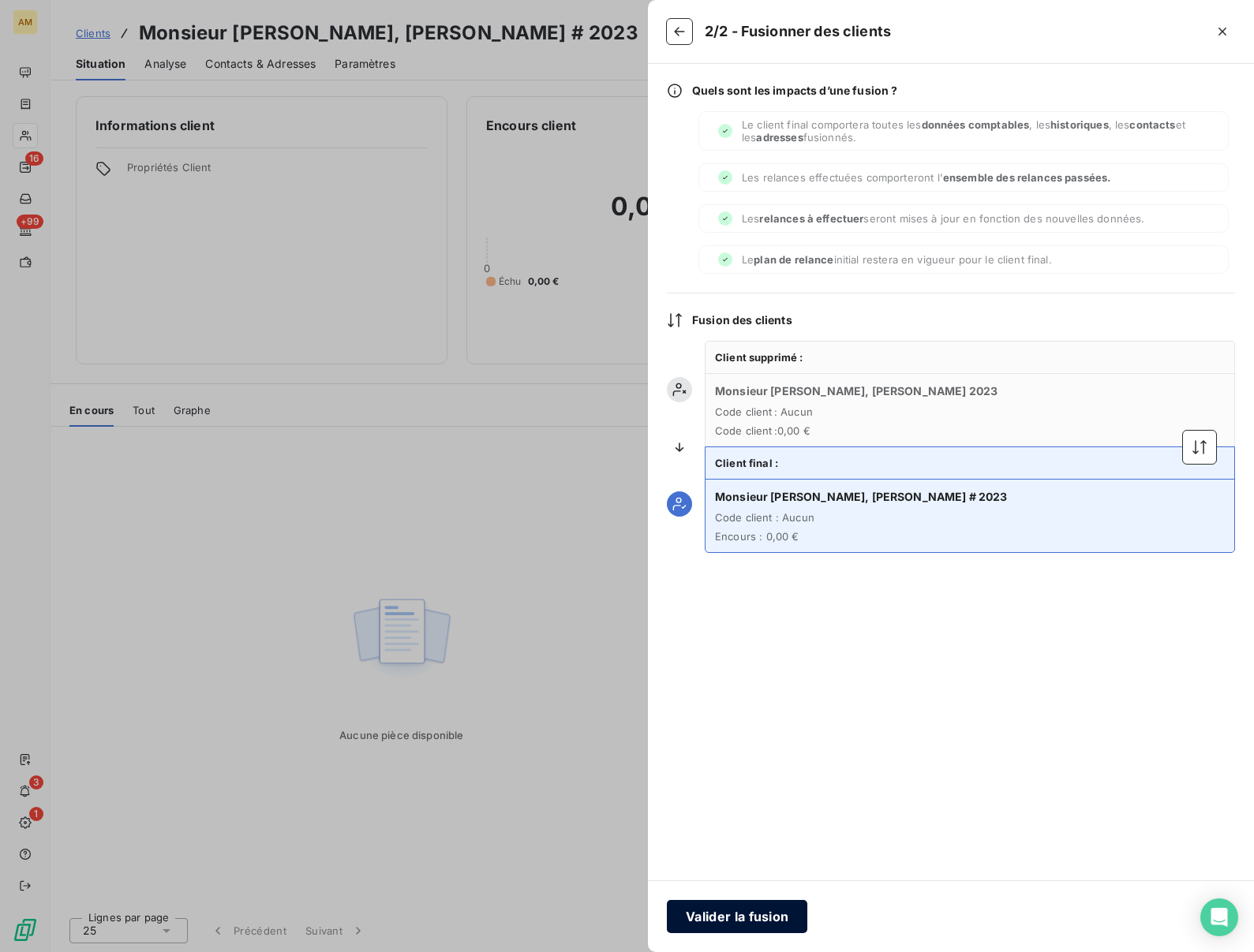
click at [701, 925] on button "Valider la fusion" at bounding box center [737, 917] width 140 height 33
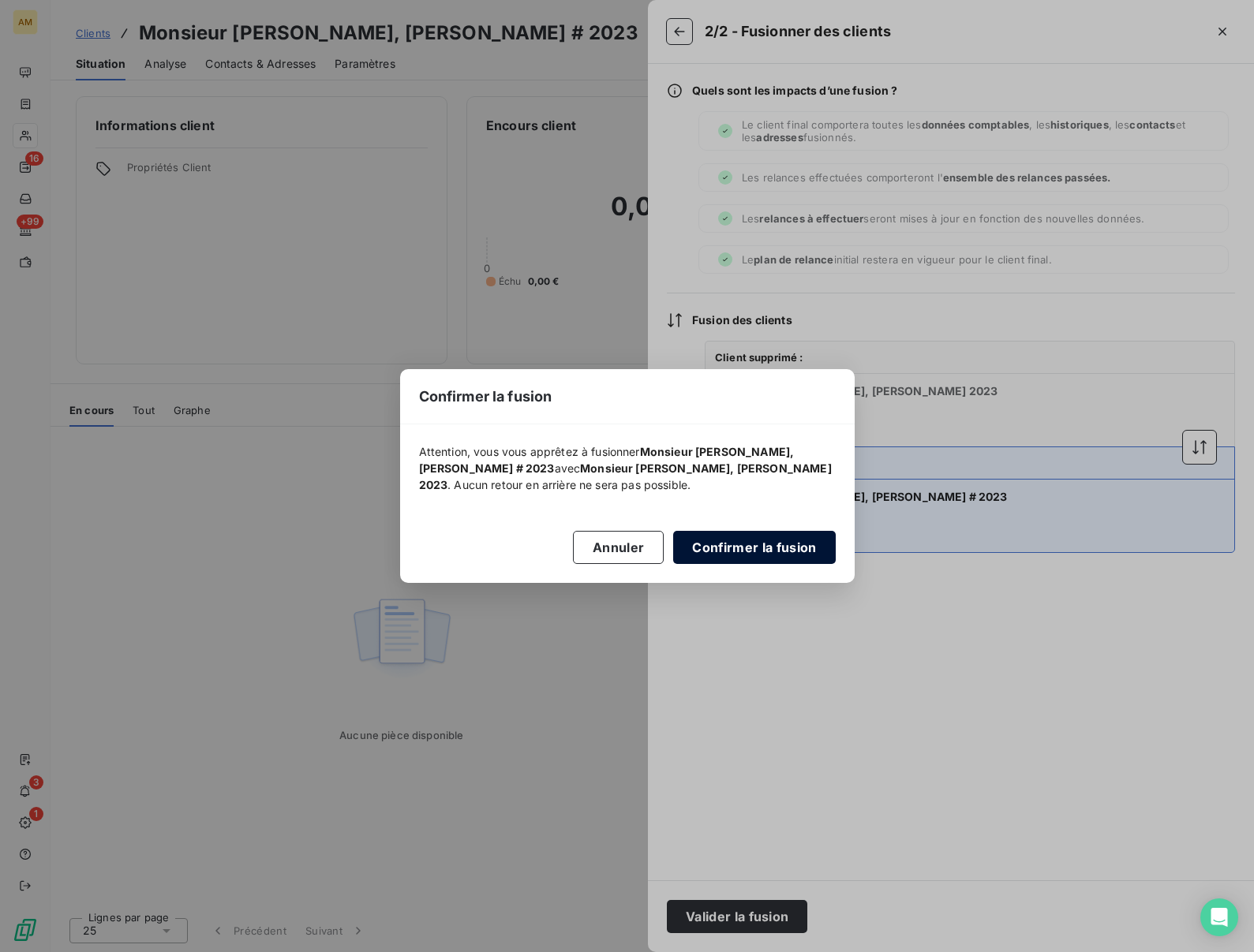
click at [711, 561] on button "Confirmer la fusion" at bounding box center [754, 547] width 162 height 33
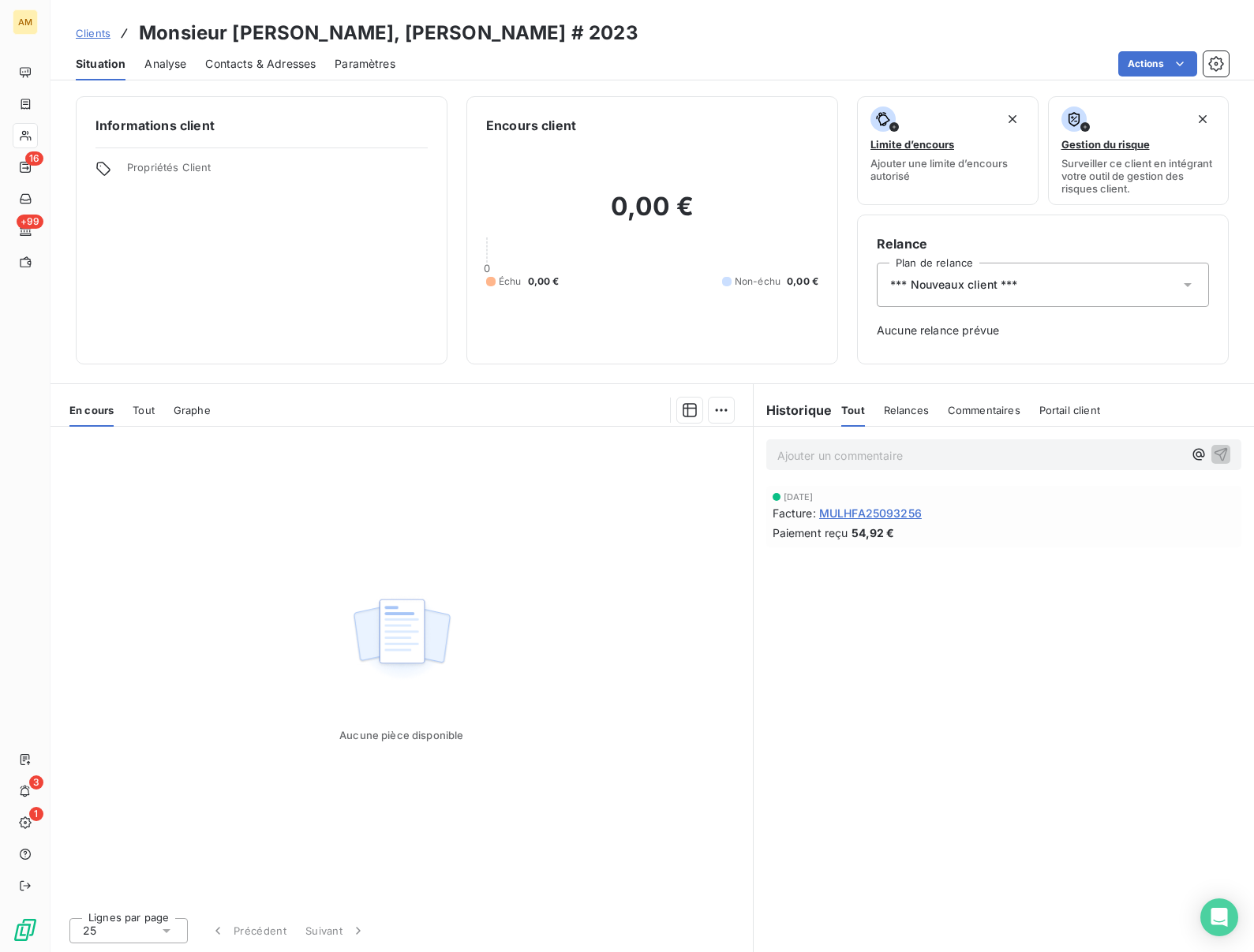
click at [1006, 291] on span "*** Nouveaux client ***" at bounding box center [953, 284] width 127 height 16
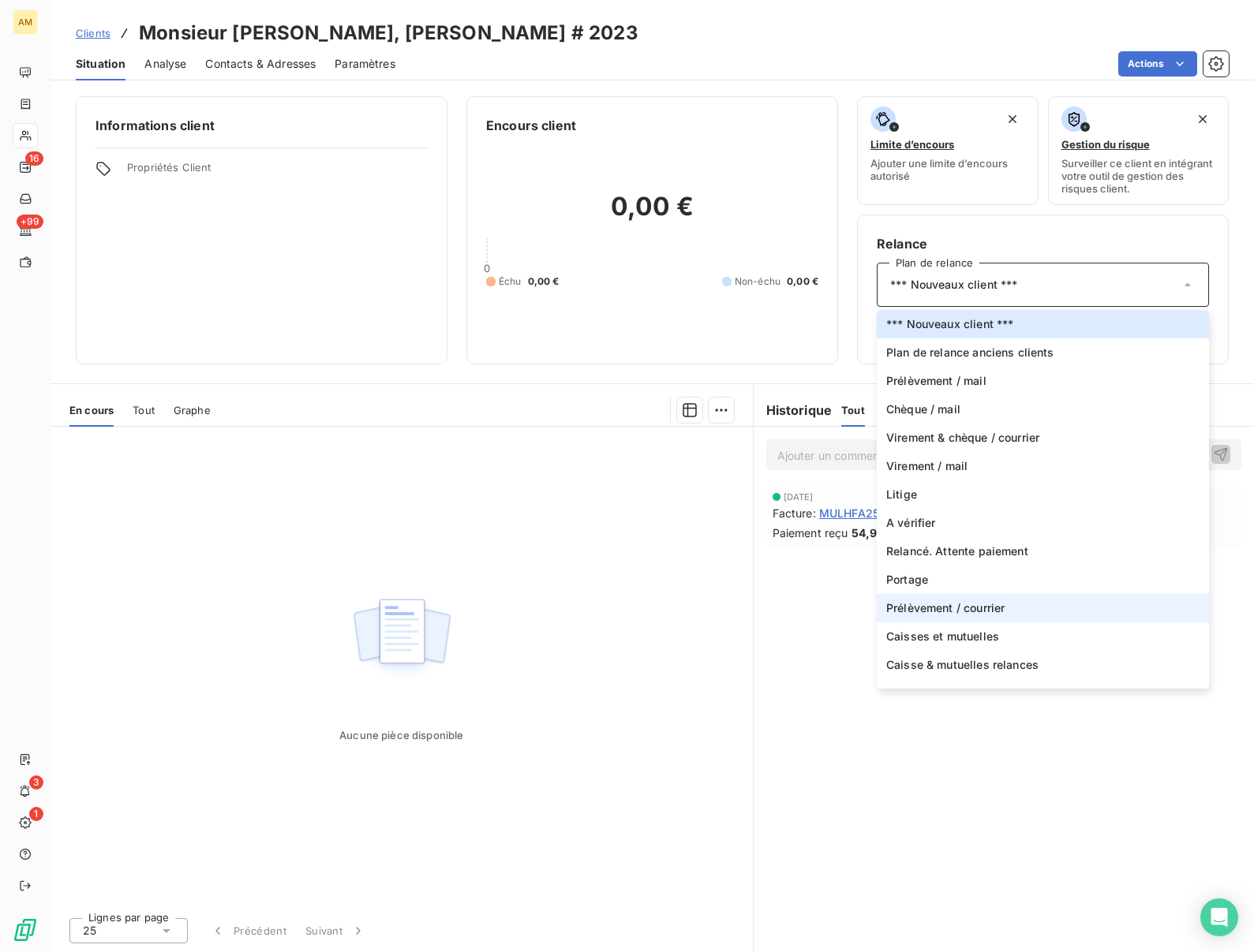
click at [943, 597] on li "Prélèvement / courrier" at bounding box center [1043, 608] width 332 height 28
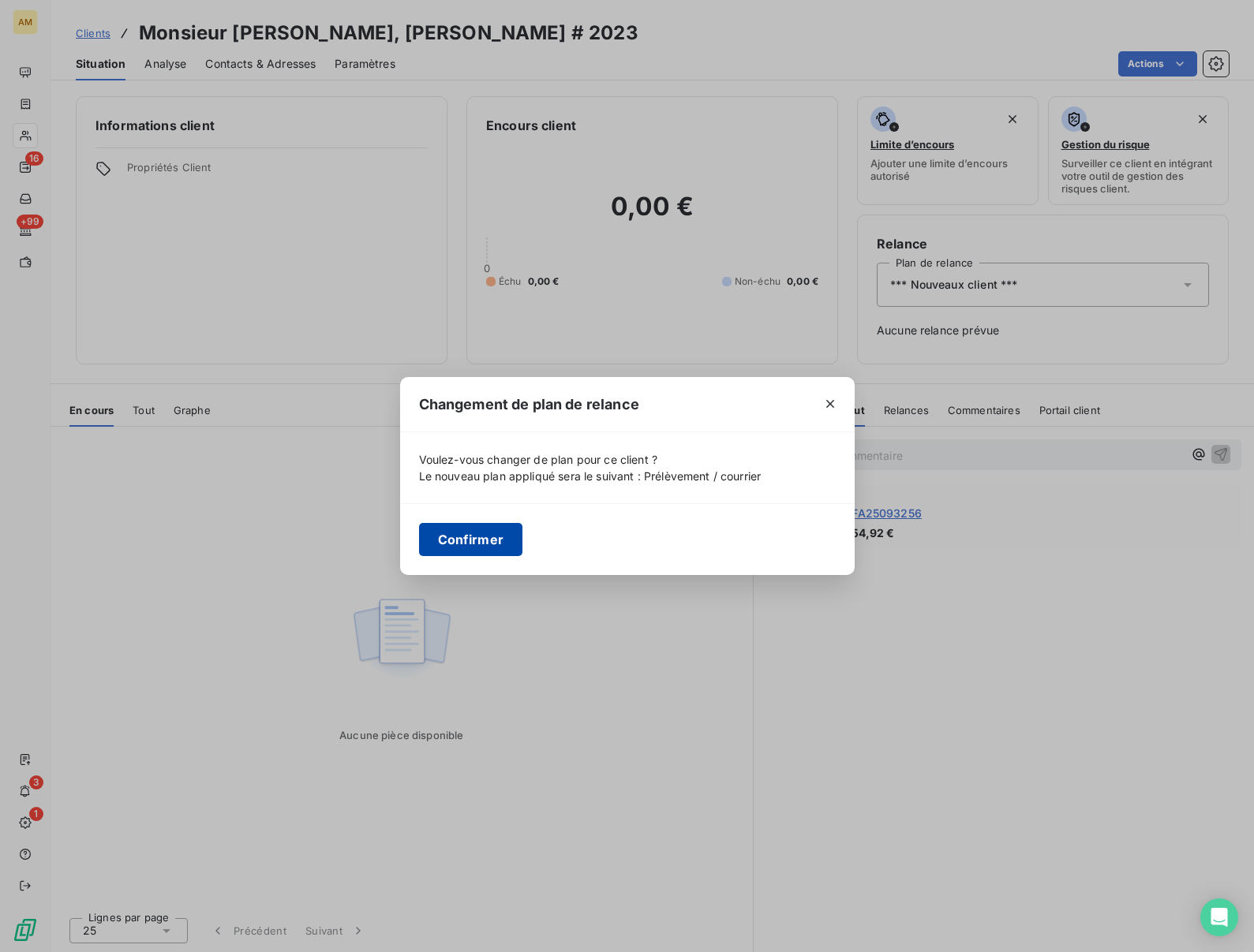
click at [472, 540] on button "Confirmer" at bounding box center [470, 540] width 104 height 33
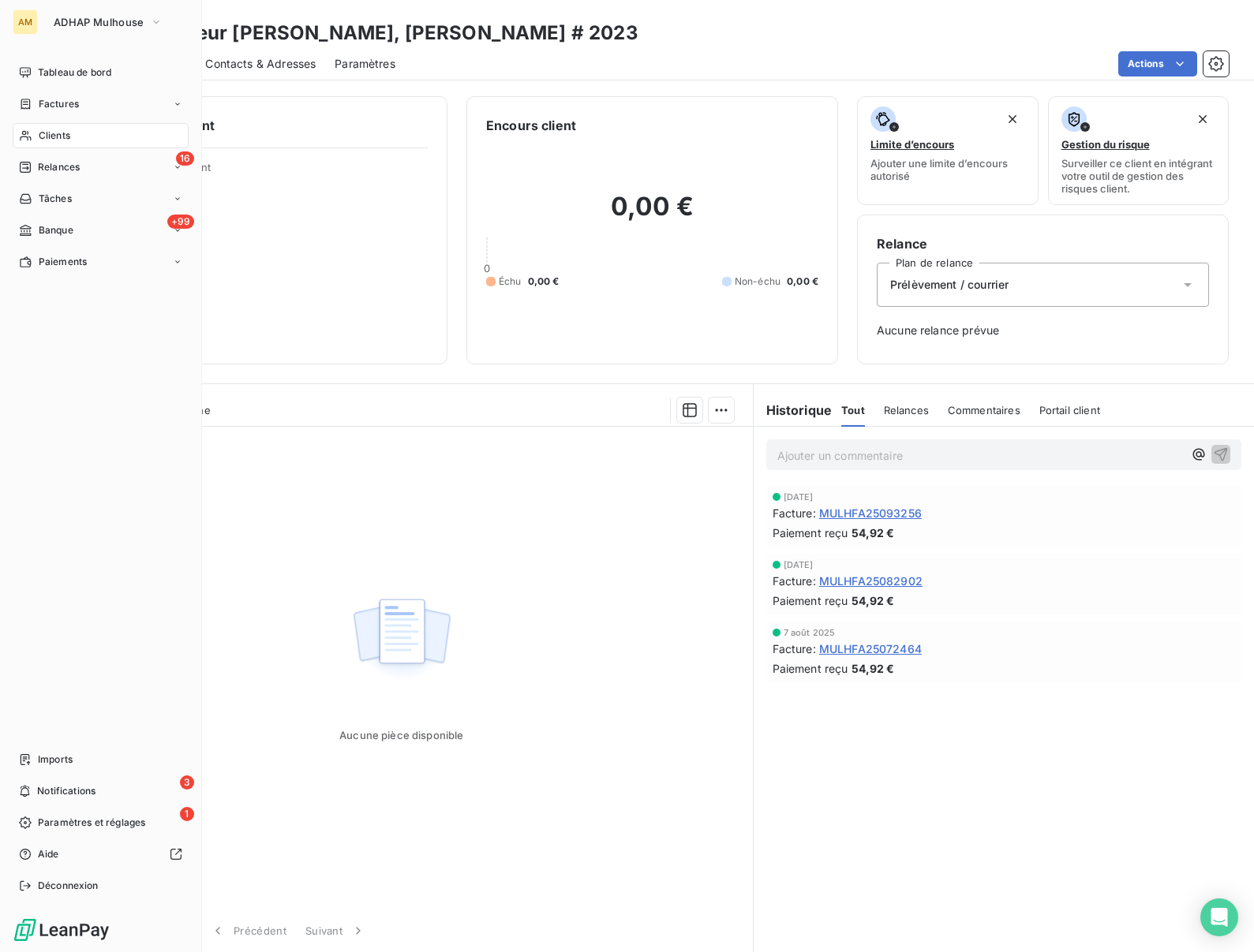
click at [54, 135] on span "Clients" at bounding box center [55, 135] width 32 height 14
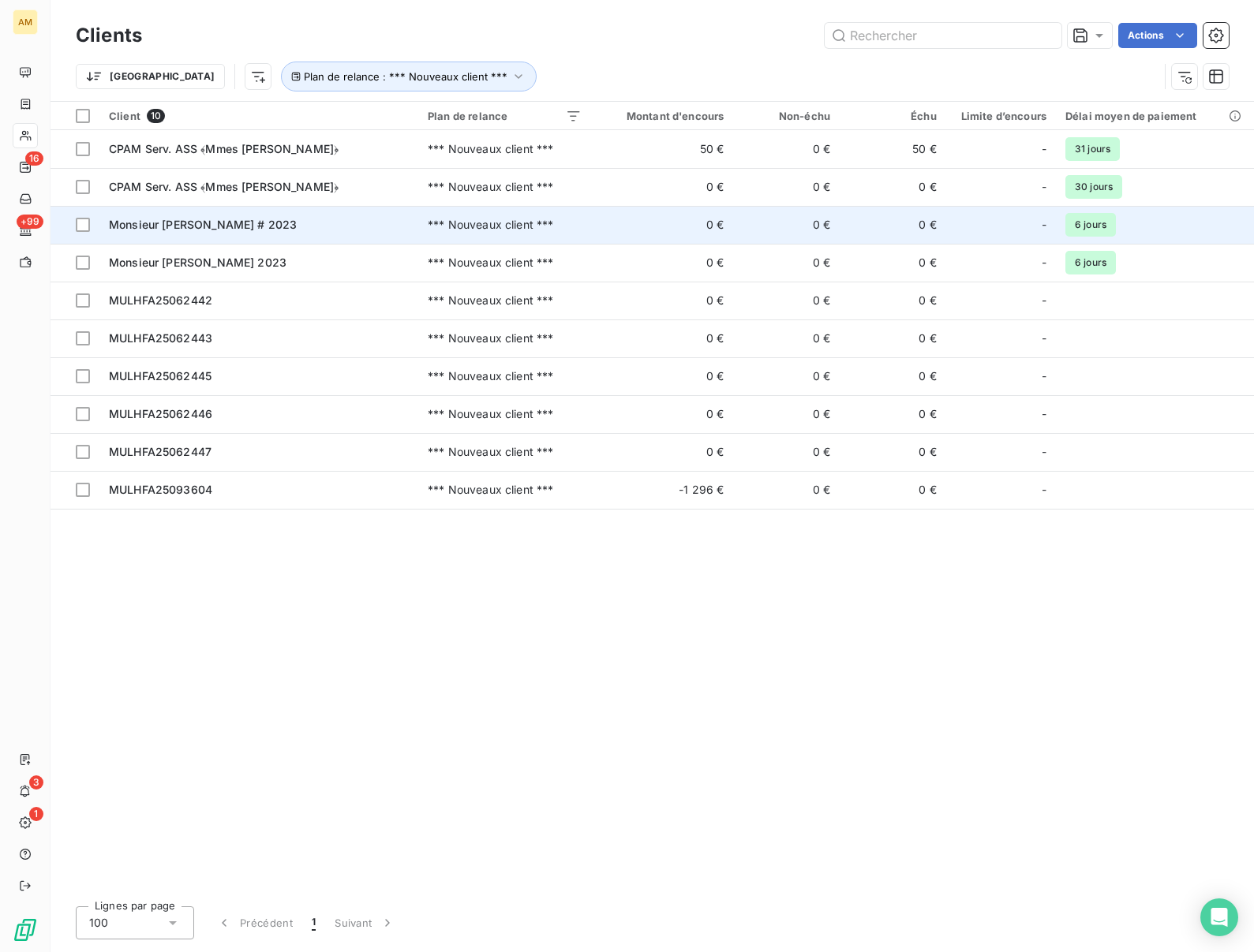
click at [120, 218] on span "Monsieur ISAAC, Raphael # 2023" at bounding box center [203, 224] width 188 height 13
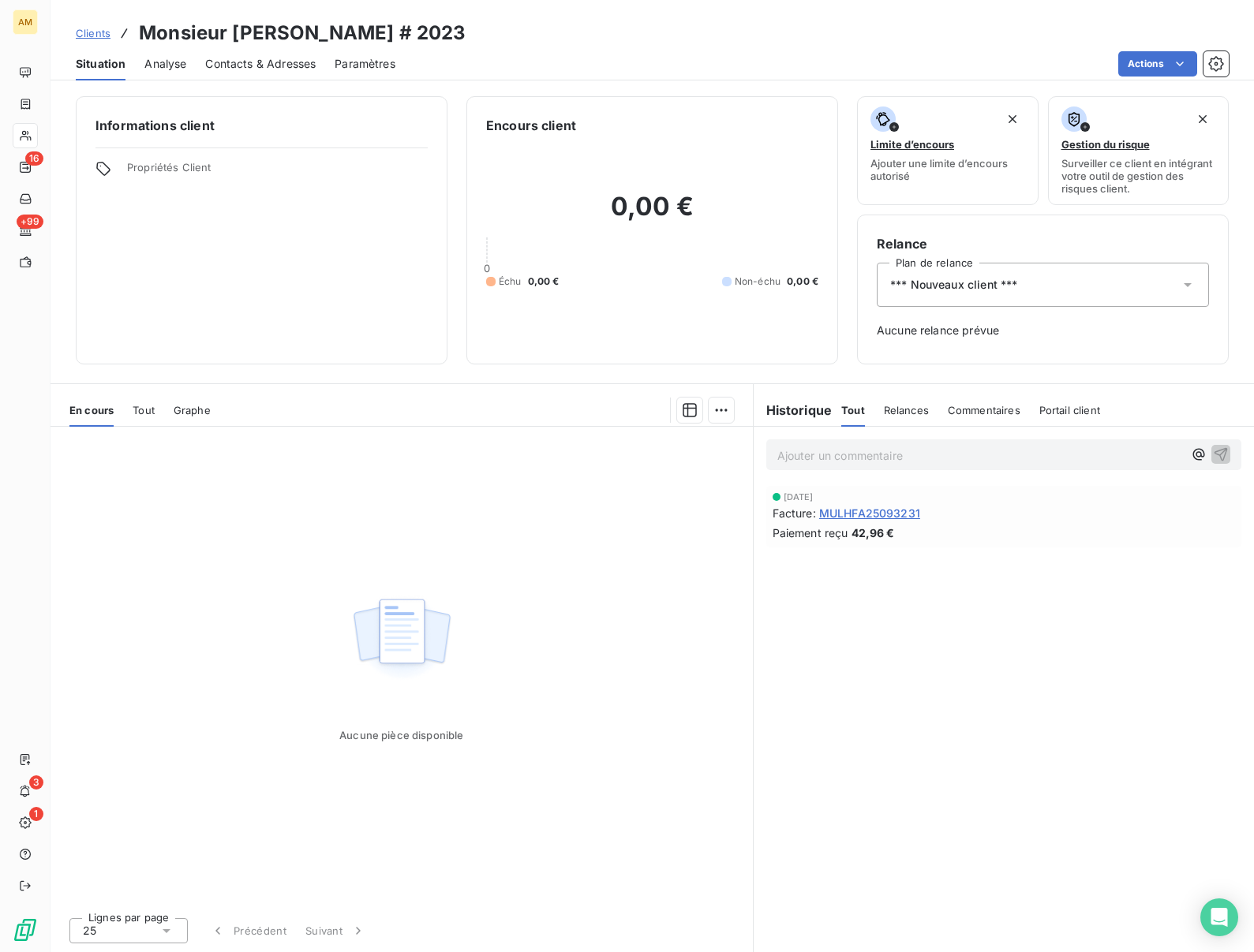
click at [253, 37] on h3 "Monsieur ISAAC, Raphael # 2023" at bounding box center [302, 33] width 327 height 28
copy h3 "ISAAC"
click at [996, 284] on span "*** Nouveaux client ***" at bounding box center [953, 284] width 127 height 16
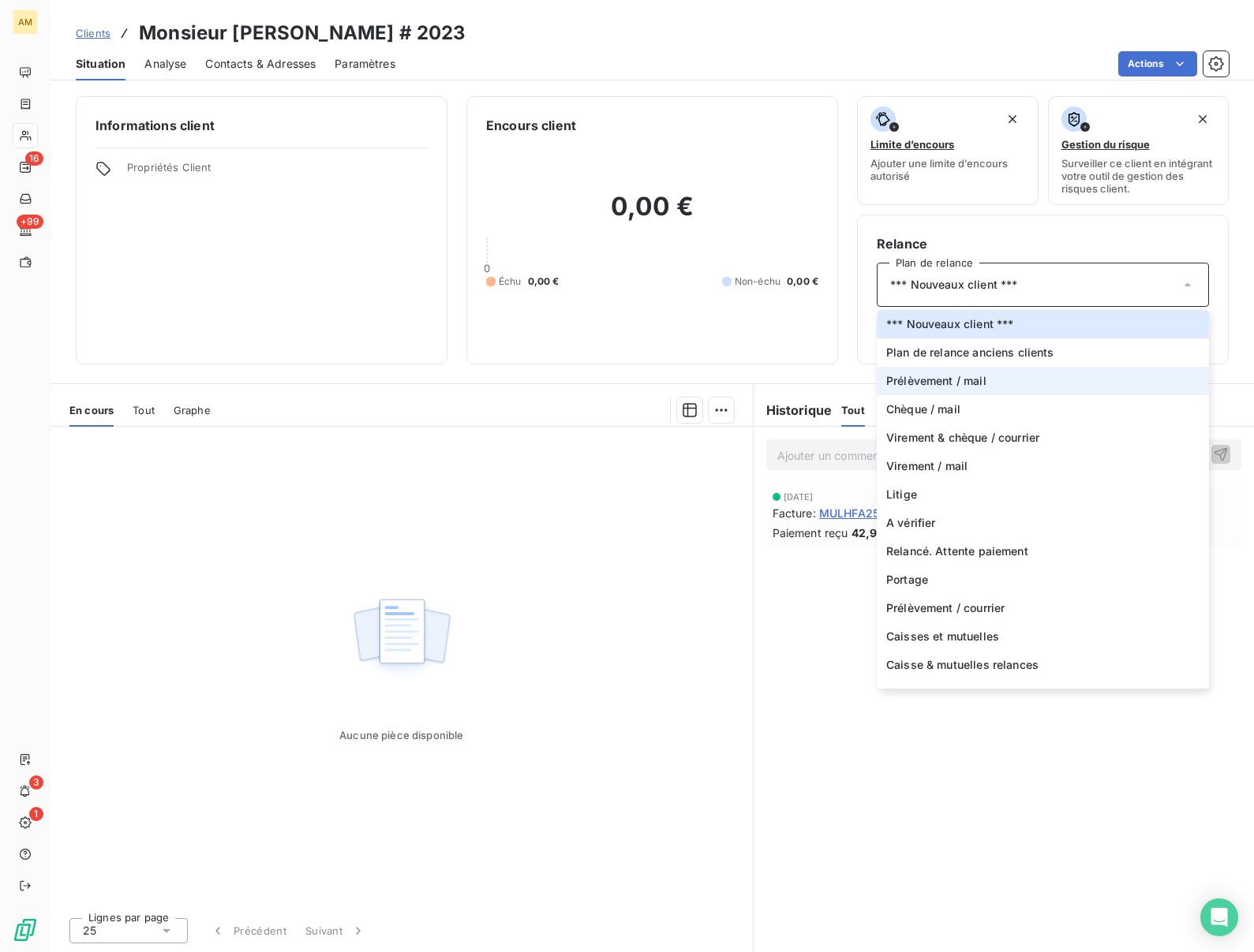
click at [936, 380] on span "Prélèvement / mail" at bounding box center [937, 380] width 101 height 16
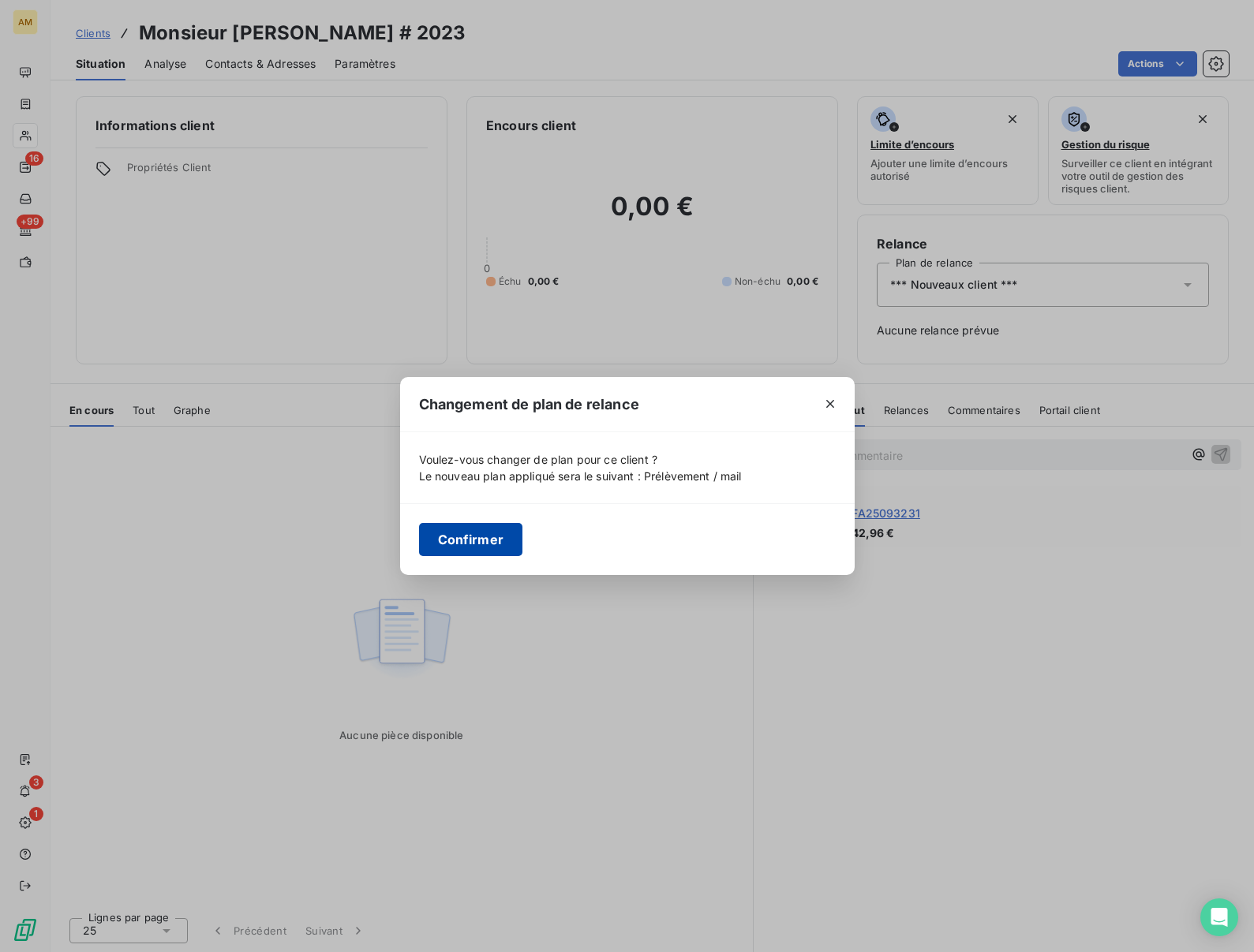
click at [479, 529] on button "Confirmer" at bounding box center [470, 540] width 104 height 33
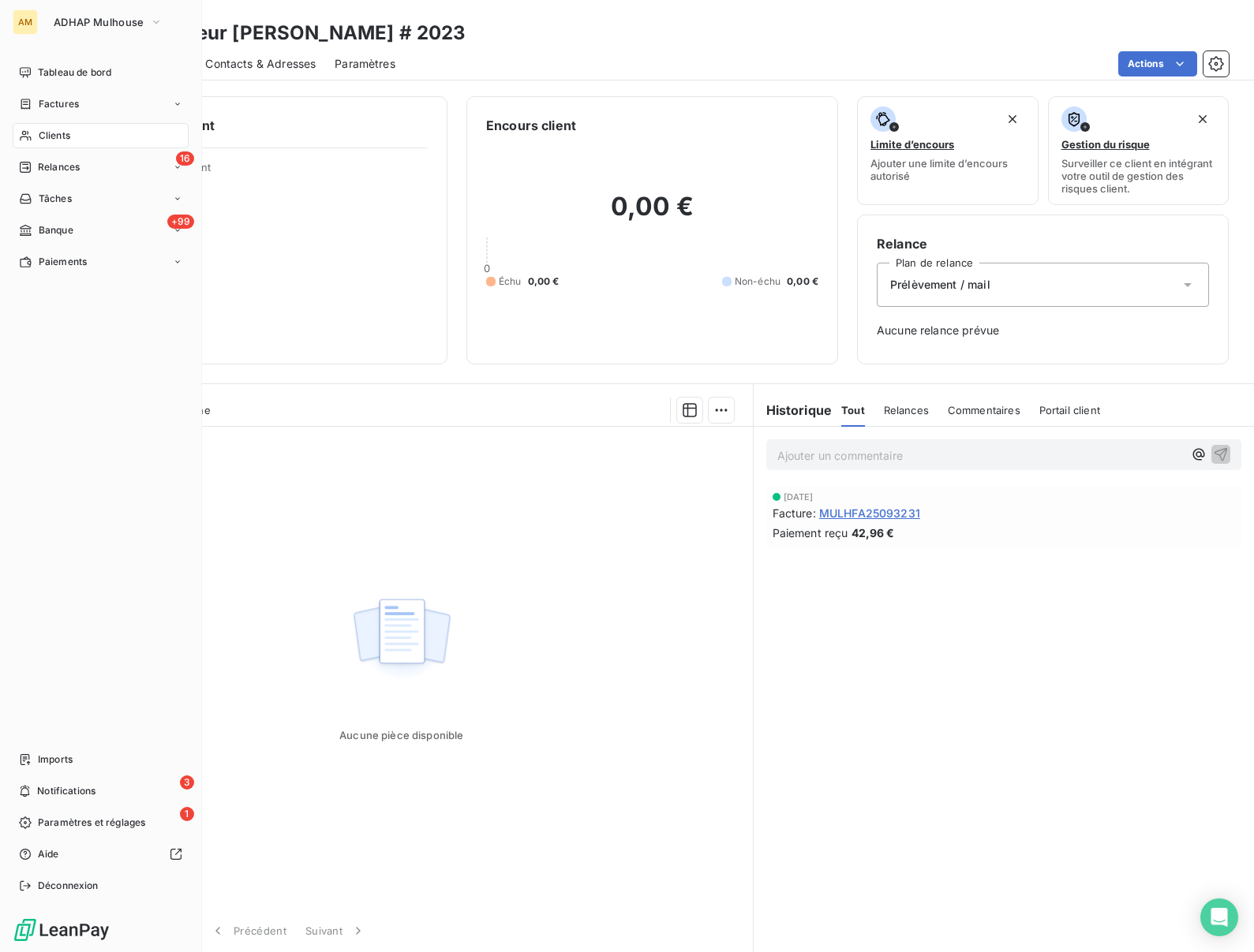
click at [36, 139] on div "Clients" at bounding box center [101, 135] width 176 height 25
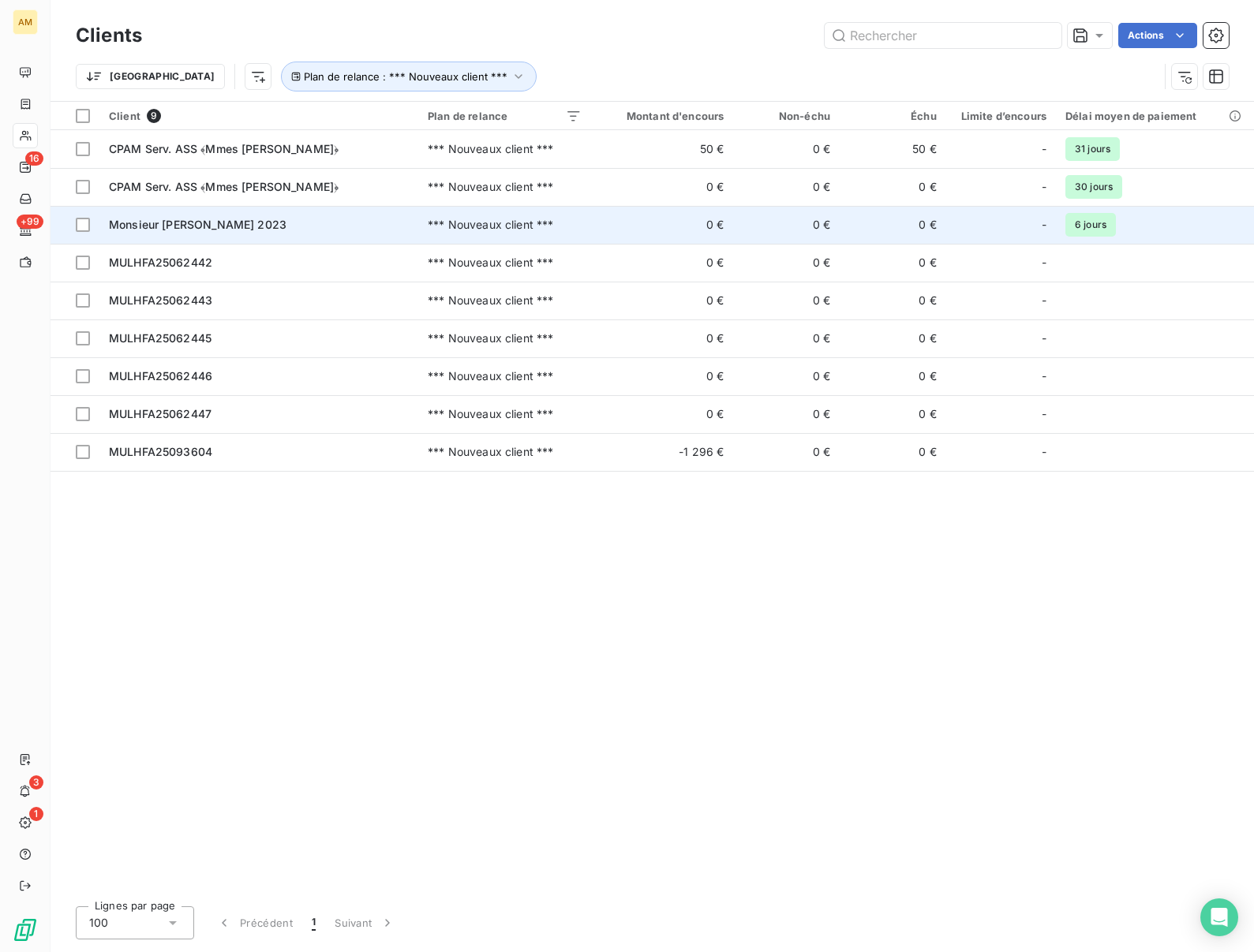
click at [212, 220] on span "Monsieur ZUMBO, Giuseppe 2023" at bounding box center [198, 224] width 178 height 13
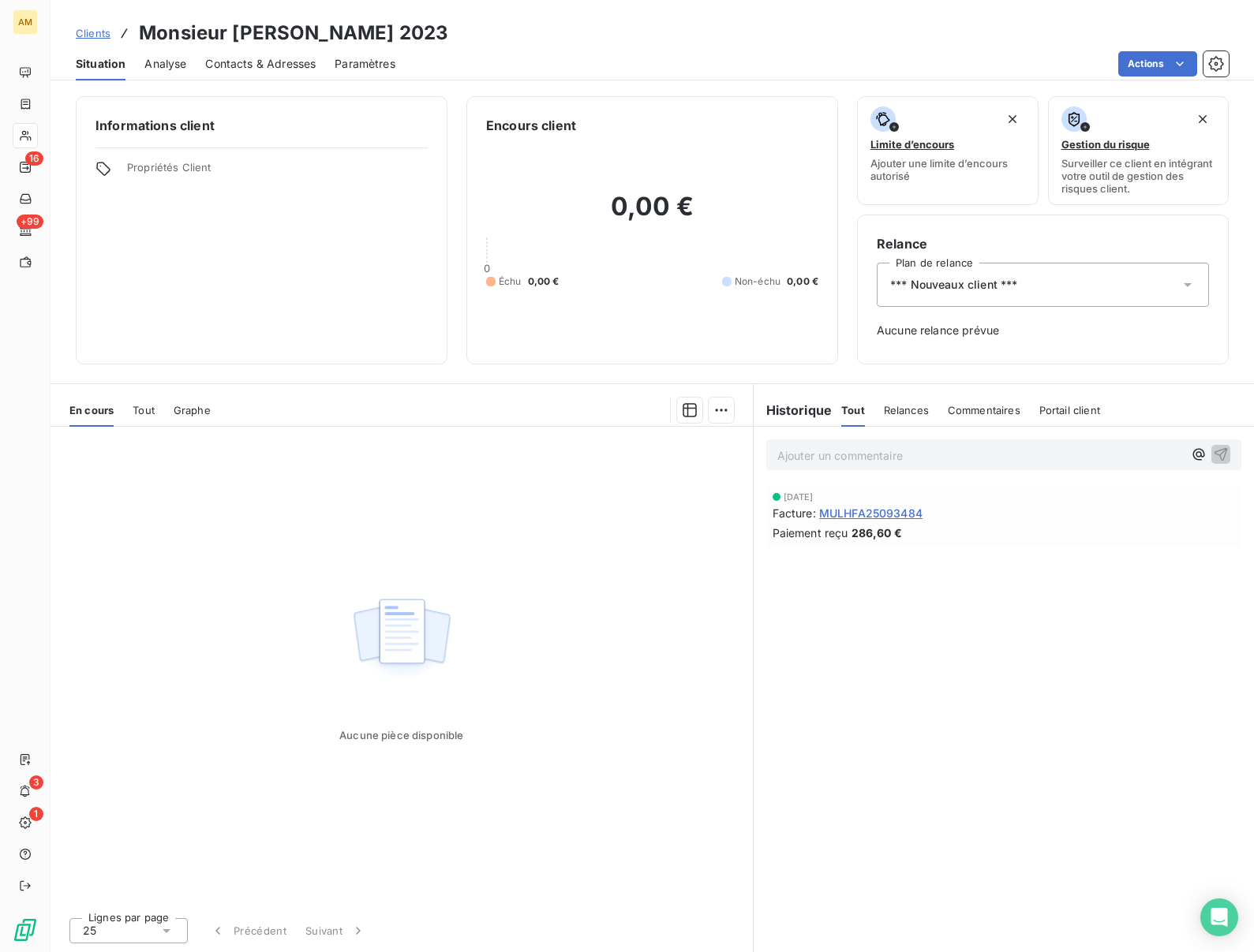
click at [251, 28] on h3 "Monsieur ZUMBO, Giuseppe 2023" at bounding box center [293, 33] width 309 height 28
copy h3 "ZUMBO"
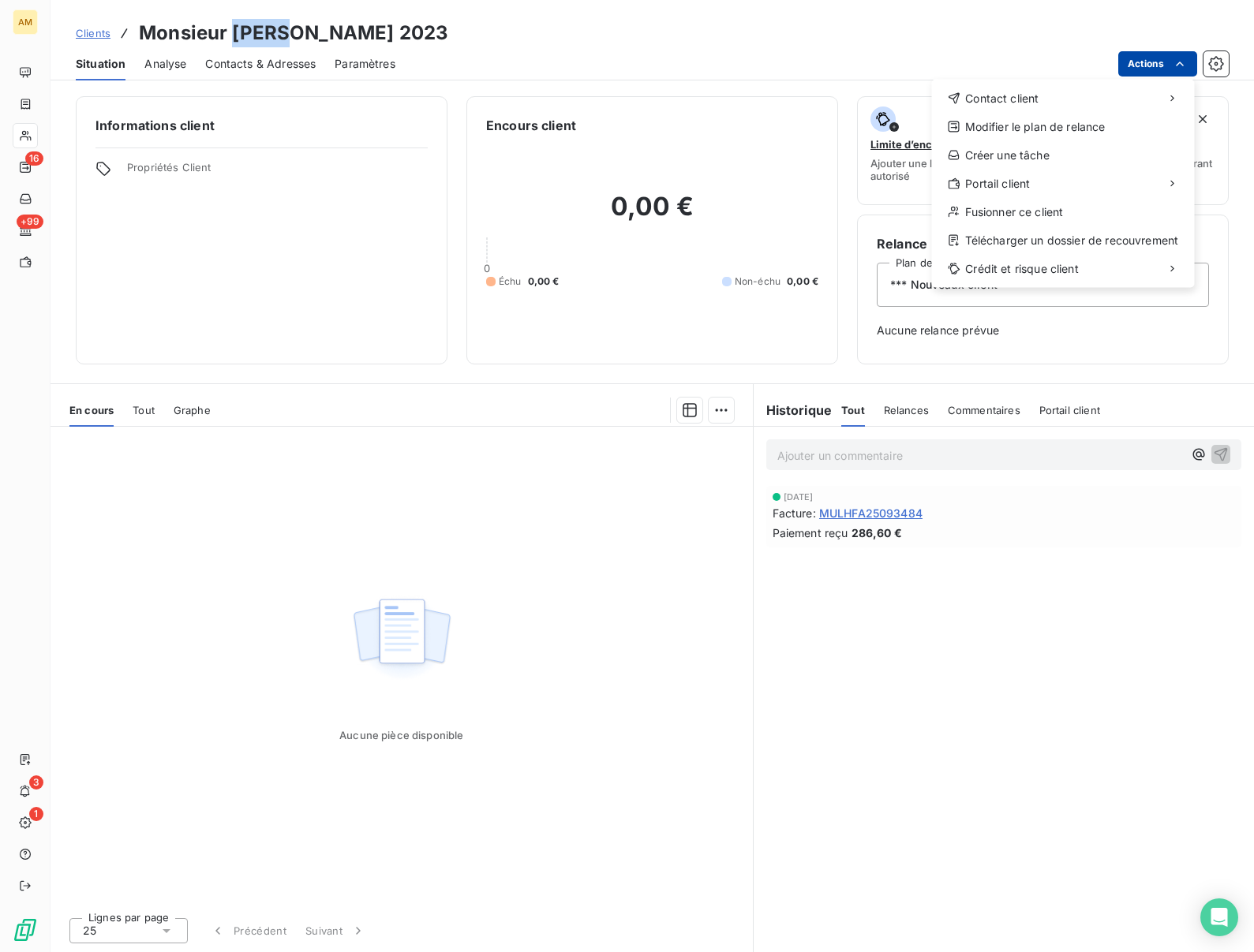
click at [1144, 62] on html "AM 16 +99 3 1 Clients Monsieur ZUMBO, Giuseppe 2023 Situation Analyse Contacts …" at bounding box center [627, 476] width 1254 height 952
click at [1023, 209] on div "Fusionner ce client" at bounding box center [1063, 212] width 250 height 25
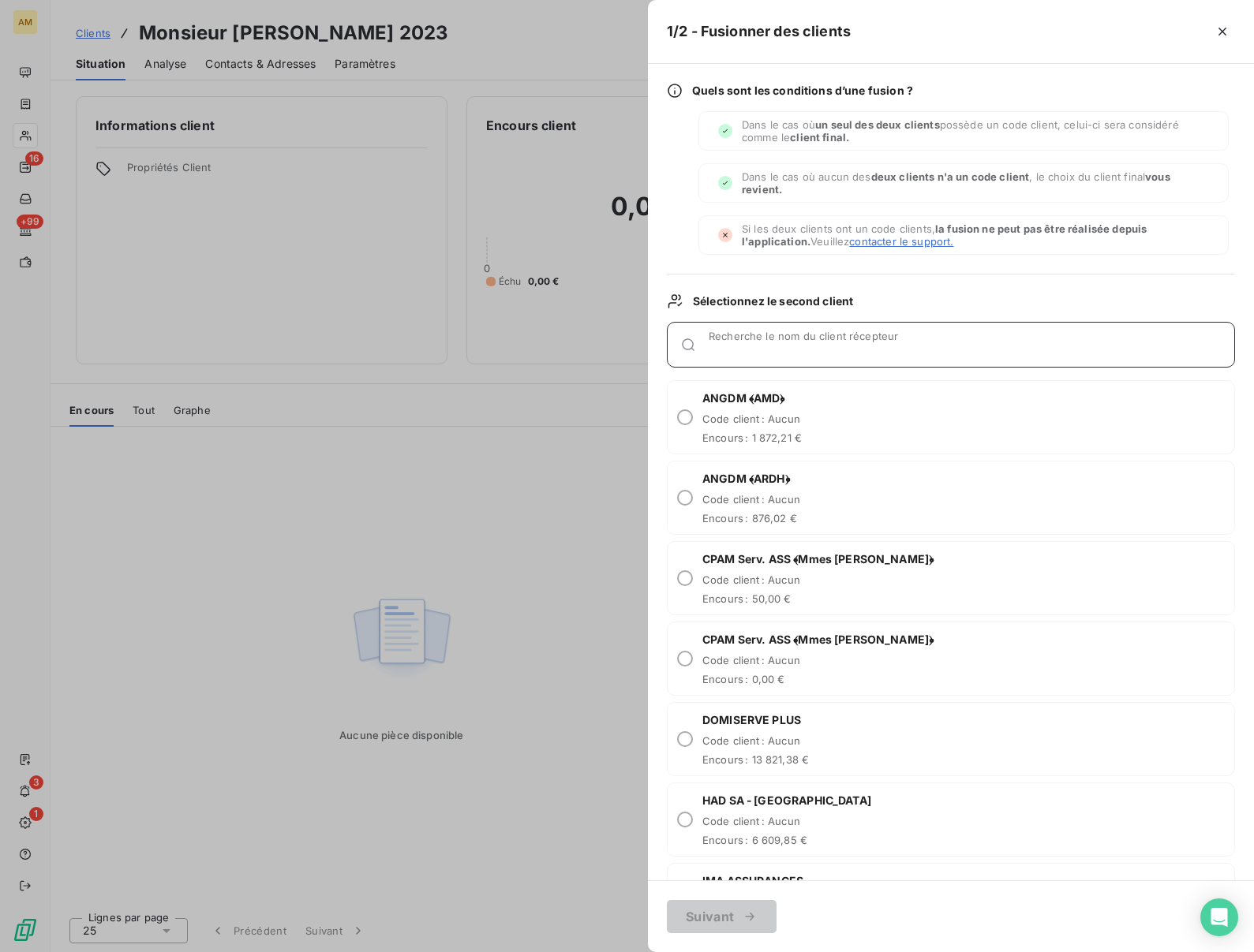
click at [719, 348] on input "Recherche le nom du client récepteur" at bounding box center [971, 351] width 526 height 16
paste input "ZUMBO"
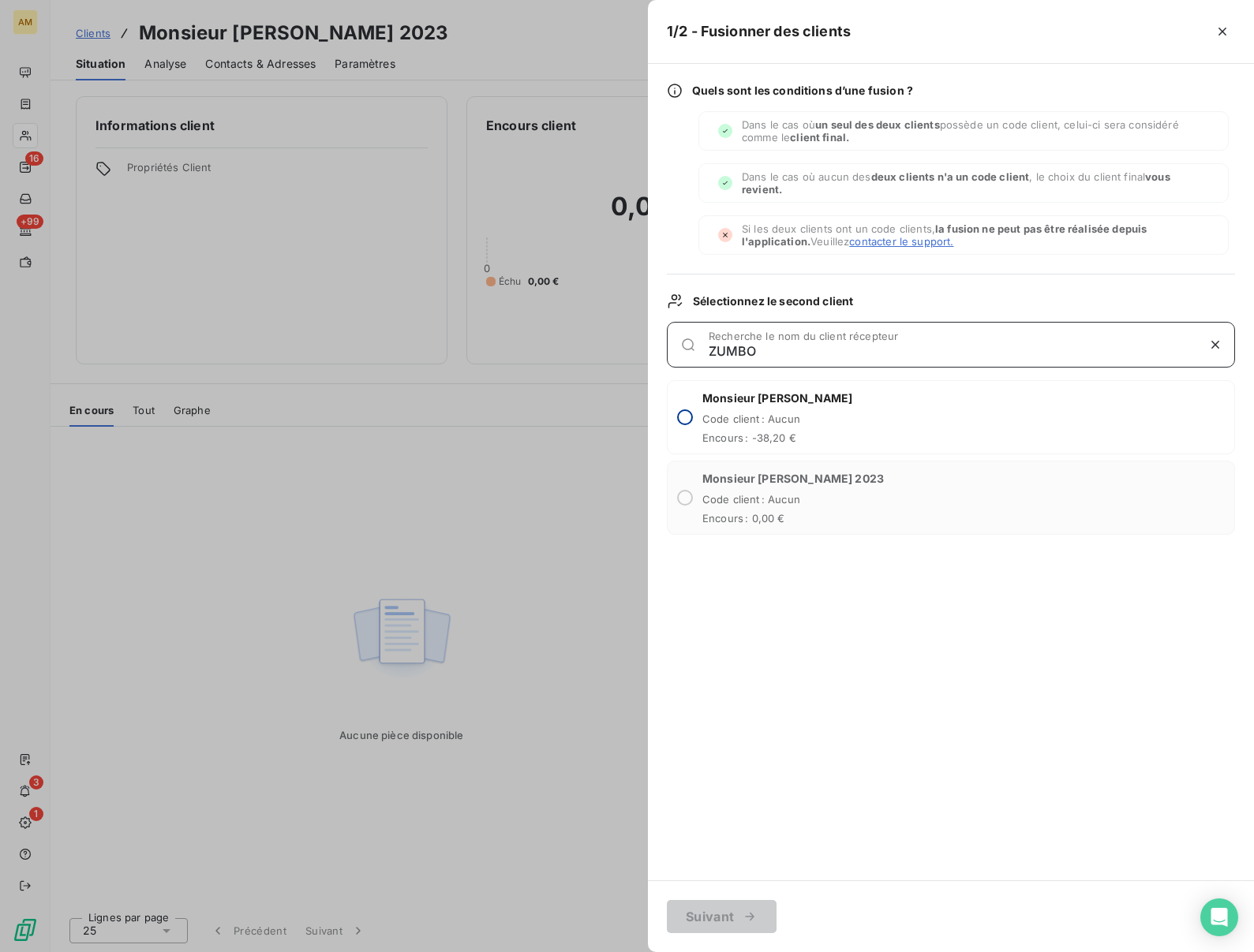
type input "ZUMBO"
click at [686, 420] on input "radio" at bounding box center [685, 417] width 16 height 16
radio input "true"
click at [696, 915] on button "Suivant" at bounding box center [722, 917] width 110 height 33
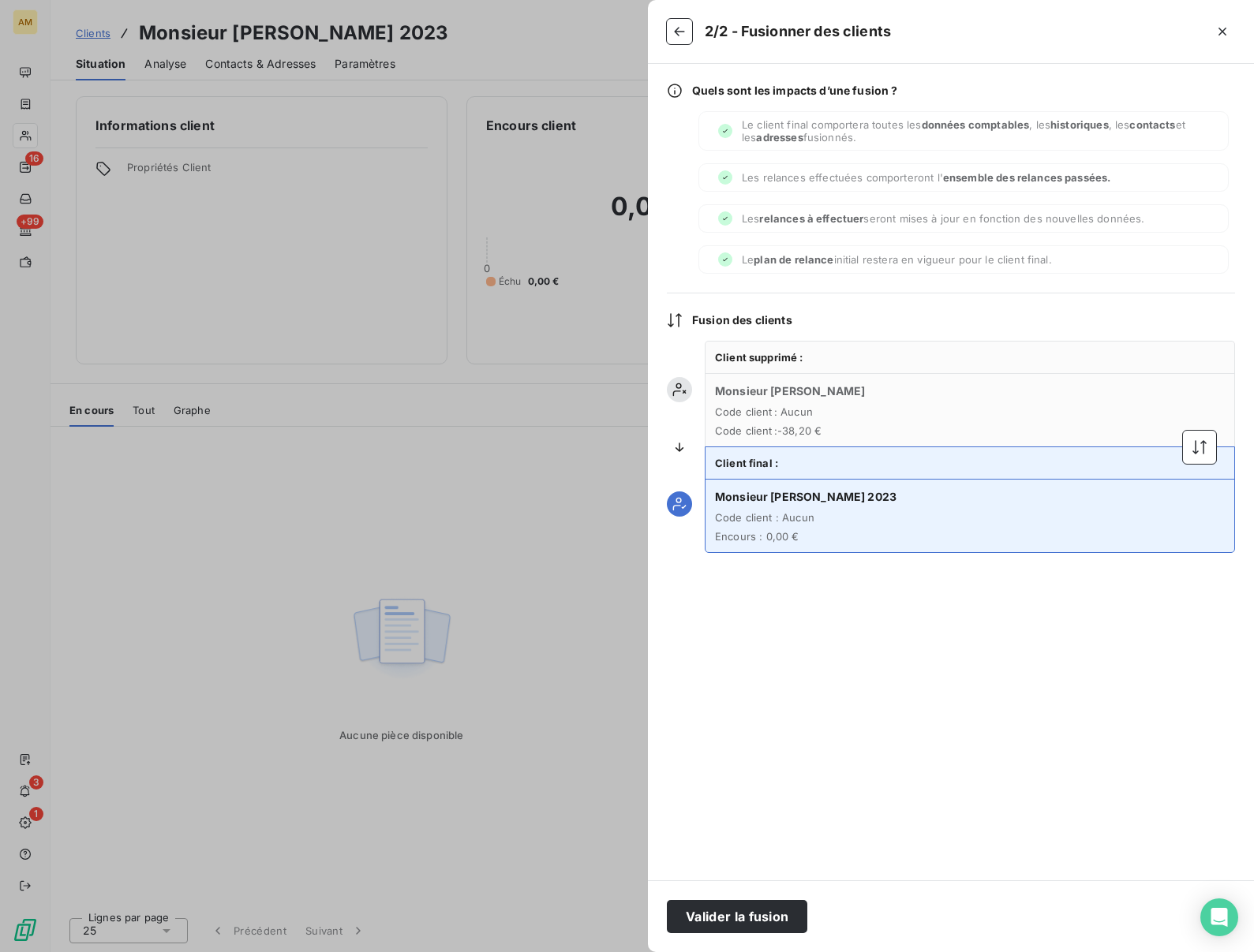
click at [696, 915] on button "Valider la fusion" at bounding box center [737, 917] width 140 height 33
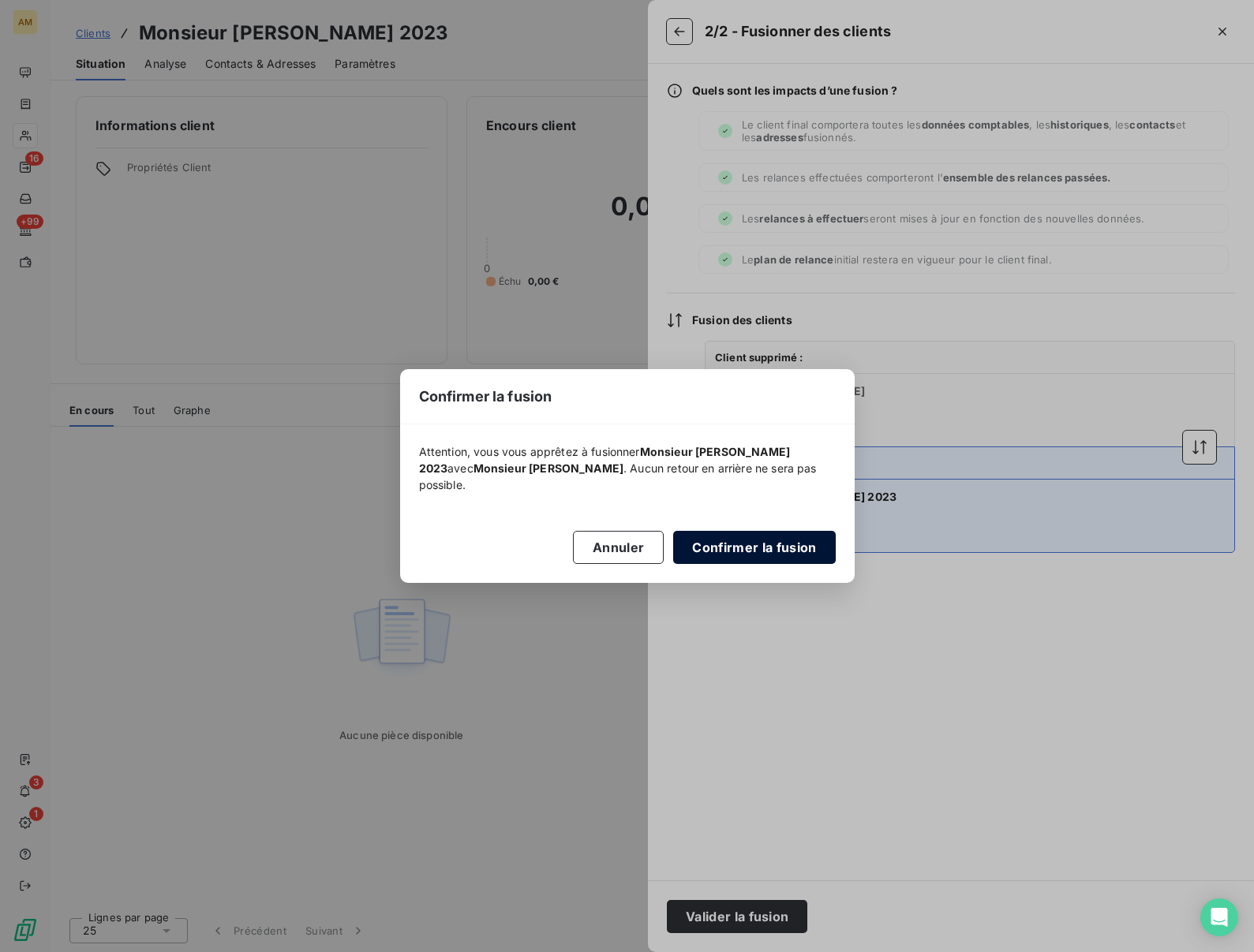
click at [716, 547] on button "Confirmer la fusion" at bounding box center [754, 547] width 162 height 33
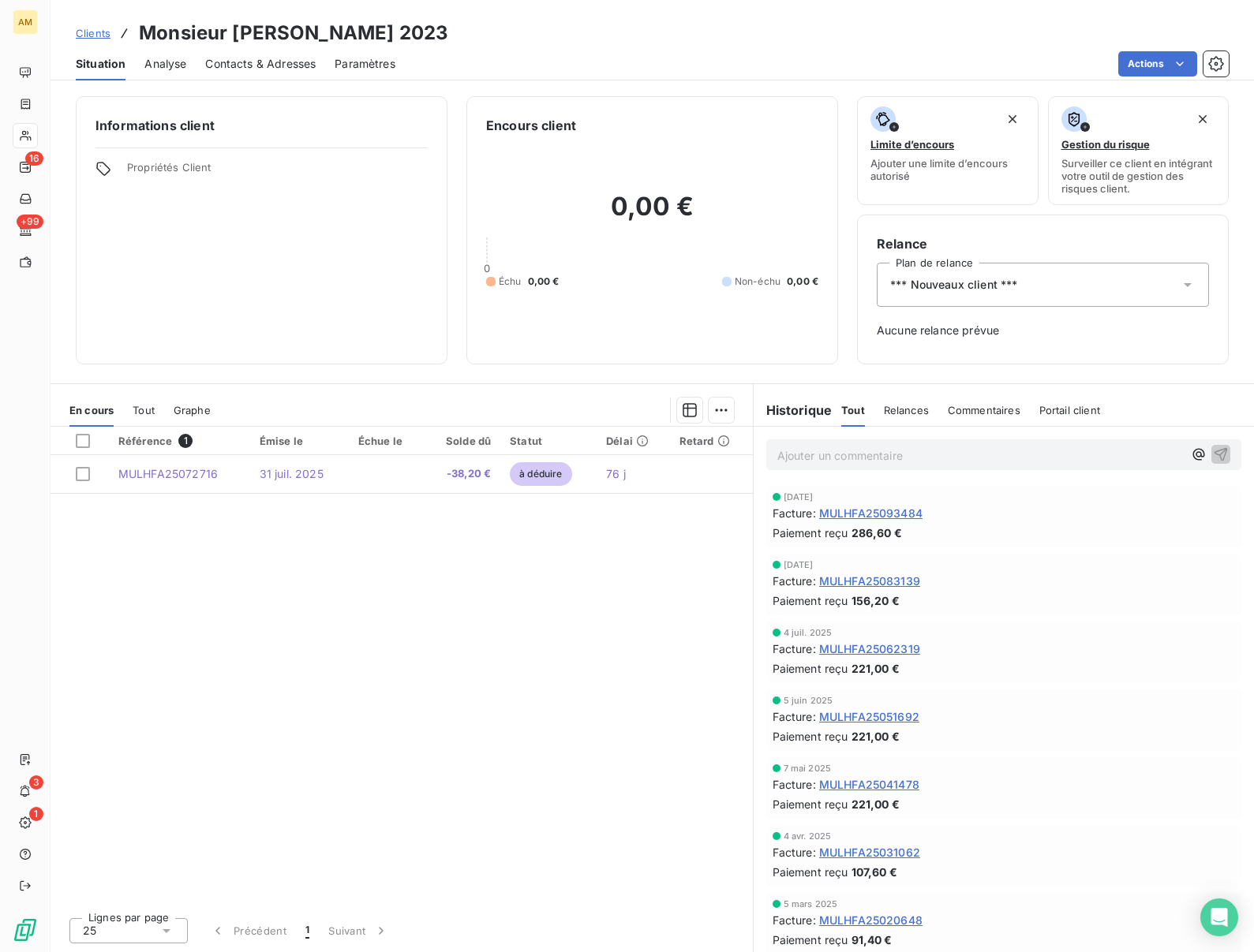
click at [370, 645] on div "Référence 1 Émise le Échue le Solde dû Statut Délai Retard MULHFA25072716 31 ju…" at bounding box center [401, 666] width 702 height 478
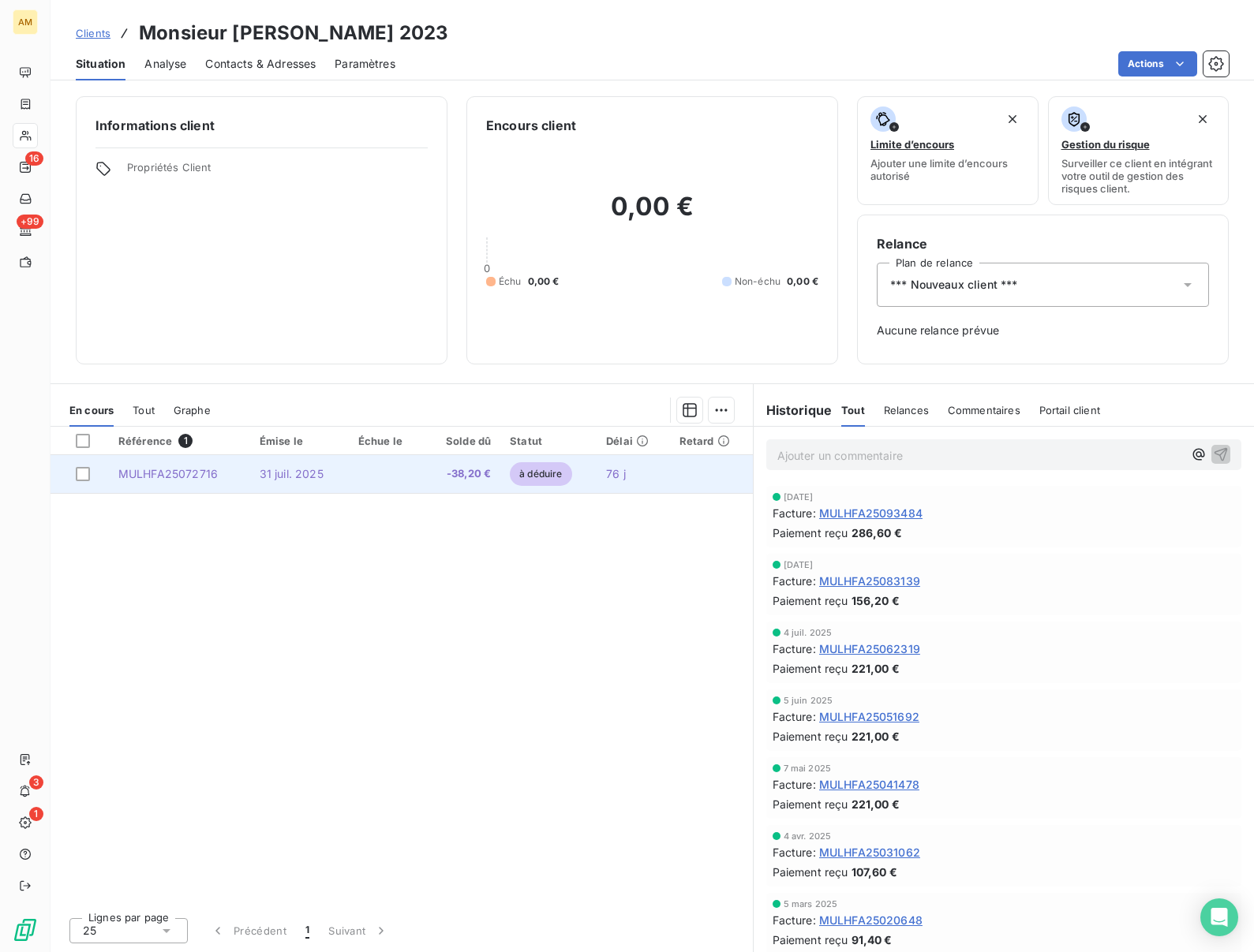
click at [352, 483] on td at bounding box center [386, 474] width 76 height 38
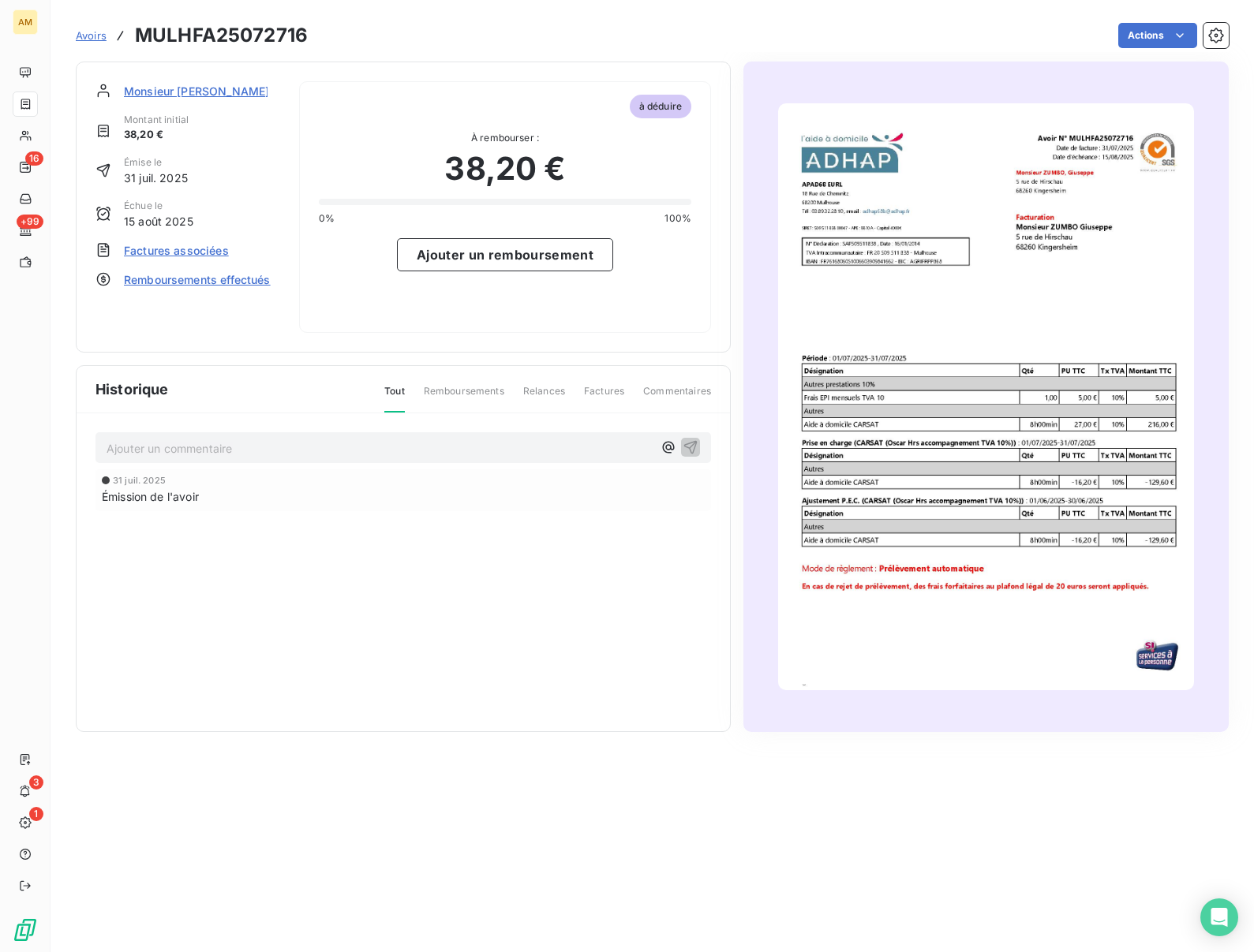
click at [145, 245] on span "Factures associées" at bounding box center [176, 251] width 105 height 17
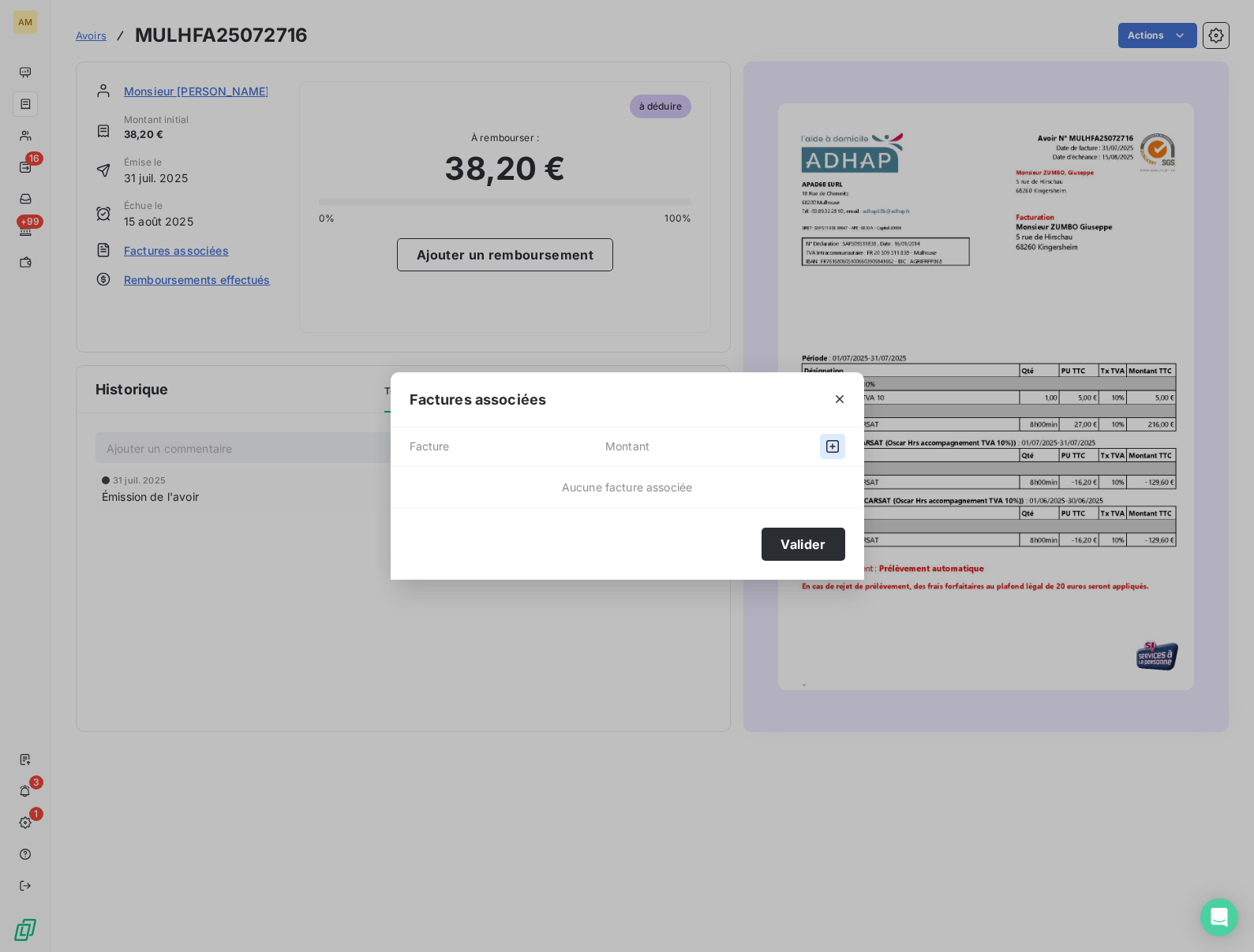
click at [828, 456] on button "button" at bounding box center [833, 446] width 25 height 25
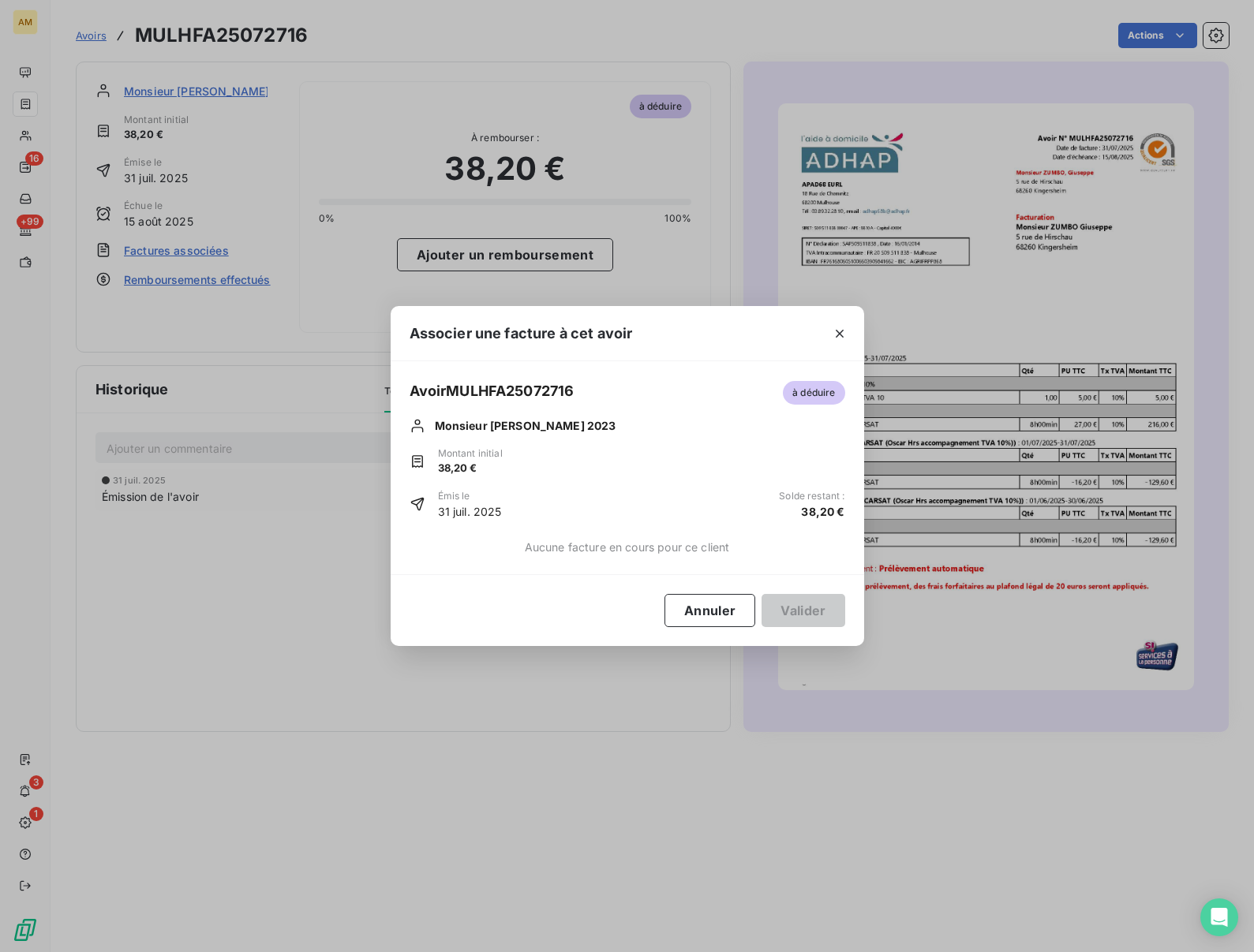
click at [559, 509] on div "Émis le 31 juil. 2025 Solde restant : 38,20 €" at bounding box center [627, 504] width 435 height 31
click at [683, 478] on div "Avoir MULHFA25072716 à déduire Monsieur ZUMBO, Giuseppe 2023 Montant initial 38…" at bounding box center [627, 450] width 435 height 140
click at [843, 332] on icon "button" at bounding box center [839, 333] width 16 height 16
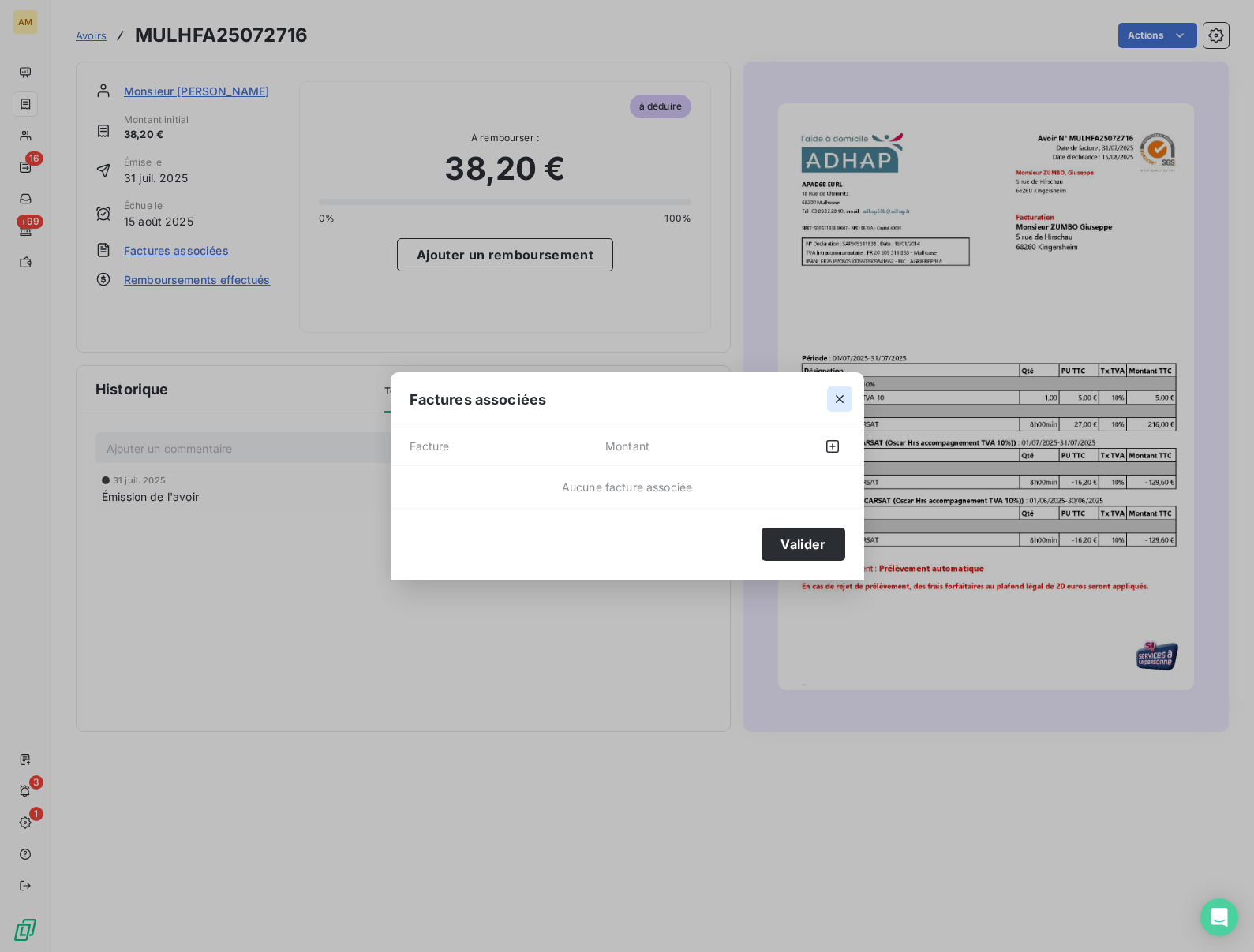
click at [841, 405] on icon "button" at bounding box center [839, 399] width 16 height 16
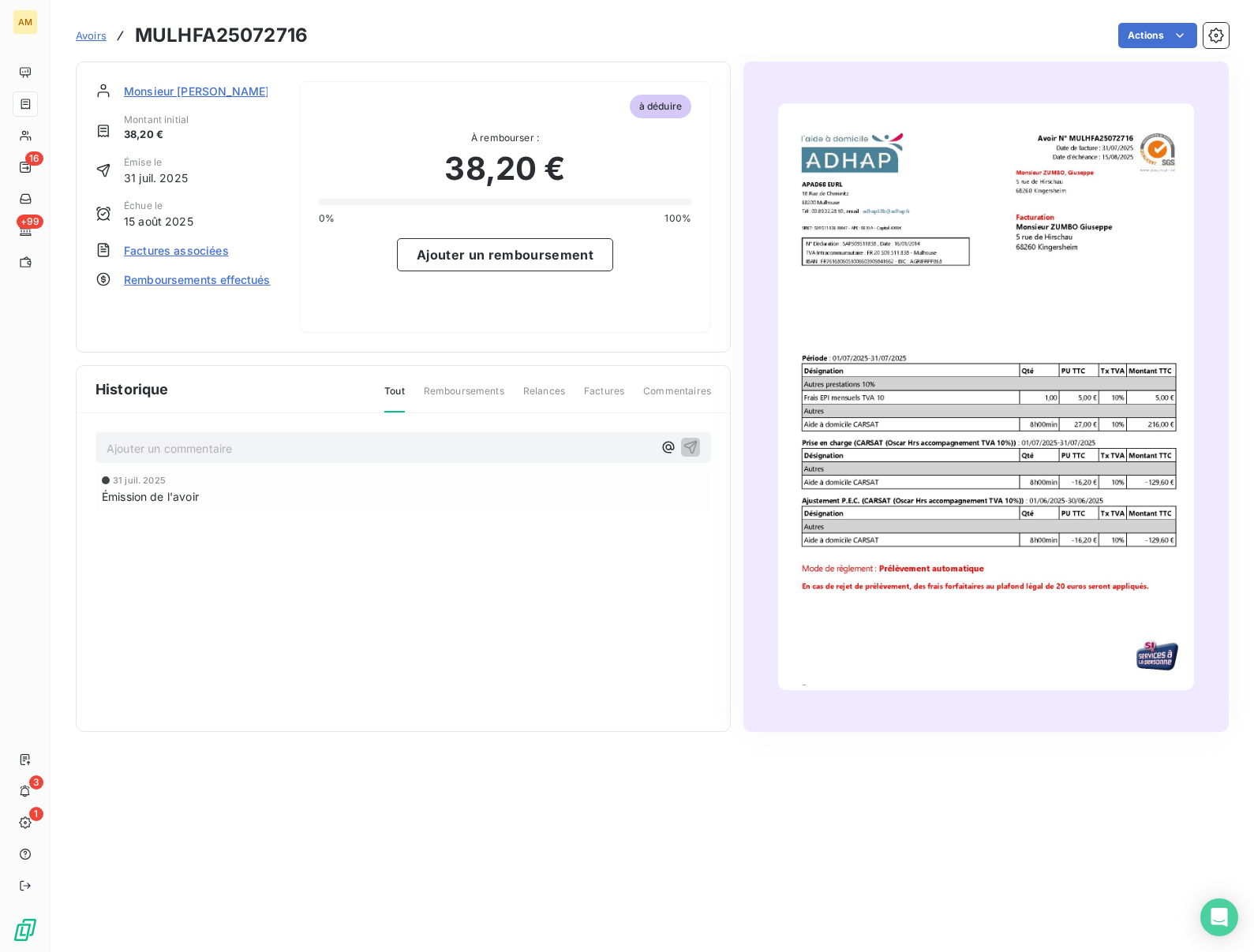
click at [298, 282] on div "Monsieur ZUMBO, Giuseppe 2023 Montant initial 38,20 € Émise le 31 juil. 2025 Éc…" at bounding box center [403, 207] width 616 height 252
click at [190, 96] on span "Monsieur [PERSON_NAME] 2023" at bounding box center [213, 91] width 178 height 17
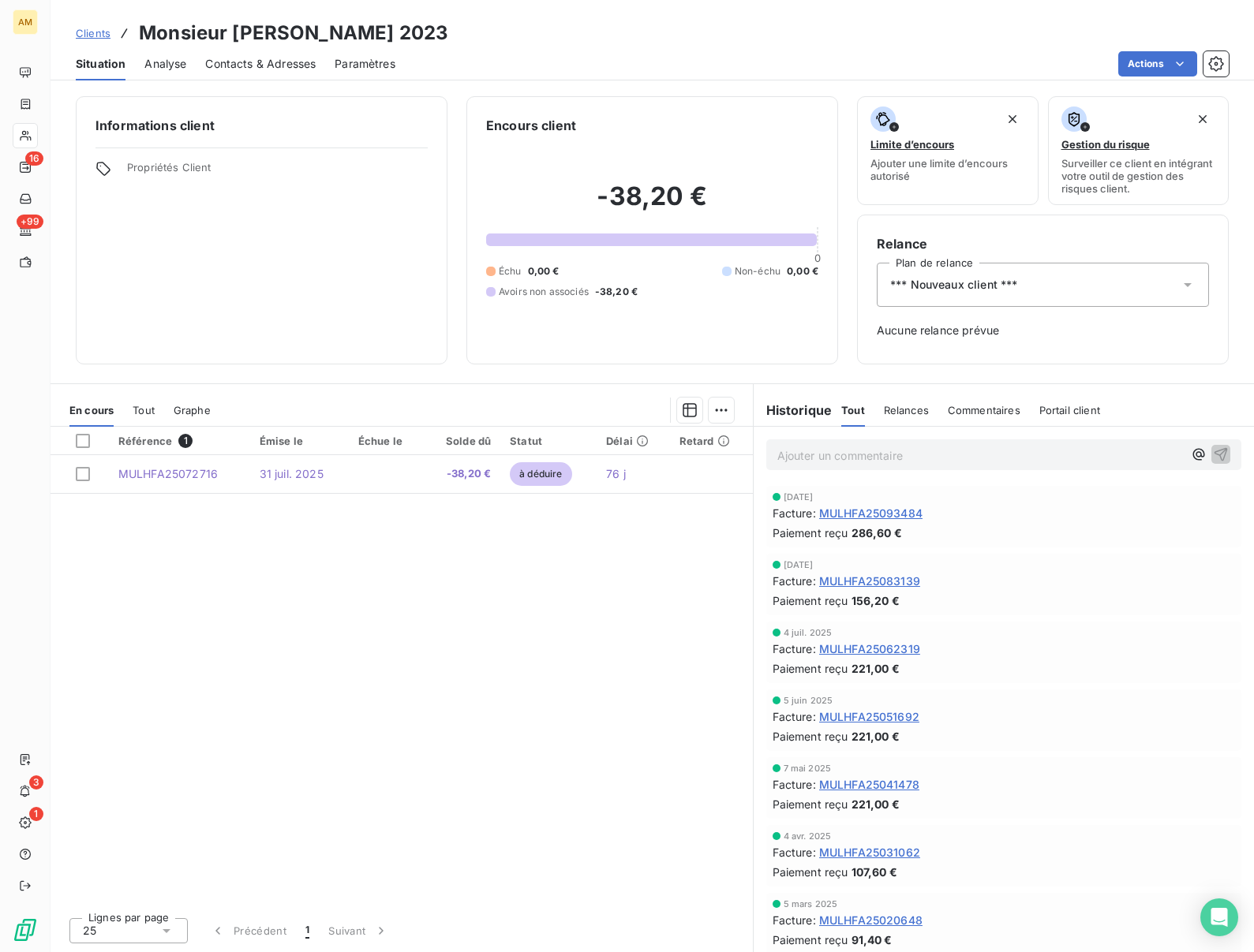
click at [1043, 294] on div "*** Nouveaux client ***" at bounding box center [1043, 284] width 332 height 44
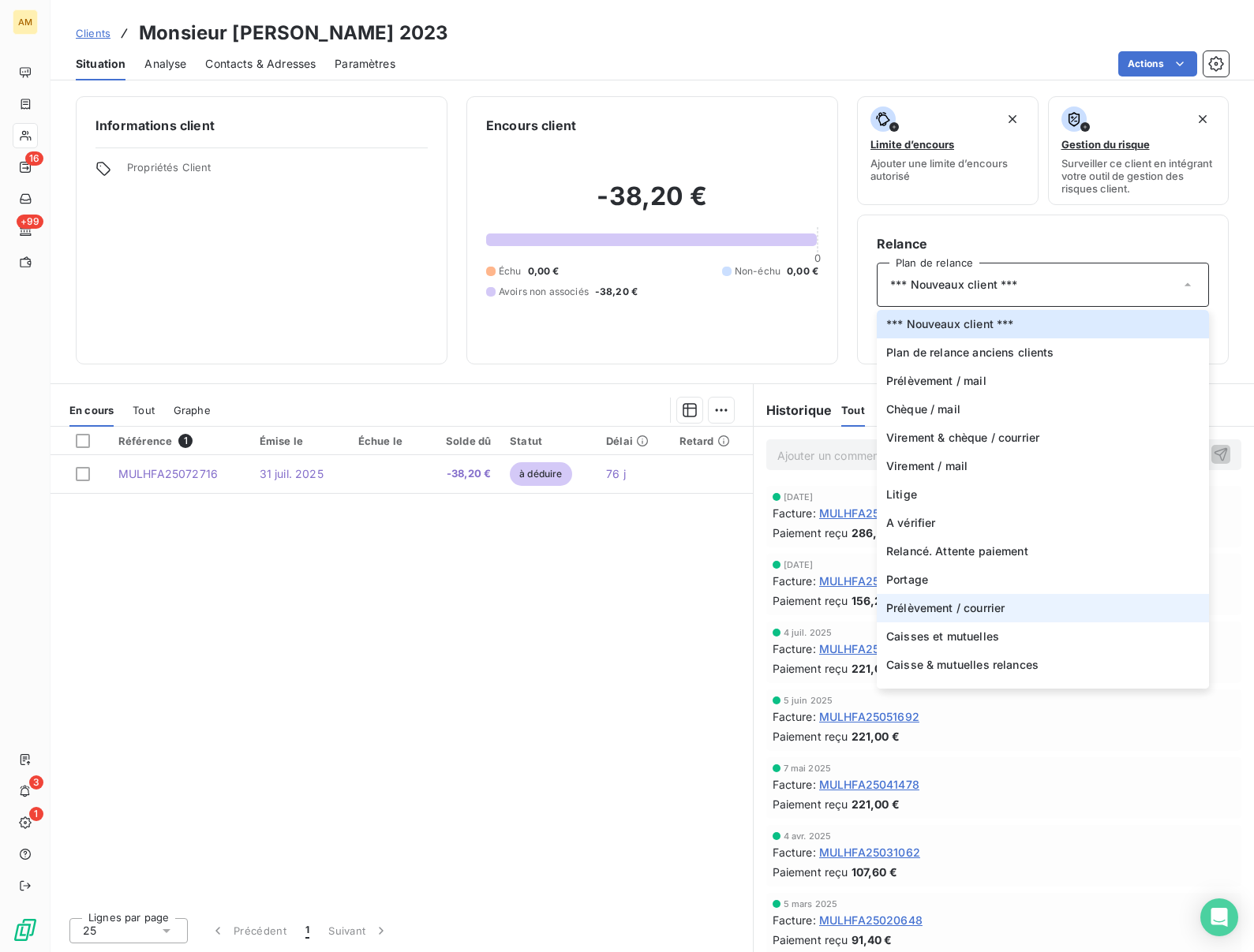
click at [922, 609] on span "Prélèvement / courrier" at bounding box center [946, 608] width 118 height 16
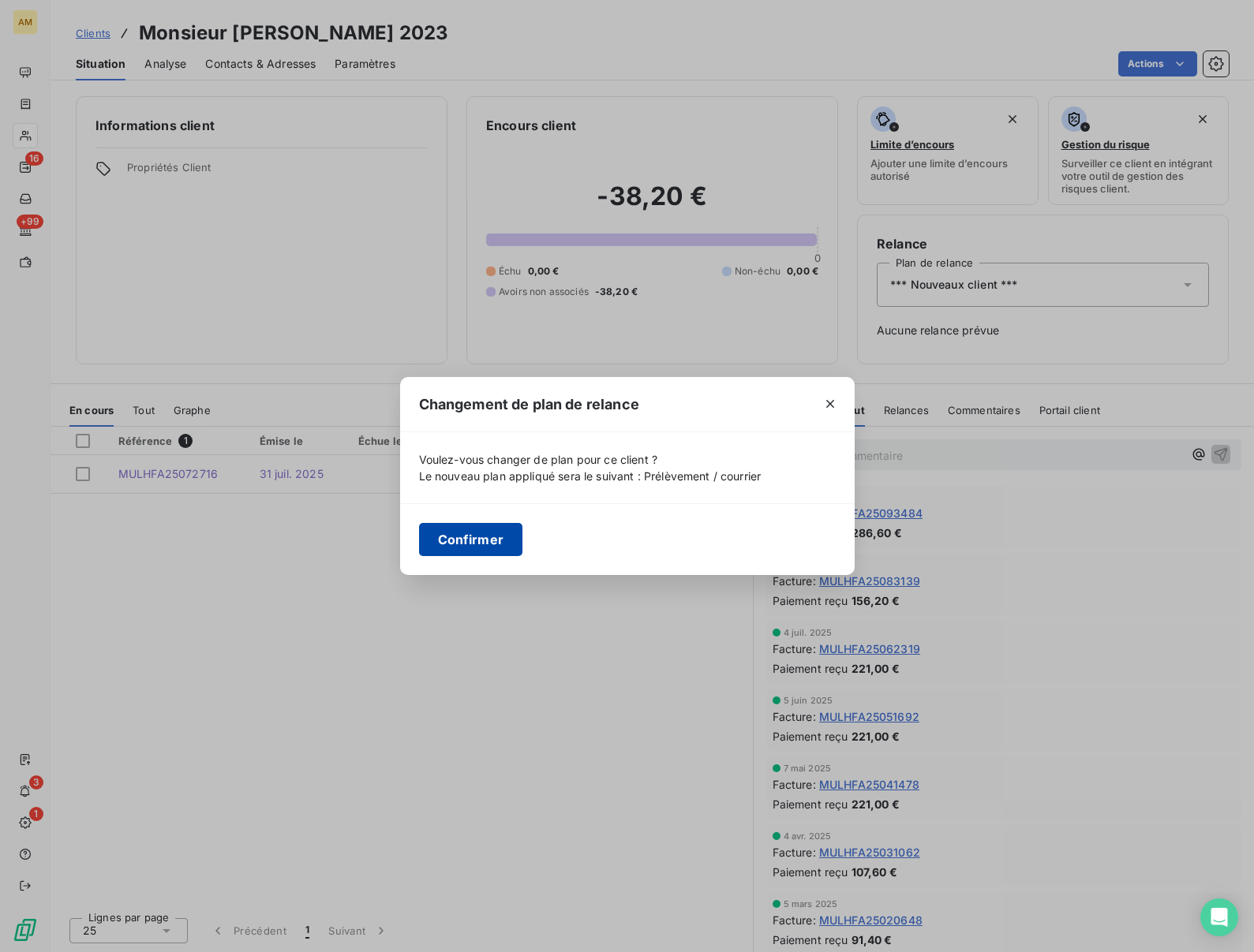
click at [475, 539] on button "Confirmer" at bounding box center [470, 540] width 104 height 33
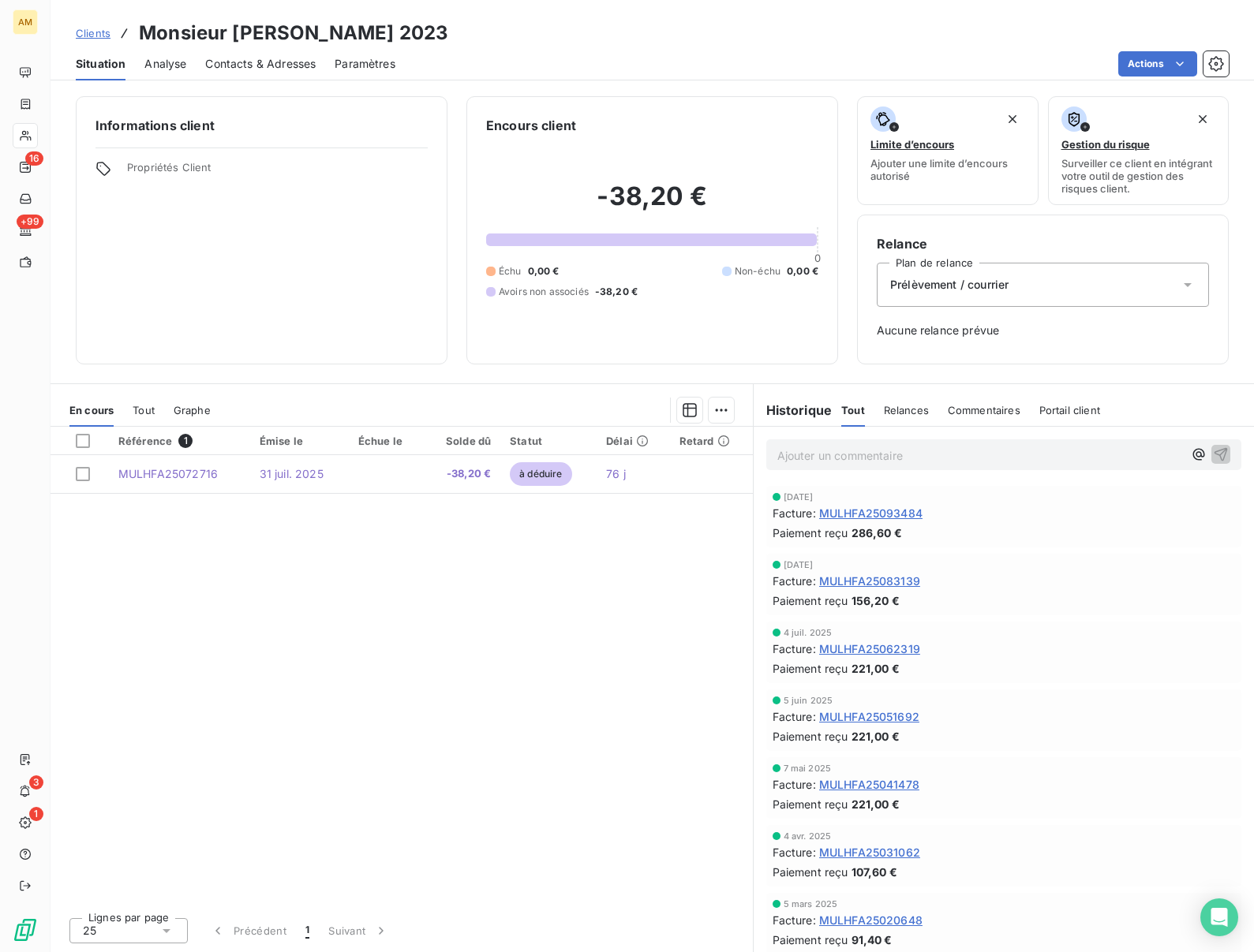
click at [228, 326] on div "Informations client Propriétés Client" at bounding box center [261, 230] width 371 height 268
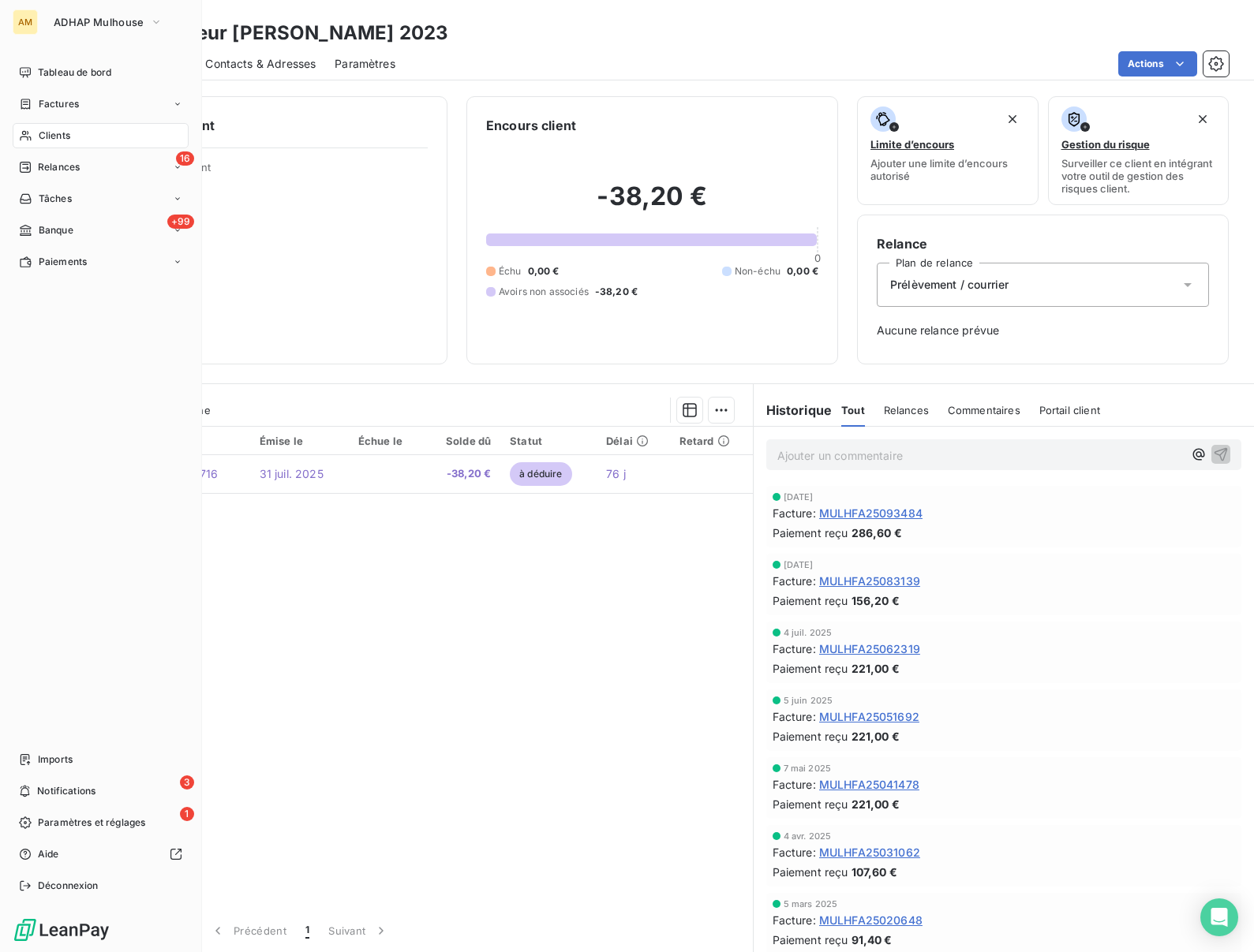
click at [36, 135] on div "Clients" at bounding box center [101, 135] width 176 height 25
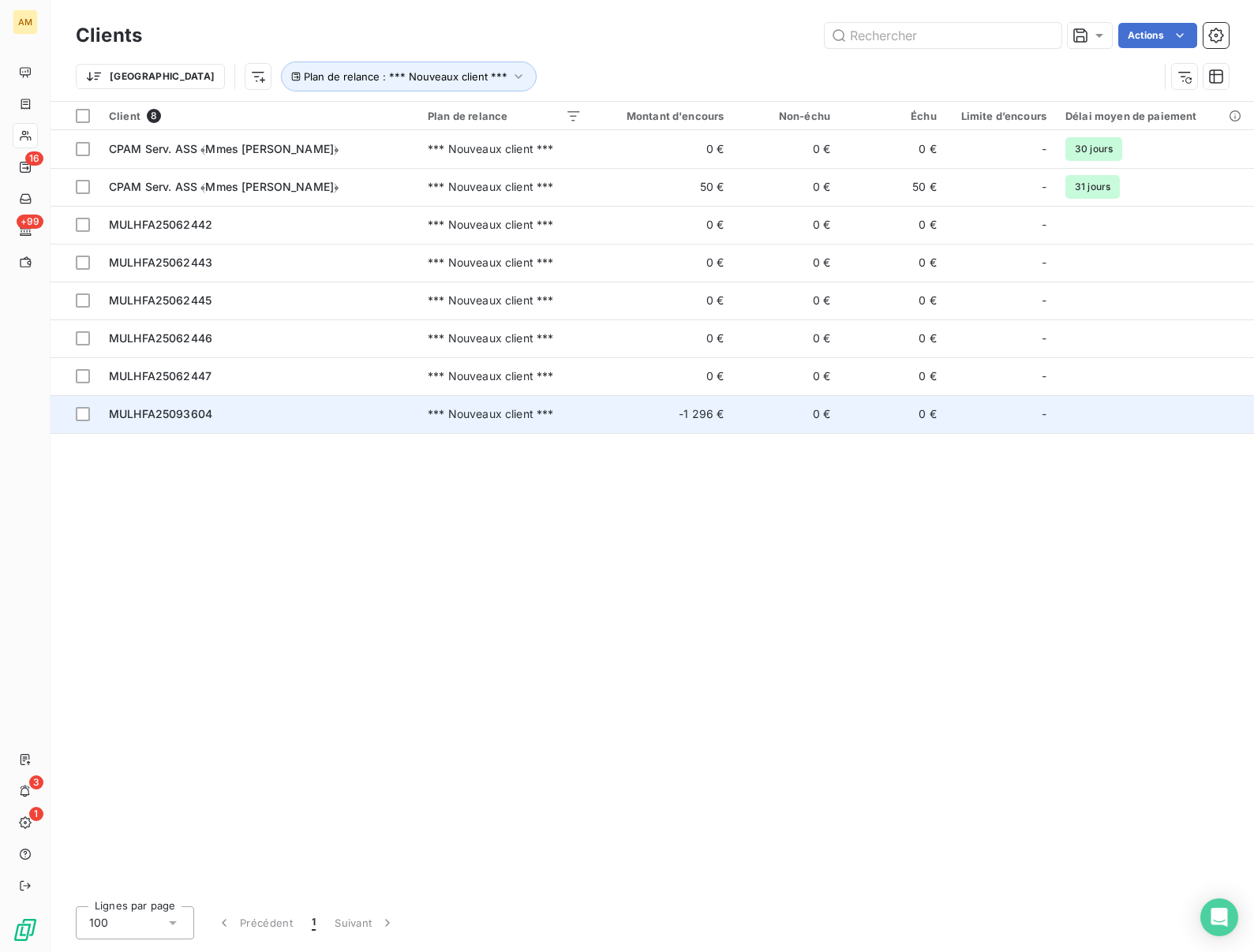
click at [192, 409] on span "MULHFA25093604" at bounding box center [160, 414] width 103 height 13
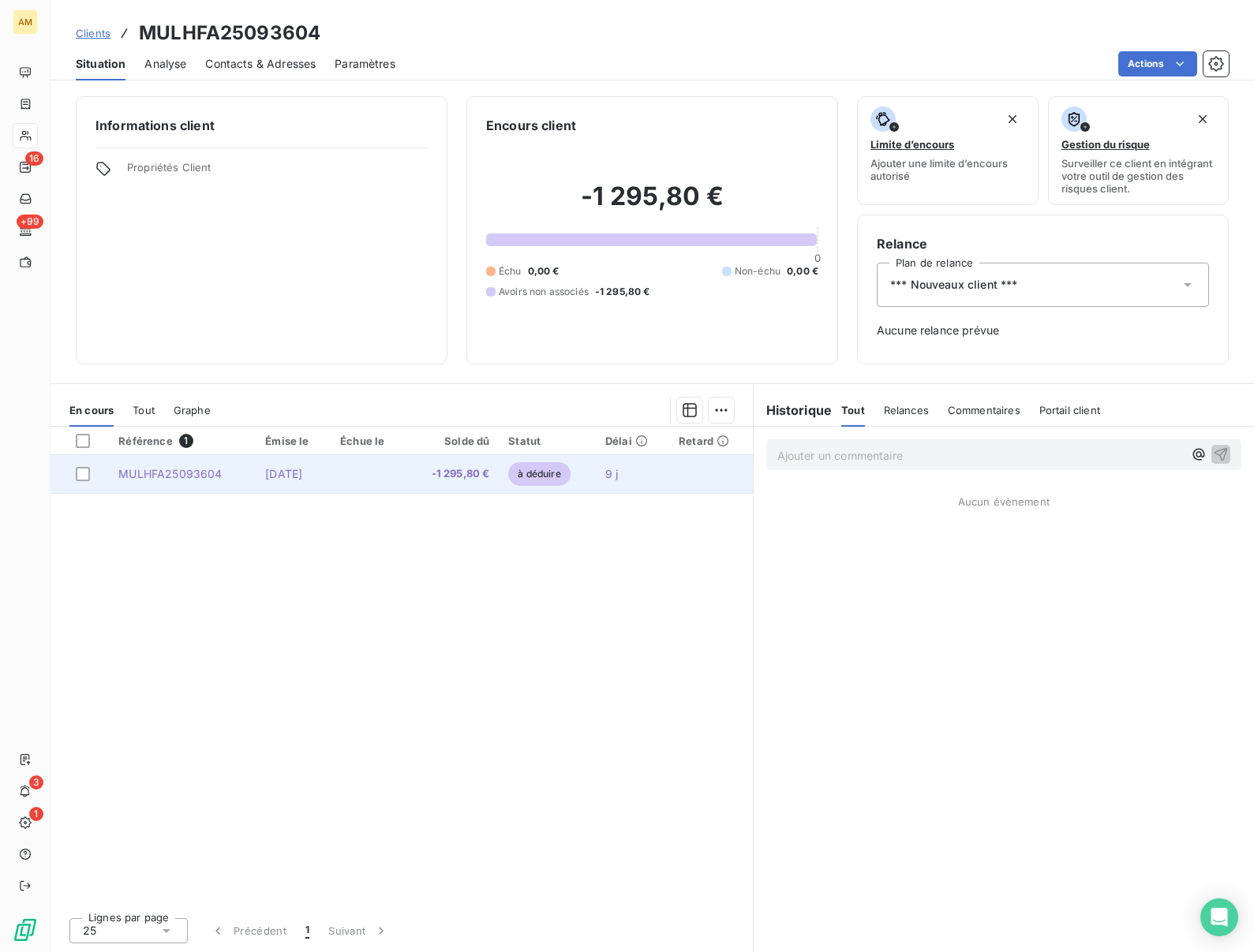
click at [185, 474] on span "MULHFA25093604" at bounding box center [170, 474] width 103 height 13
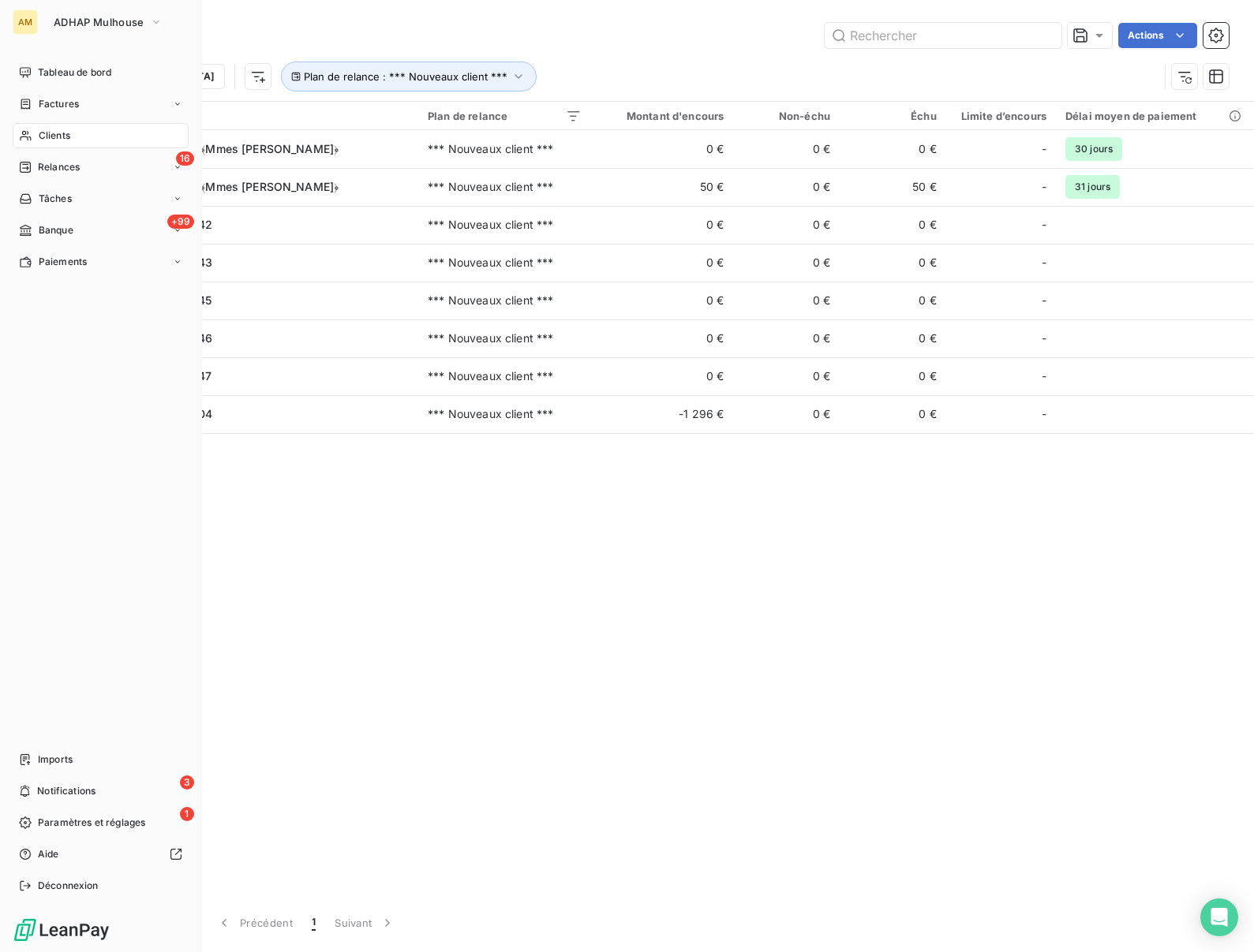
click at [37, 136] on div "Clients" at bounding box center [101, 135] width 176 height 25
click at [39, 165] on span "Relances" at bounding box center [59, 167] width 42 height 14
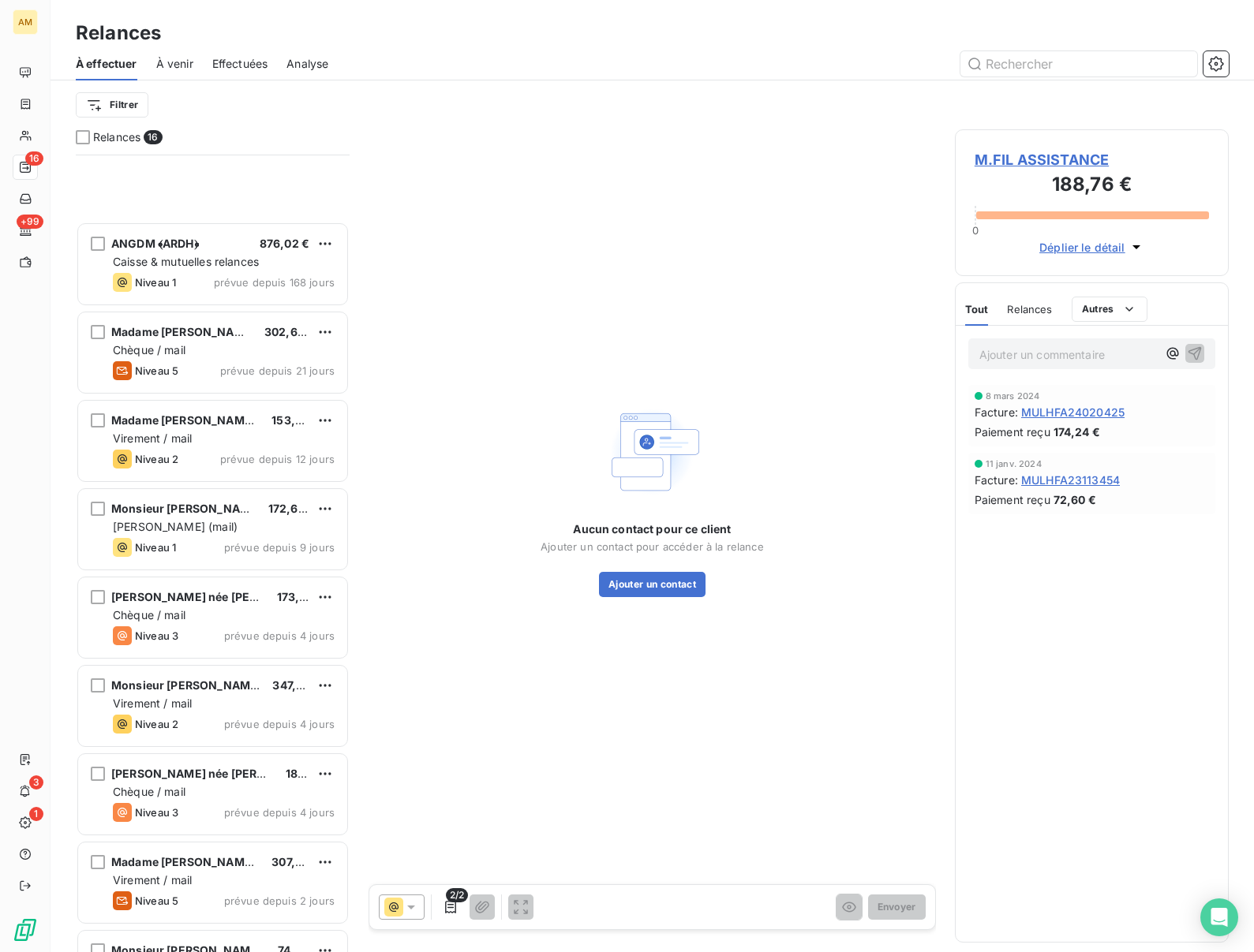
scroll to position [617, 0]
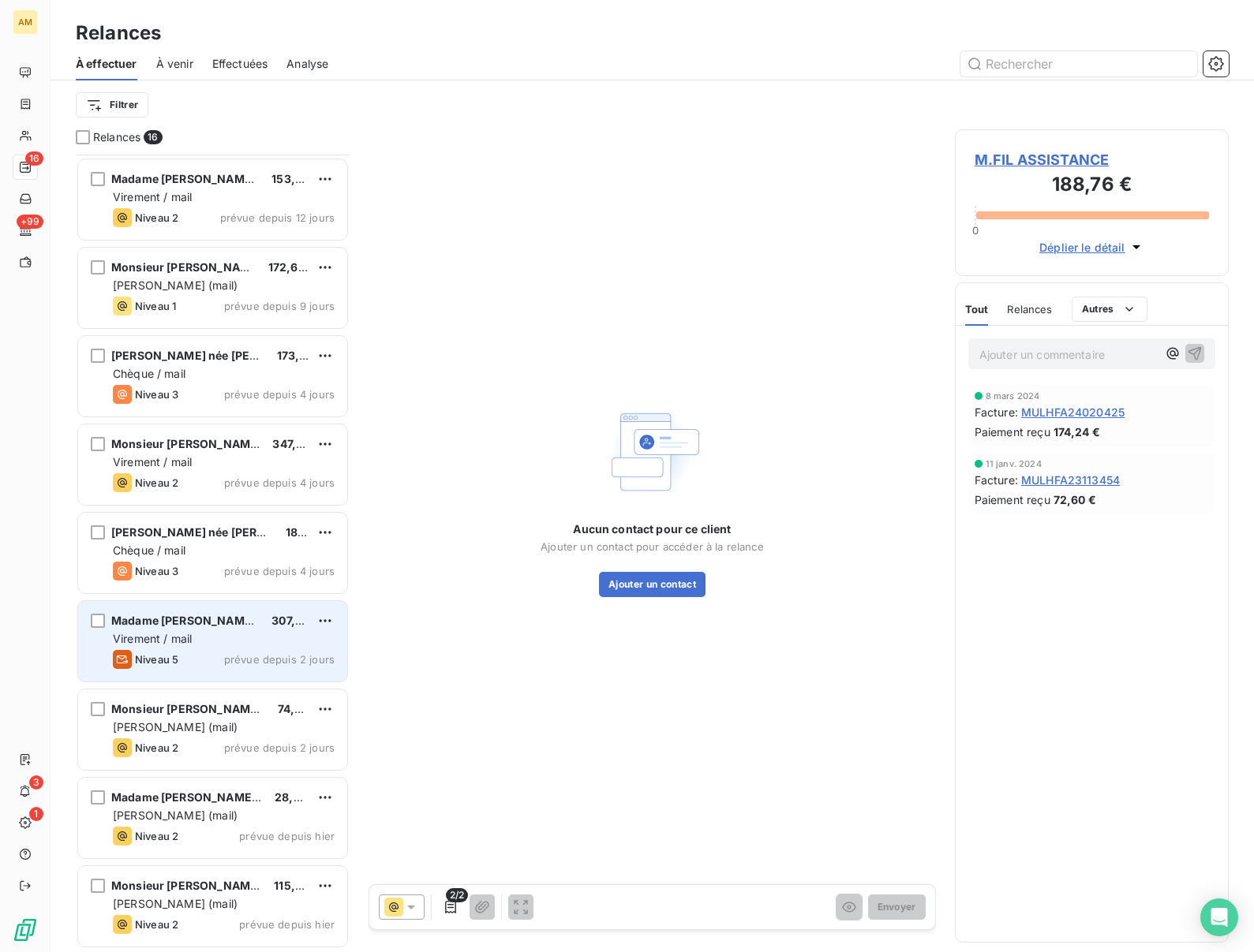
click at [167, 605] on div "Madame BERDOUZI, Fatima @ 2023 307,80 € Virement / mail Niveau 5 prévue depuis …" at bounding box center [213, 641] width 269 height 81
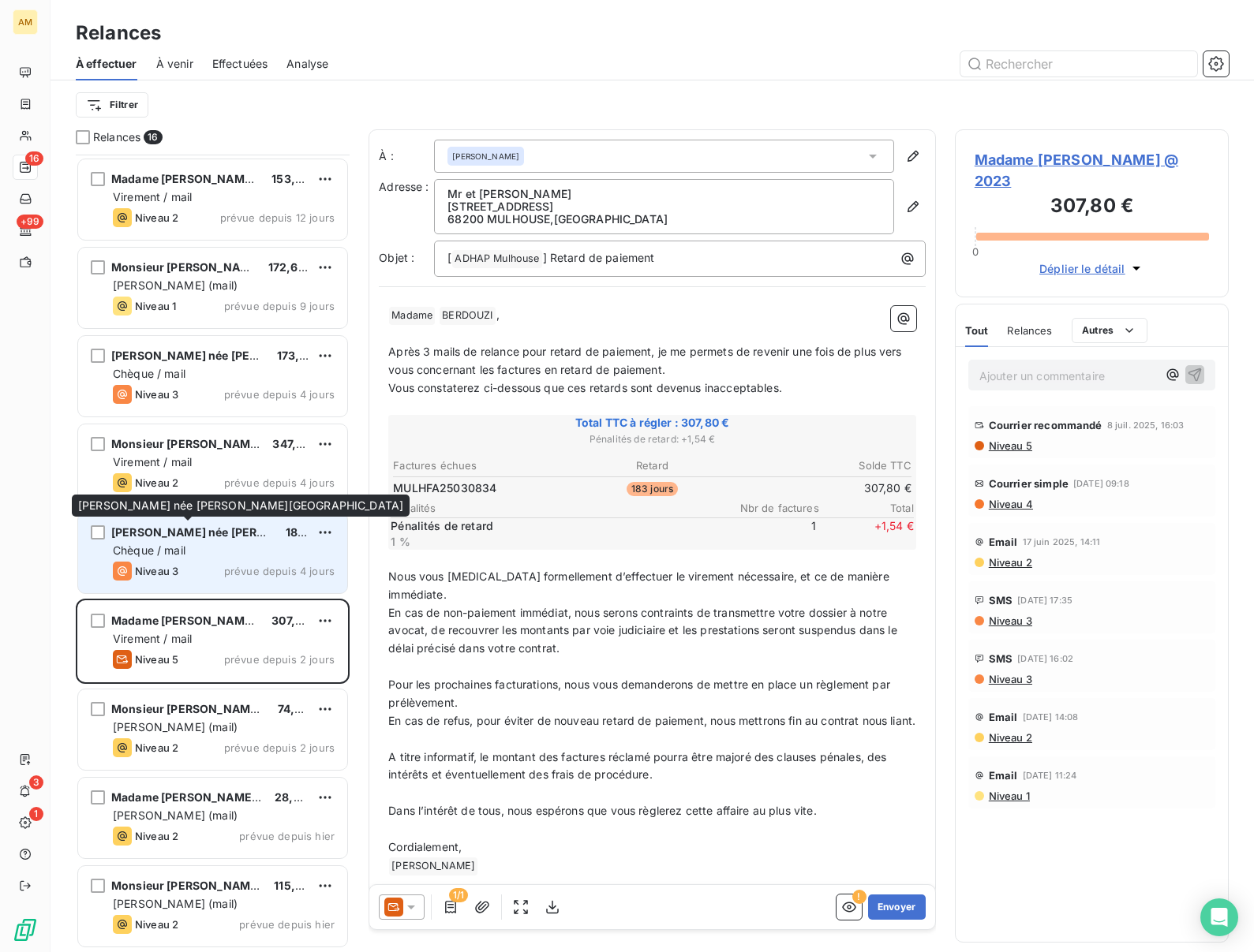
click at [184, 532] on span "Madame GUNKEL née THOMA, Charlotte" at bounding box center [277, 532] width 332 height 13
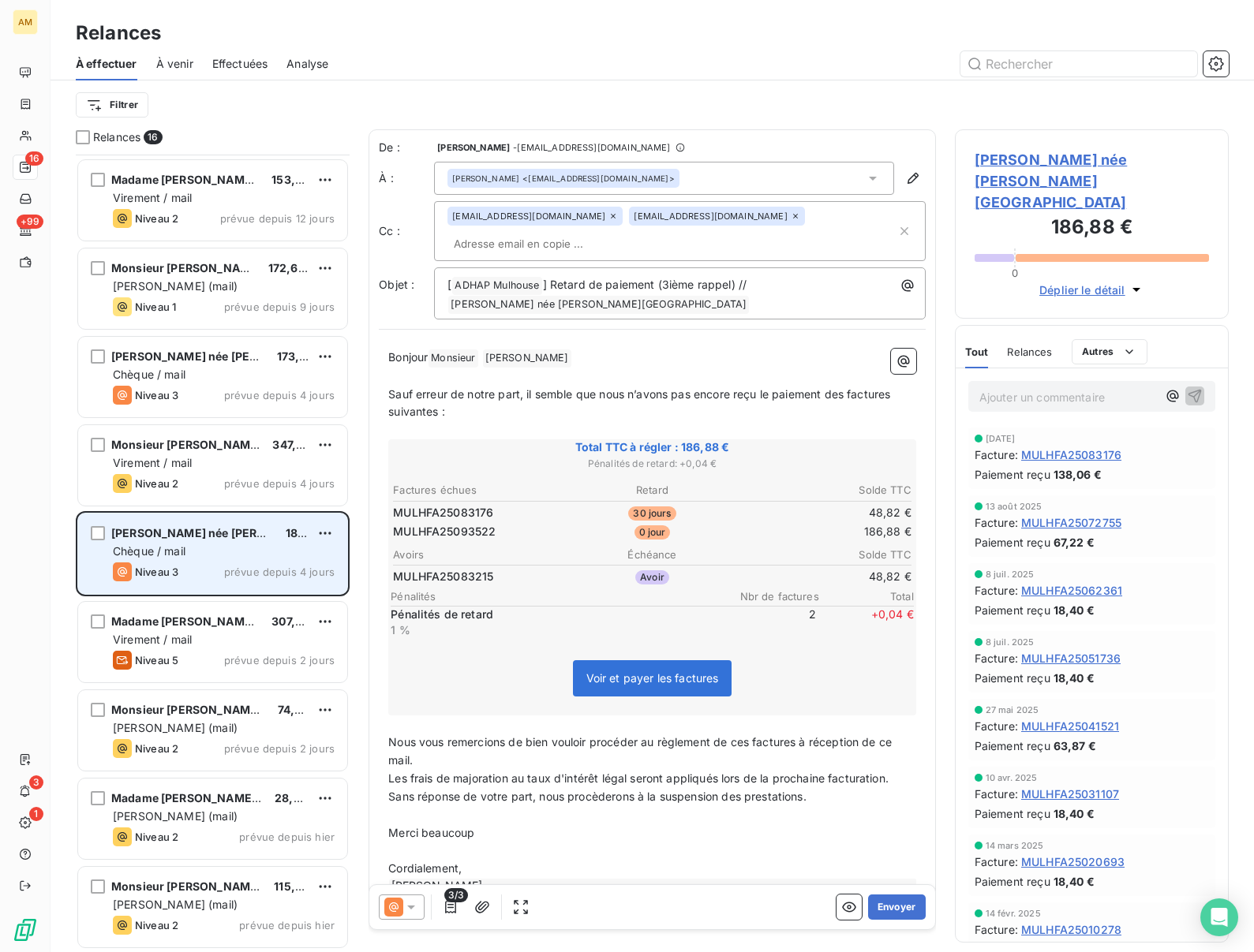
scroll to position [797, 274]
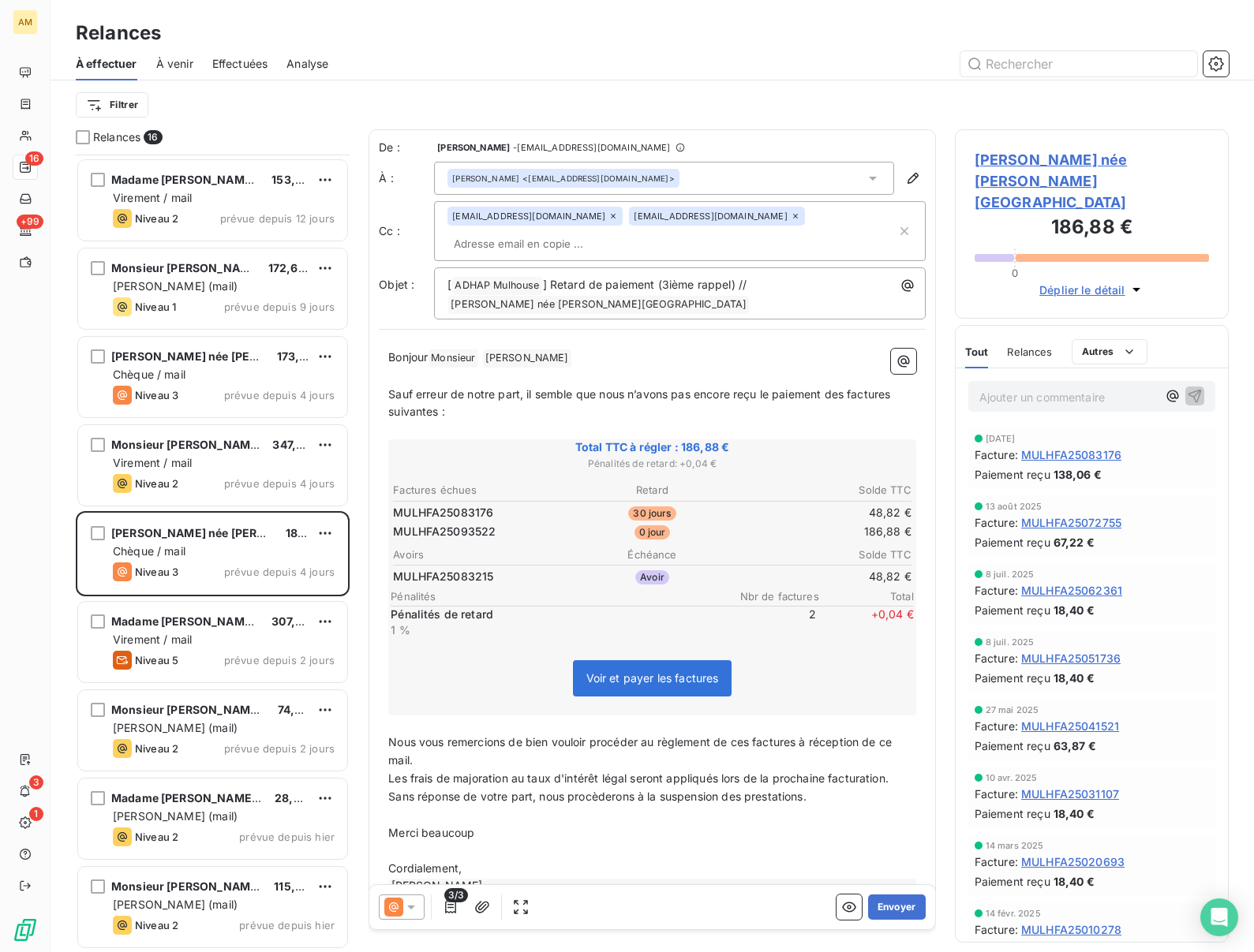
drag, startPoint x: 829, startPoint y: 796, endPoint x: 378, endPoint y: 780, distance: 451.3
click at [378, 780] on div "De : Fabrice Mir - rappels@leanpay.io À : Fabrice WEIGEL <fweigel@estvideo.fr> …" at bounding box center [652, 522] width 568 height 784
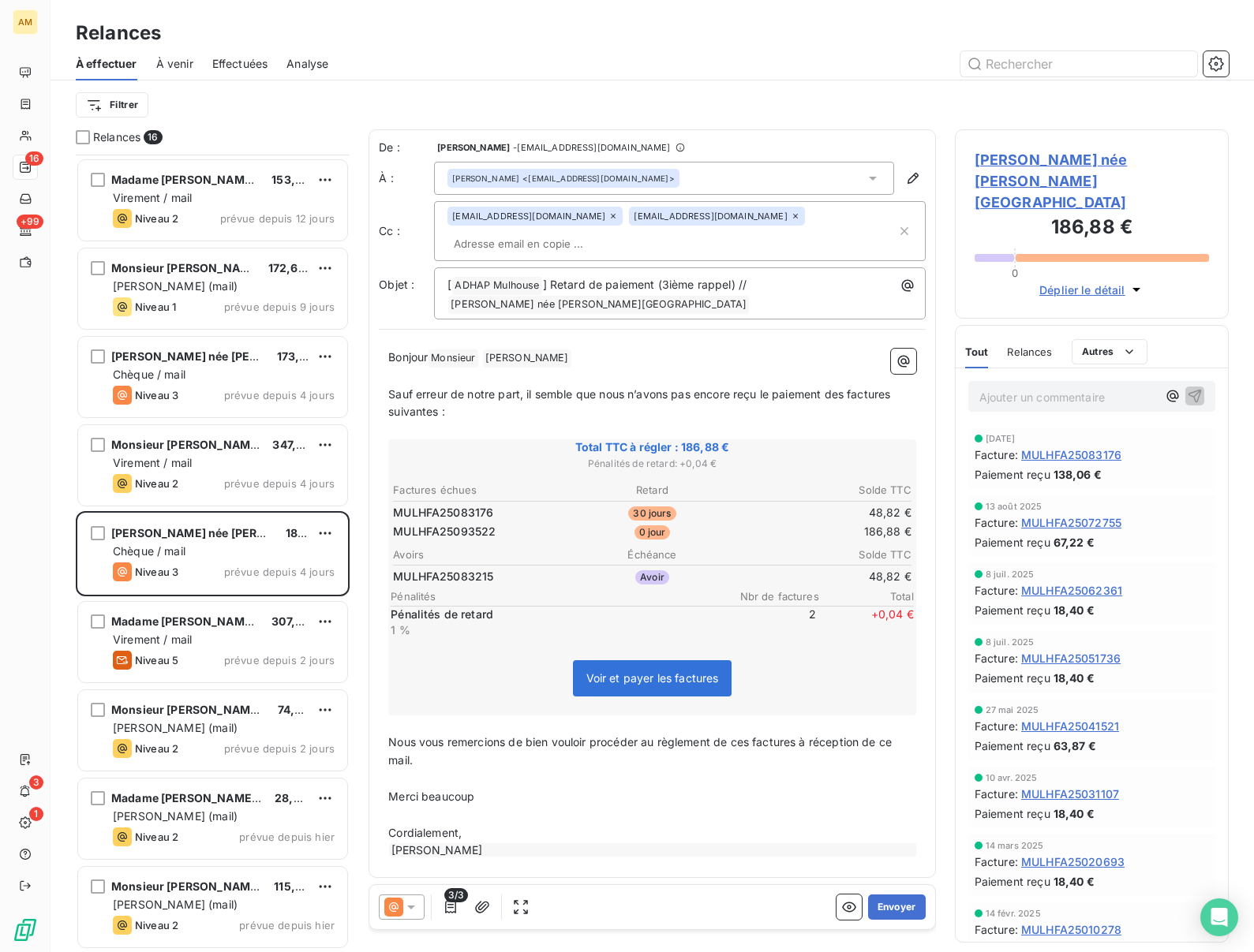
click at [1023, 188] on span "Madame GUNKEL née THOMA, Charlotte" at bounding box center [1092, 181] width 234 height 64
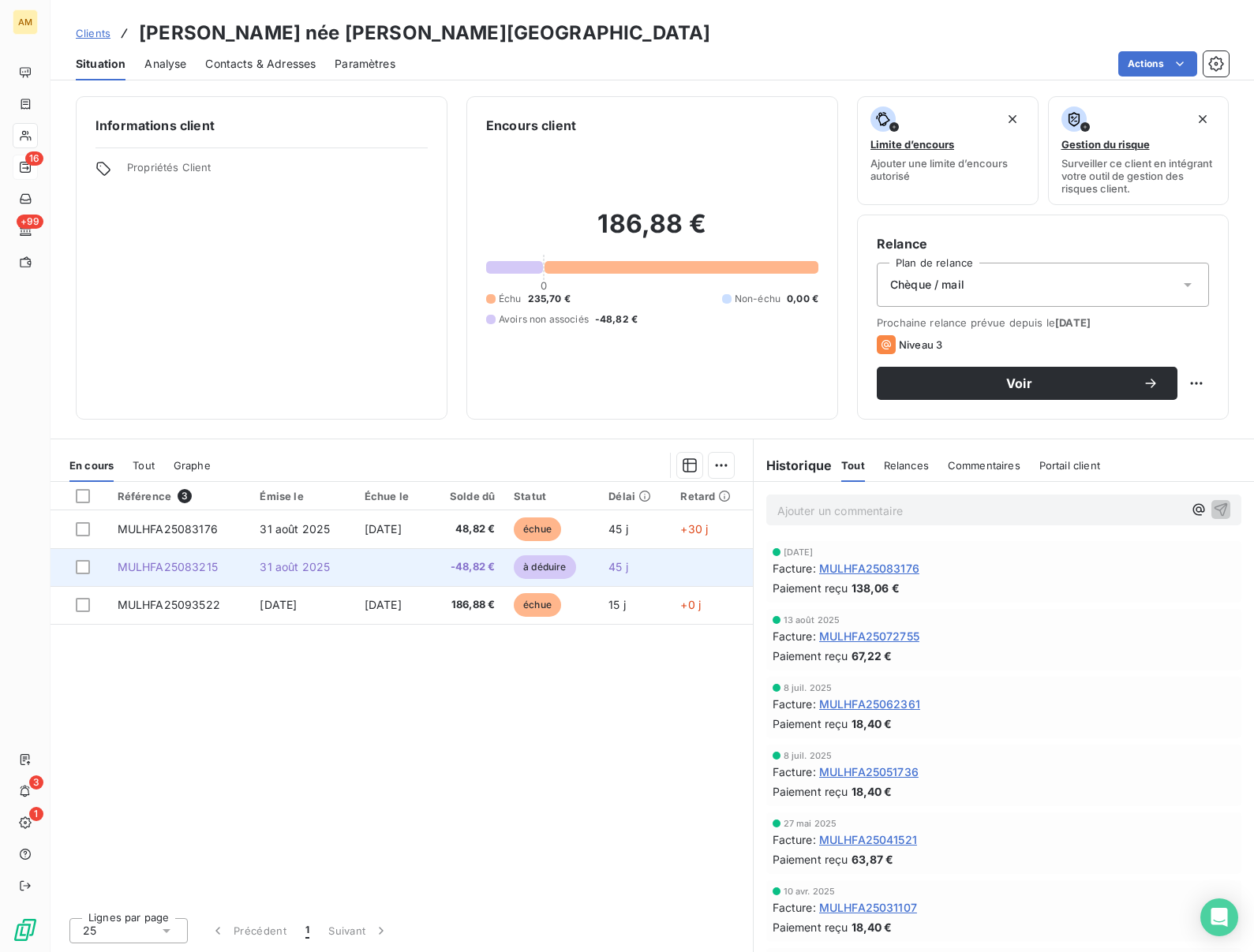
click at [332, 570] on td "31 août 2025" at bounding box center [302, 567] width 104 height 38
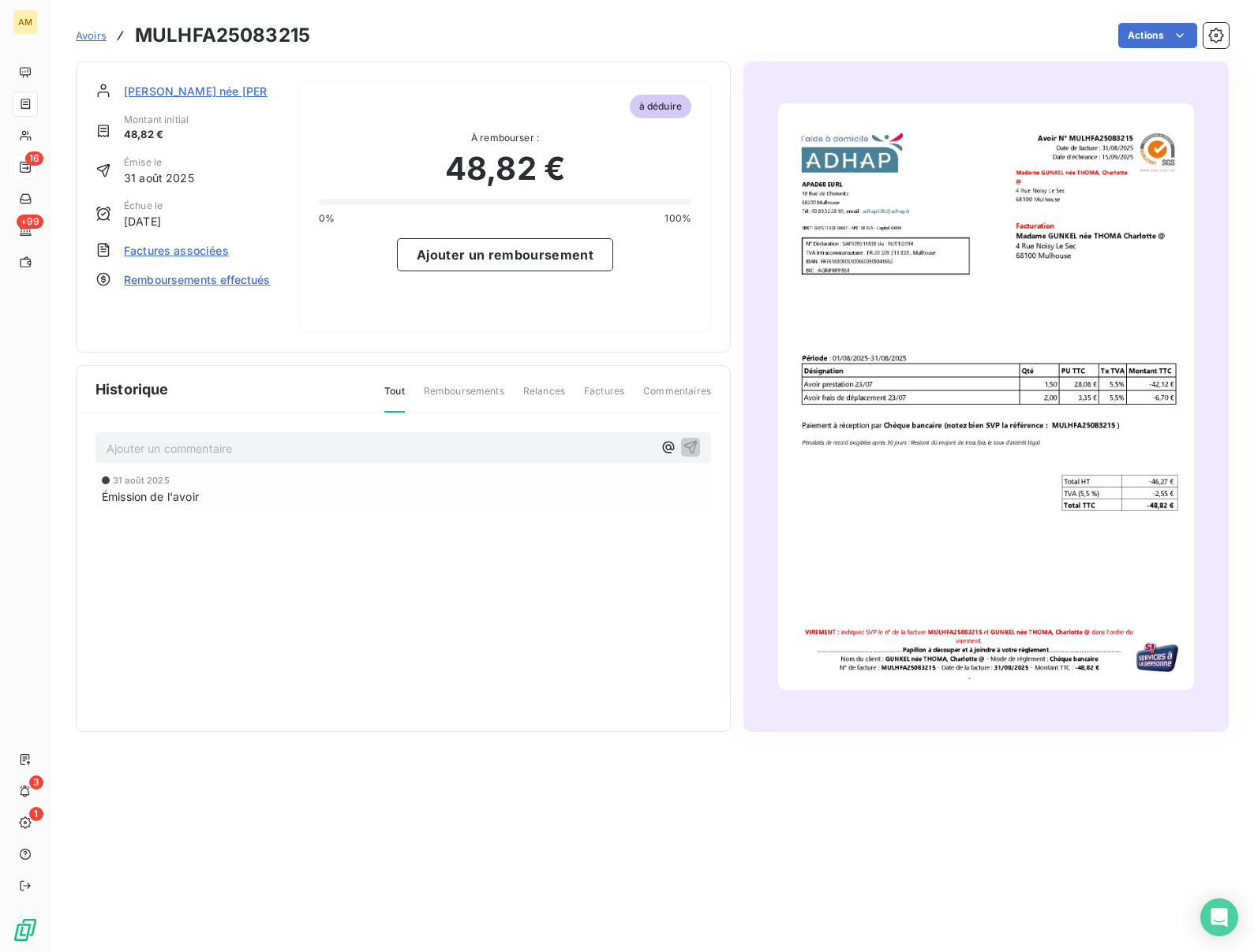
click at [202, 254] on span "Factures associées" at bounding box center [176, 251] width 105 height 17
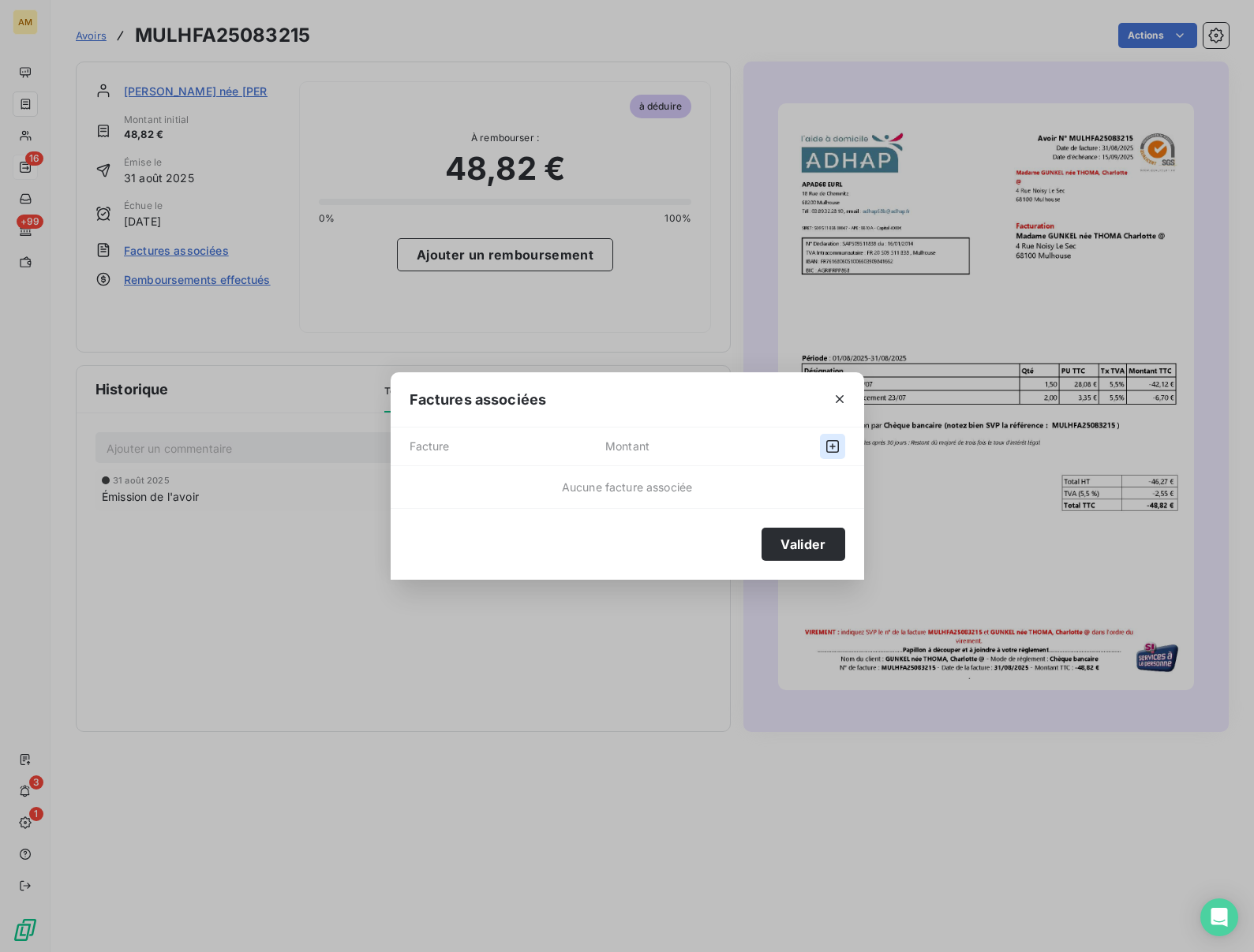
click at [835, 447] on icon "button" at bounding box center [833, 446] width 12 height 12
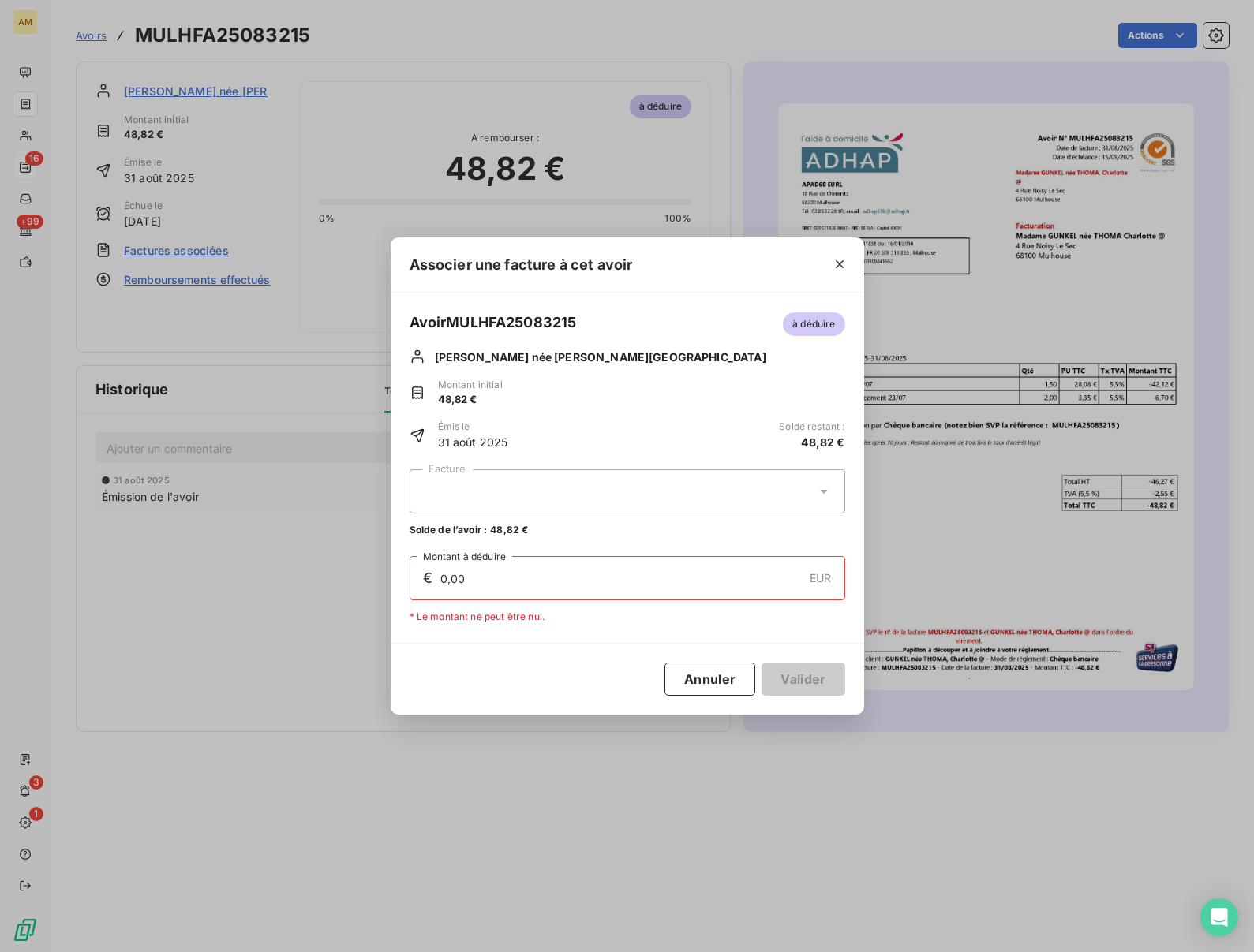
click at [521, 477] on div at bounding box center [627, 491] width 435 height 44
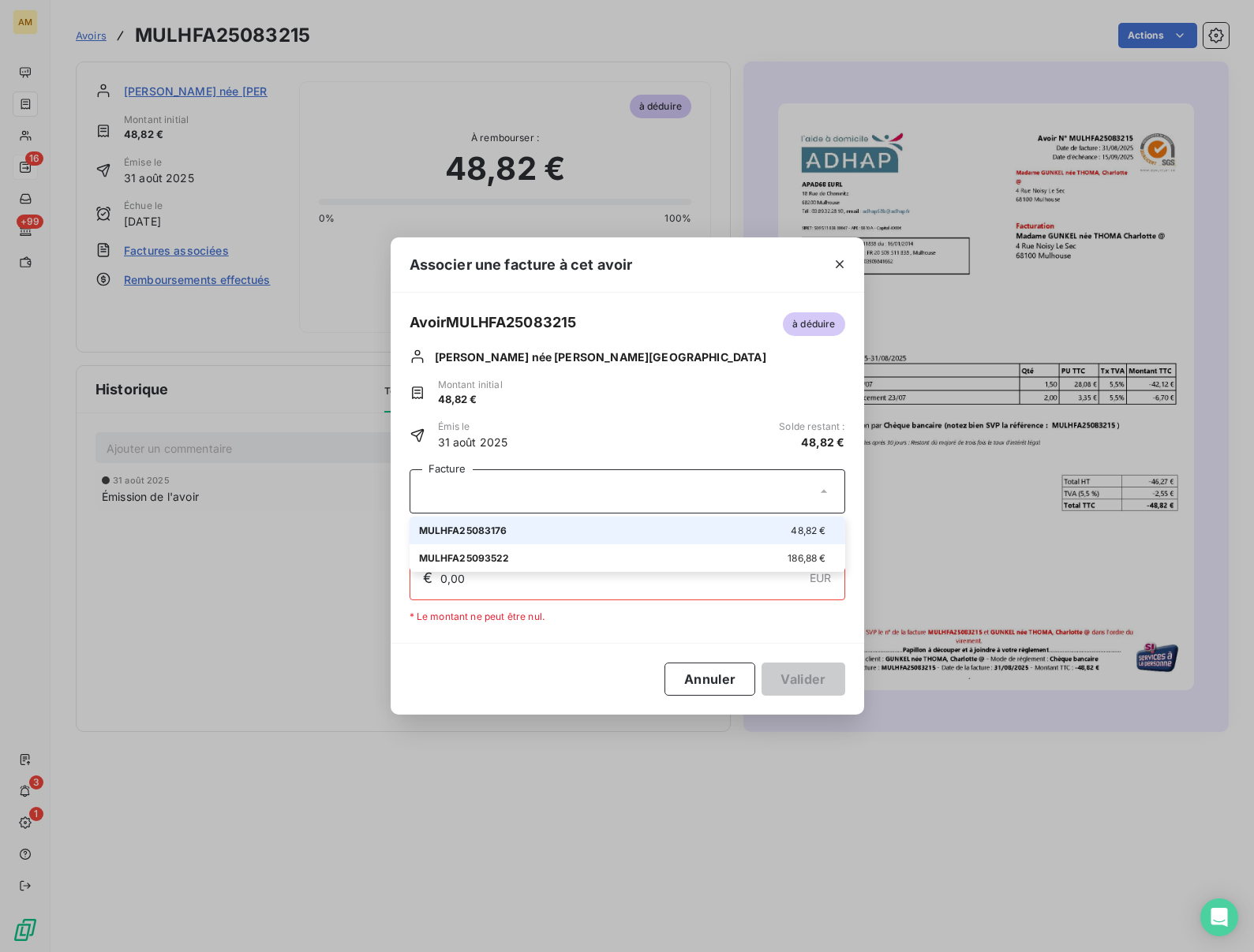
click at [543, 532] on div "MULHFA25083176 48,82 €" at bounding box center [627, 531] width 417 height 15
type input "48,82"
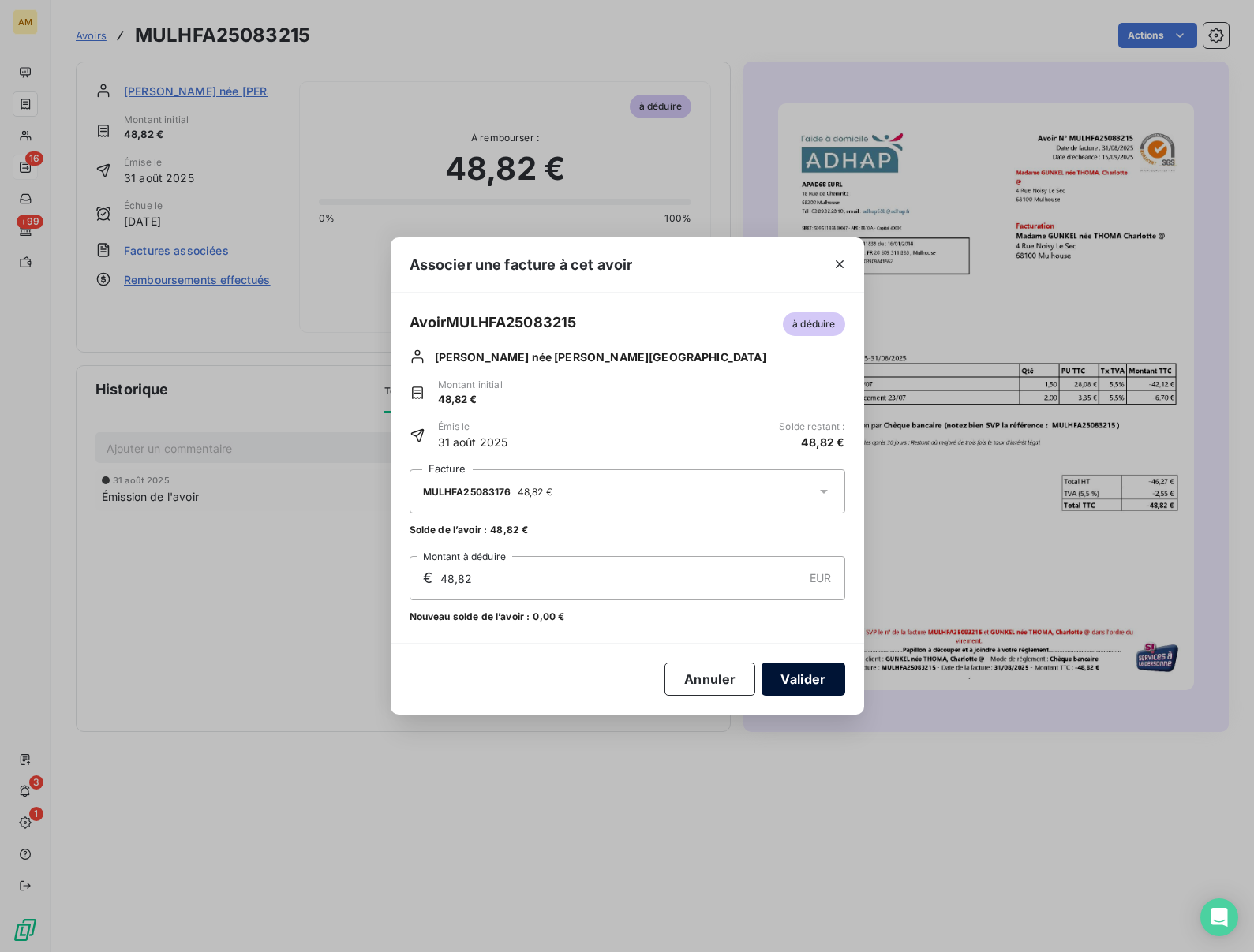
click at [786, 680] on button "Valider" at bounding box center [804, 680] width 83 height 33
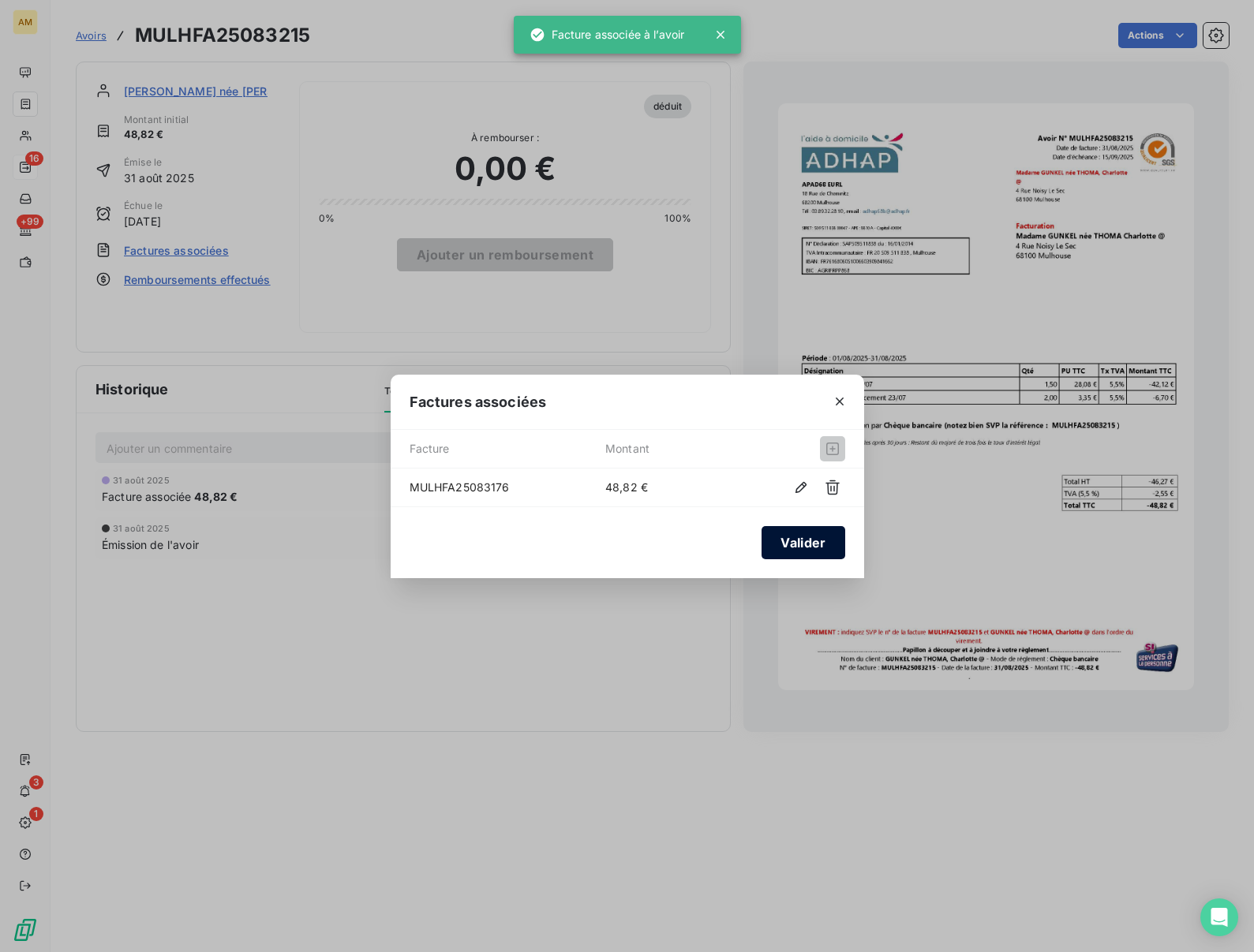
click at [798, 557] on button "Valider" at bounding box center [804, 543] width 83 height 33
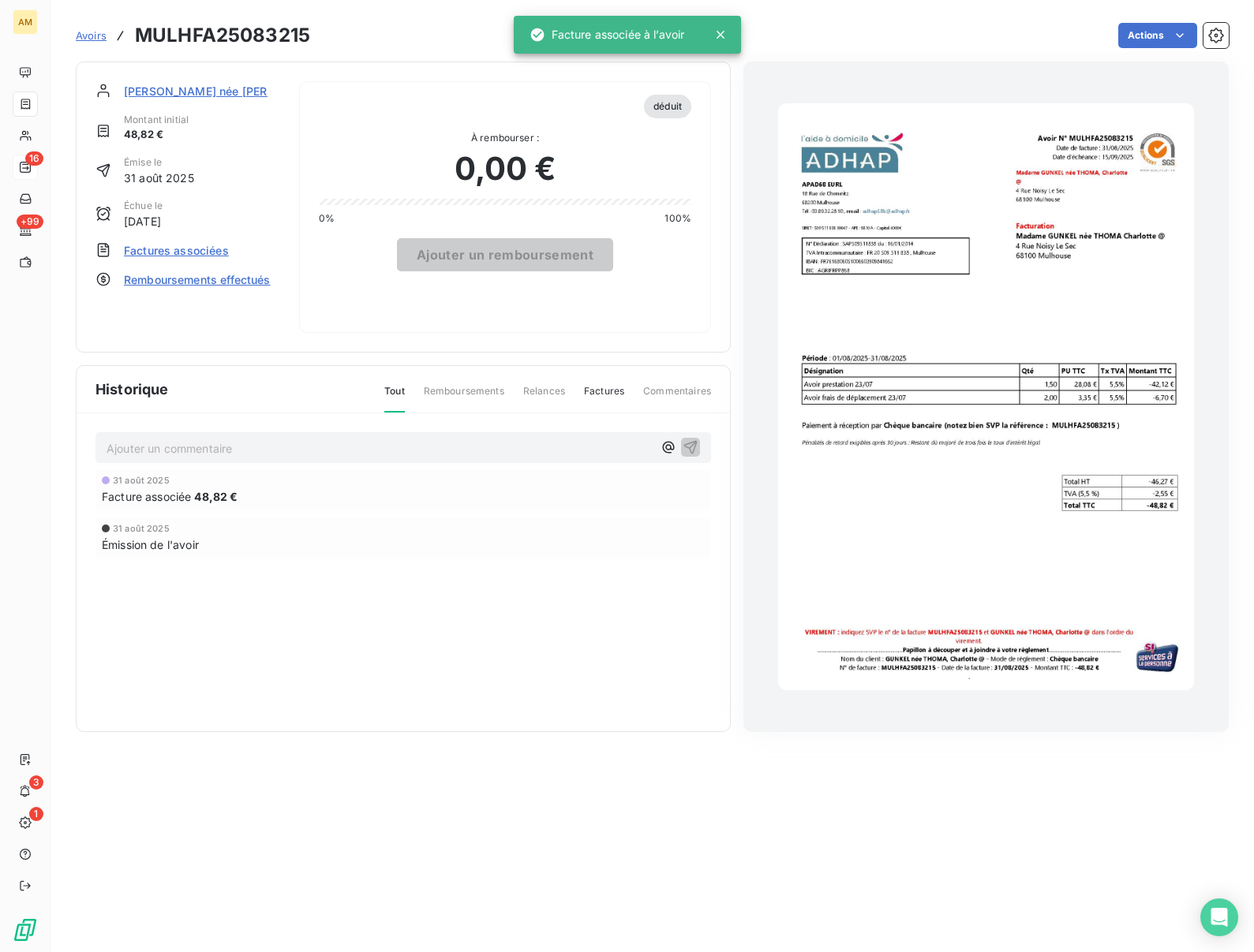
click at [192, 100] on div "Madame GUNKEL née THOMA, Charlotte" at bounding box center [195, 91] width 144 height 19
click at [191, 90] on span "Madame GUNKEL née THOMA, Charlotte" at bounding box center [286, 91] width 324 height 17
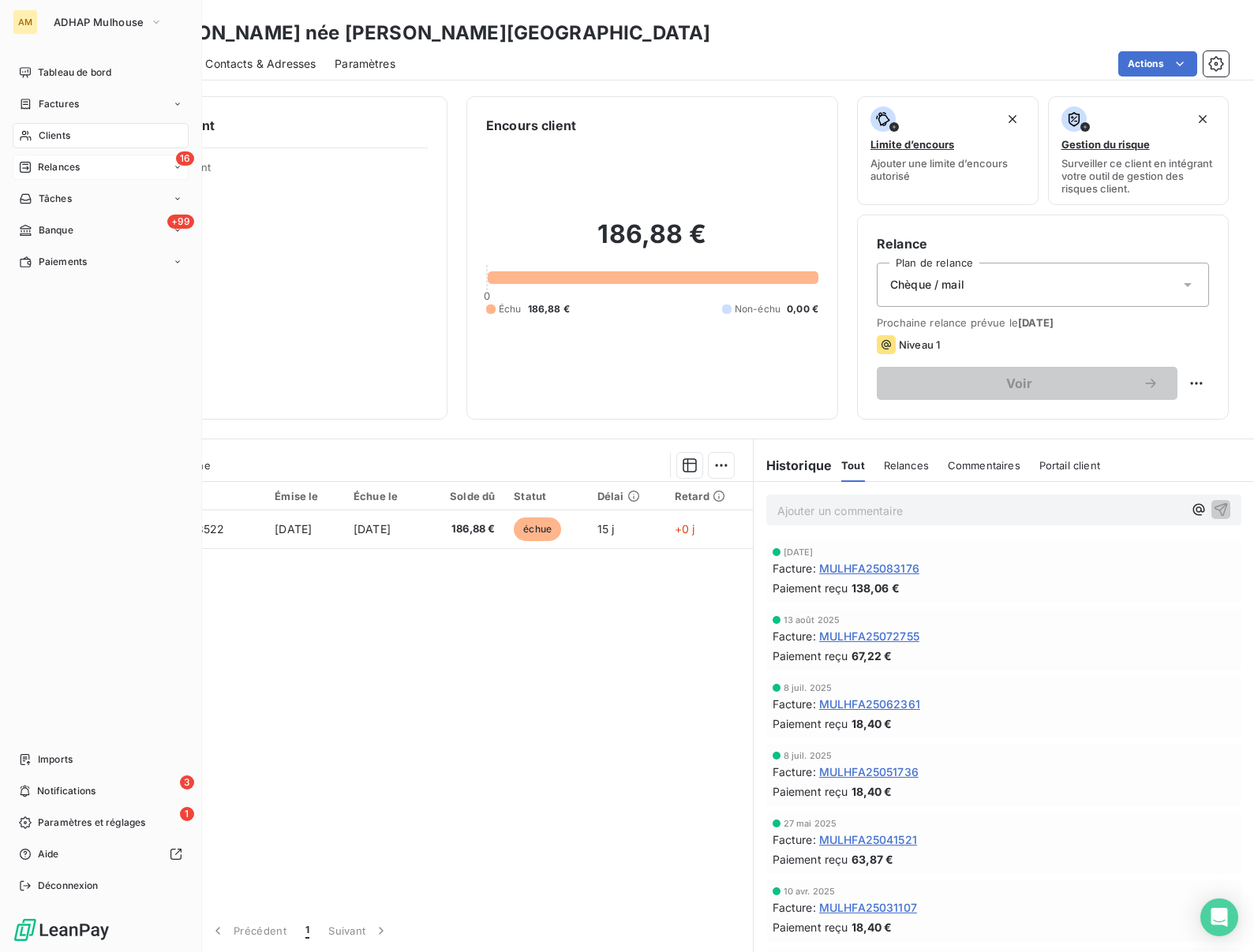
click at [30, 166] on icon at bounding box center [25, 167] width 11 height 11
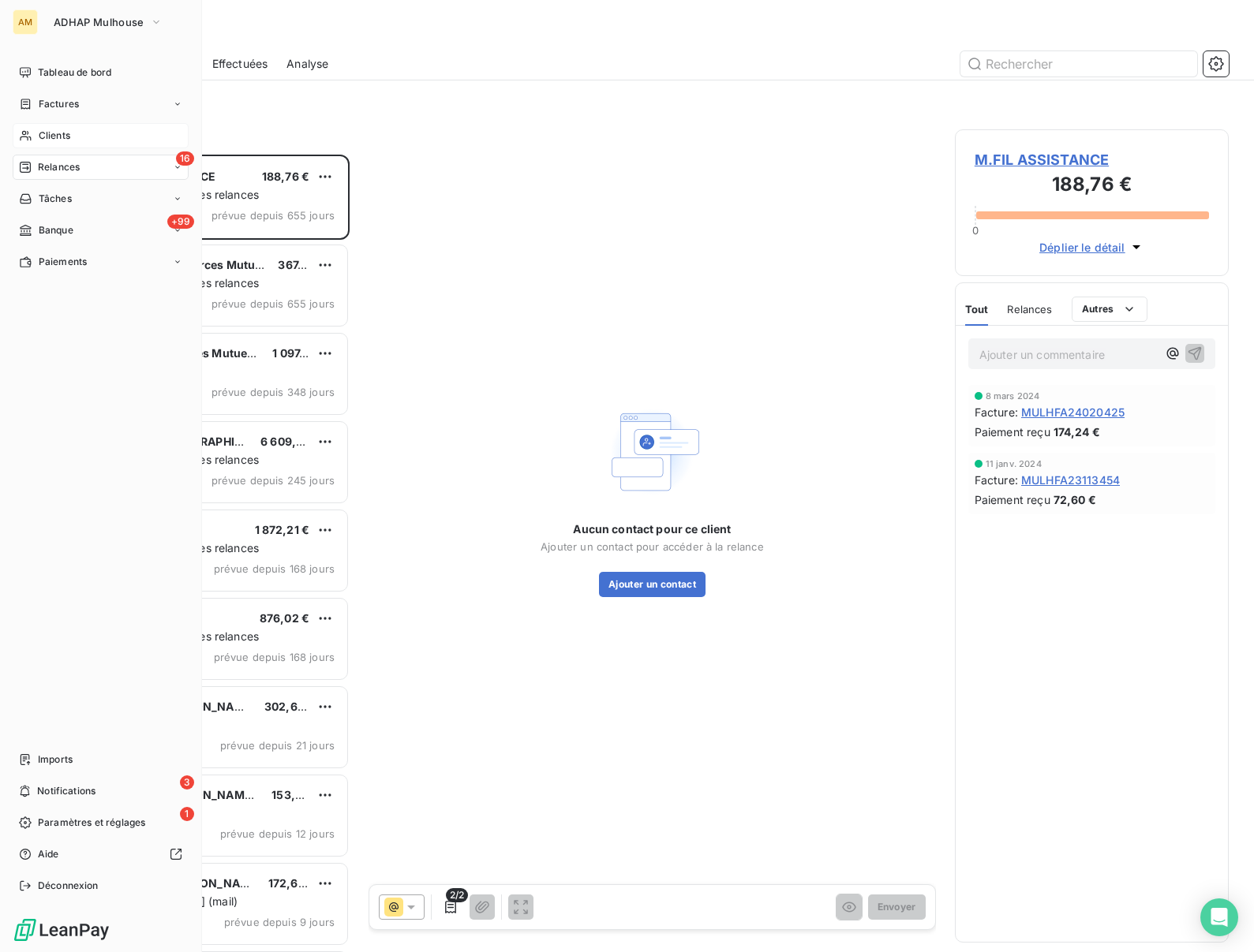
click at [55, 137] on span "Clients" at bounding box center [55, 135] width 32 height 14
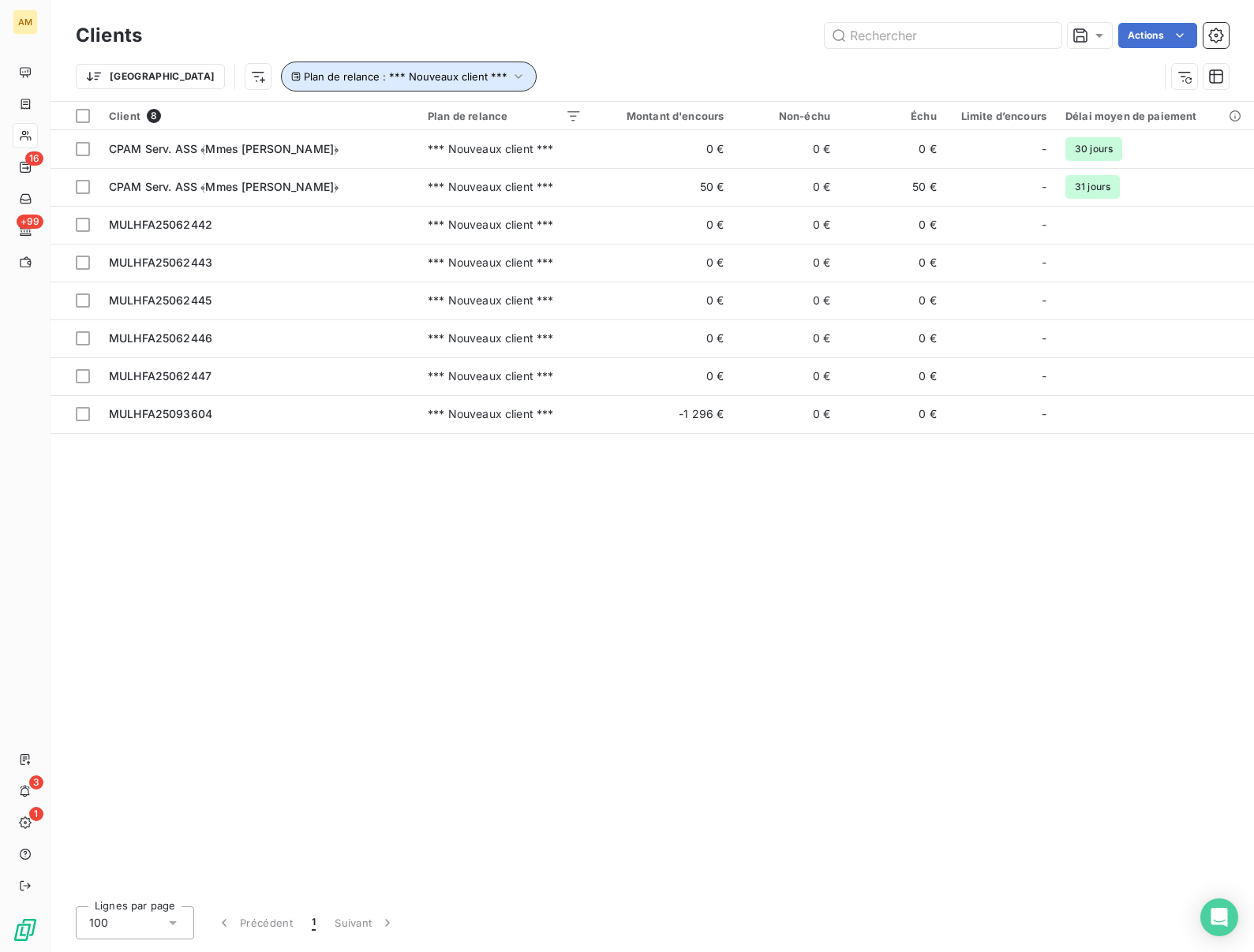
click at [386, 72] on span "Plan de relance : *** Nouveaux client ***" at bounding box center [406, 76] width 204 height 12
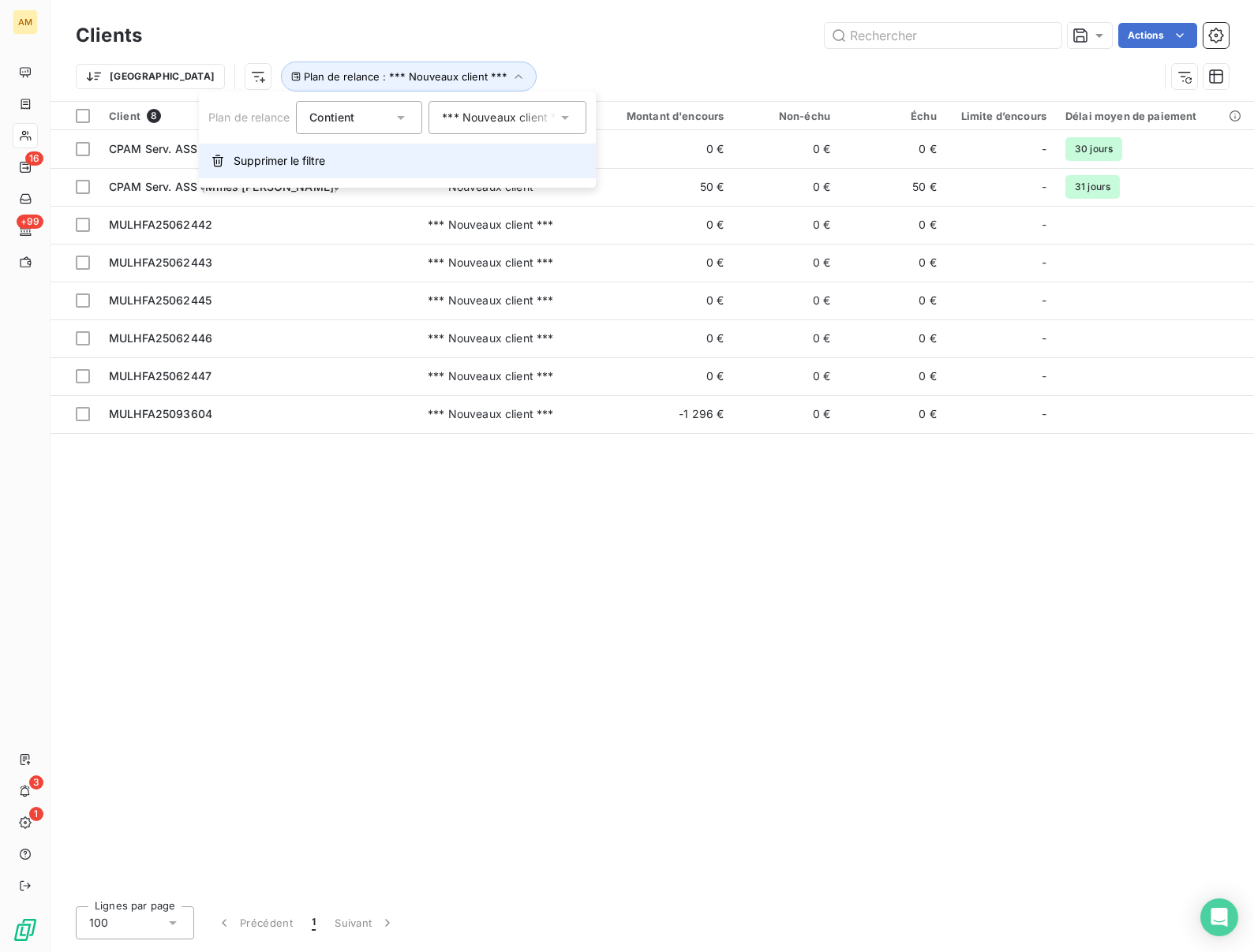
click at [283, 165] on span "Supprimer le filtre" at bounding box center [279, 160] width 91 height 16
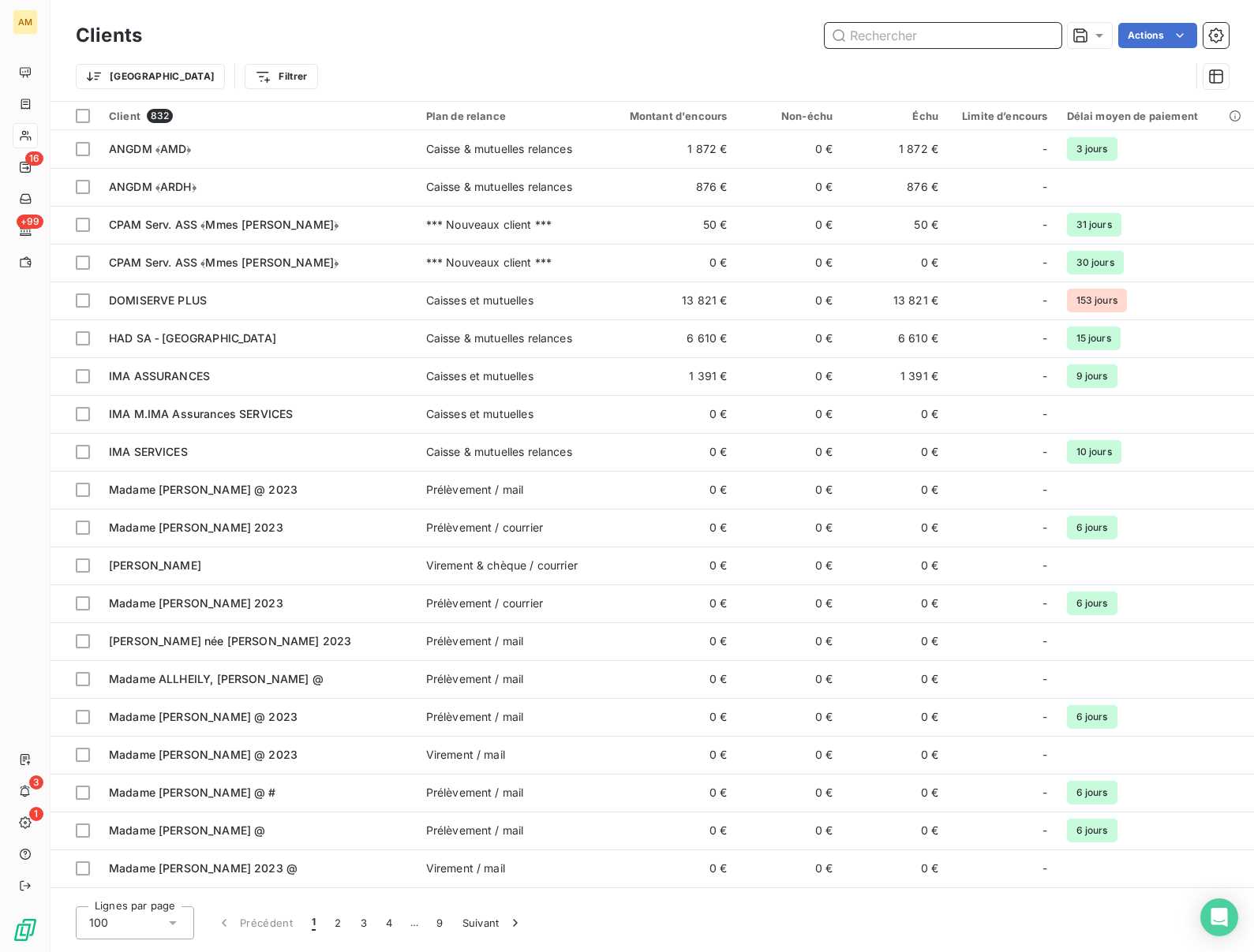
click at [863, 37] on input "text" at bounding box center [943, 36] width 237 height 25
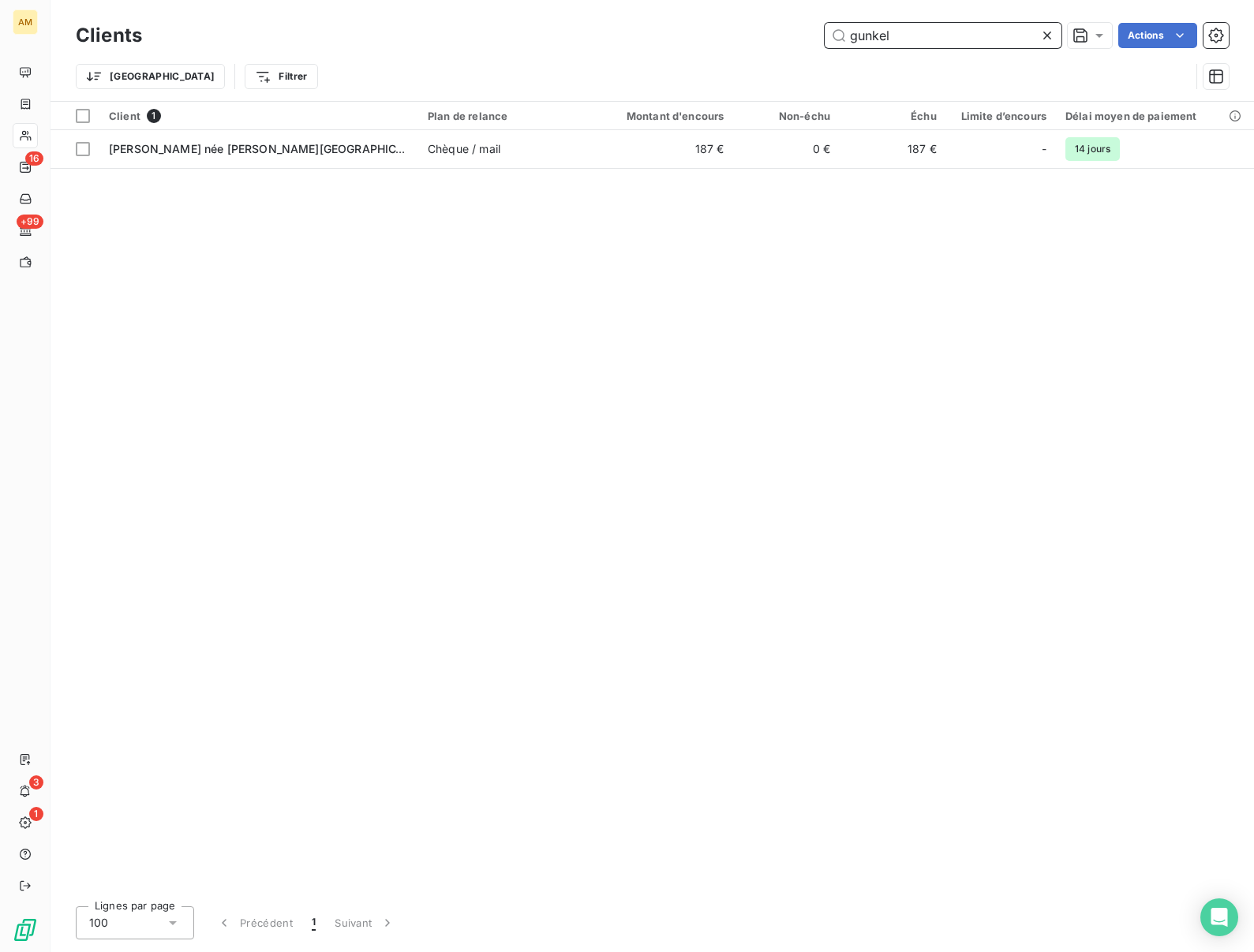
type input "gunkel"
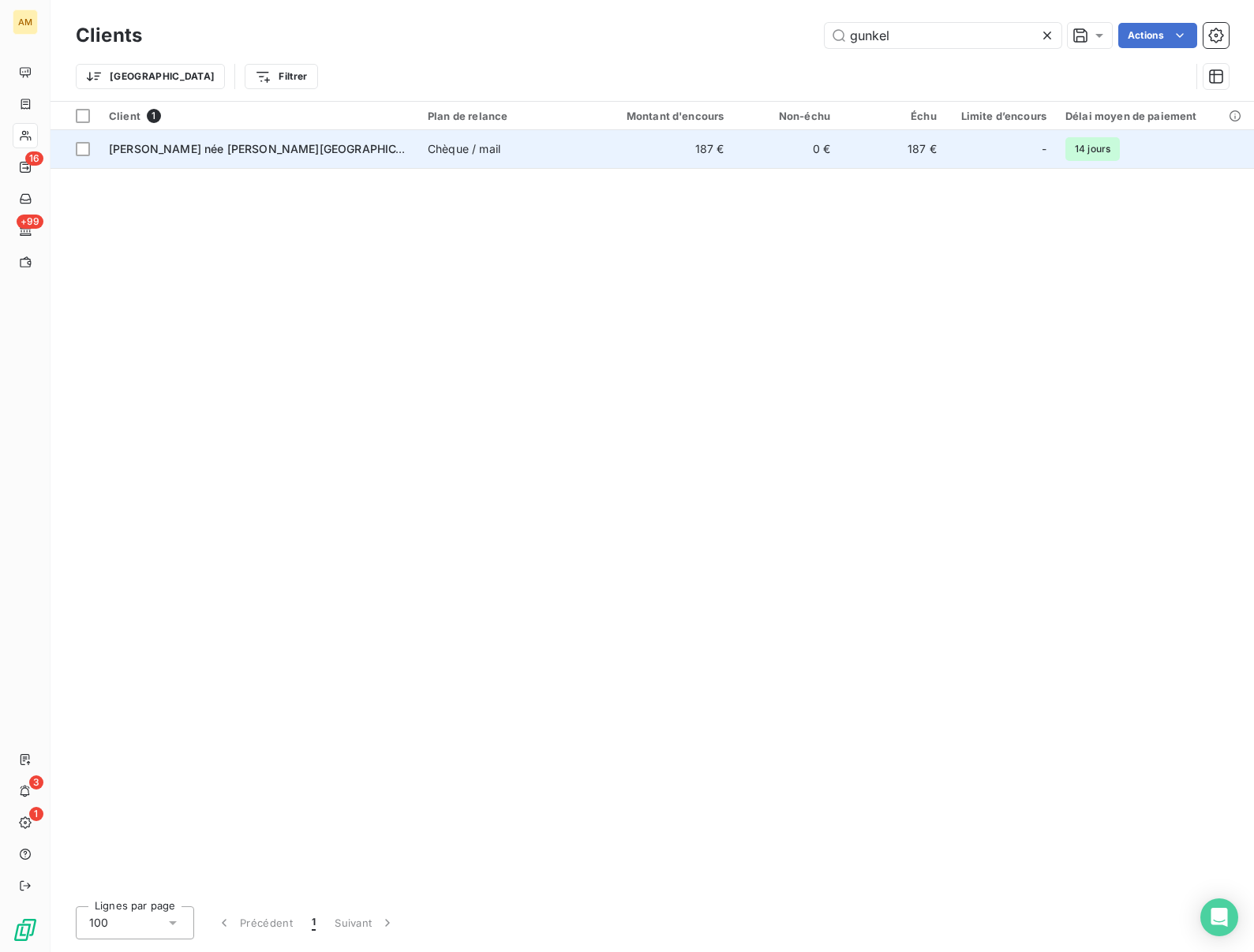
click at [327, 156] on td "Madame GUNKEL née THOMA, Charlotte" at bounding box center [259, 150] width 319 height 38
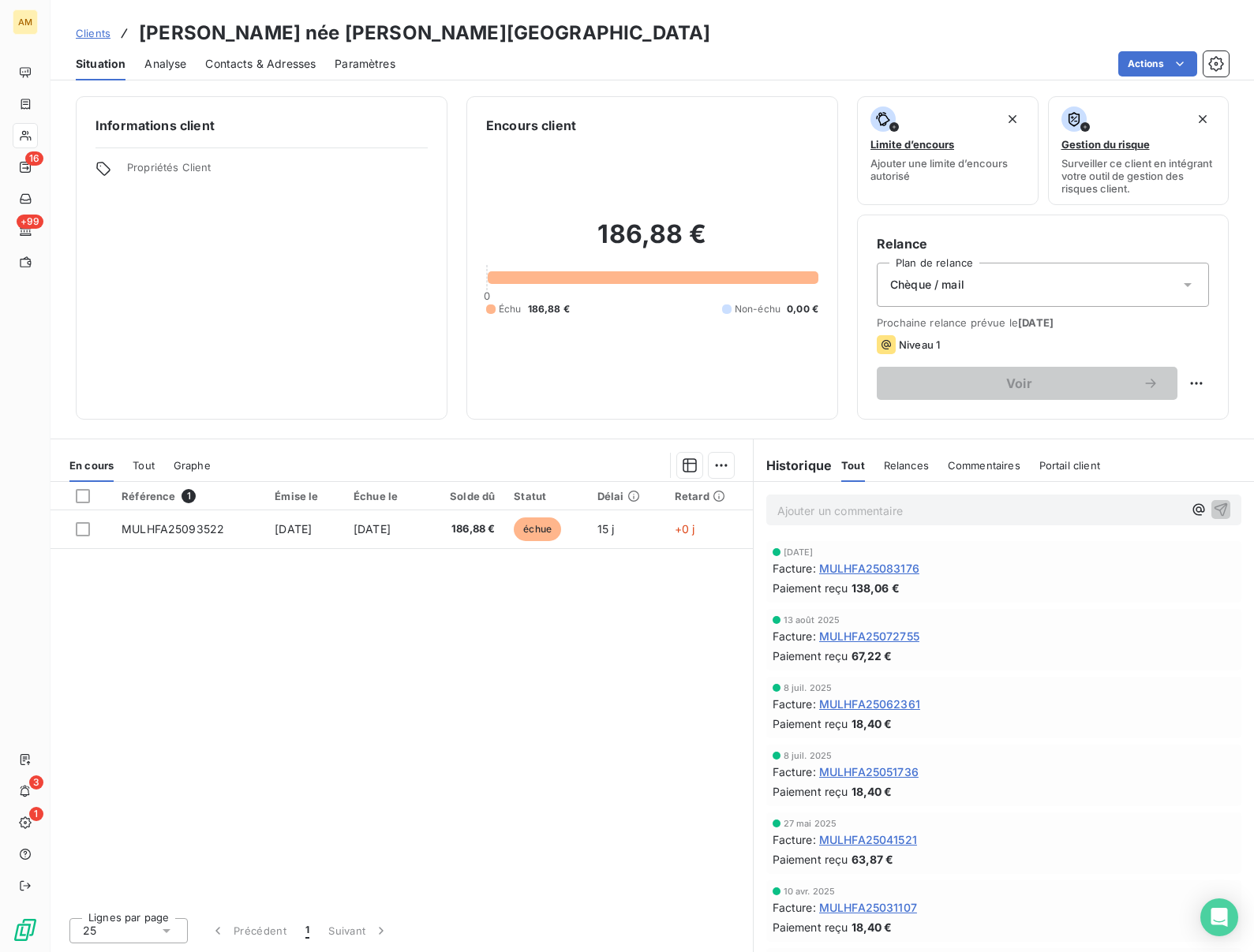
click at [406, 654] on div "Référence 1 Émise le Échue le Solde dû Statut Délai Retard MULHFA25093522 30 se…" at bounding box center [401, 693] width 702 height 423
click at [553, 698] on div "Référence 1 Émise le Échue le Solde dû Statut Délai Retard MULHFA25093522 30 se…" at bounding box center [401, 693] width 702 height 423
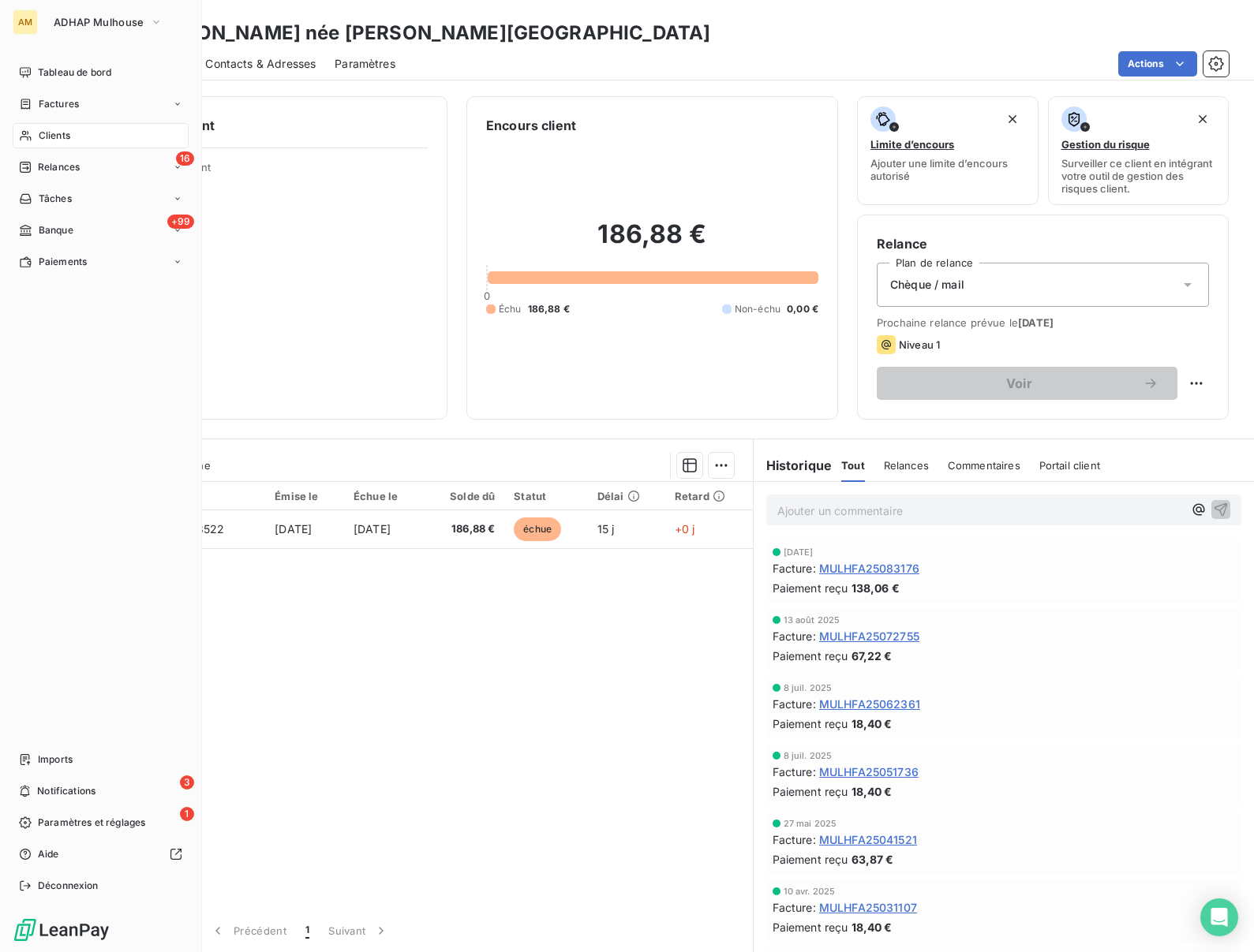
click at [47, 135] on span "Clients" at bounding box center [55, 135] width 32 height 14
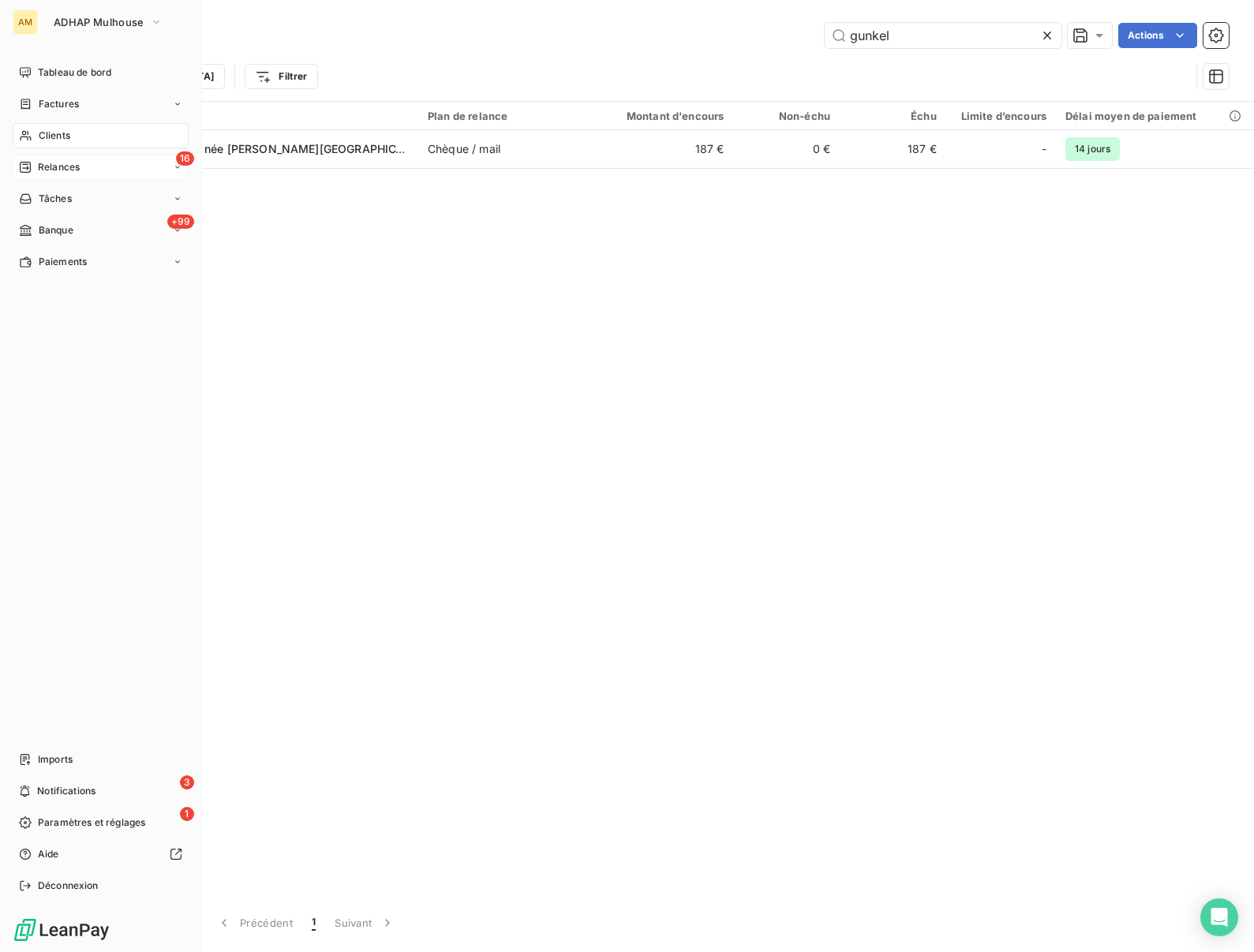
click at [46, 174] on div "16 Relances" at bounding box center [101, 167] width 176 height 25
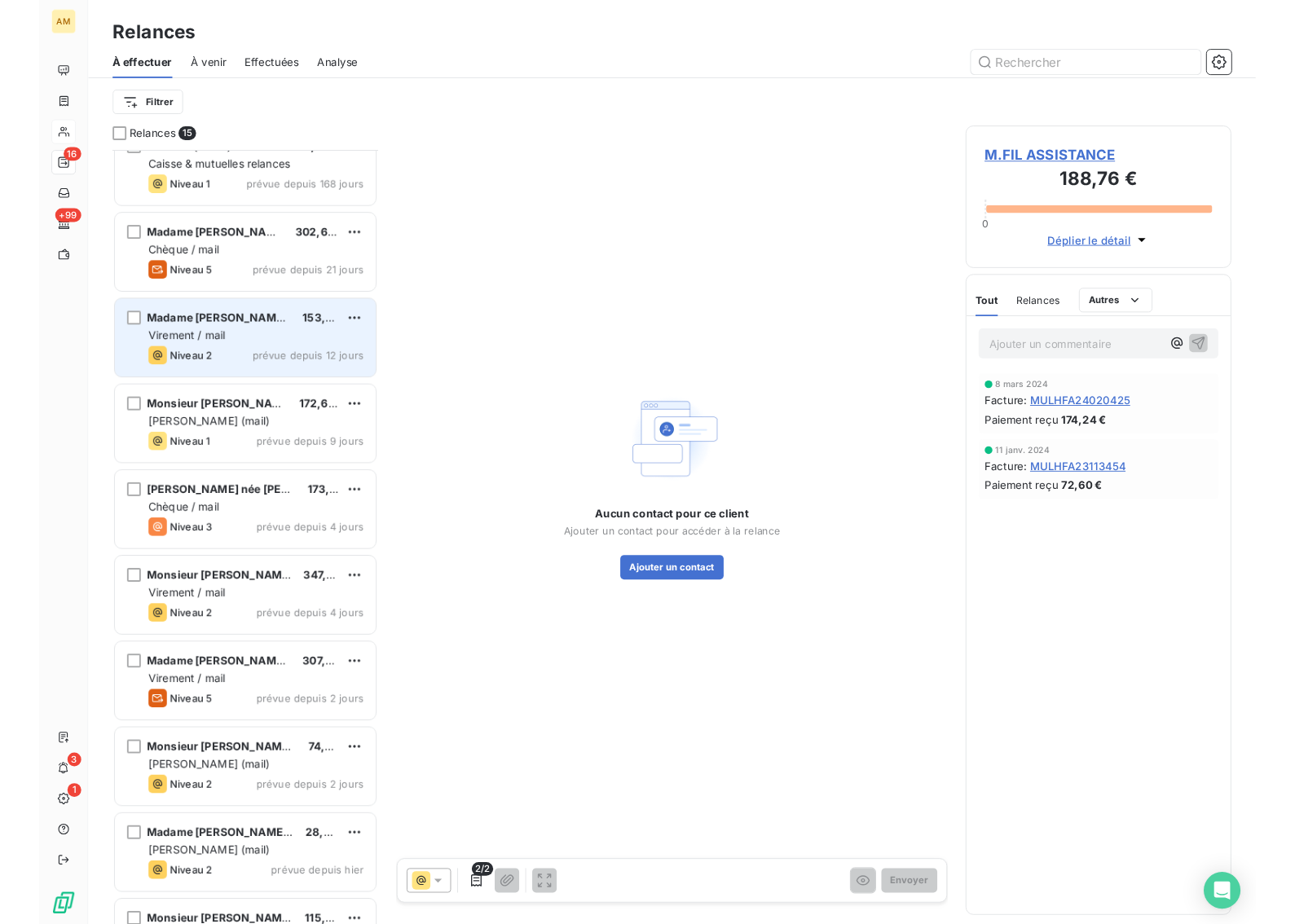
scroll to position [546, 0]
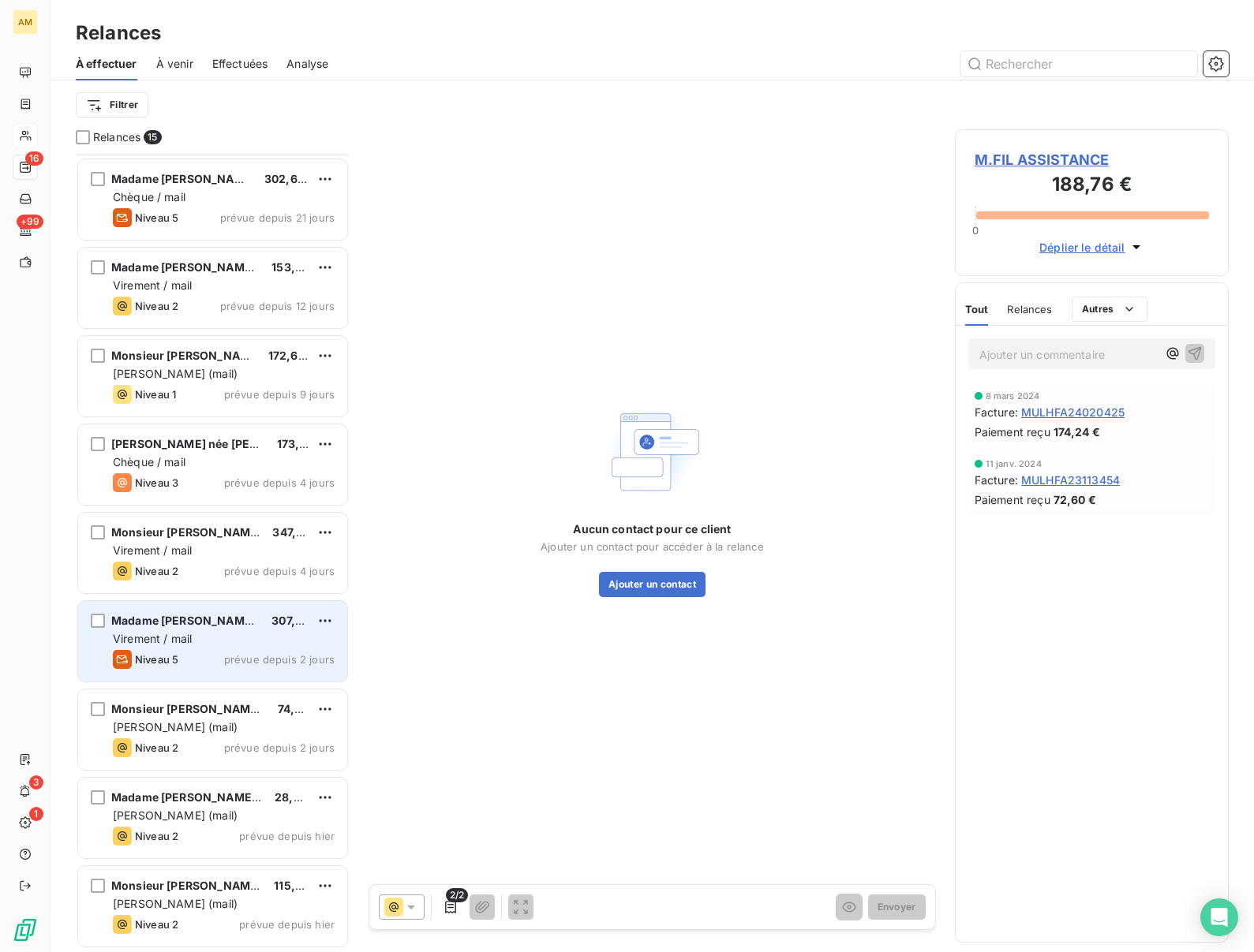
click at [172, 618] on span "Madame [PERSON_NAME] @ 2023" at bounding box center [206, 621] width 189 height 13
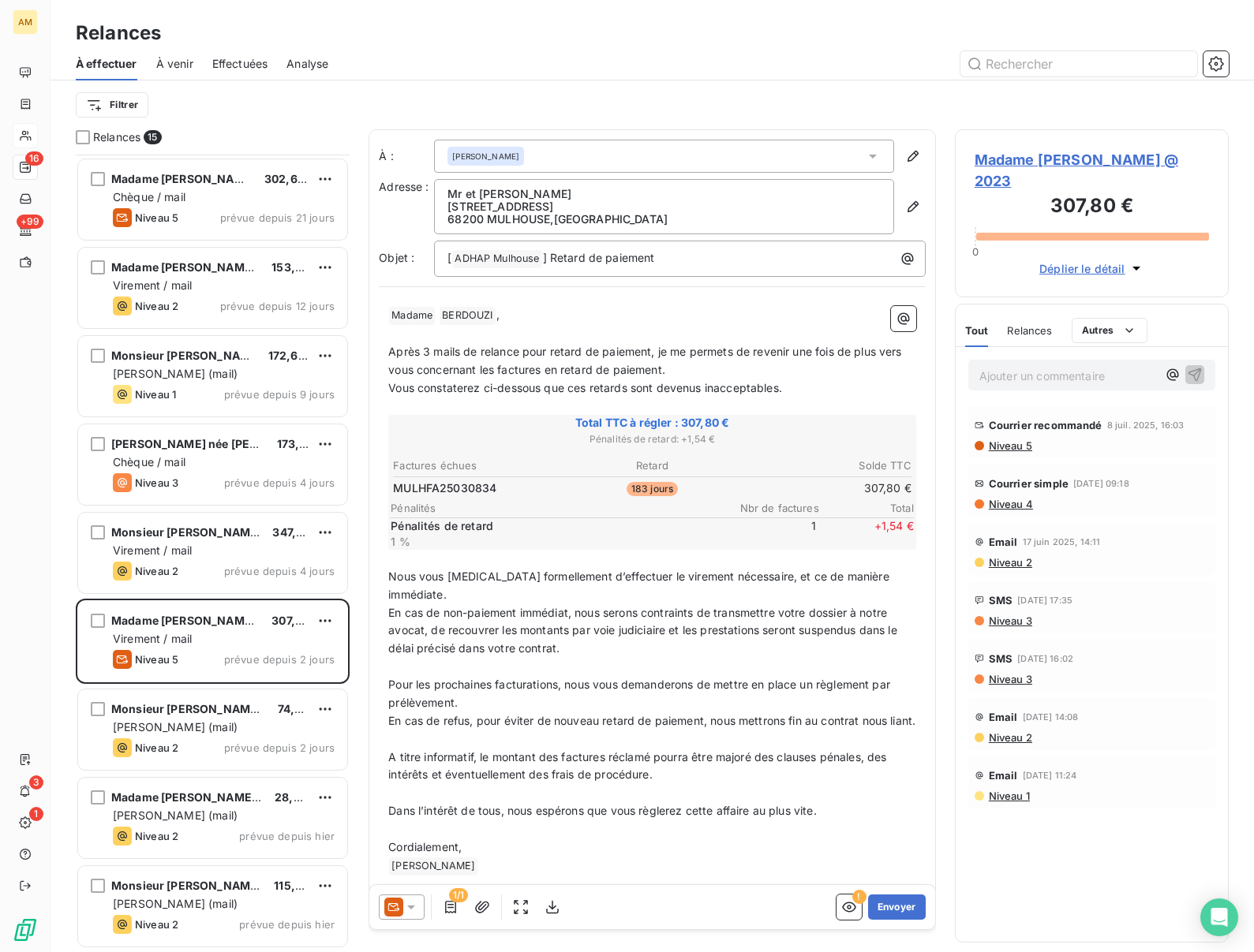
click at [520, 195] on p "Mr et Mme BERDOUZI" at bounding box center [664, 194] width 433 height 12
copy p "BERDOUZI"
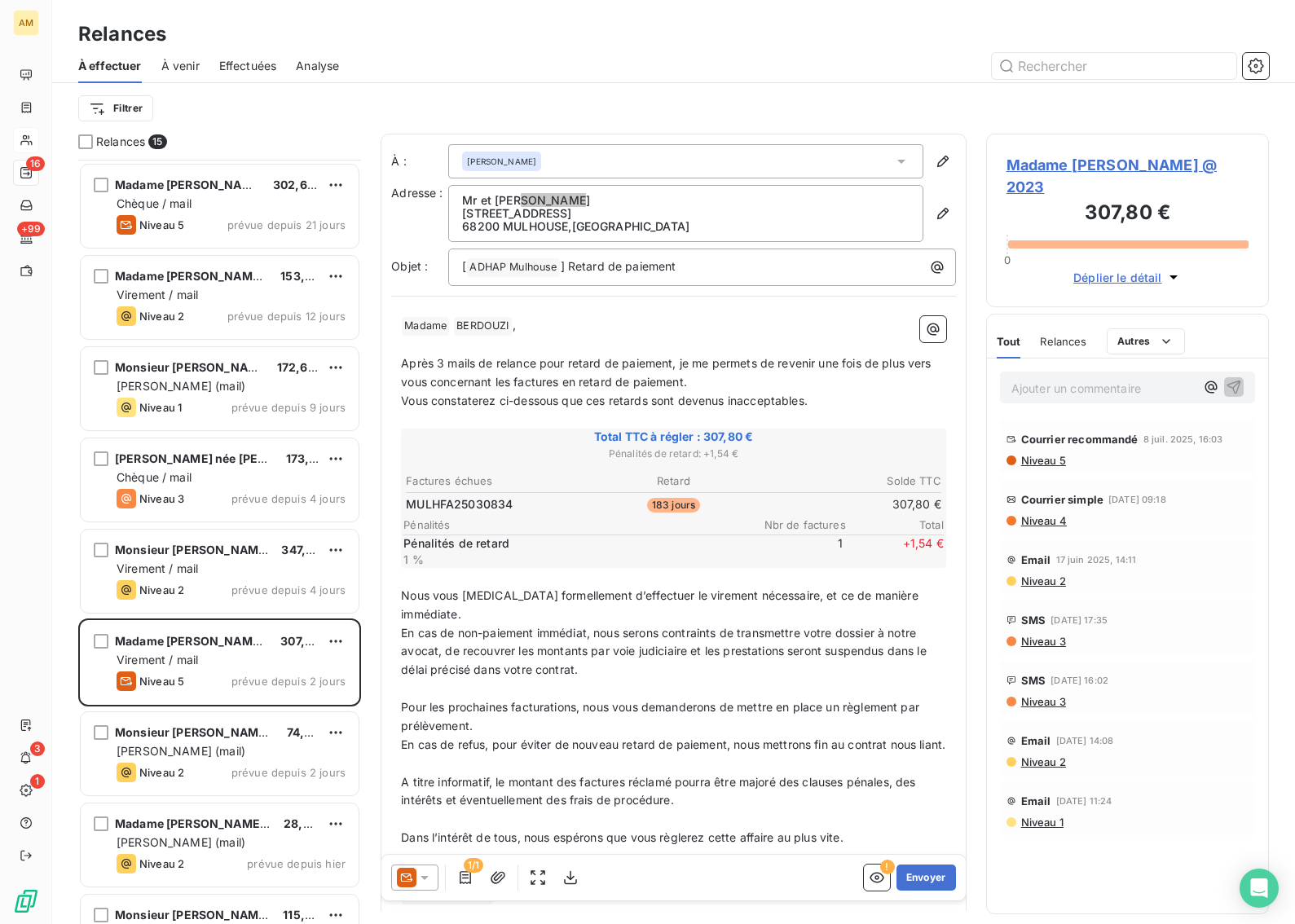
scroll to position [764, 283]
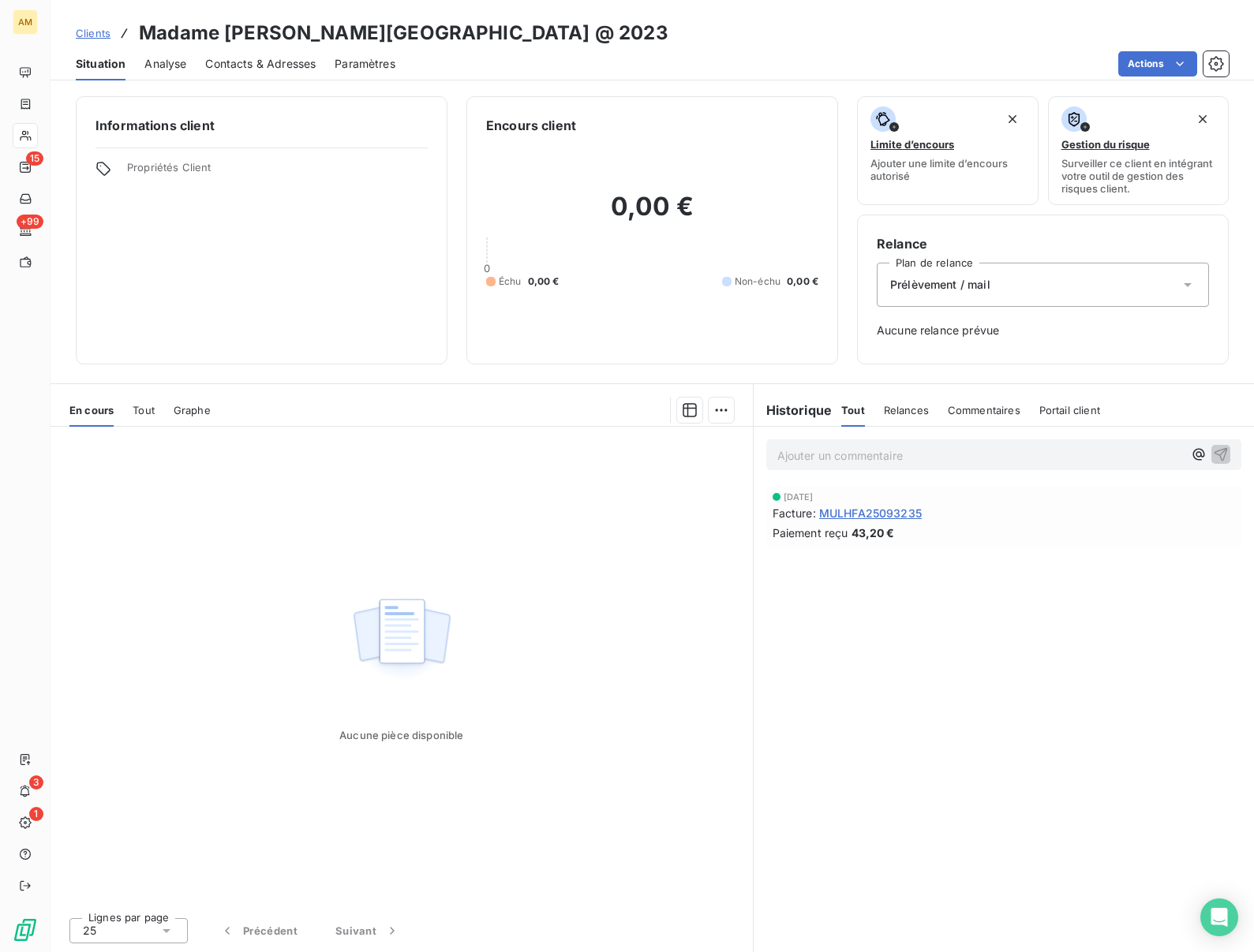
click at [657, 54] on div "Actions" at bounding box center [822, 64] width 814 height 25
click at [713, 70] on div "Actions" at bounding box center [822, 64] width 814 height 25
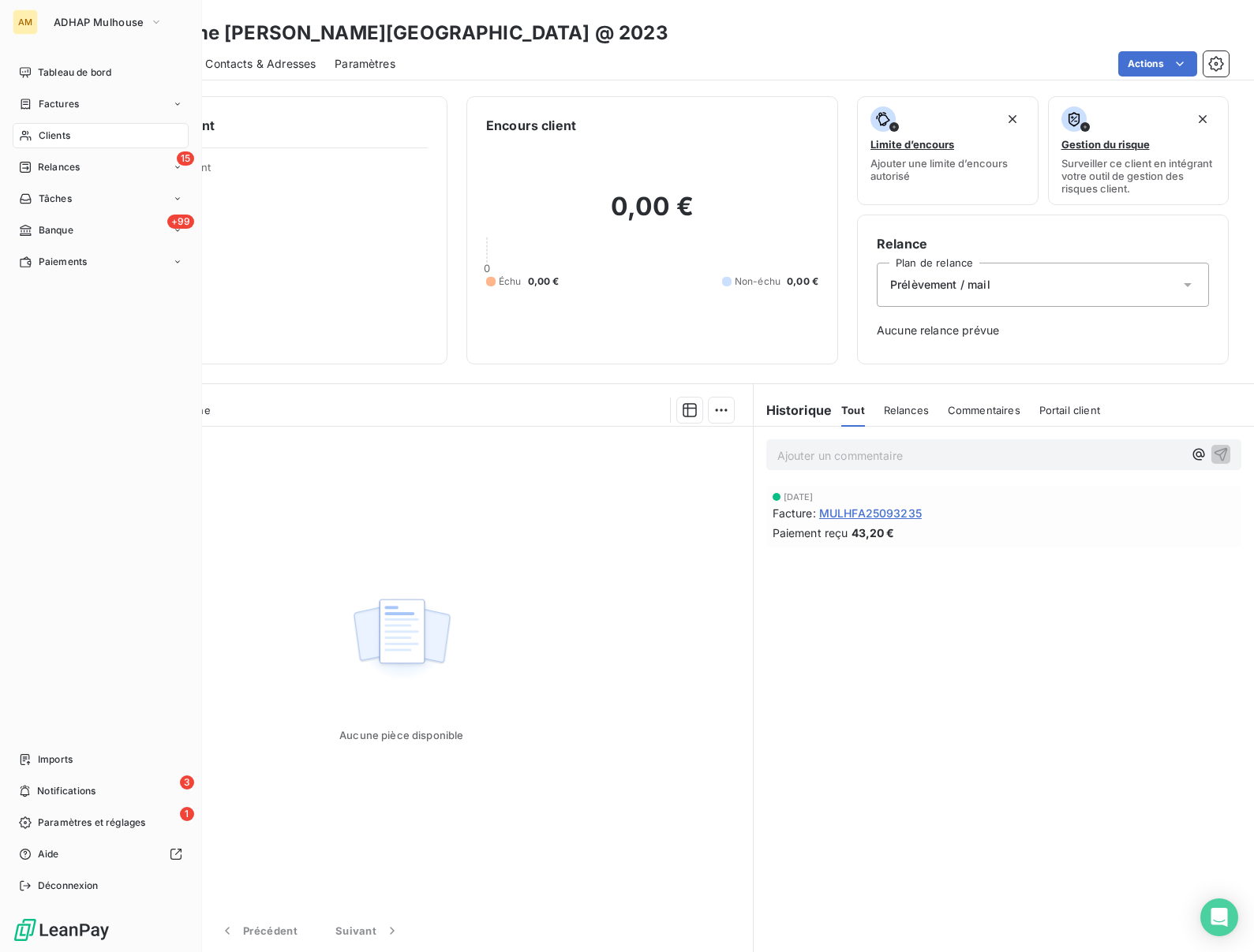
click at [39, 135] on span "Clients" at bounding box center [55, 135] width 32 height 14
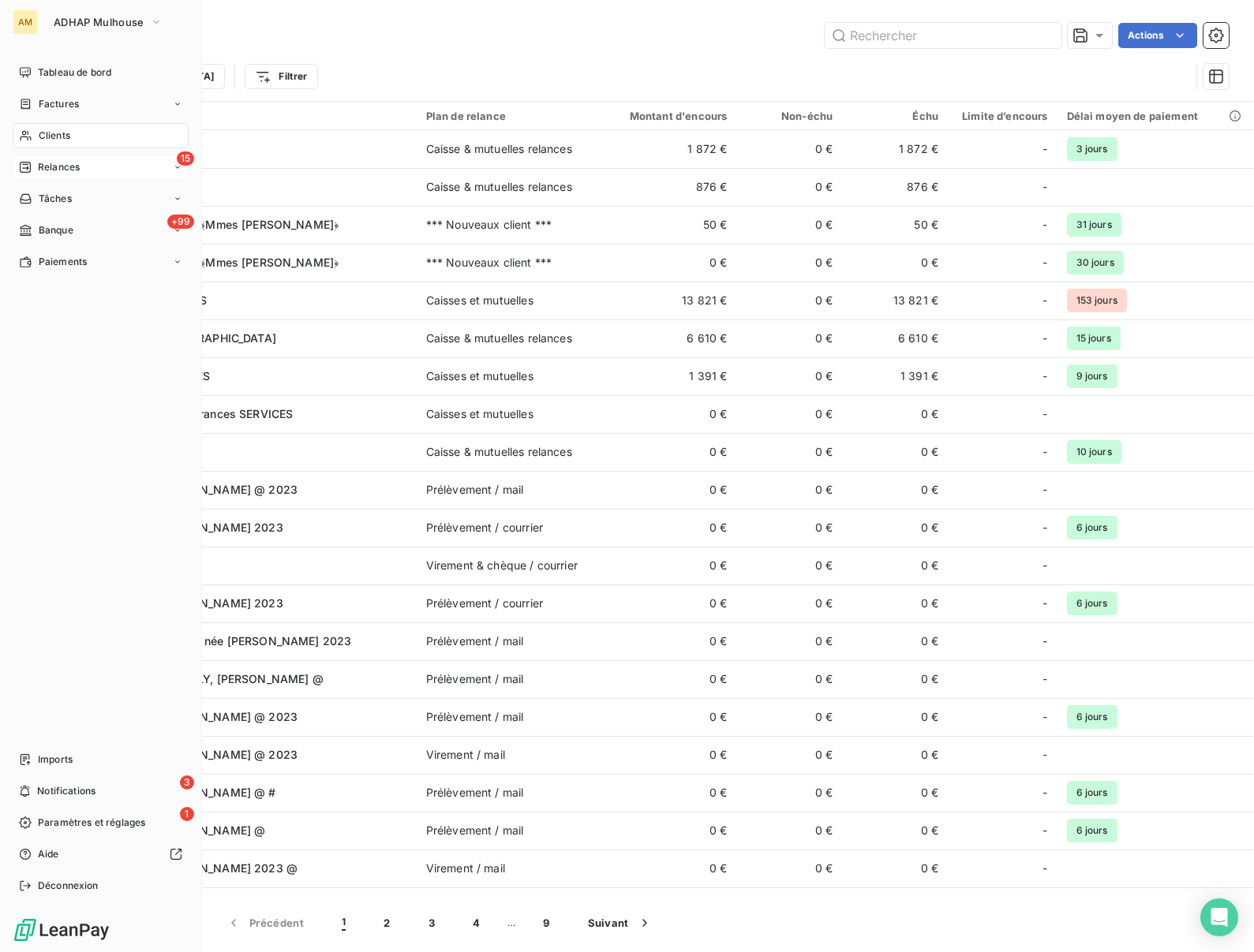
click at [40, 166] on span "Relances" at bounding box center [59, 167] width 42 height 14
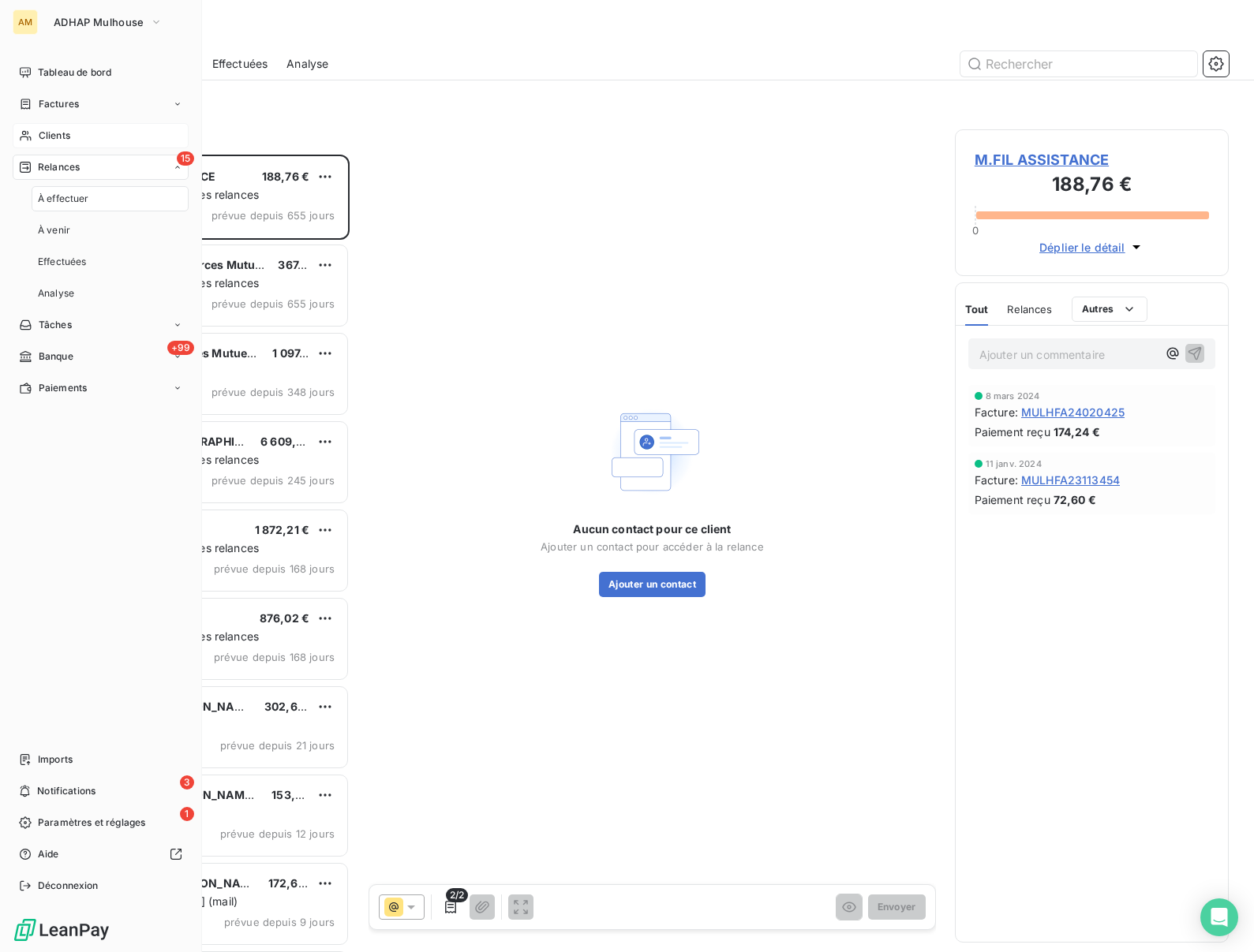
scroll to position [797, 274]
click at [41, 134] on span "Clients" at bounding box center [55, 135] width 32 height 14
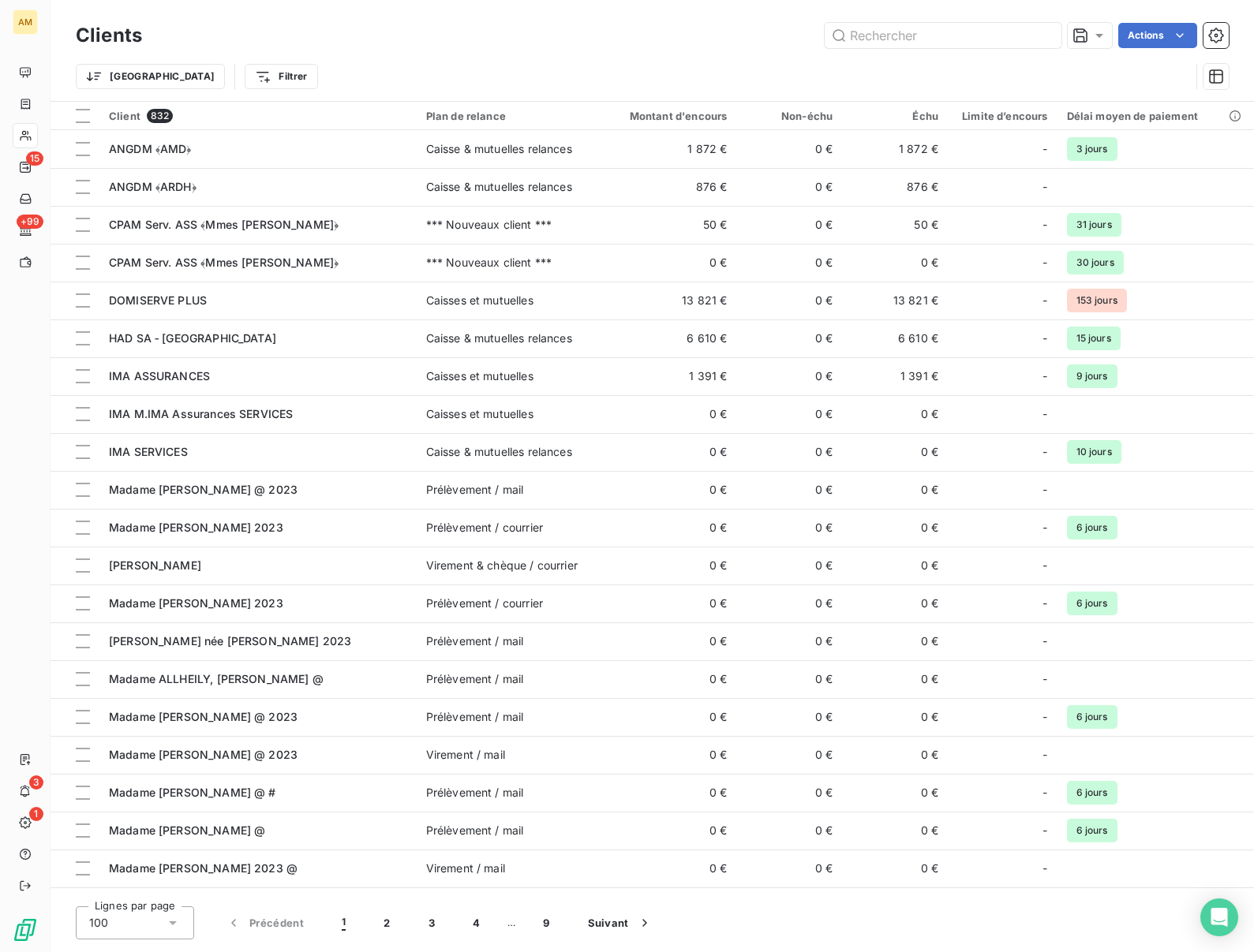
click at [486, 82] on div "Trier Filtrer" at bounding box center [632, 76] width 1114 height 30
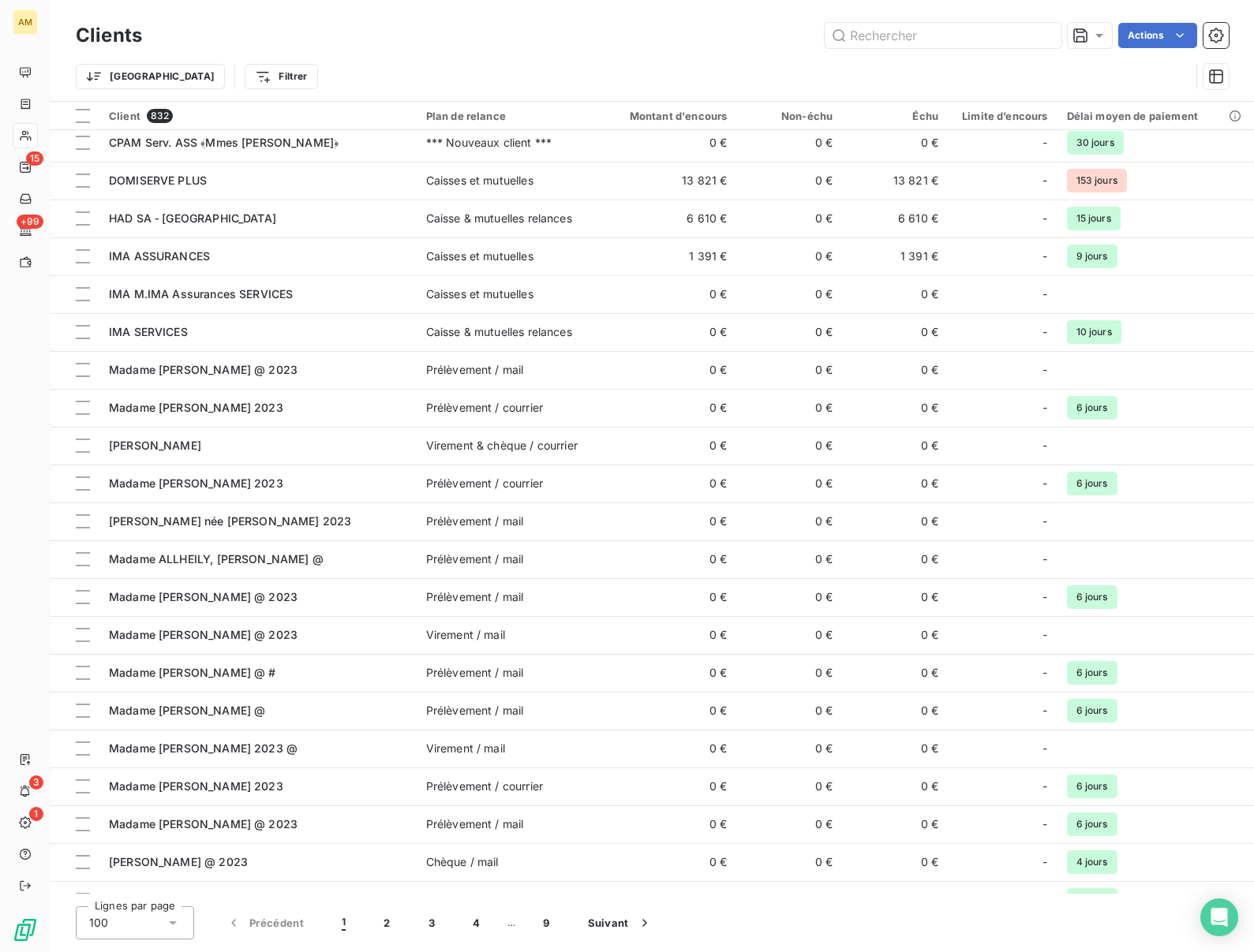
scroll to position [119, 0]
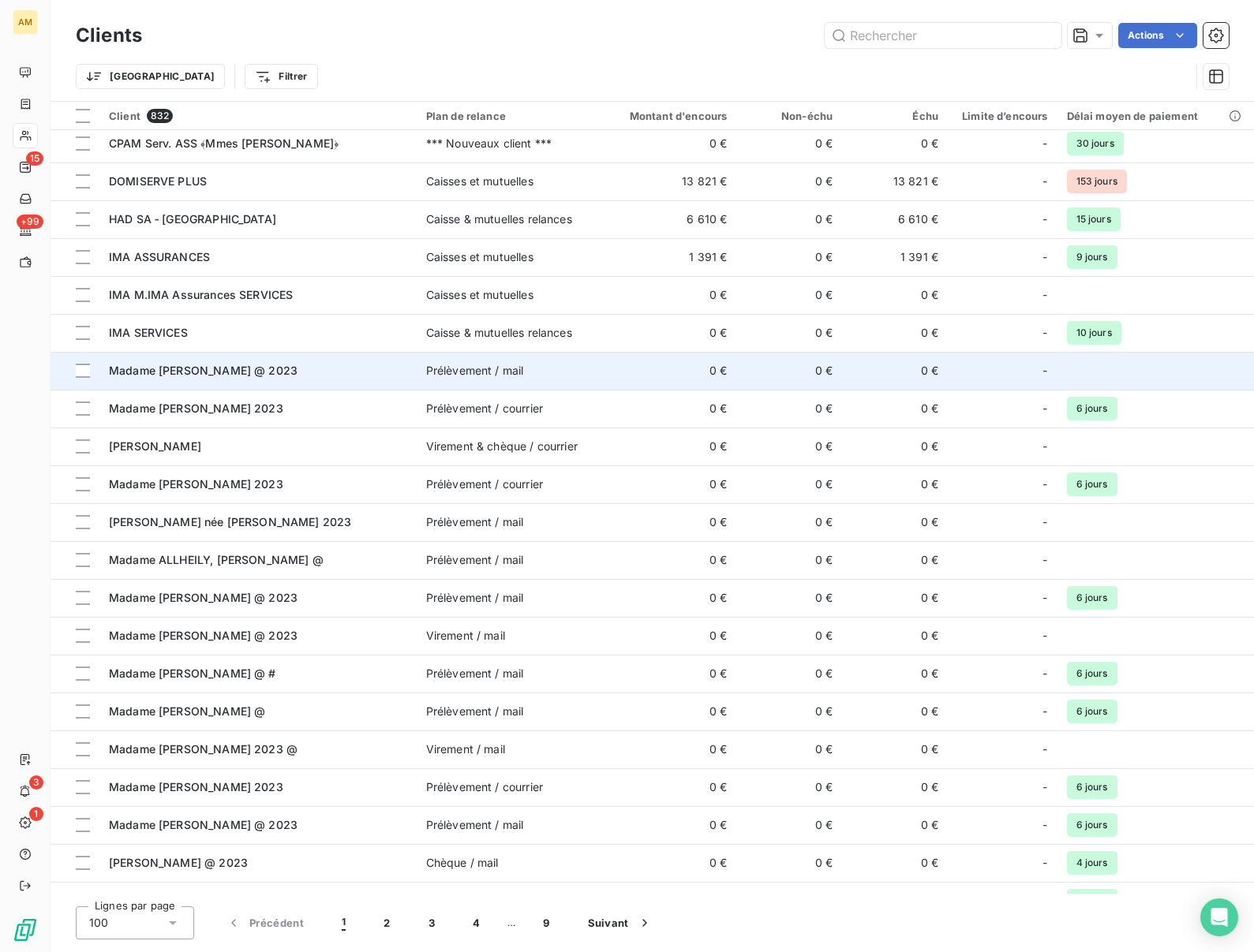
click at [187, 366] on span "Madame [PERSON_NAME] @ 2023" at bounding box center [203, 370] width 189 height 13
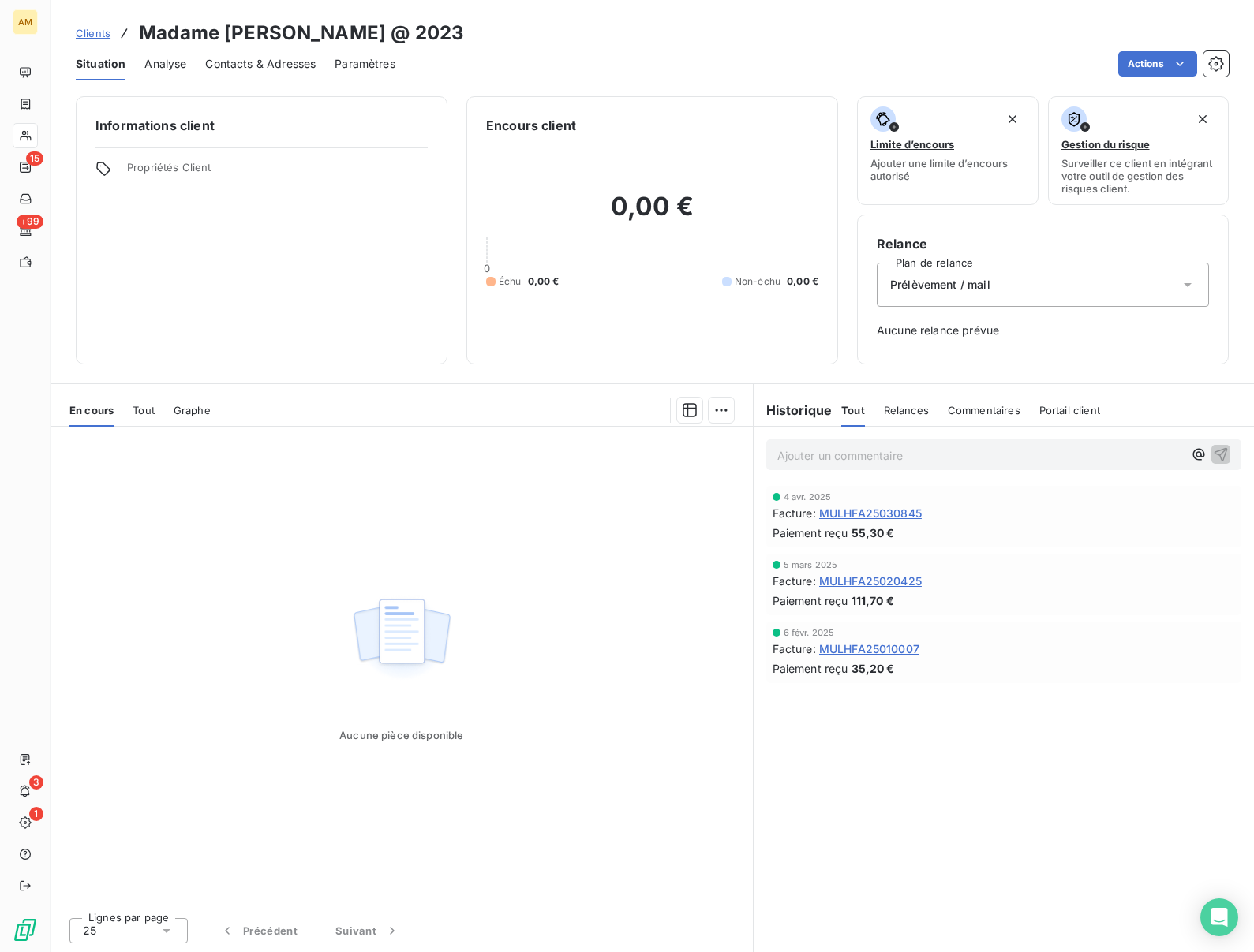
click at [273, 37] on h3 "Madame [PERSON_NAME] @ 2023" at bounding box center [301, 33] width 325 height 28
copy h3 "[PERSON_NAME]"
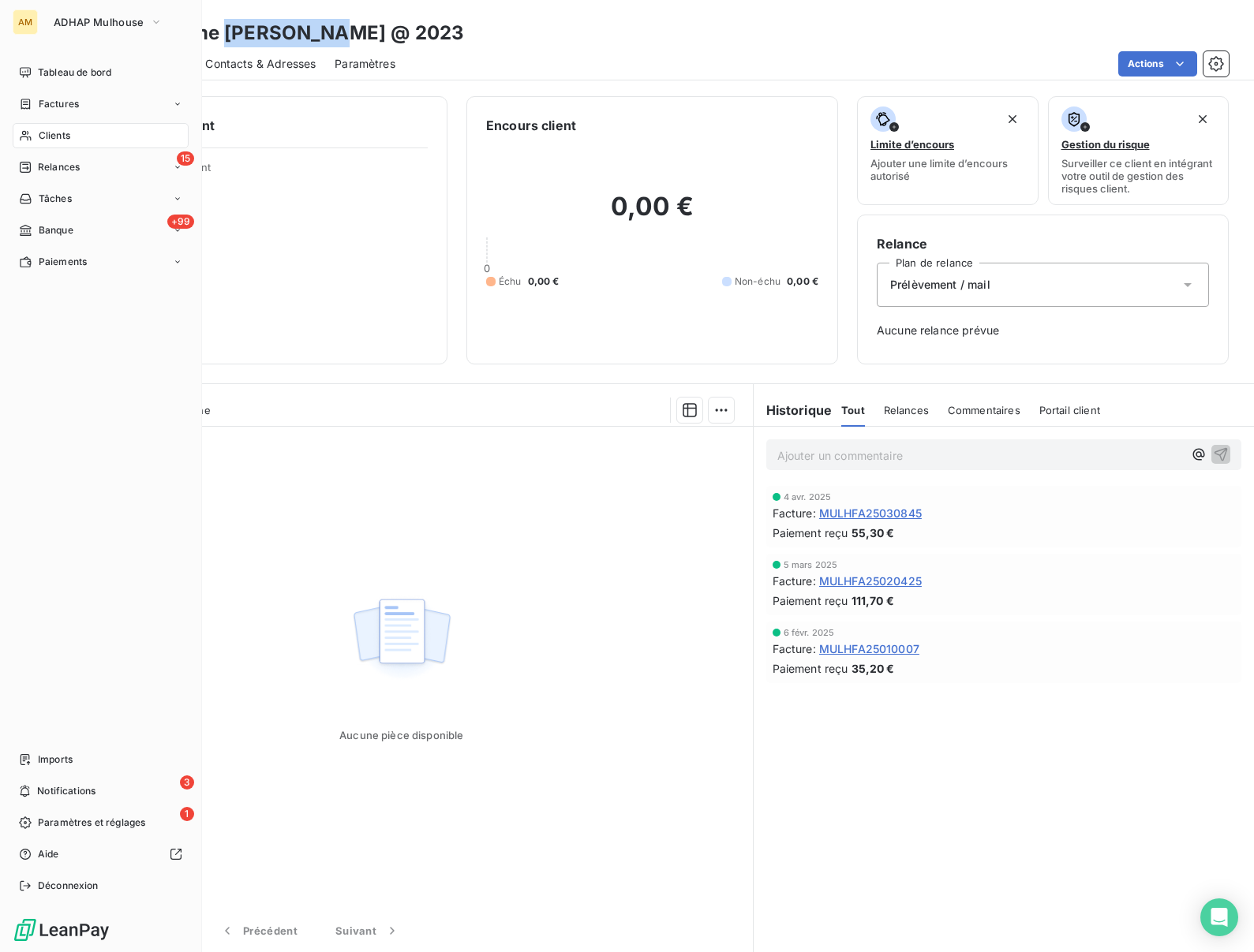
click at [42, 134] on span "Clients" at bounding box center [55, 135] width 32 height 14
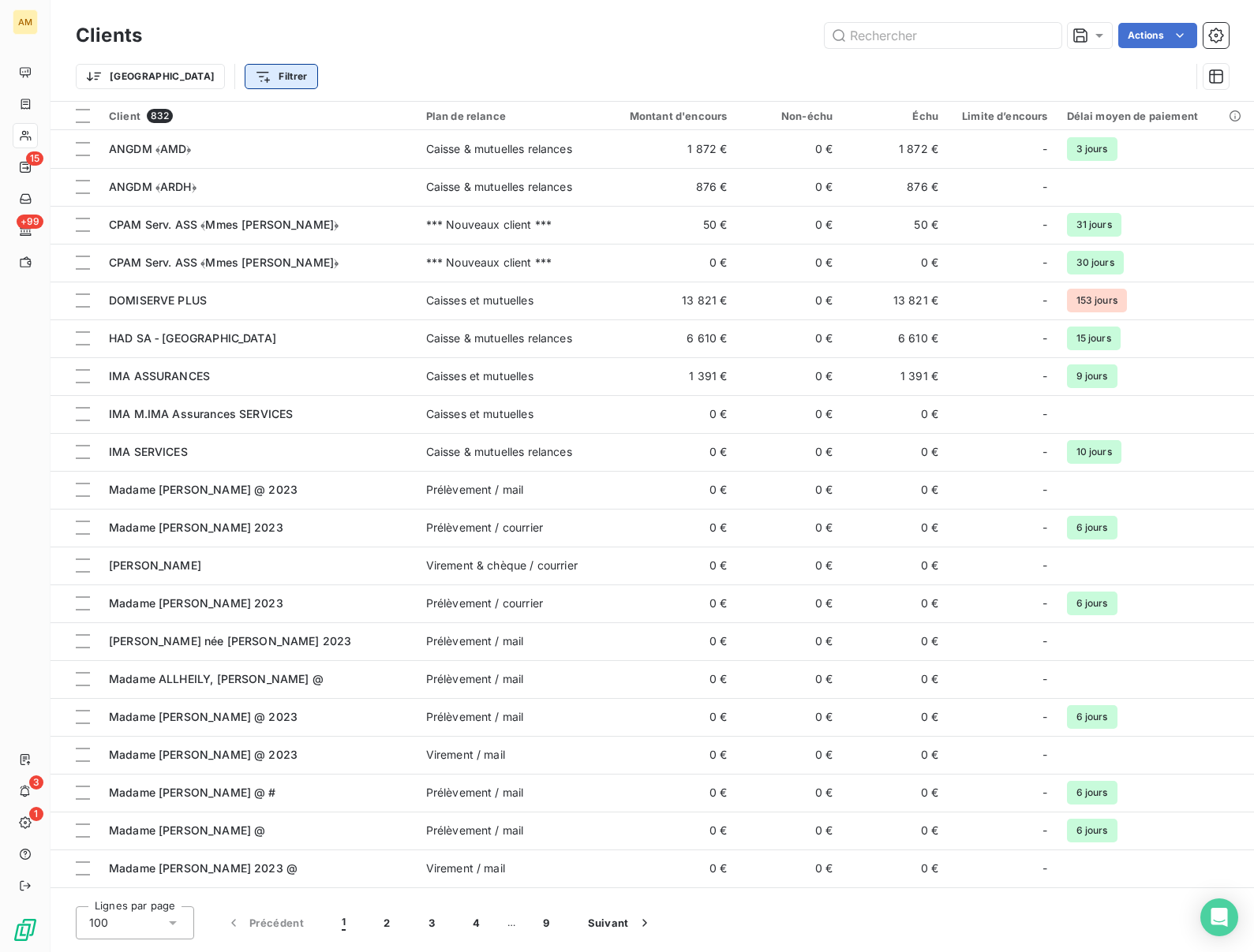
click at [208, 82] on html "AM 15 +99 3 1 Clients Actions Trier Filtrer Client 832 Plan de relance Montant …" at bounding box center [627, 476] width 1254 height 952
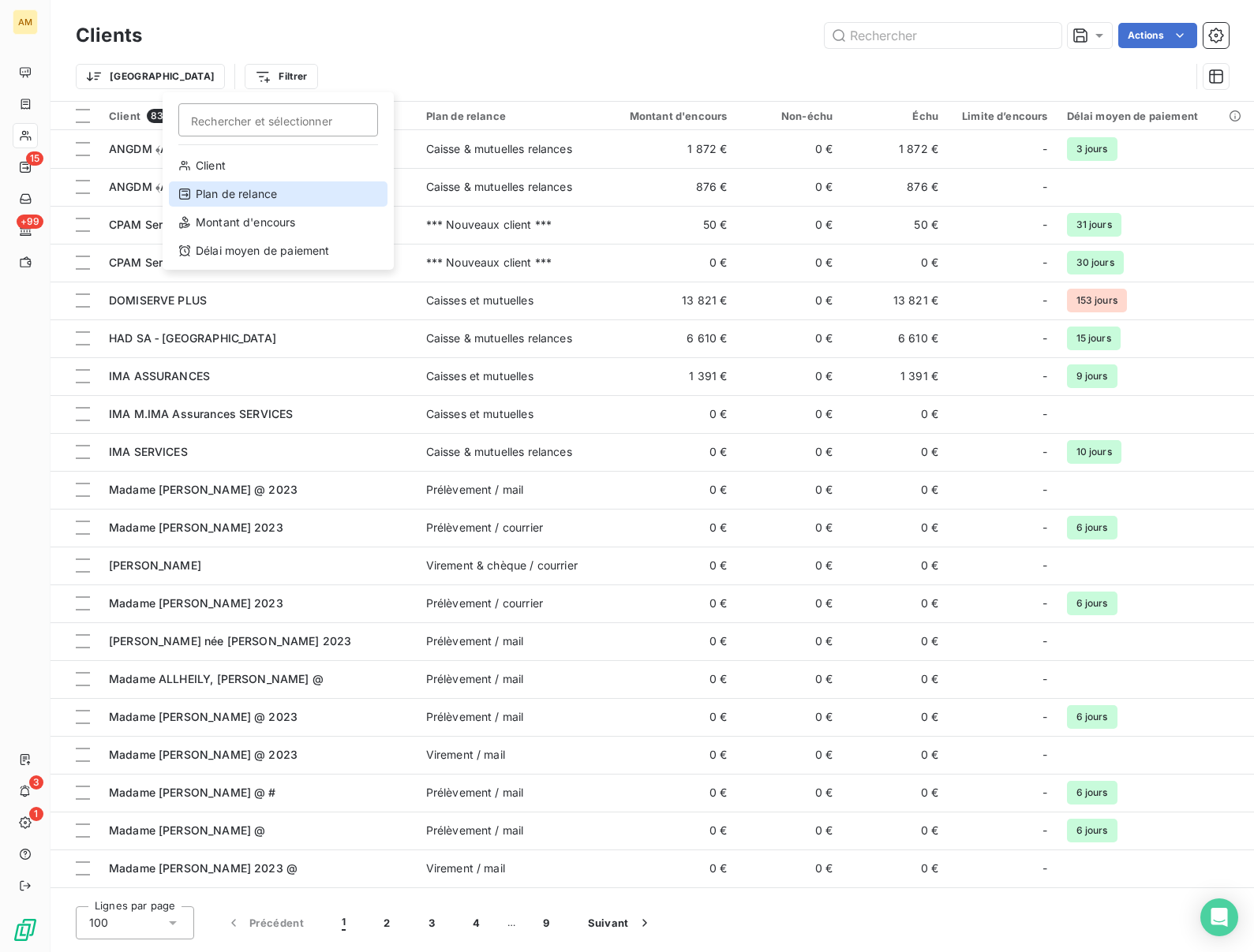
click at [220, 191] on div "Plan de relance" at bounding box center [278, 194] width 219 height 25
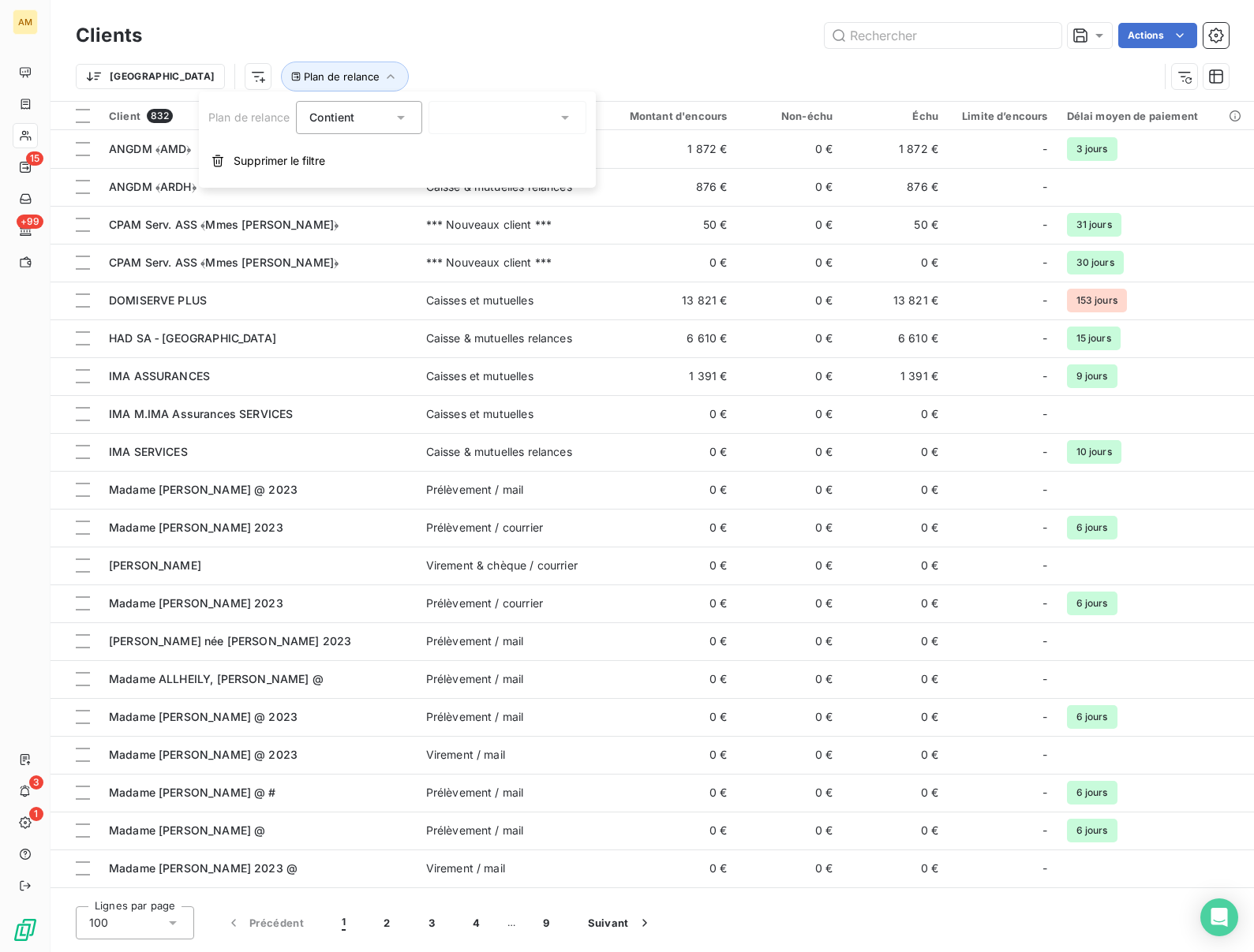
click at [480, 112] on div at bounding box center [508, 118] width 158 height 33
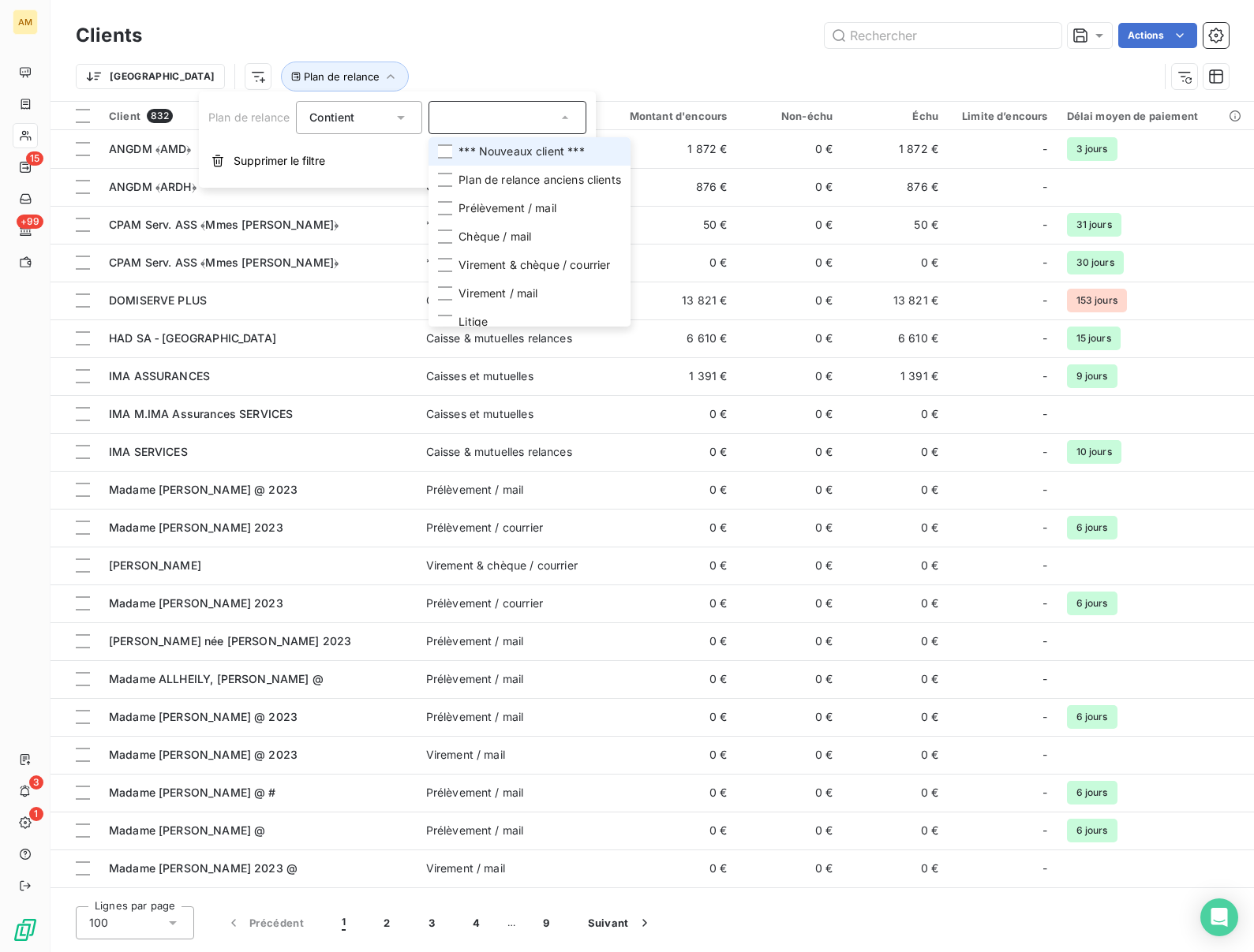
click at [475, 139] on li "*** Nouveaux client ***" at bounding box center [529, 151] width 202 height 28
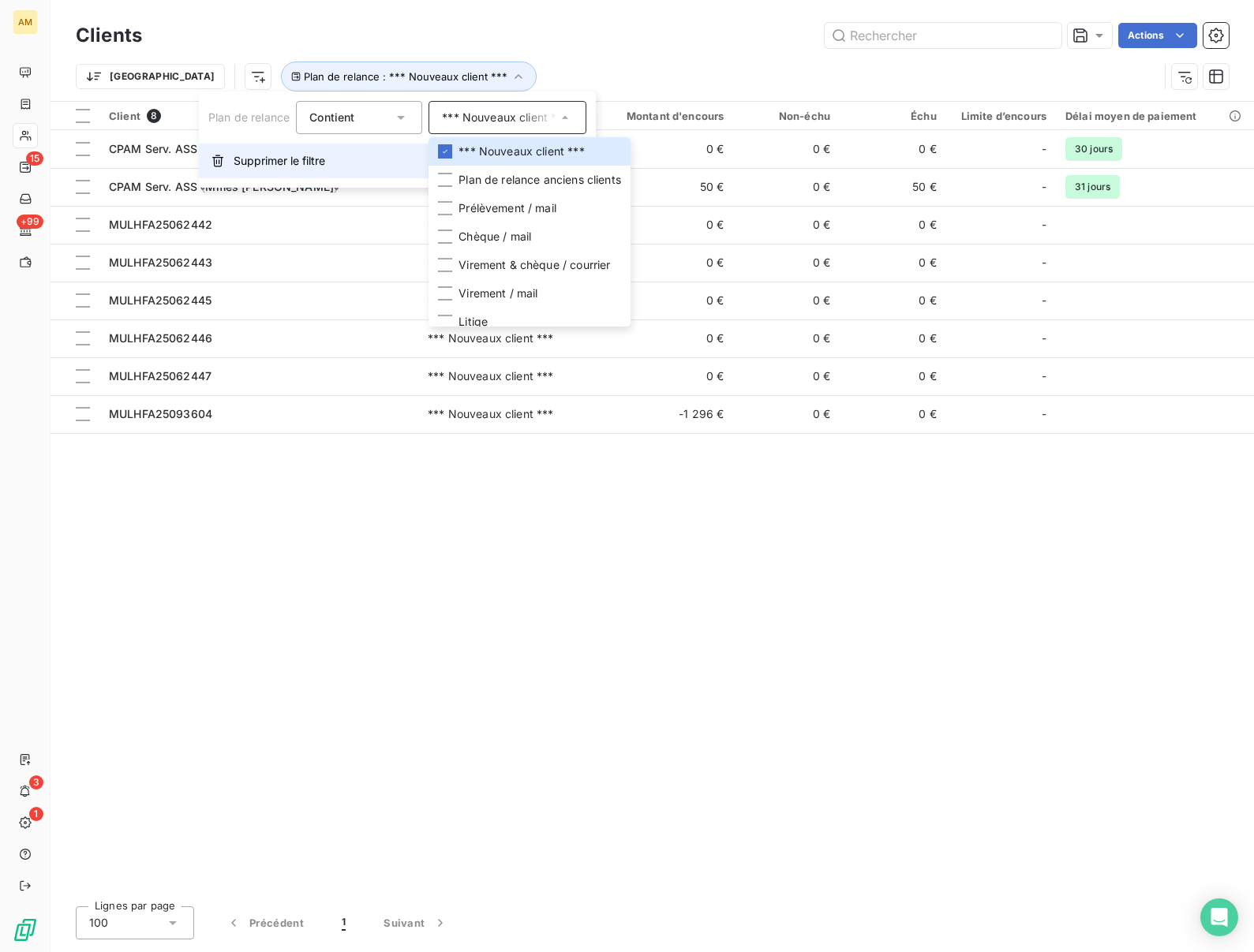
click at [286, 159] on span "Supprimer le filtre" at bounding box center [279, 160] width 91 height 16
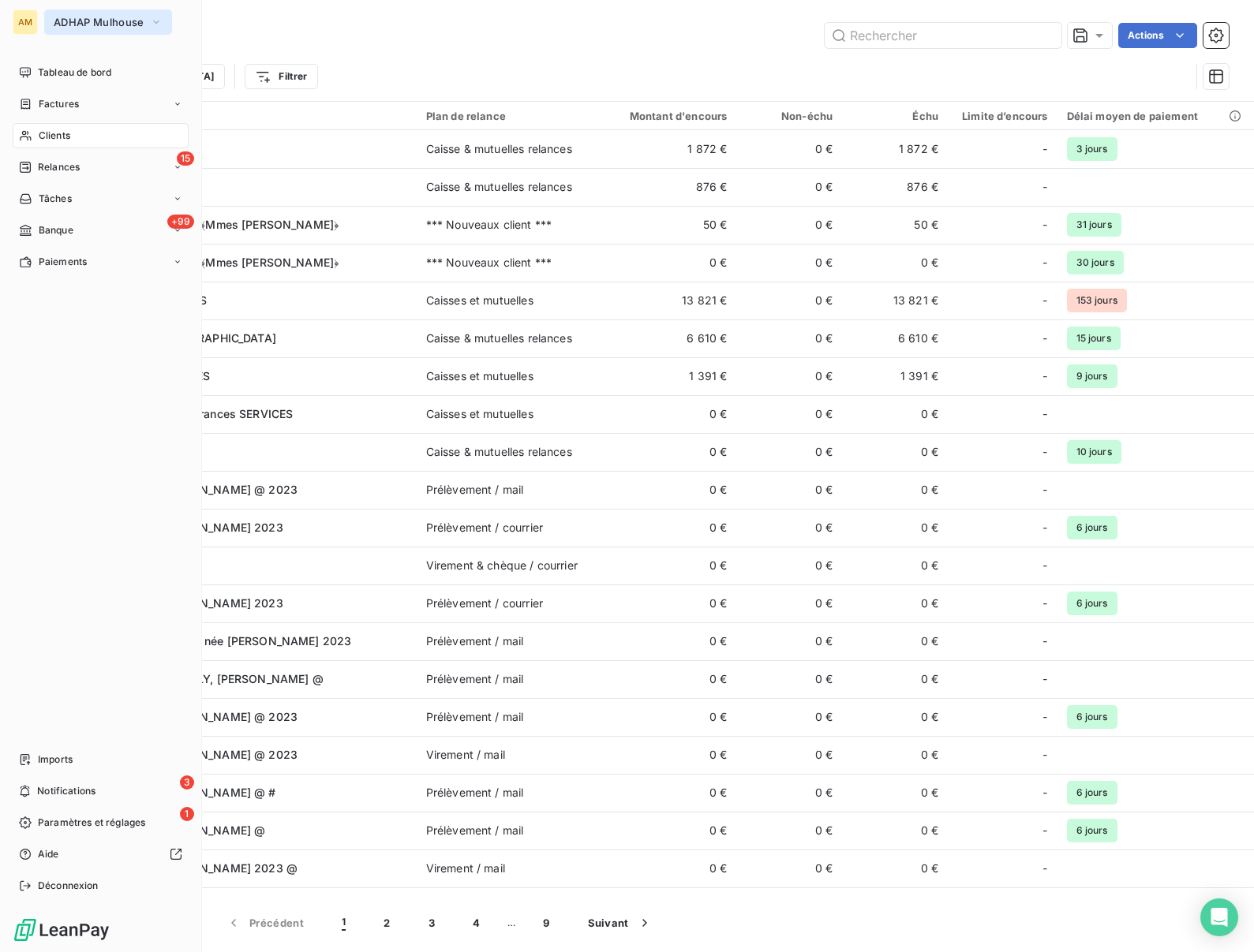
click at [61, 25] on span "ADHAP Mulhouse" at bounding box center [99, 22] width 90 height 12
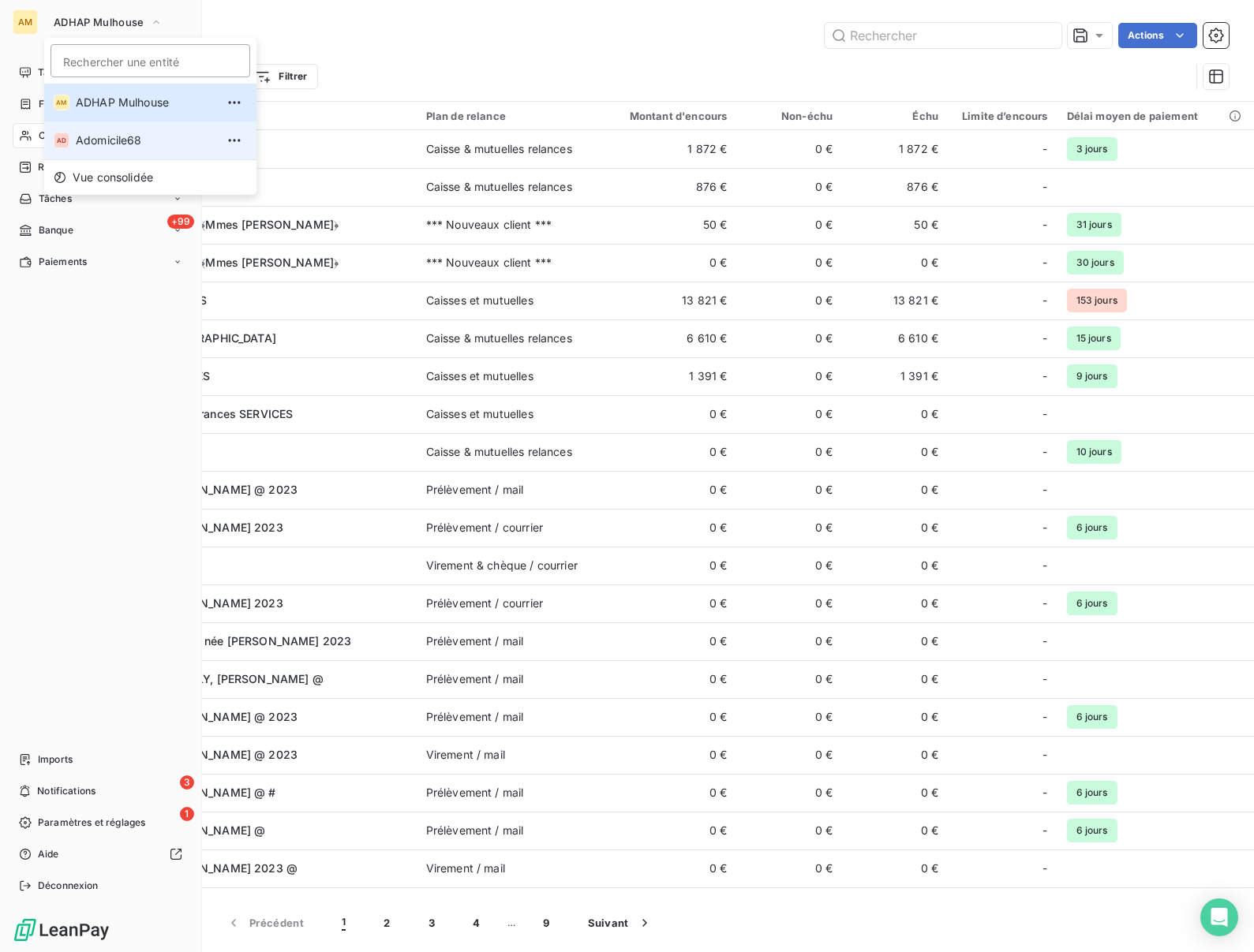
click at [85, 133] on span "Adomicile68" at bounding box center [145, 140] width 140 height 16
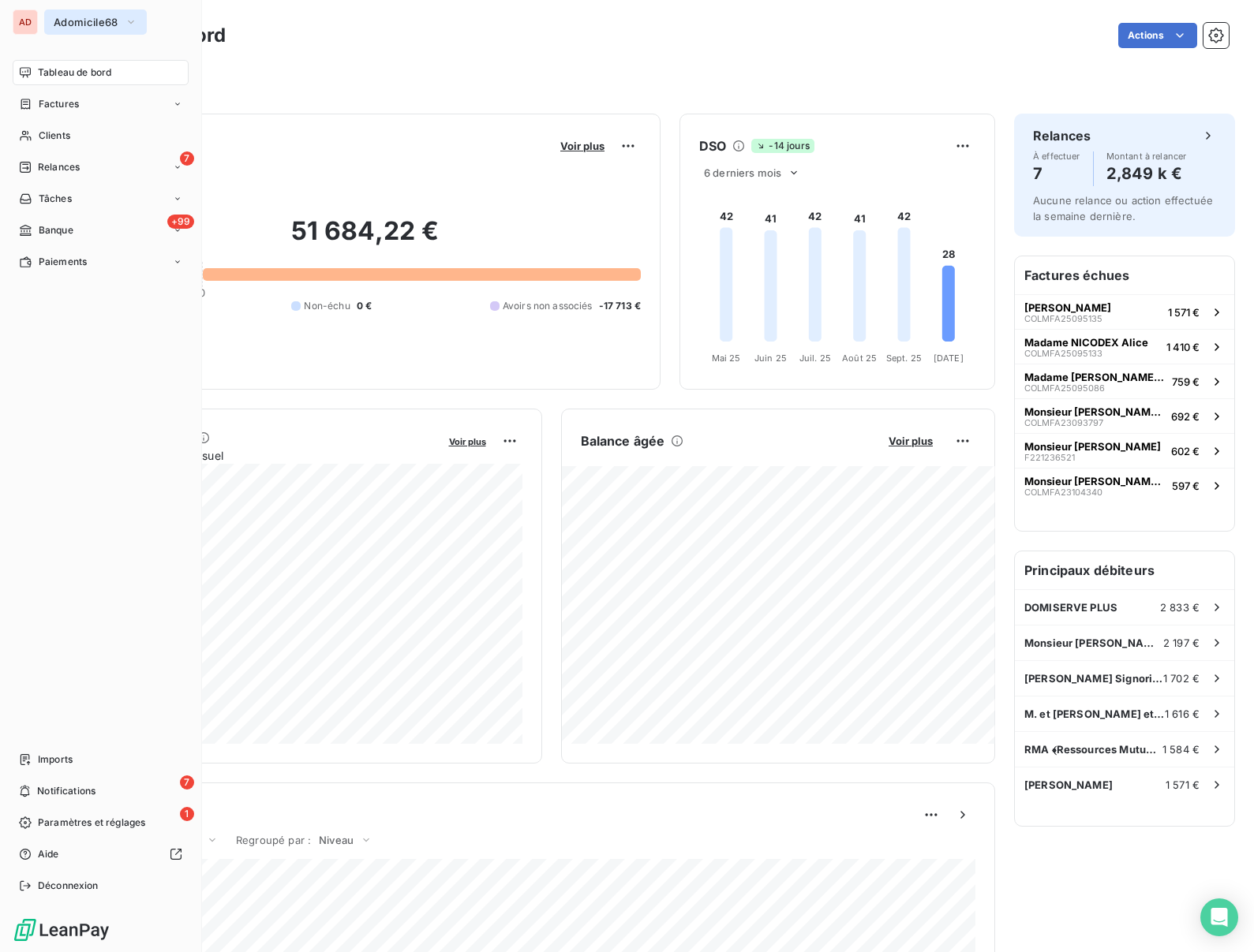
click at [69, 17] on span "Adomicile68" at bounding box center [86, 22] width 65 height 12
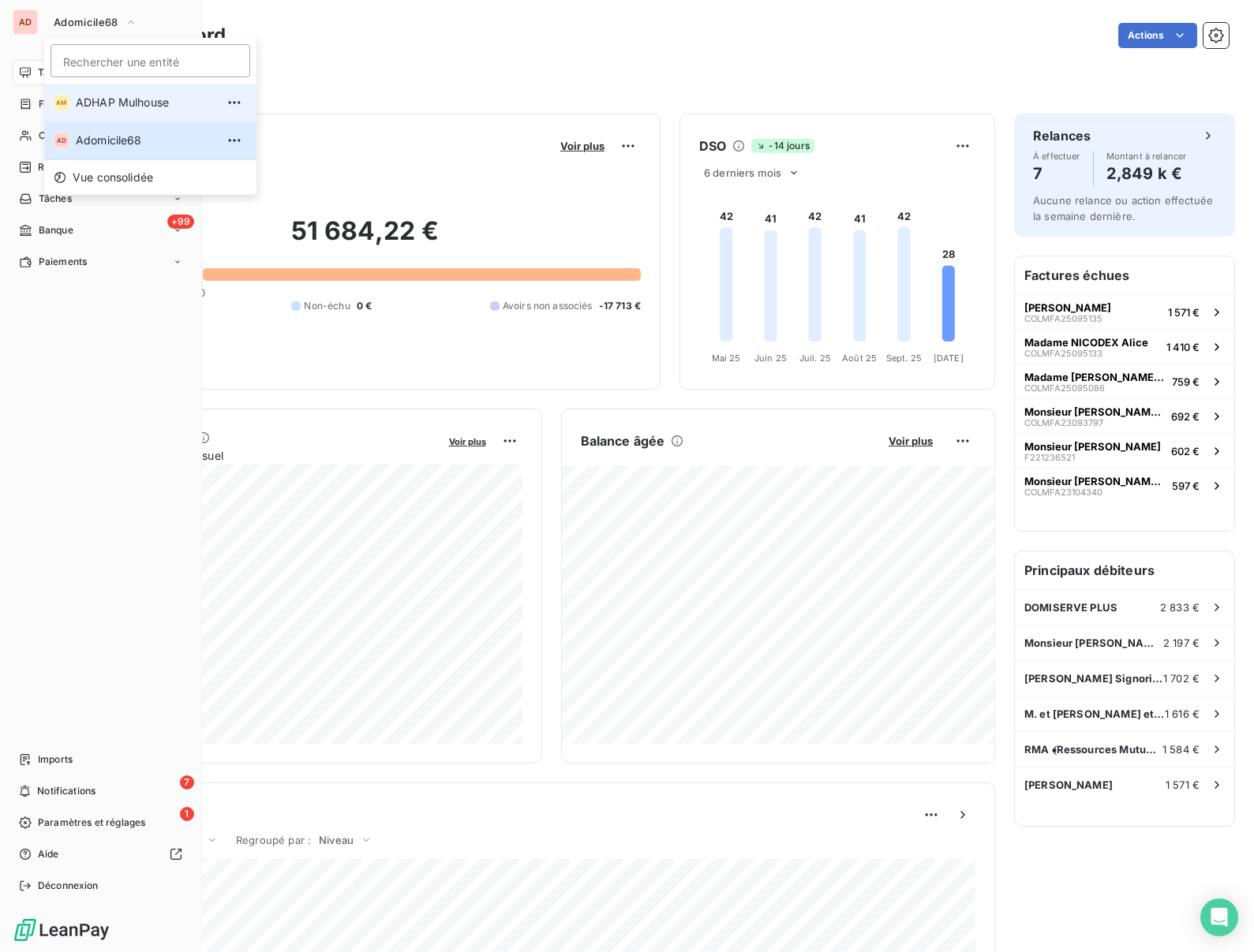
click at [86, 104] on span "ADHAP Mulhouse" at bounding box center [145, 102] width 140 height 16
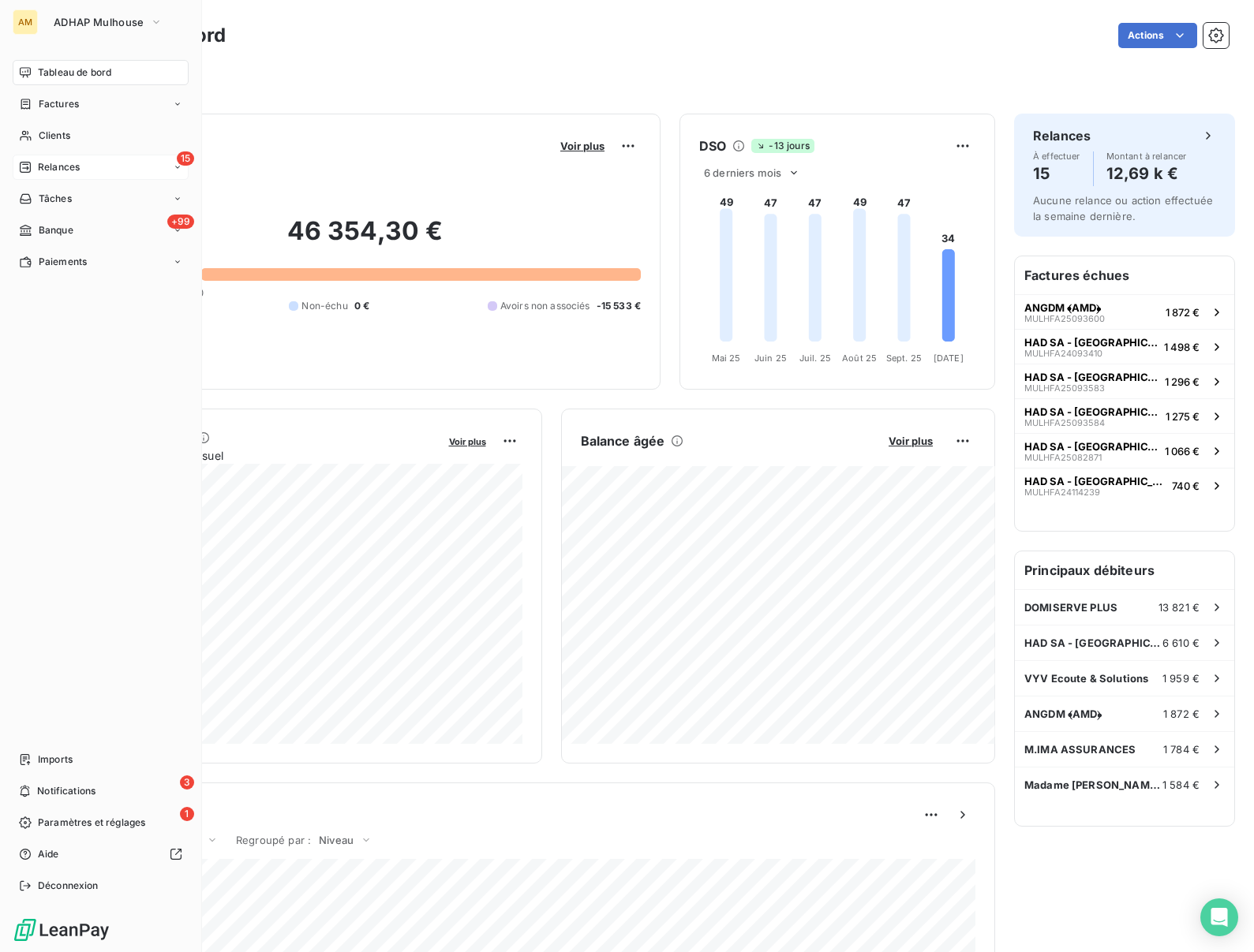
click at [47, 170] on span "Relances" at bounding box center [59, 167] width 42 height 14
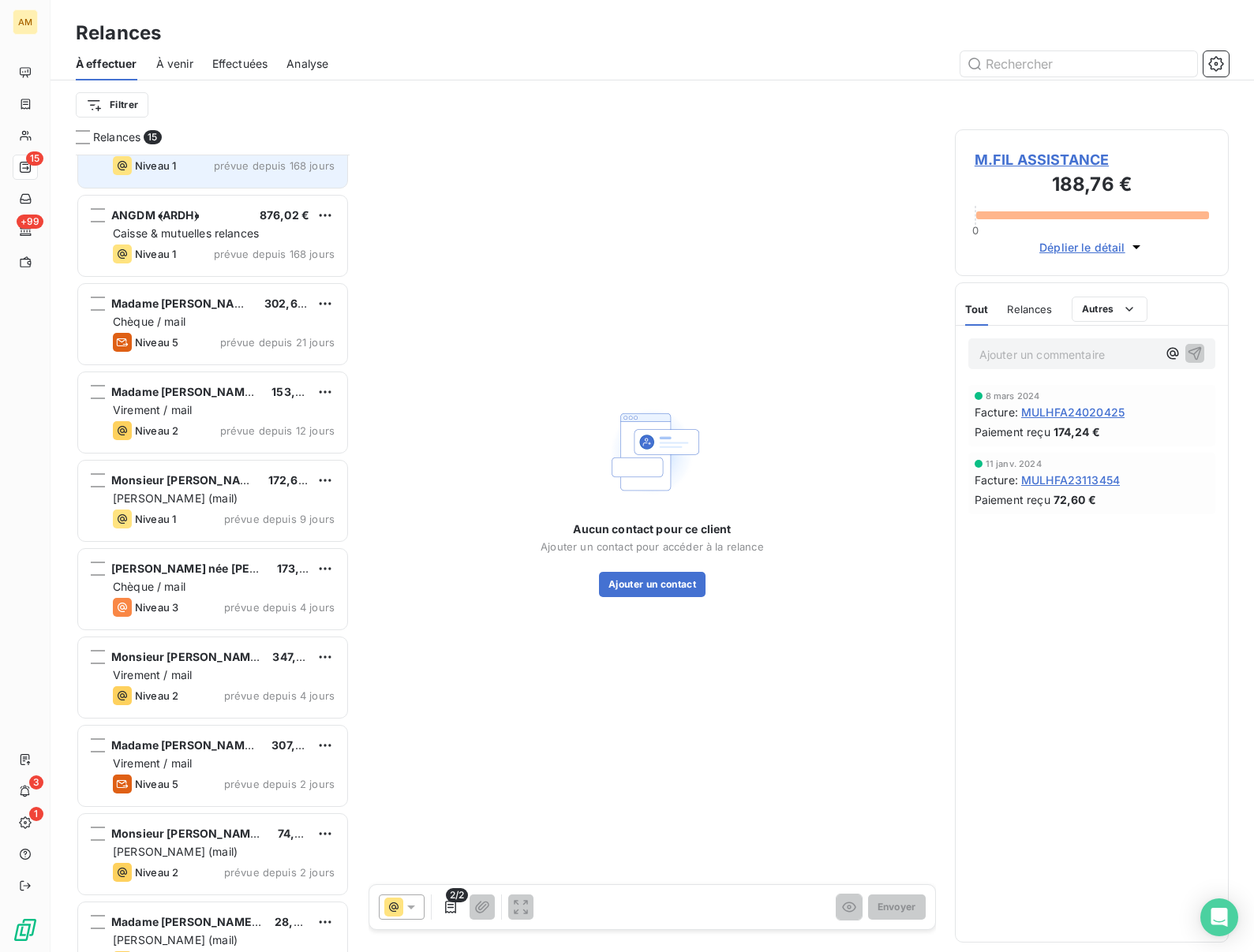
scroll to position [528, 0]
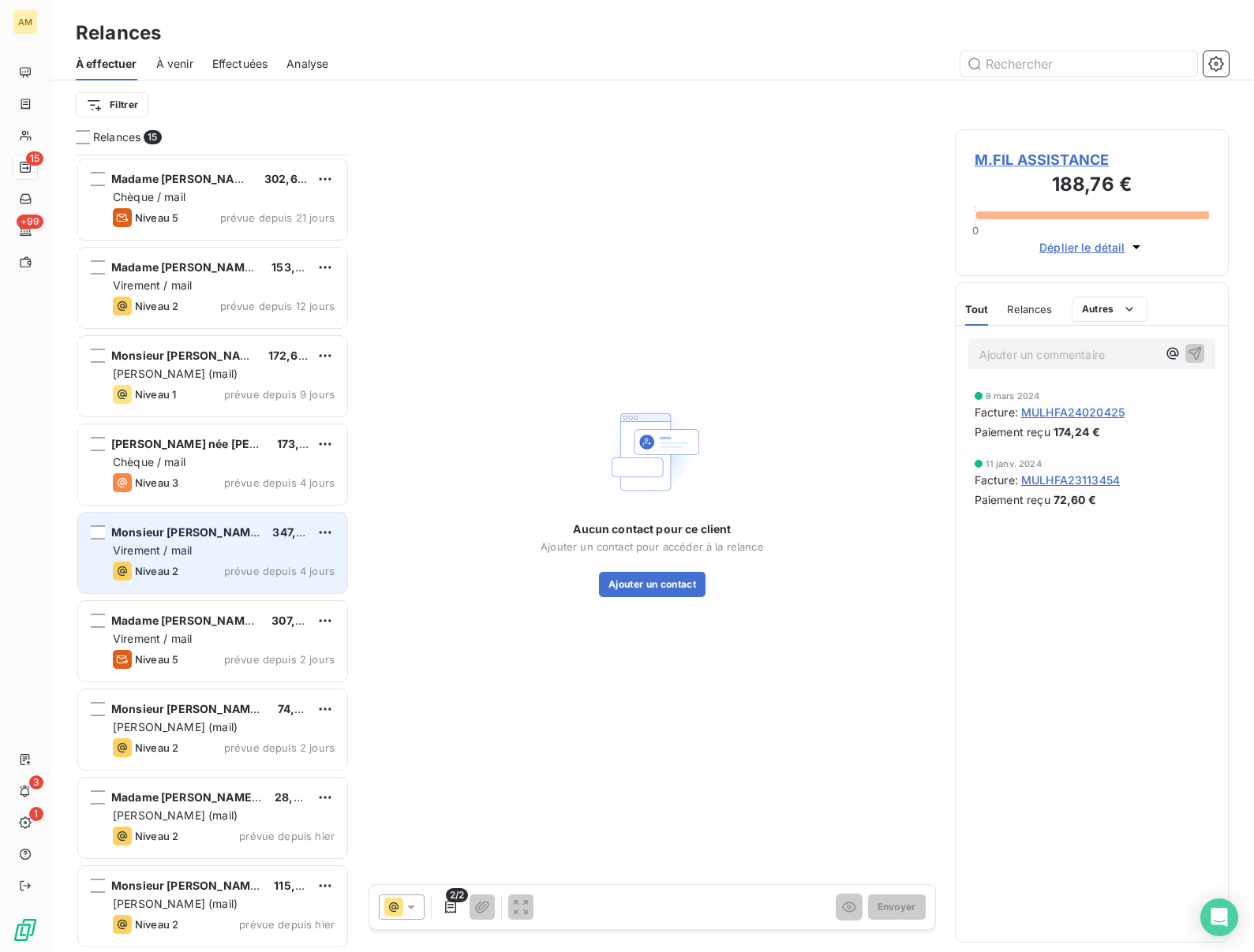
click at [166, 562] on div "Niveau 2" at bounding box center [145, 571] width 66 height 19
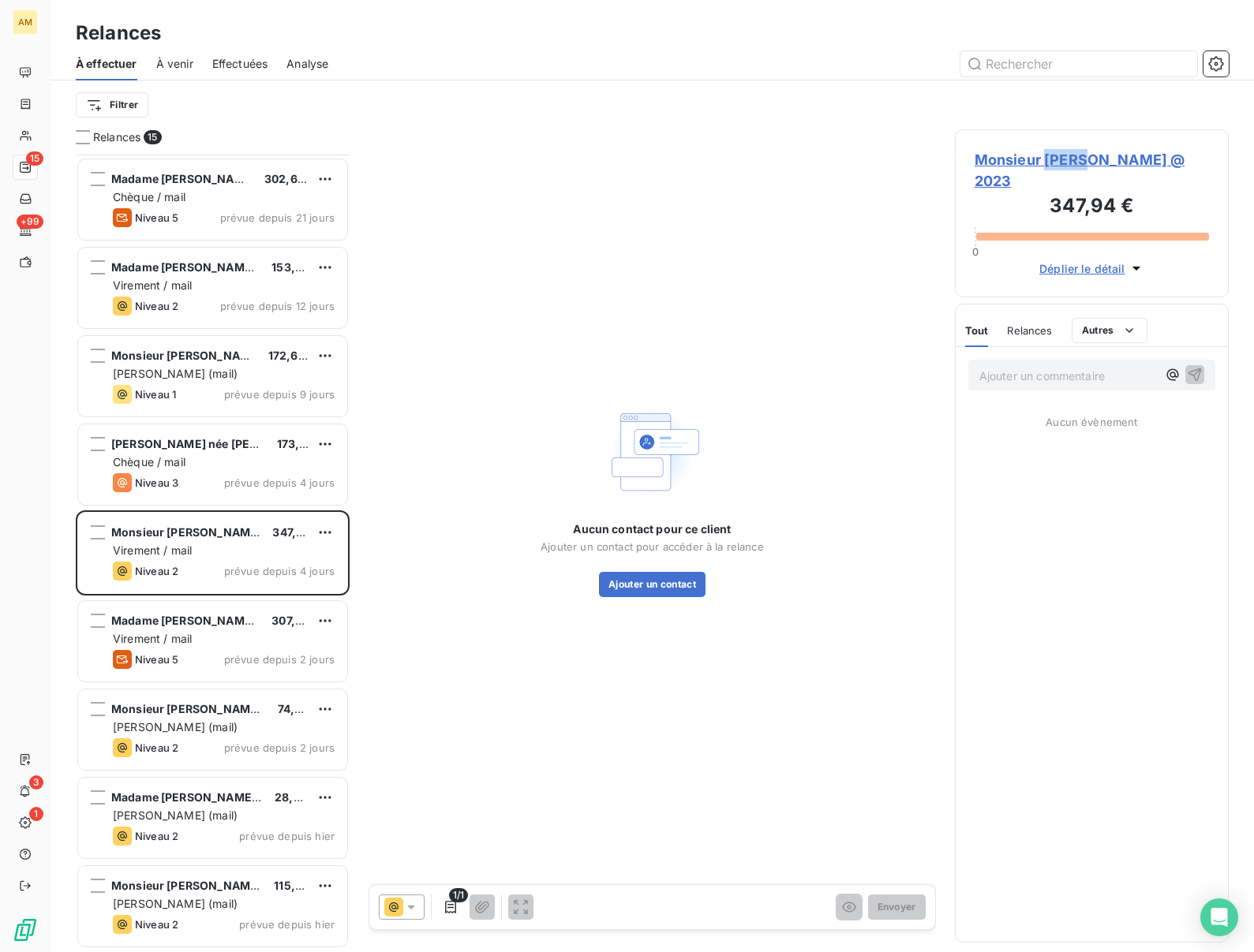
copy span "FUCHS"
